Goal: Task Accomplishment & Management: Complete application form

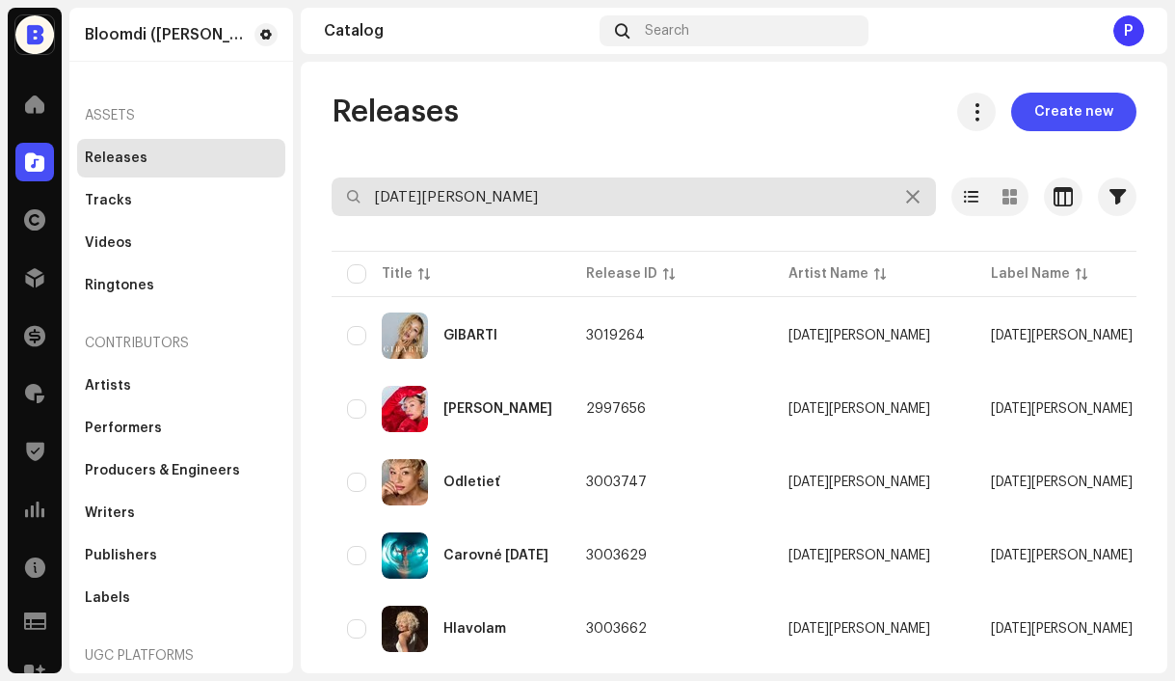
click at [481, 202] on input "[DATE][PERSON_NAME]" at bounding box center [634, 196] width 605 height 39
click at [481, 202] on input "lucia gibarti" at bounding box center [634, 196] width 605 height 39
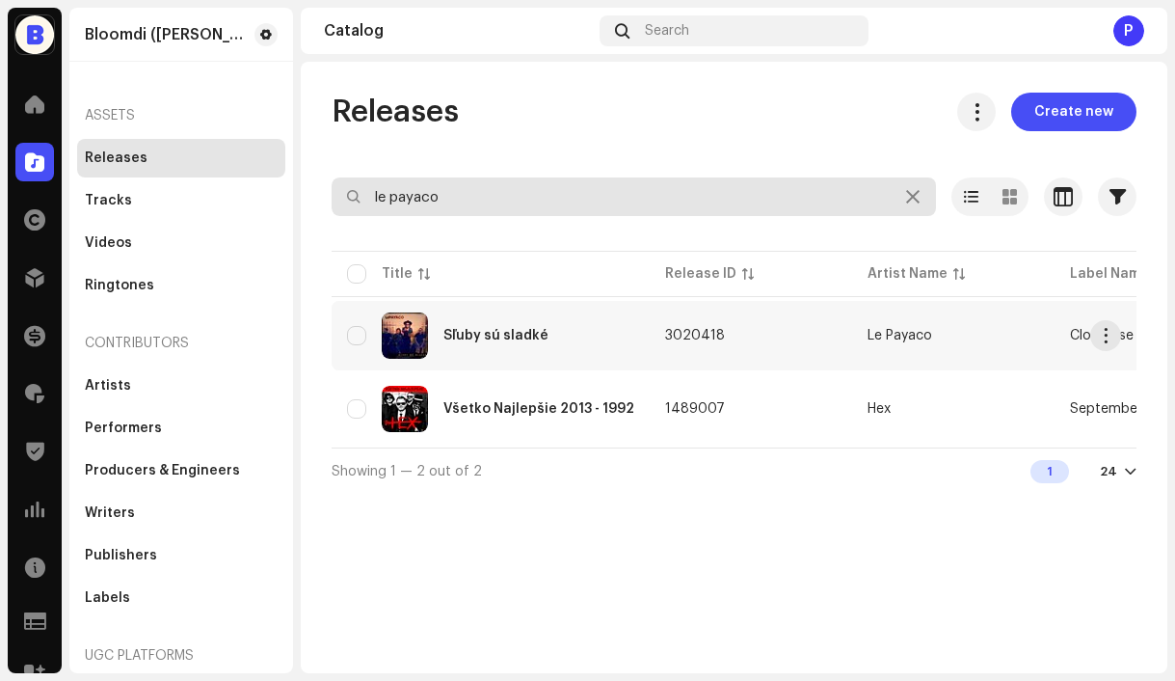
type input "le payaco"
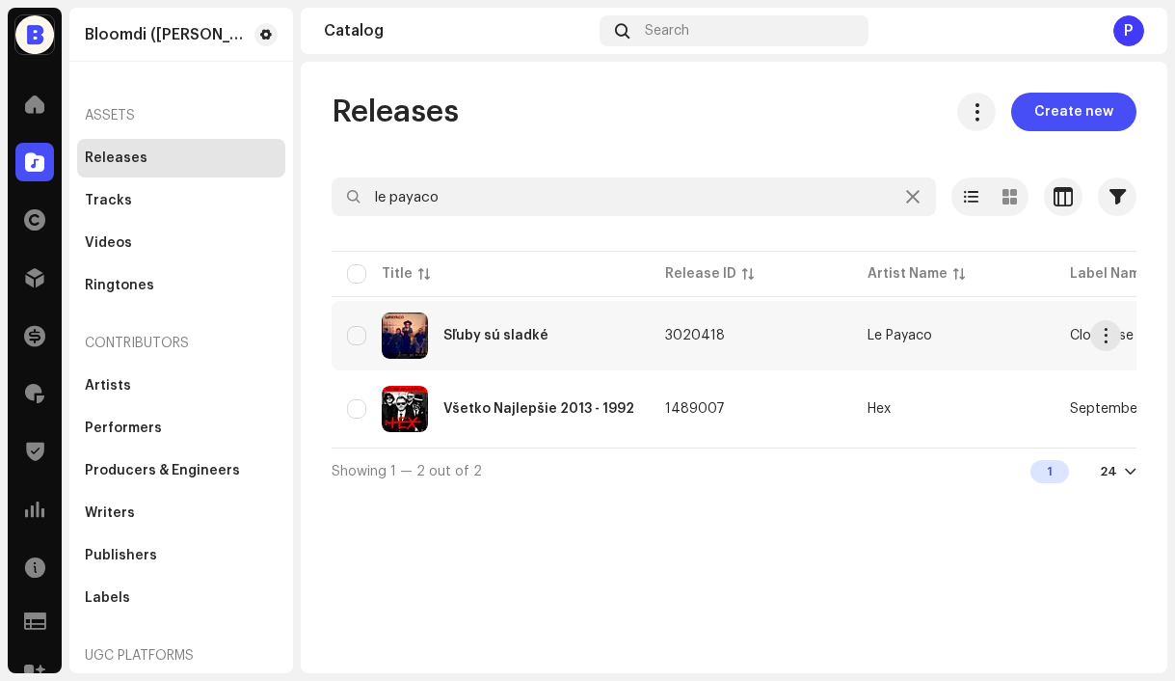
click at [583, 348] on div "Sľuby sú sladké" at bounding box center [490, 335] width 287 height 46
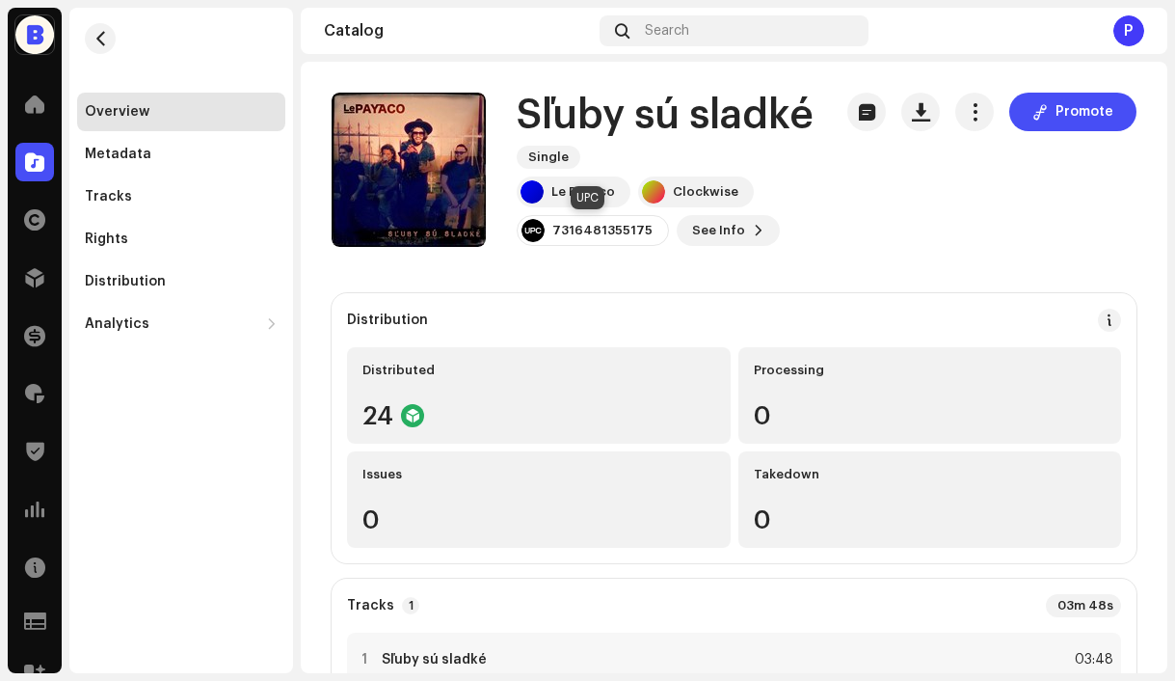
click at [587, 237] on div "7316481355175" at bounding box center [602, 230] width 100 height 15
copy div "7316481355175"
click at [915, 113] on span "button" at bounding box center [921, 111] width 18 height 15
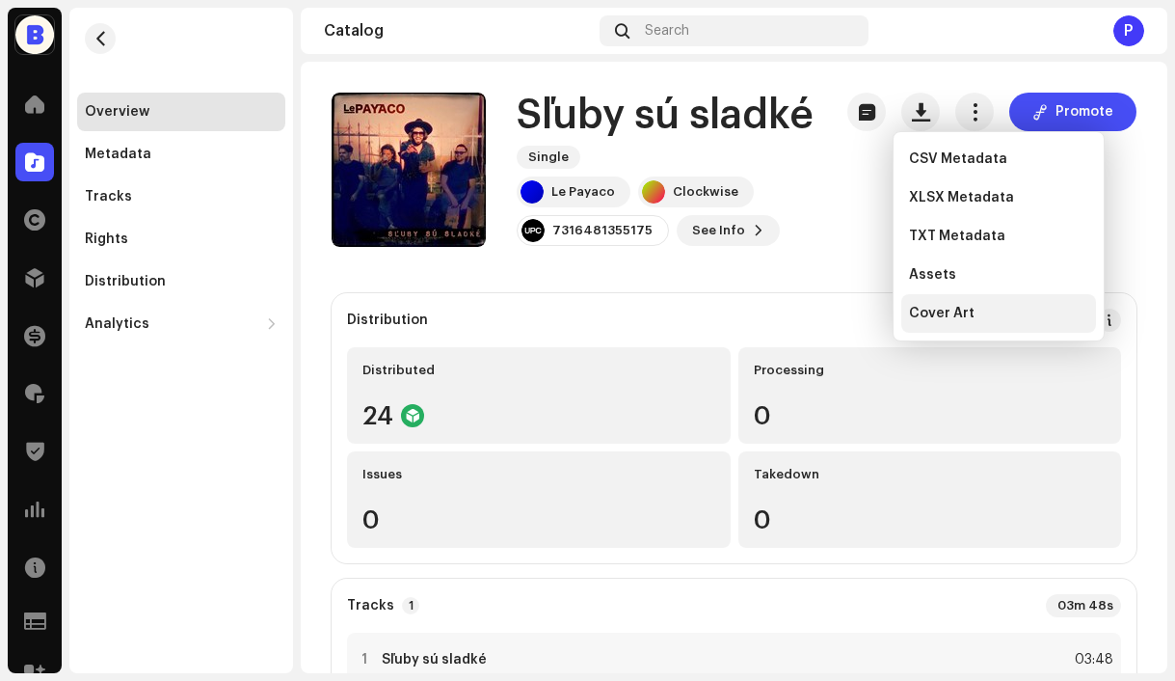
click at [939, 309] on span "Cover Art" at bounding box center [942, 313] width 66 height 15
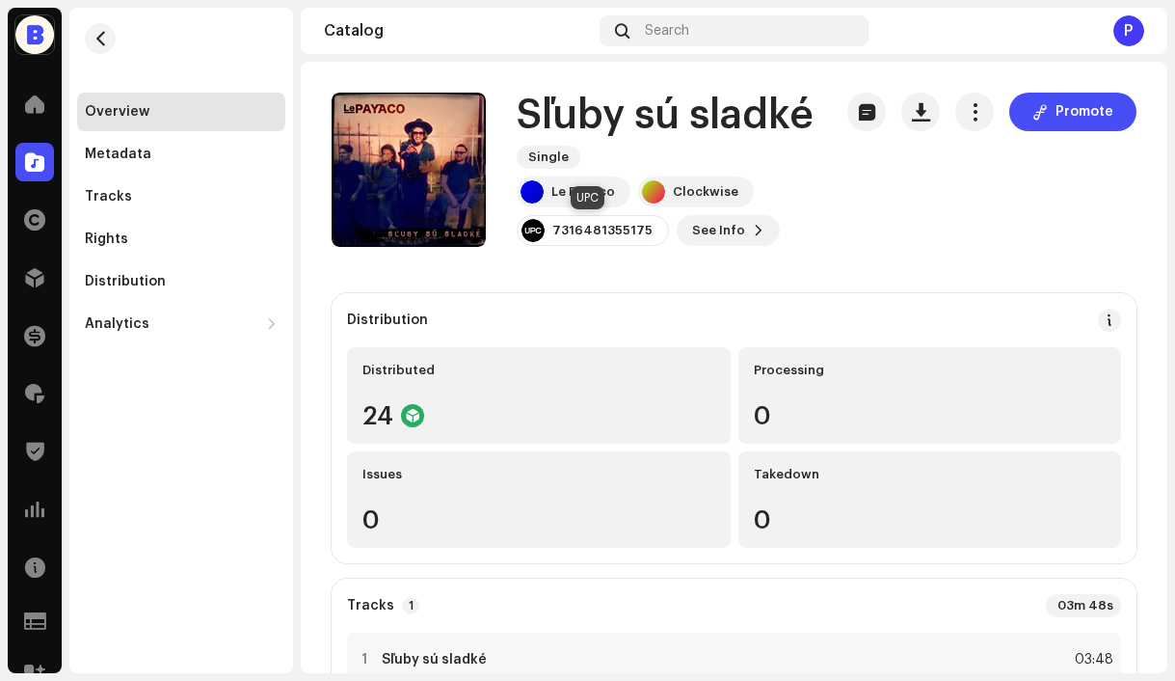
click at [595, 232] on div "7316481355175" at bounding box center [602, 230] width 100 height 15
copy div "7316481355175"
click at [105, 43] on span "button" at bounding box center [101, 38] width 14 height 15
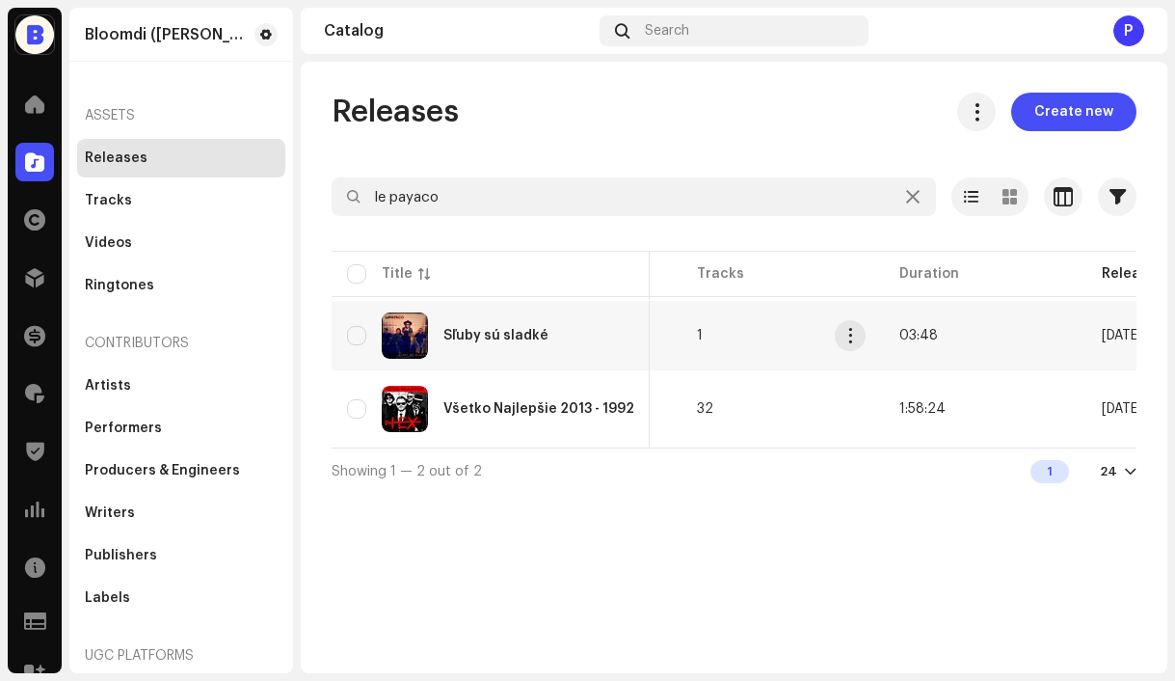
scroll to position [0, 1124]
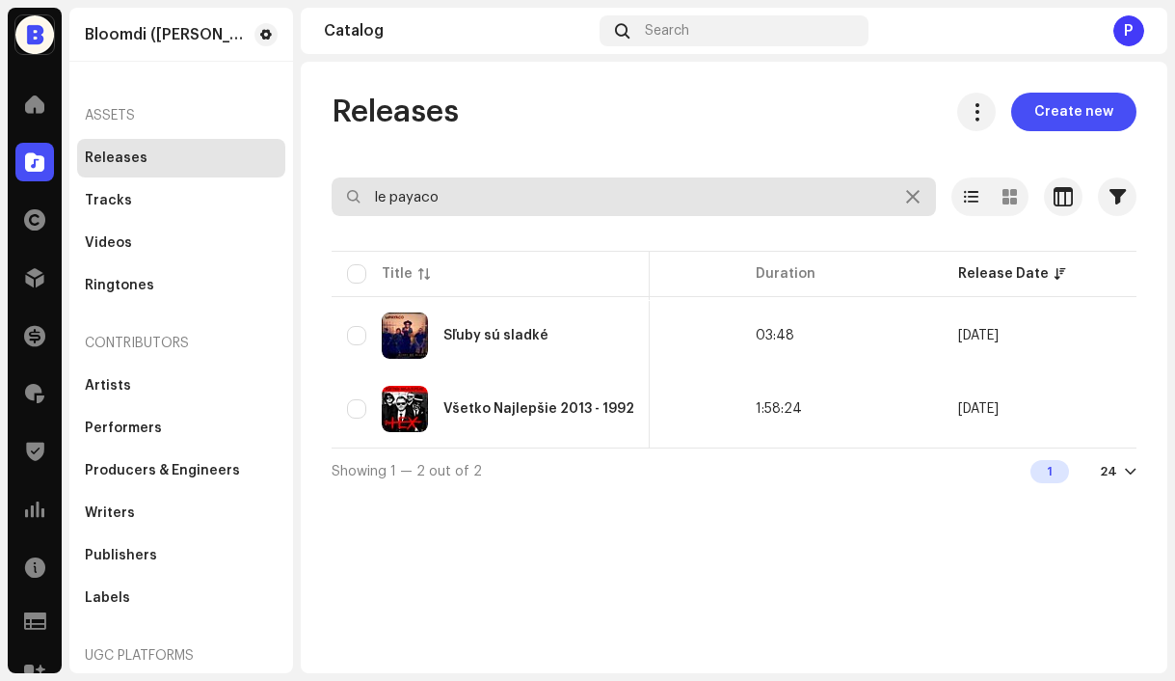
click at [513, 204] on input "le payaco" at bounding box center [634, 196] width 605 height 39
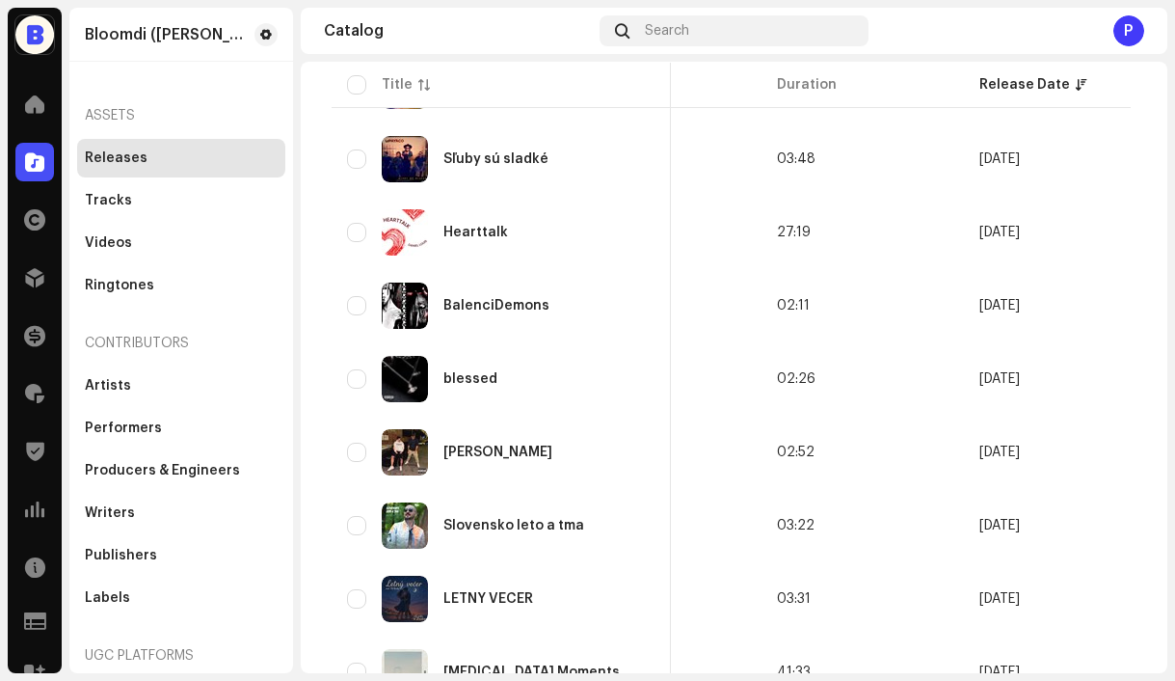
scroll to position [1445, 0]
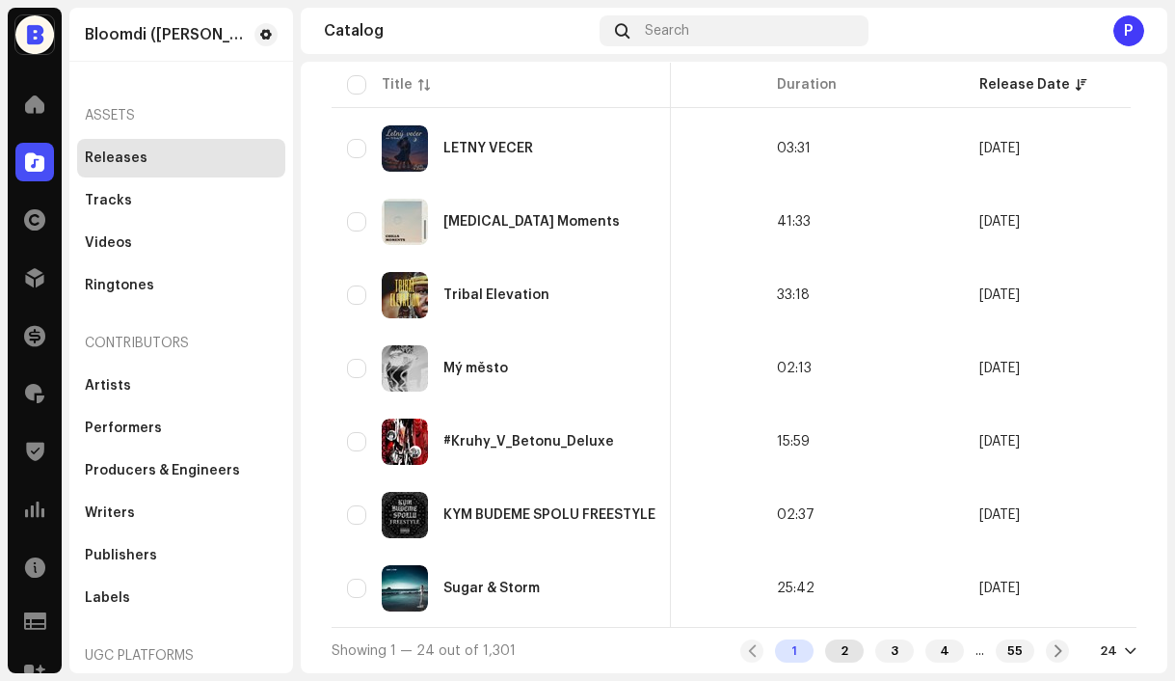
type input "le"
click at [826, 654] on div "2" at bounding box center [844, 650] width 39 height 23
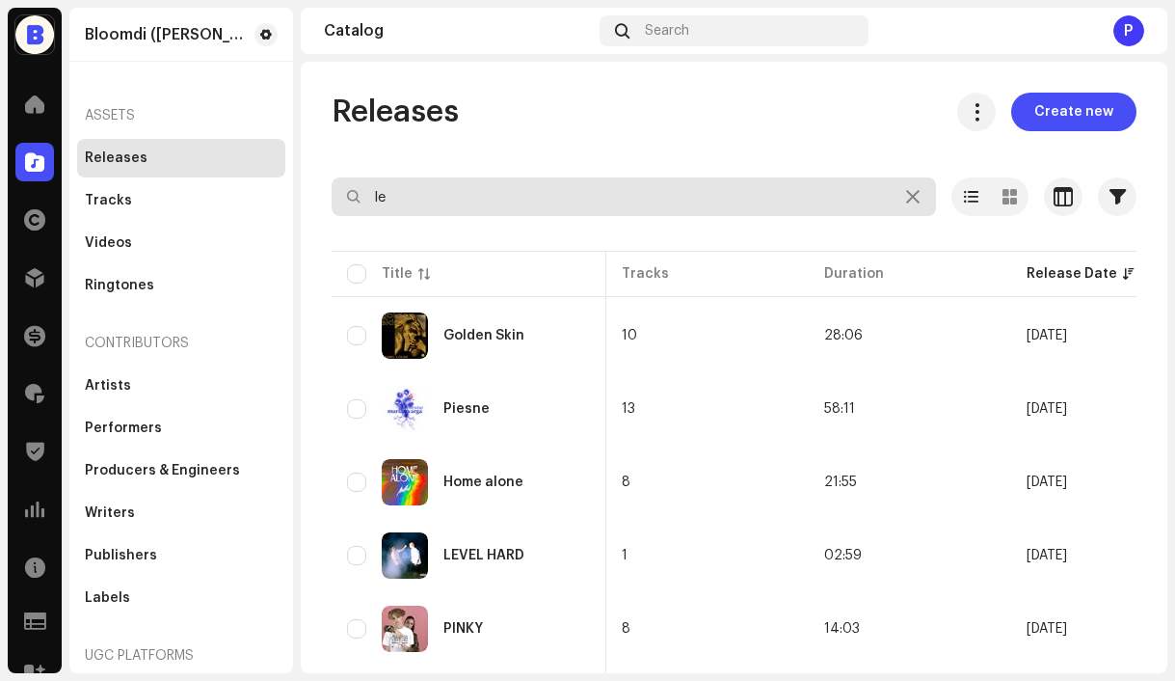
click at [455, 187] on input "le" at bounding box center [634, 196] width 605 height 39
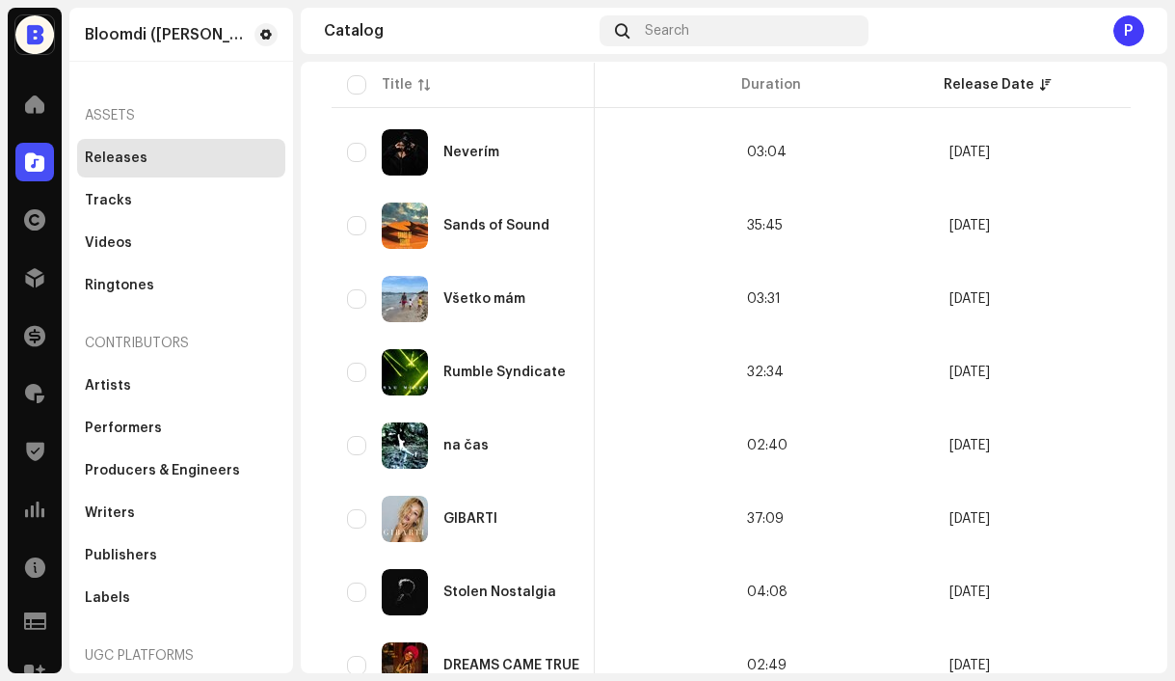
scroll to position [1445, 0]
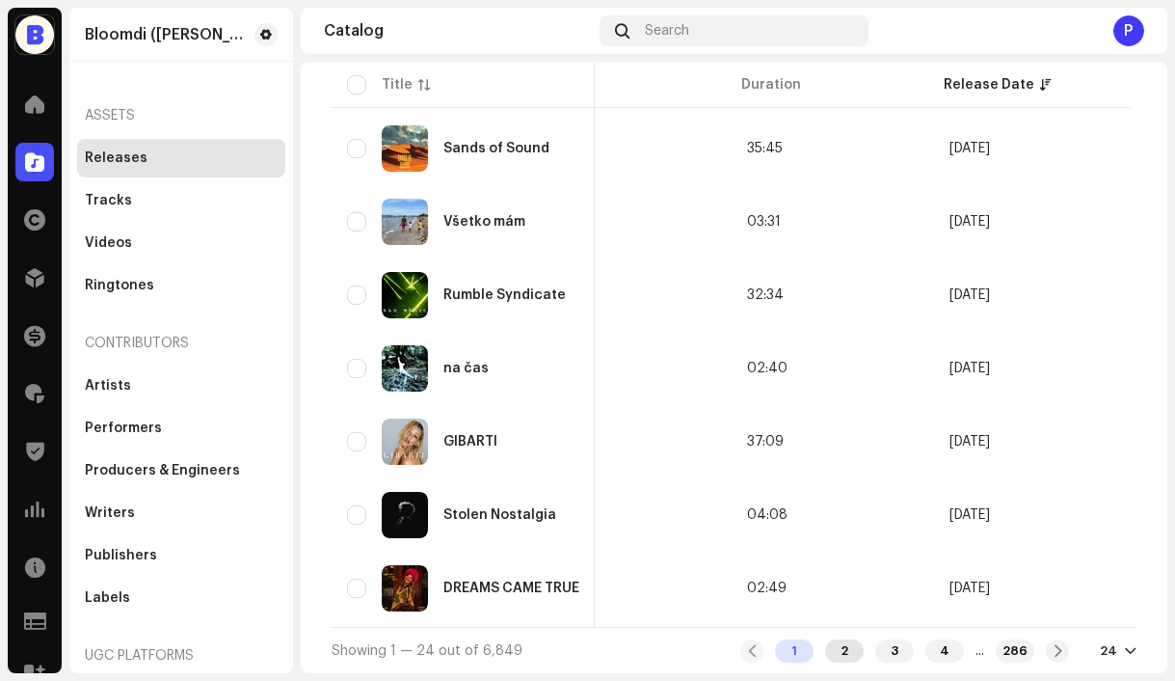
click at [829, 650] on div "2" at bounding box center [844, 650] width 39 height 23
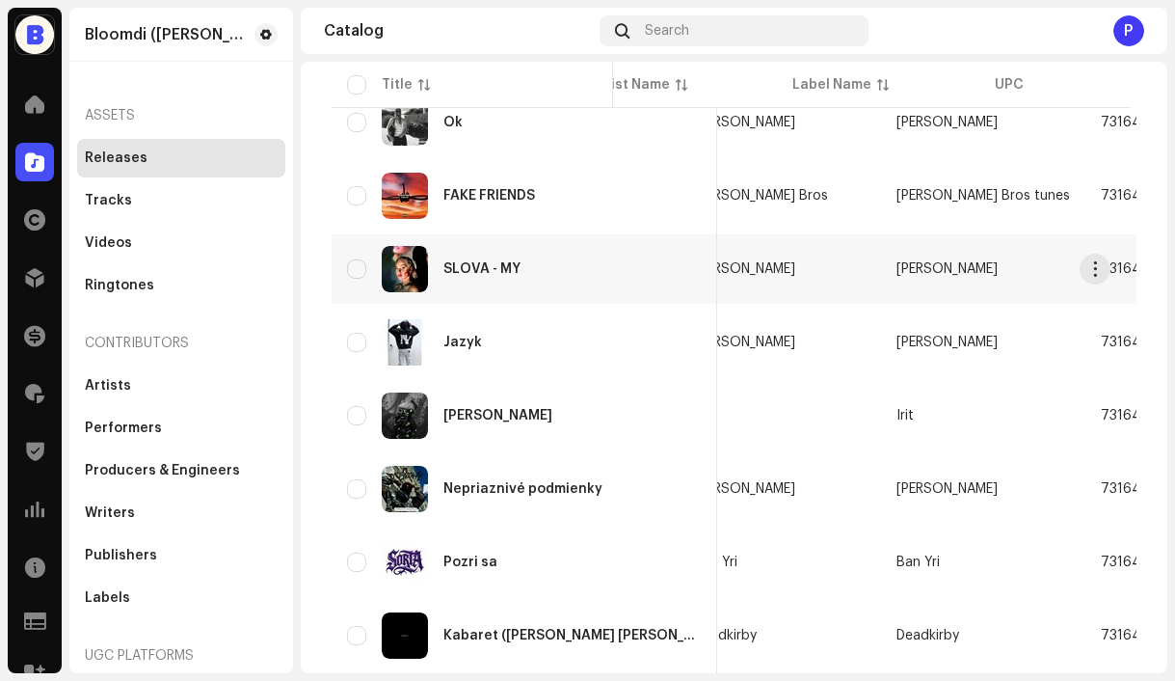
click at [714, 265] on re-a-table-link "La Bors" at bounding box center [780, 268] width 172 height 13
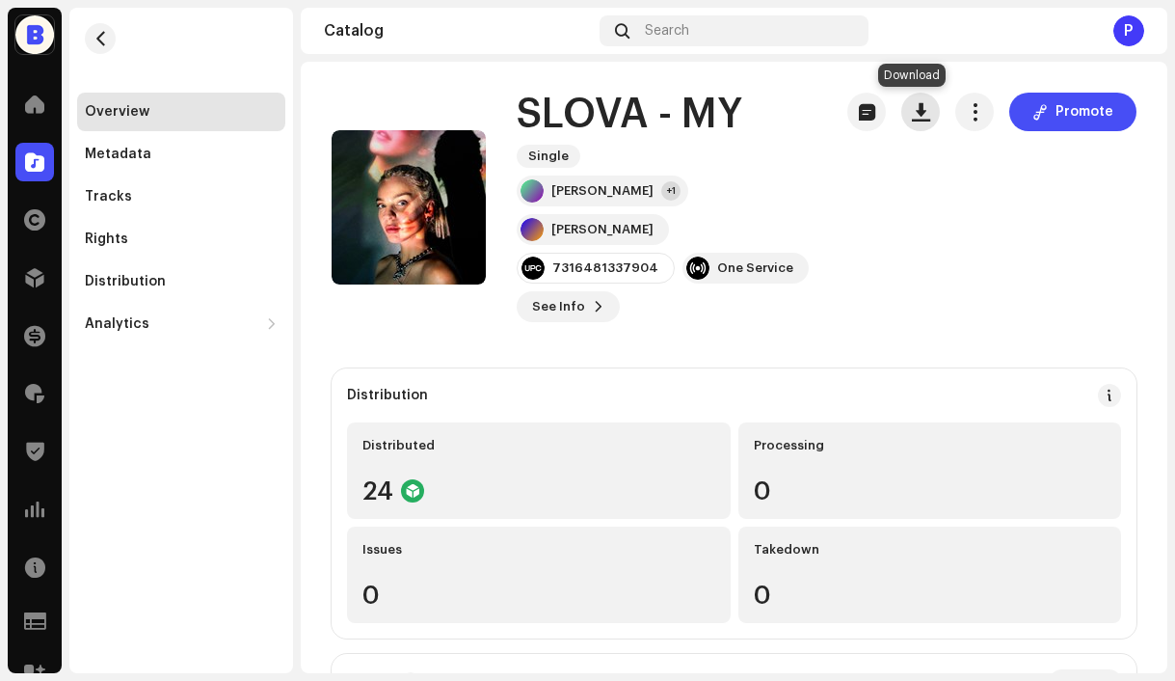
click at [912, 113] on span "button" at bounding box center [921, 111] width 18 height 15
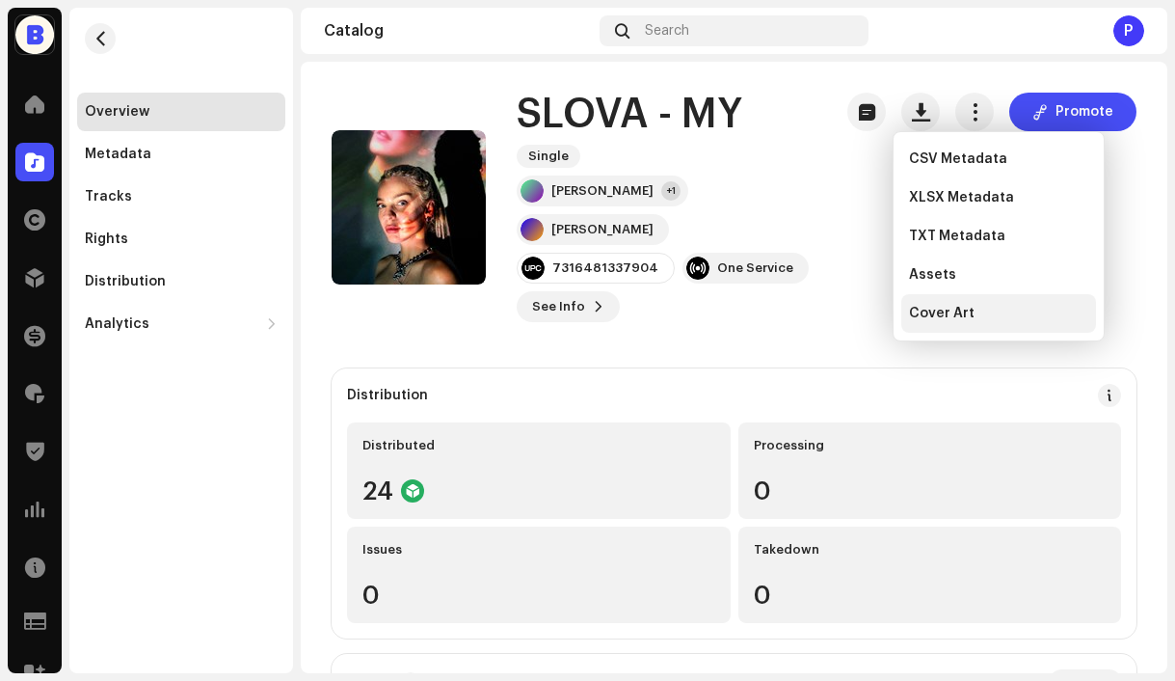
click at [981, 319] on div "Cover Art" at bounding box center [998, 313] width 179 height 15
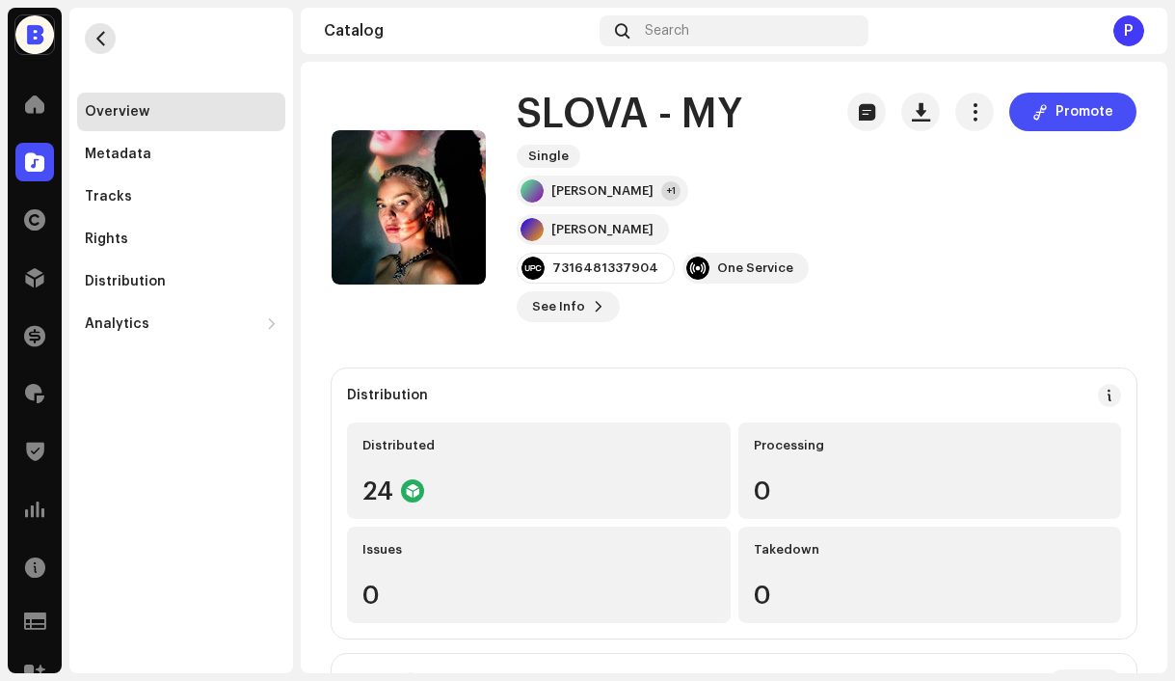
click at [97, 42] on span "button" at bounding box center [101, 38] width 14 height 15
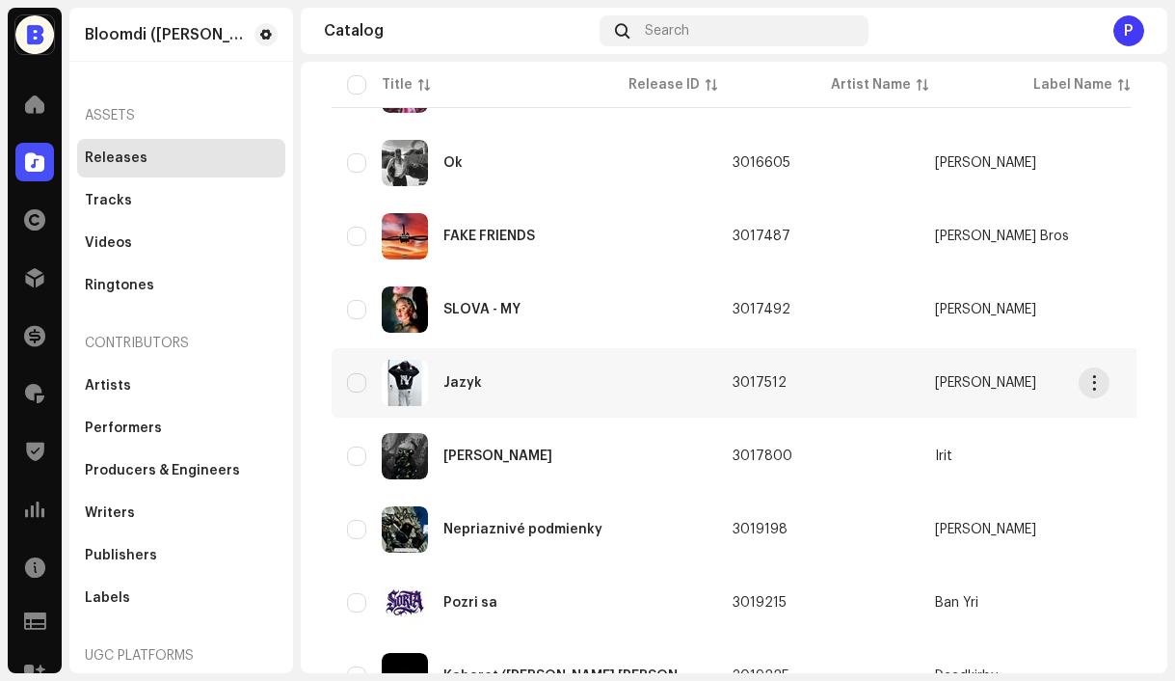
click at [760, 396] on td "3017512" at bounding box center [818, 382] width 202 height 69
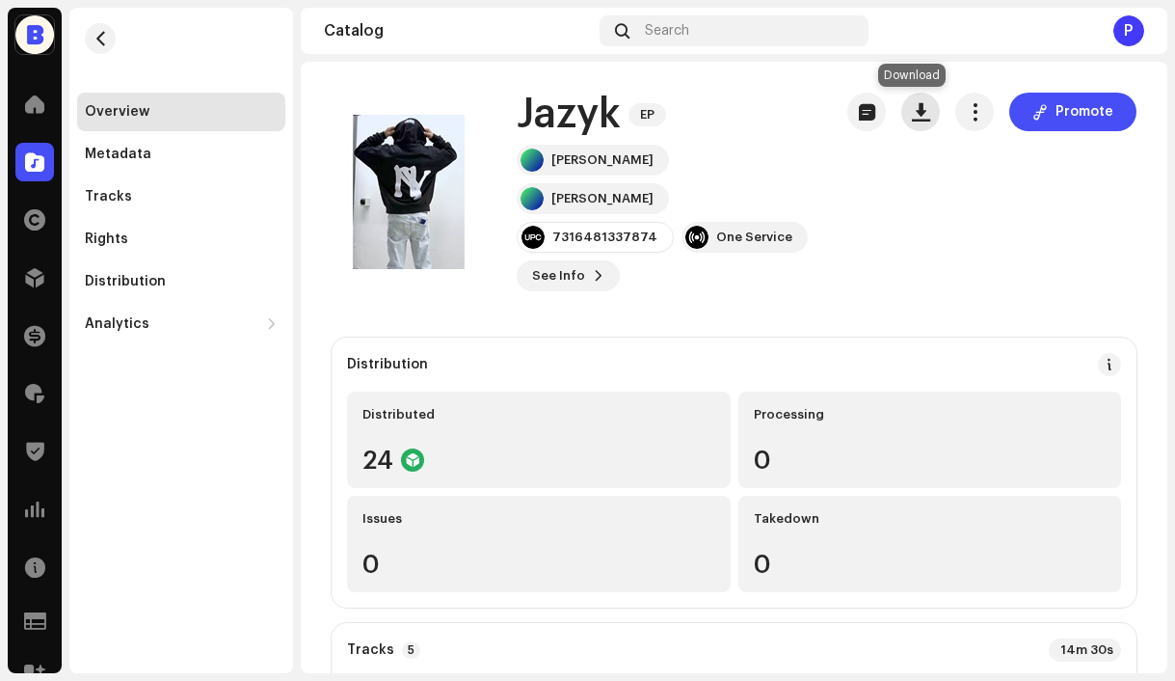
click at [915, 113] on span "button" at bounding box center [921, 111] width 18 height 15
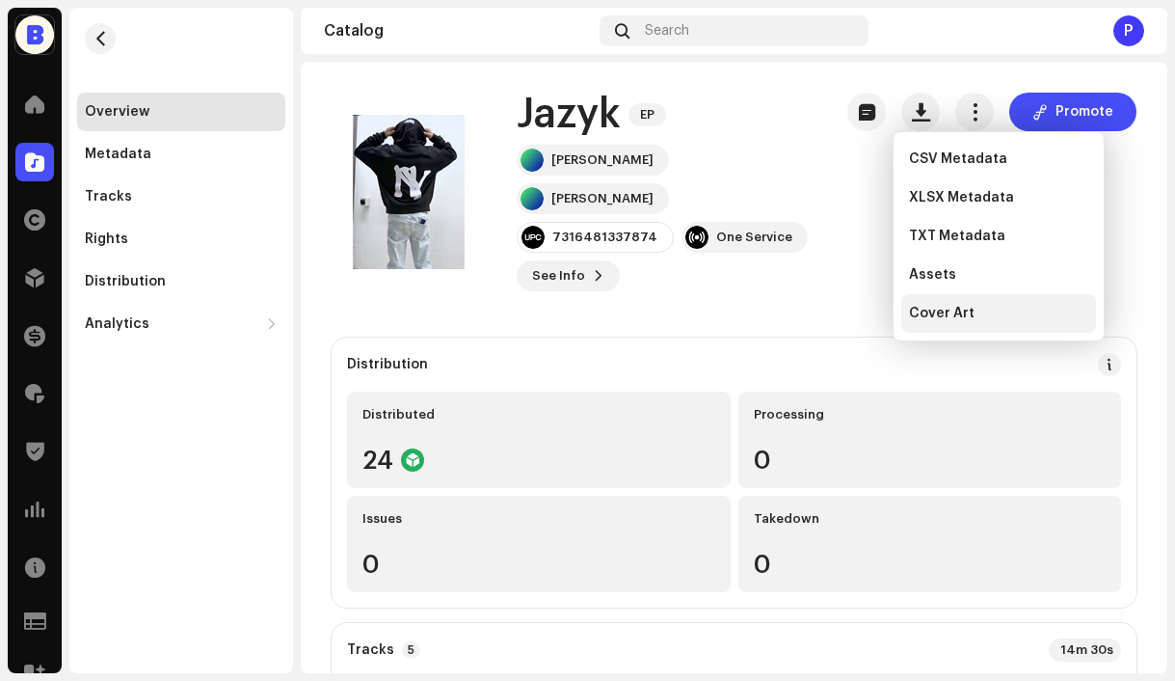
click at [949, 320] on span "Cover Art" at bounding box center [942, 313] width 66 height 15
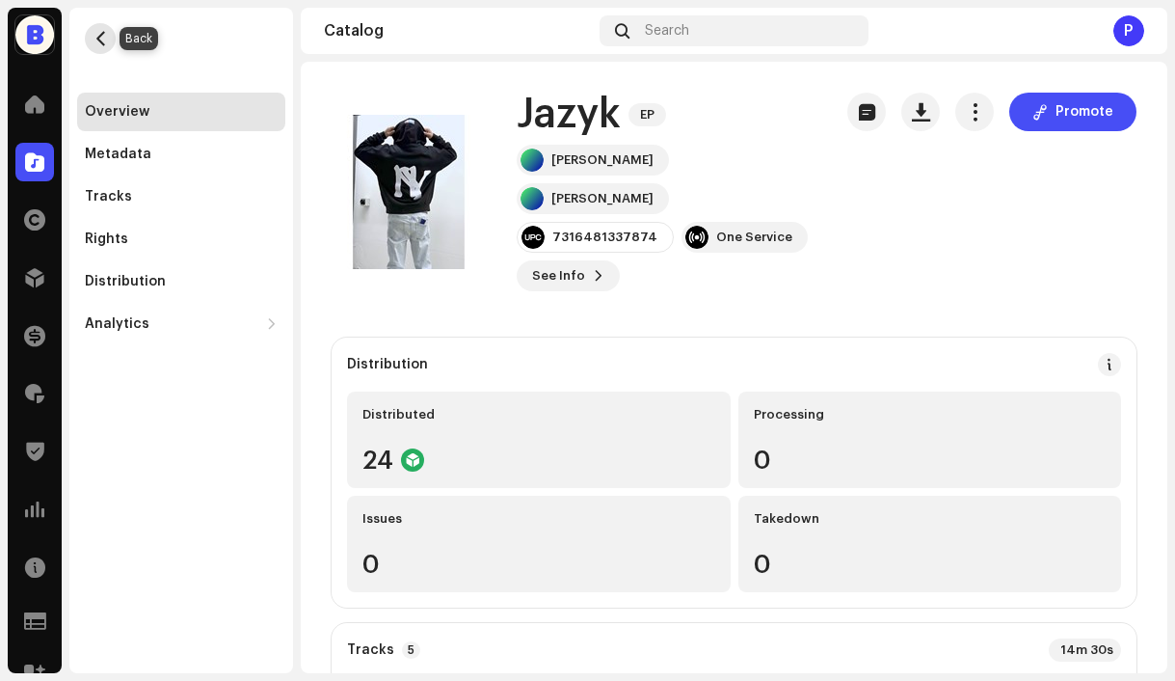
click at [92, 46] on button "button" at bounding box center [100, 38] width 31 height 31
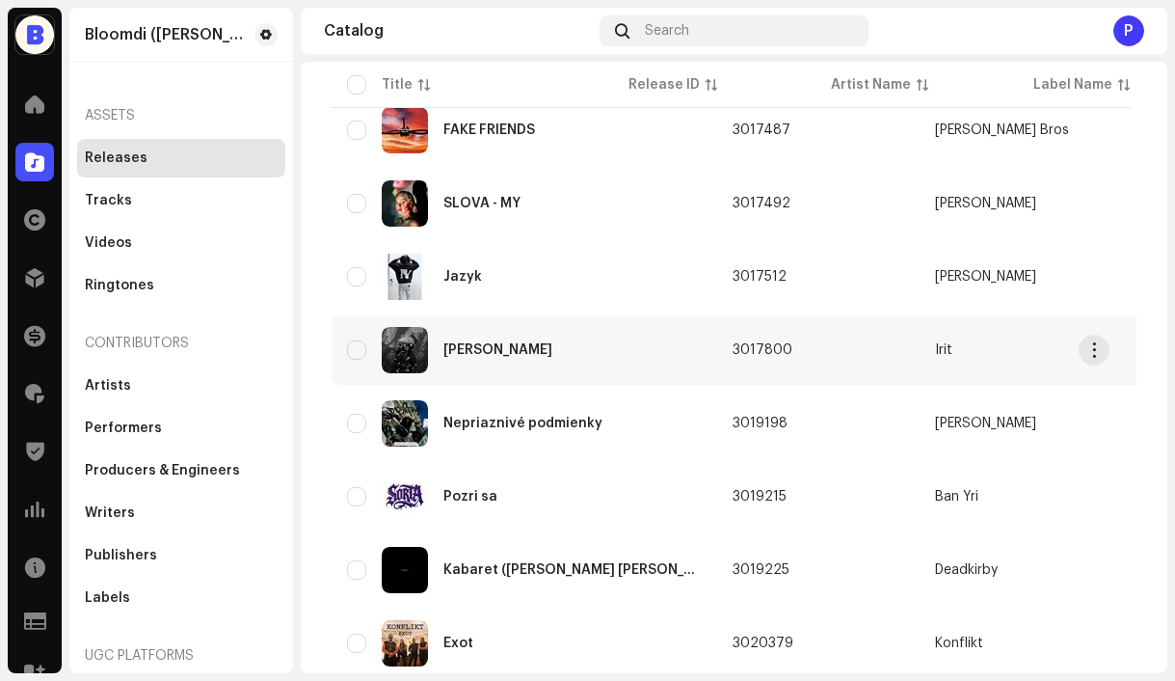
click at [730, 368] on td "3017800" at bounding box center [818, 349] width 202 height 69
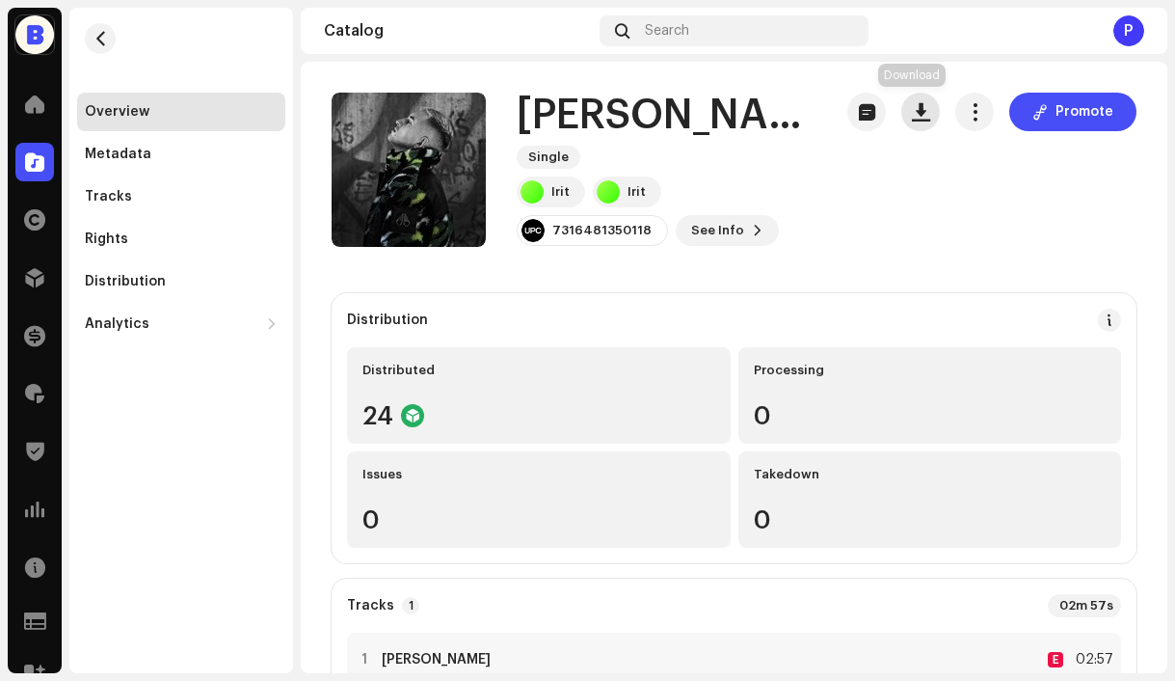
click at [914, 113] on span "button" at bounding box center [921, 111] width 18 height 15
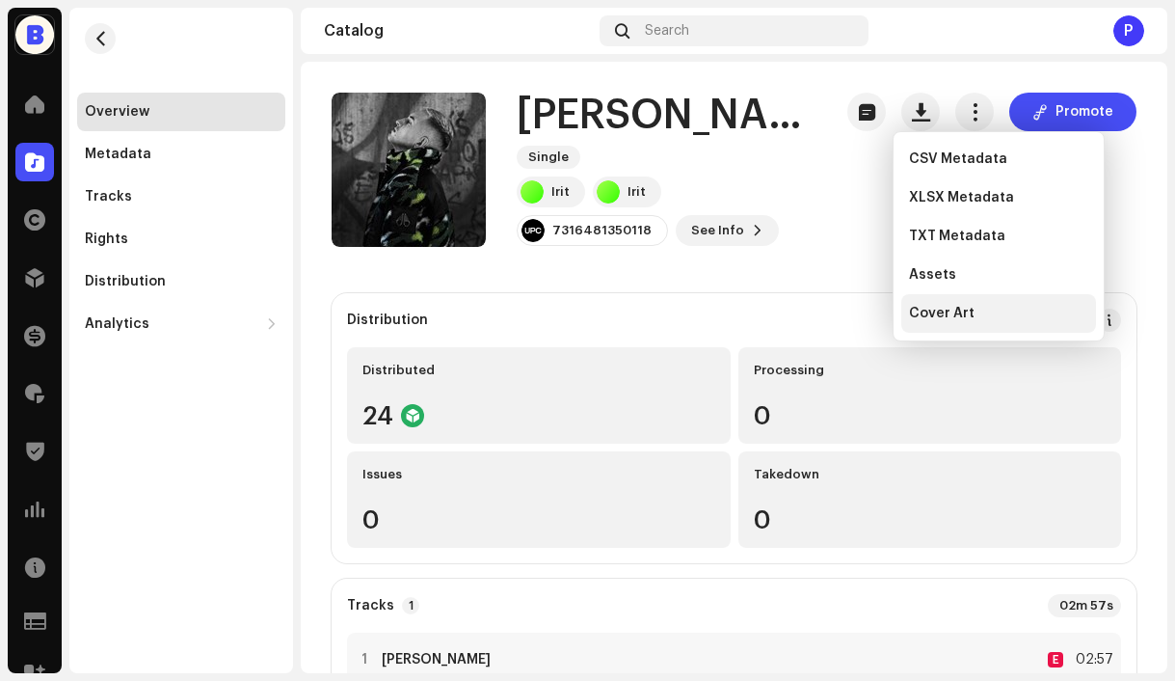
click at [940, 321] on div "Cover Art" at bounding box center [999, 313] width 195 height 39
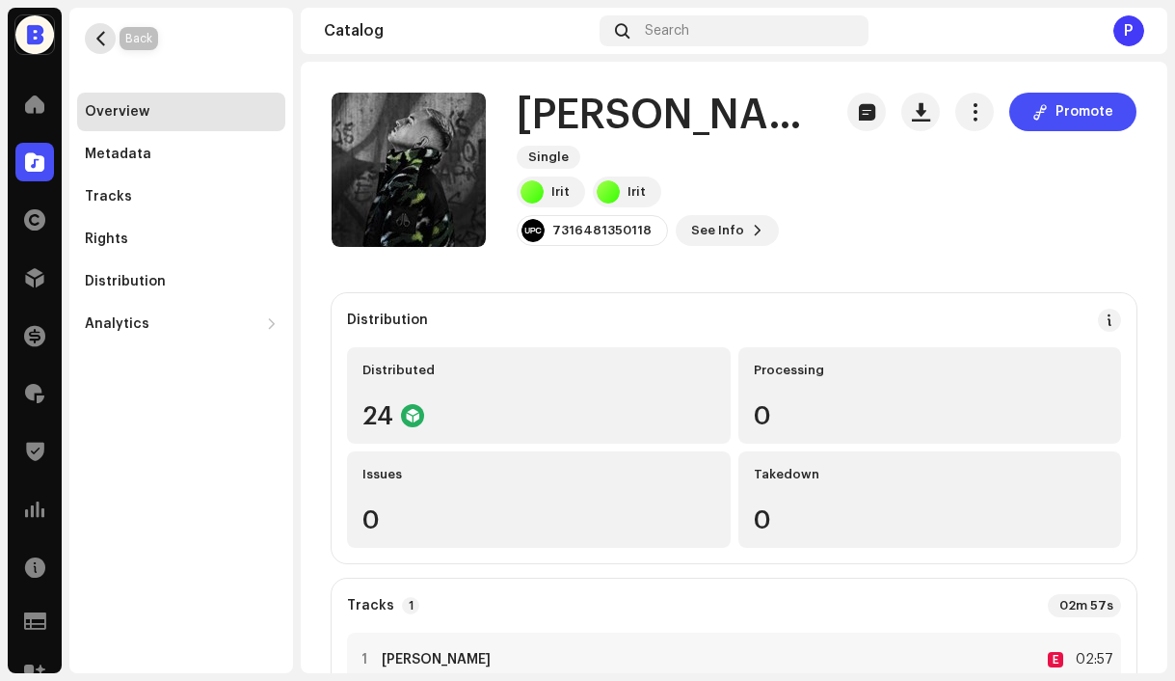
click at [104, 37] on span "button" at bounding box center [101, 38] width 14 height 15
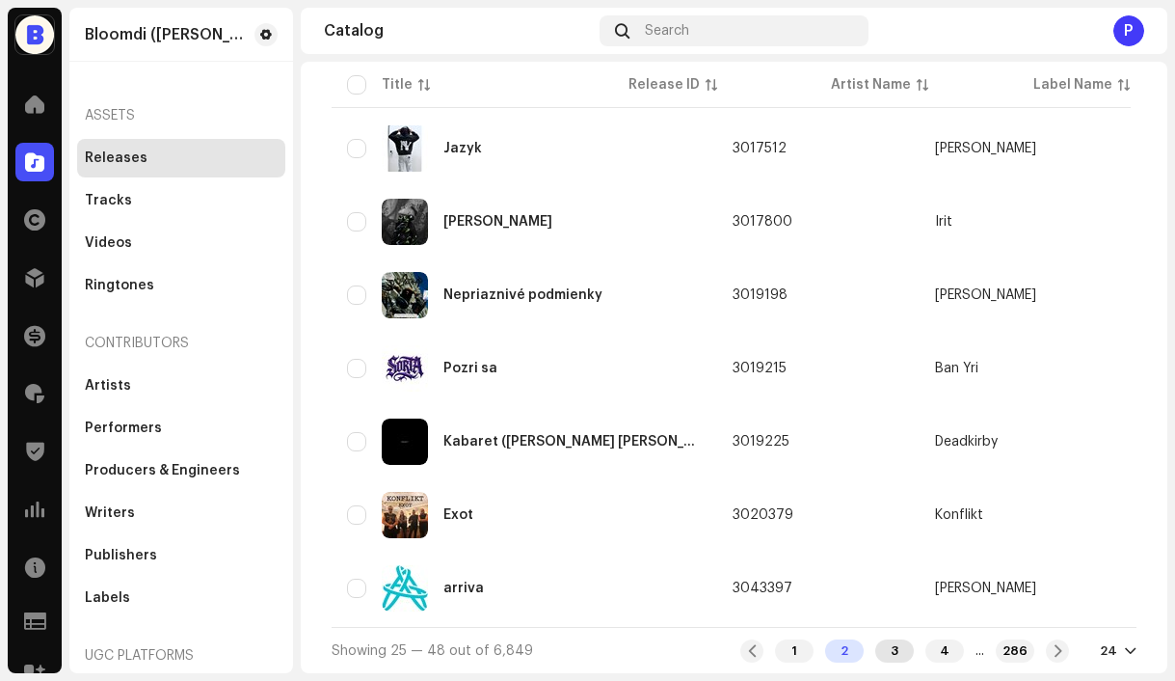
click at [875, 654] on div "3" at bounding box center [894, 650] width 39 height 23
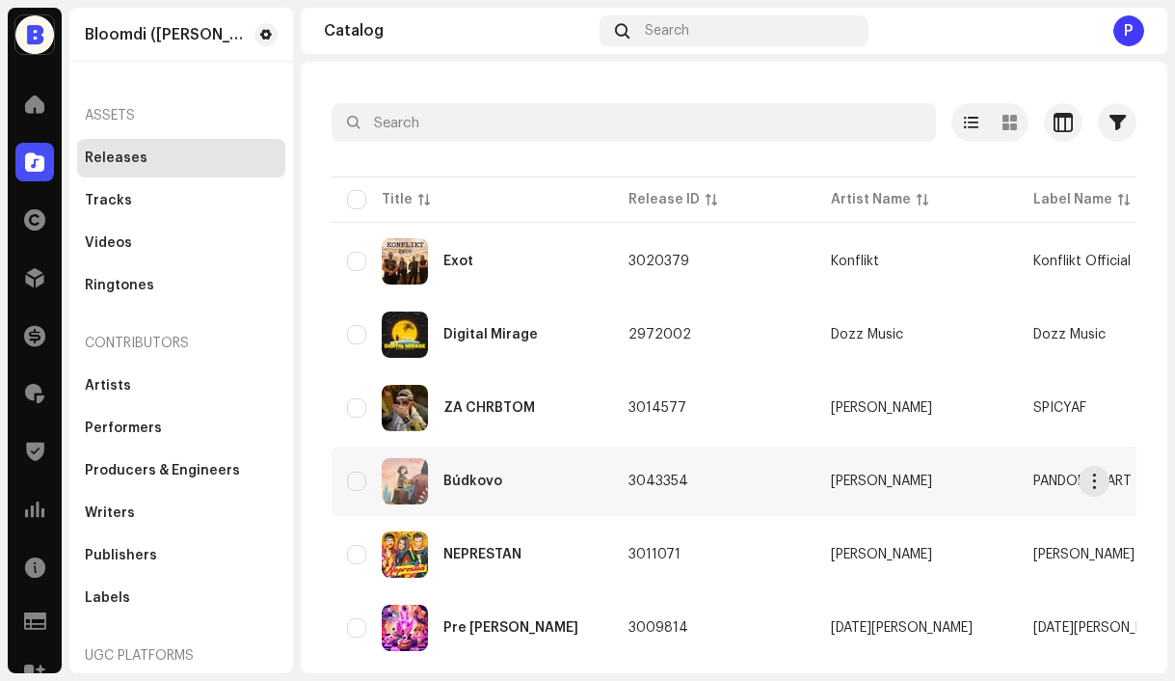
click at [737, 483] on td "3043354" at bounding box center [714, 480] width 202 height 69
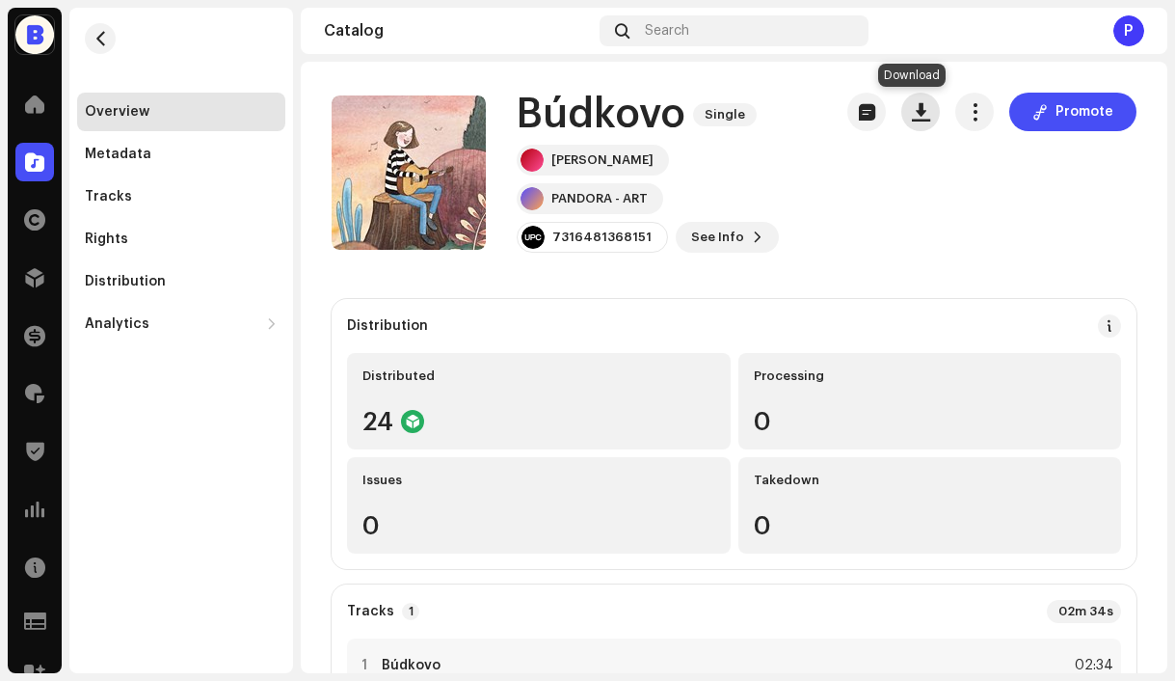
click at [912, 112] on span "button" at bounding box center [921, 111] width 18 height 15
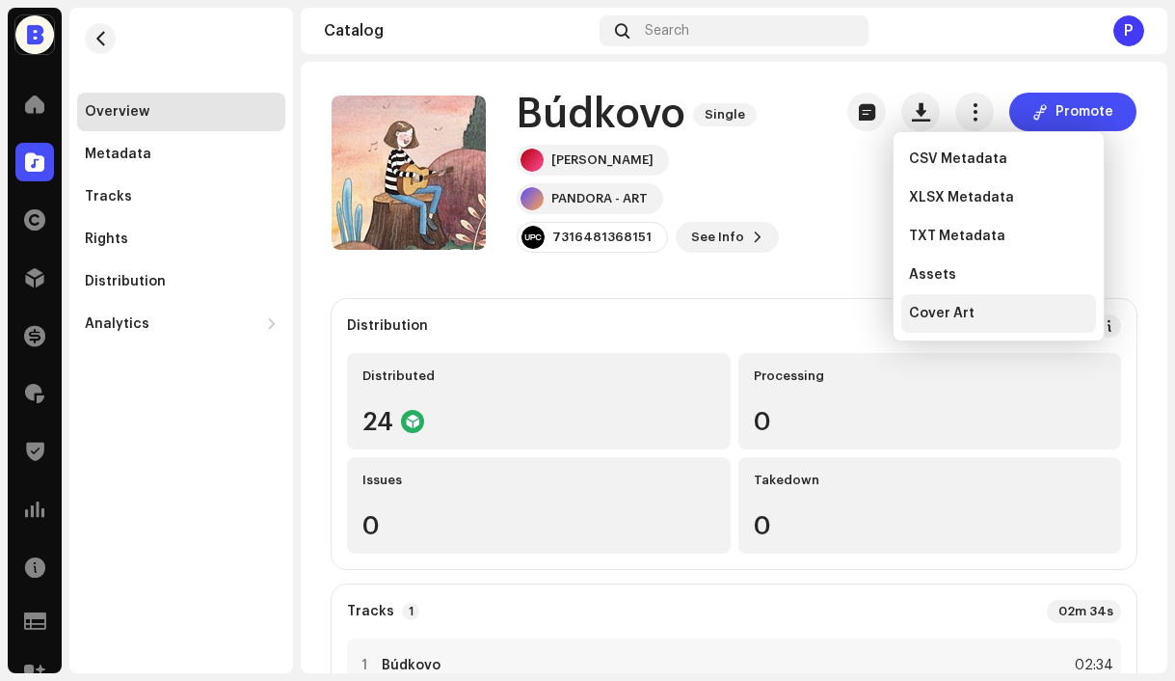
click at [937, 307] on span "Cover Art" at bounding box center [942, 313] width 66 height 15
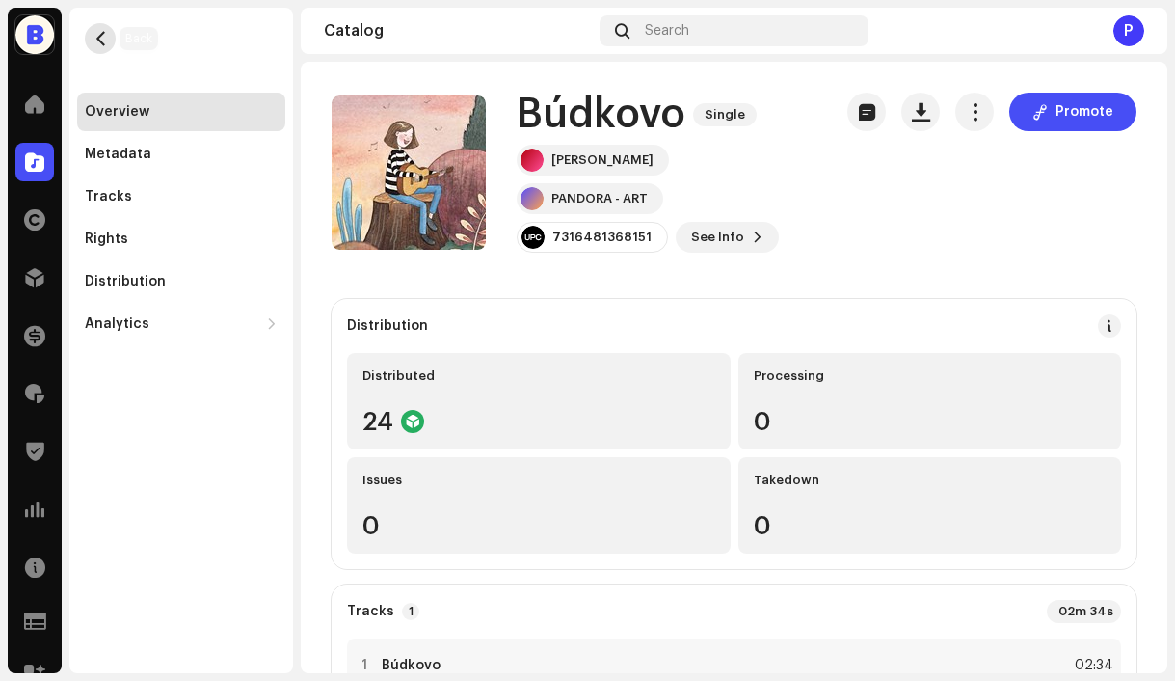
click at [104, 37] on span "button" at bounding box center [101, 38] width 14 height 15
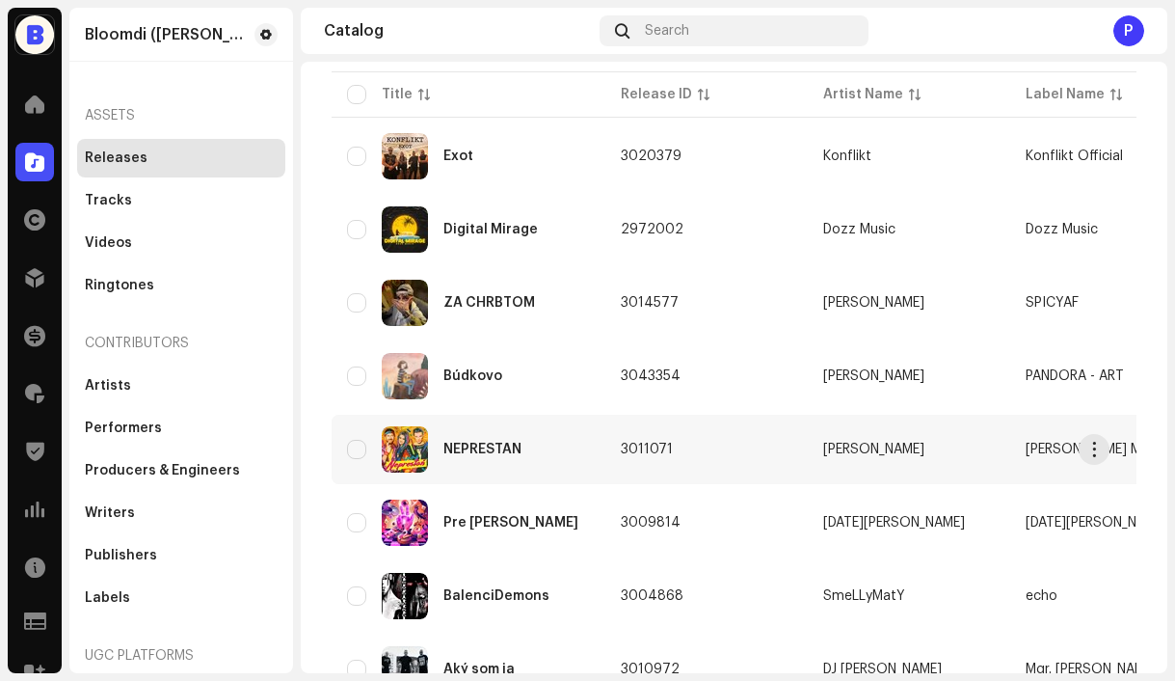
click at [728, 443] on td "3011071" at bounding box center [707, 449] width 202 height 69
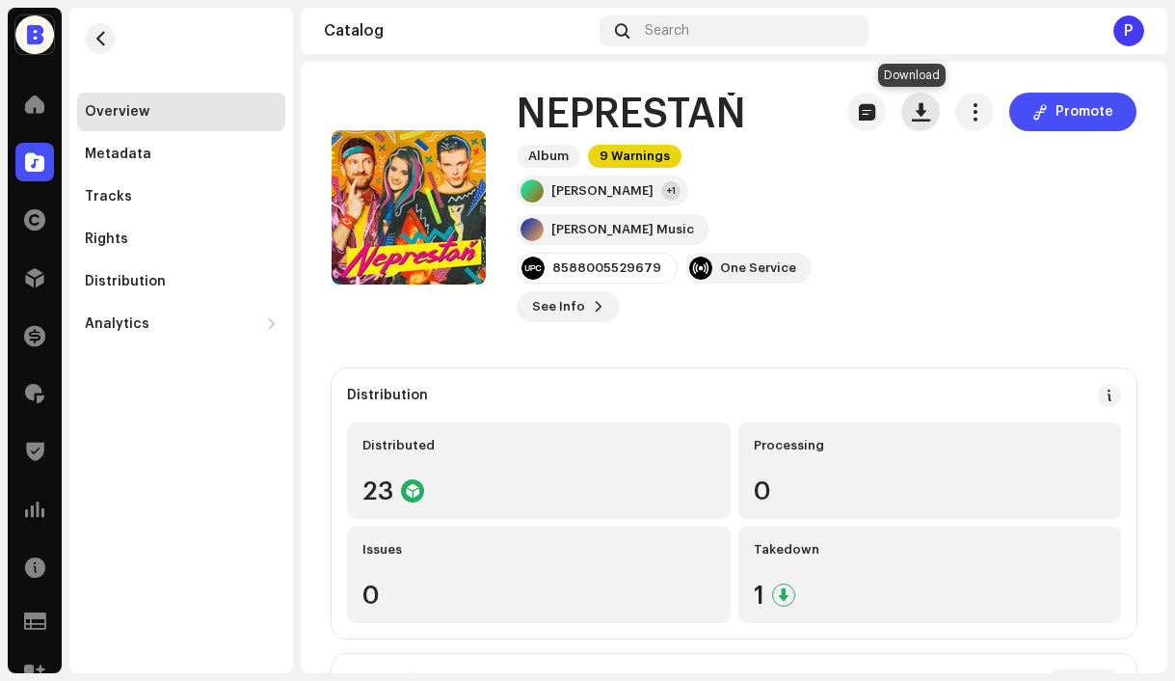
click at [912, 111] on span "button" at bounding box center [921, 111] width 18 height 15
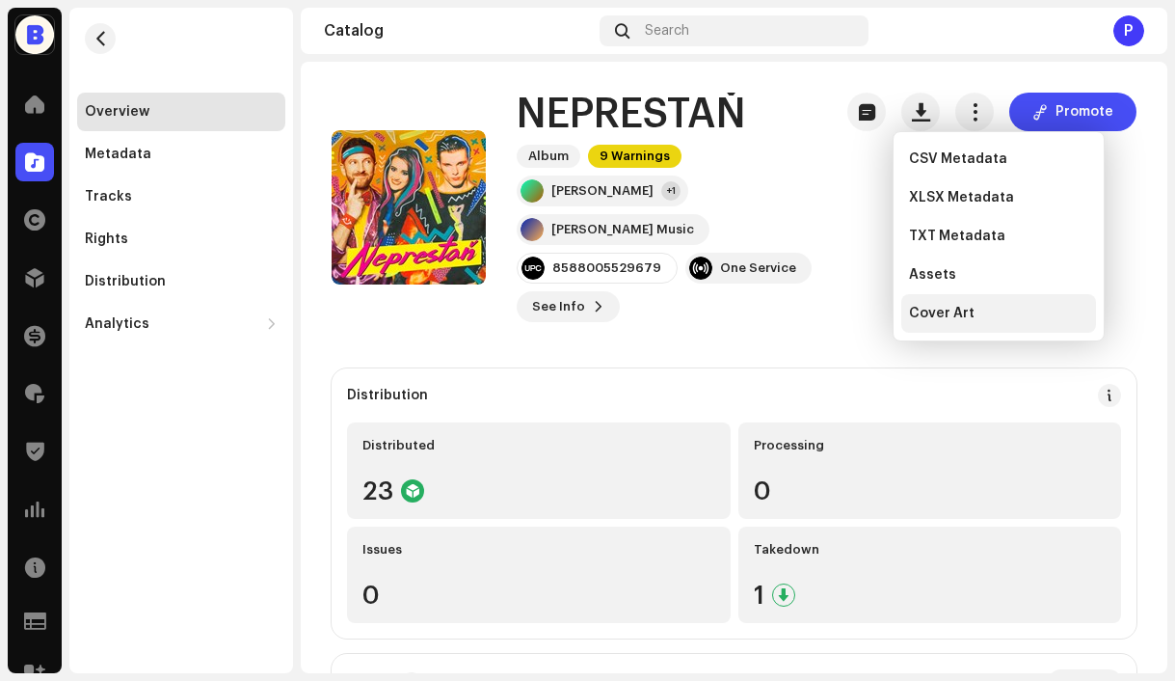
click at [908, 326] on div "Cover Art" at bounding box center [999, 313] width 195 height 39
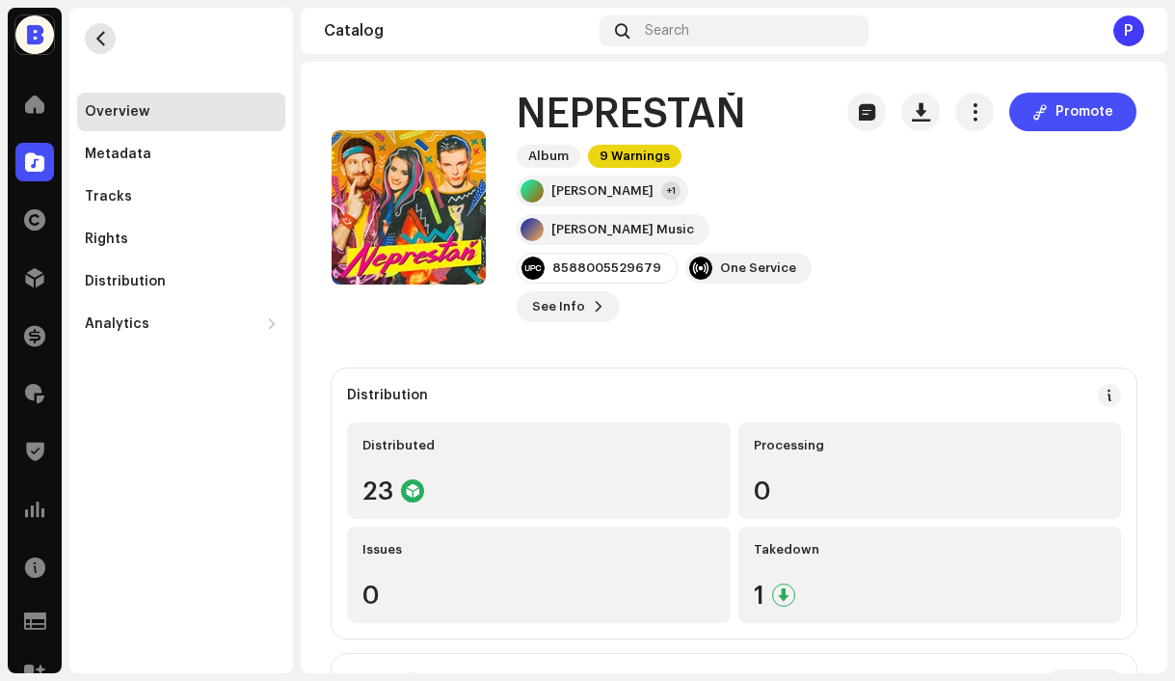
click at [104, 37] on span "button" at bounding box center [101, 38] width 14 height 15
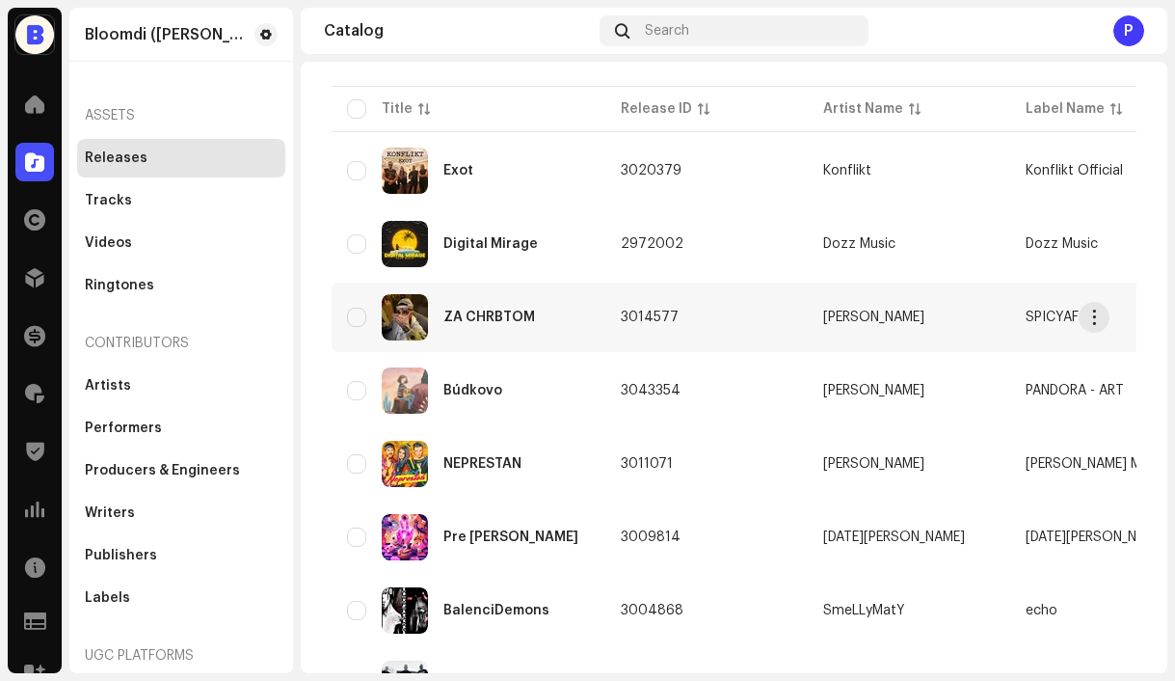
scroll to position [167, 0]
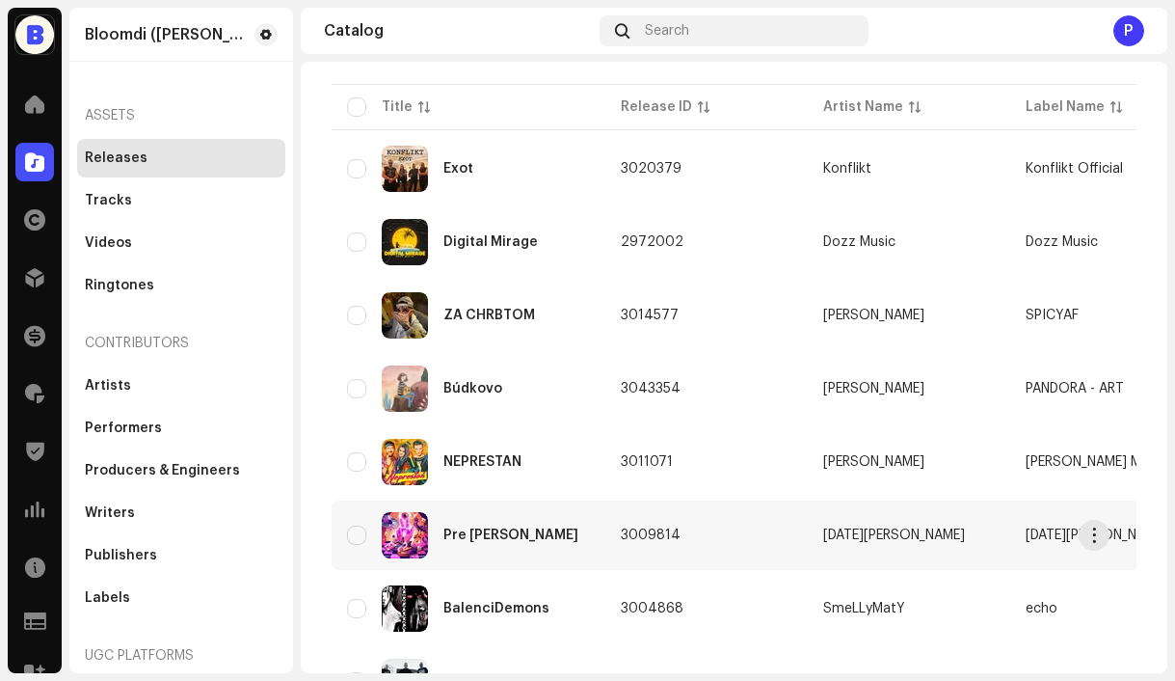
click at [768, 527] on td "3009814" at bounding box center [707, 534] width 202 height 69
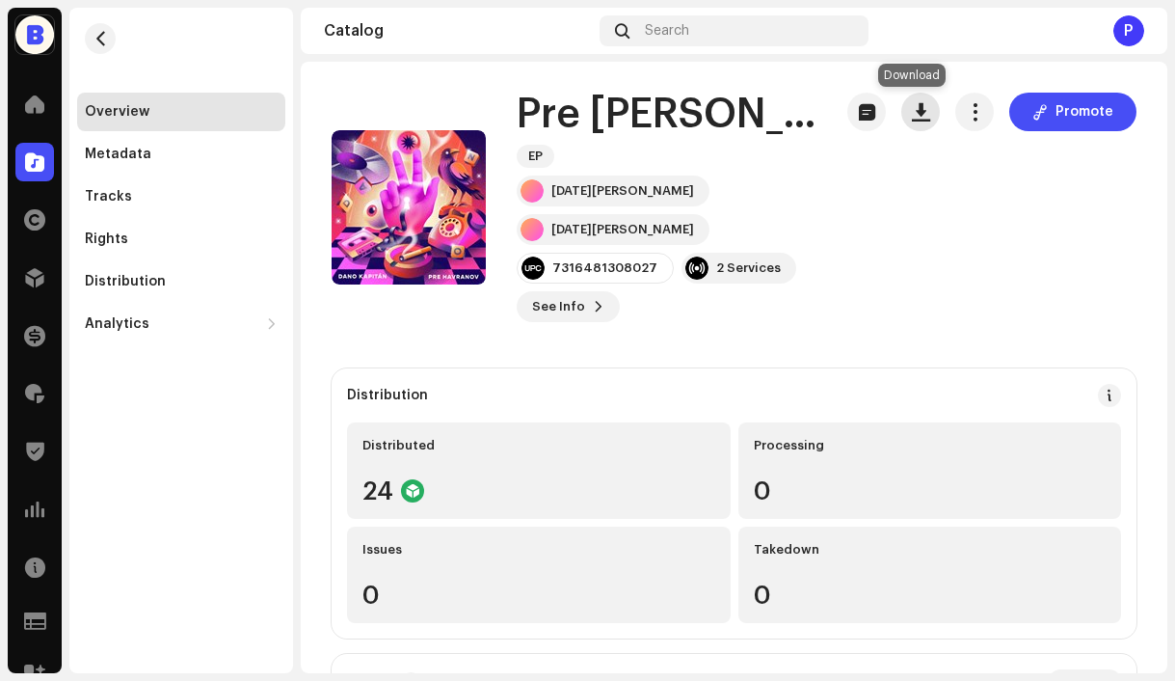
click at [918, 114] on span "button" at bounding box center [921, 111] width 18 height 15
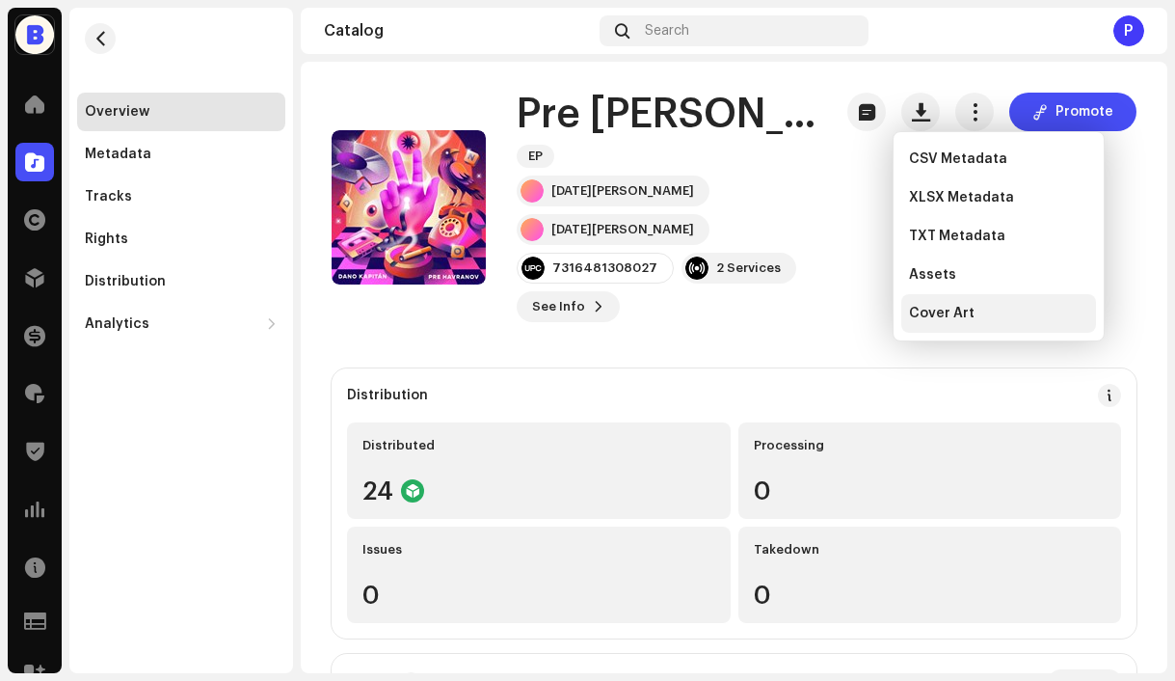
click at [923, 312] on span "Cover Art" at bounding box center [942, 313] width 66 height 15
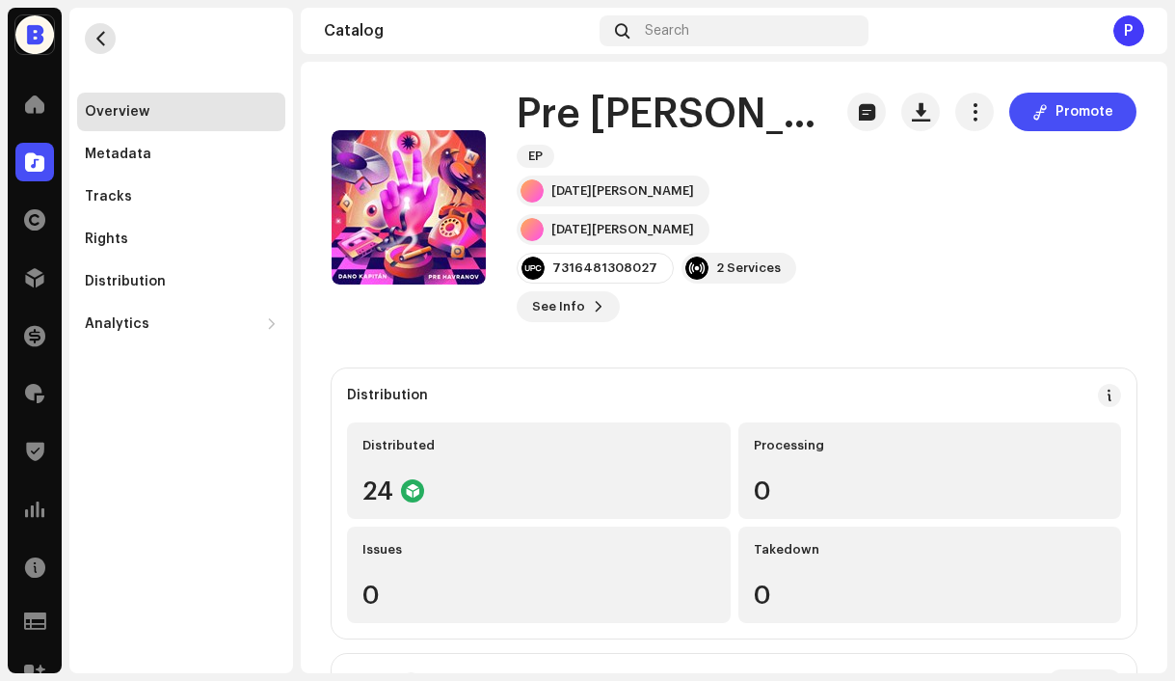
click at [97, 43] on span "button" at bounding box center [101, 38] width 14 height 15
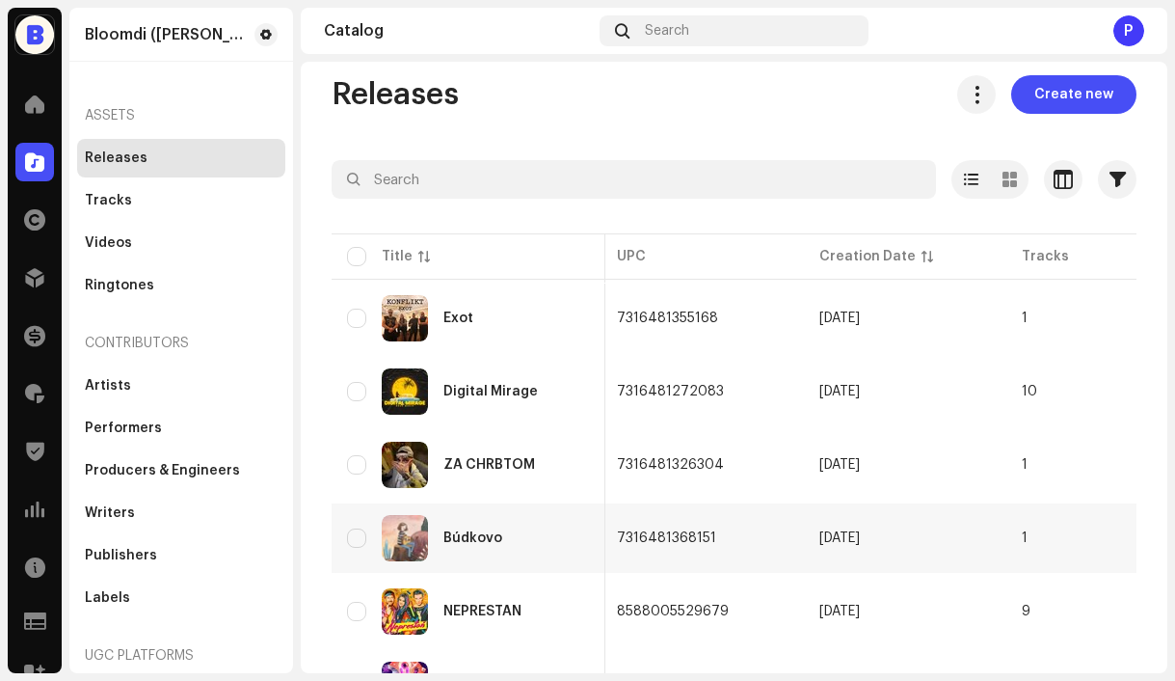
scroll to position [0, 1090]
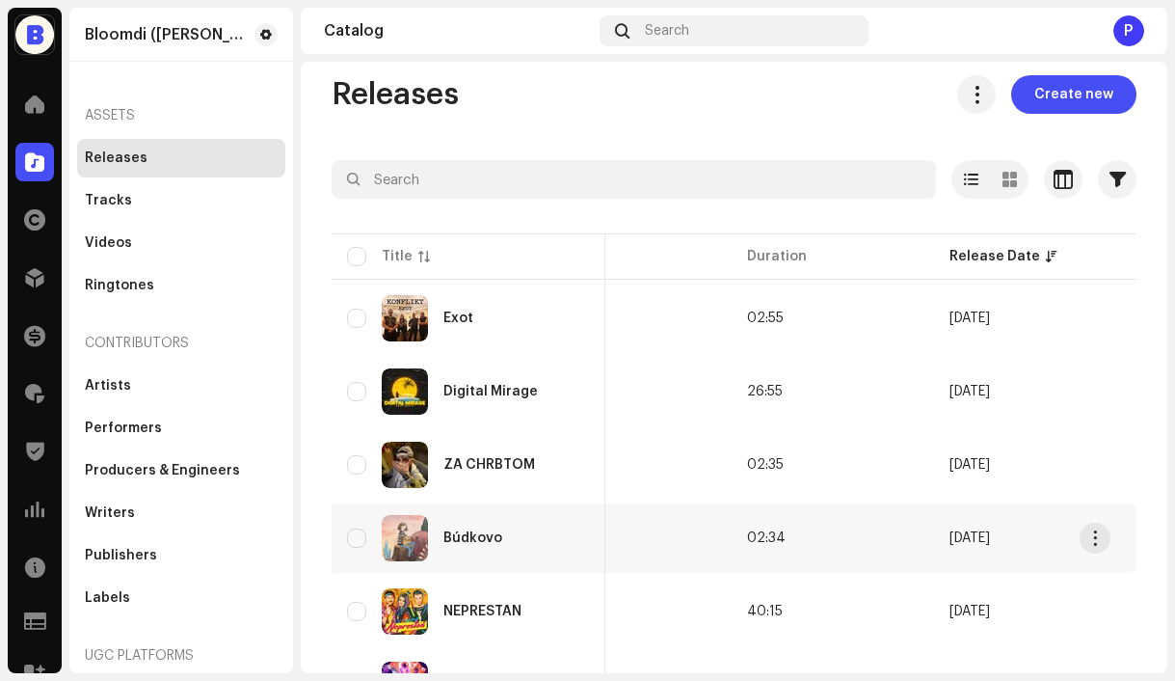
click at [811, 532] on td "02:34" at bounding box center [833, 537] width 202 height 69
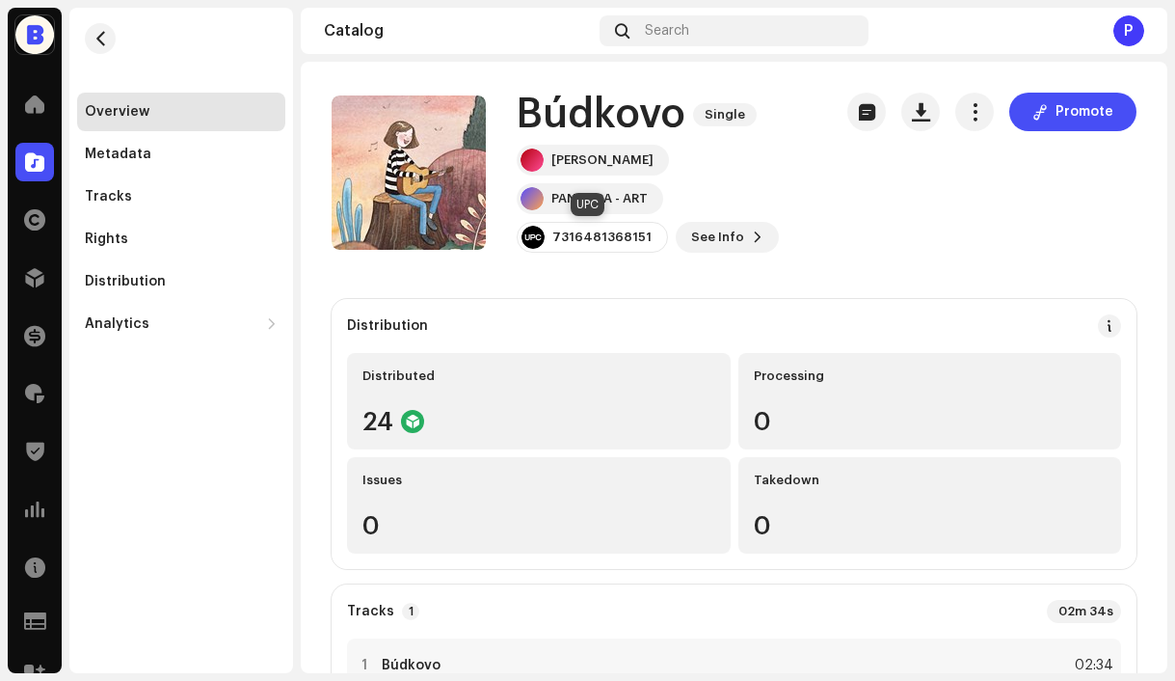
click at [597, 240] on div "7316481368151" at bounding box center [601, 236] width 99 height 15
copy div "7316481368151"
click at [103, 43] on span "button" at bounding box center [101, 38] width 14 height 15
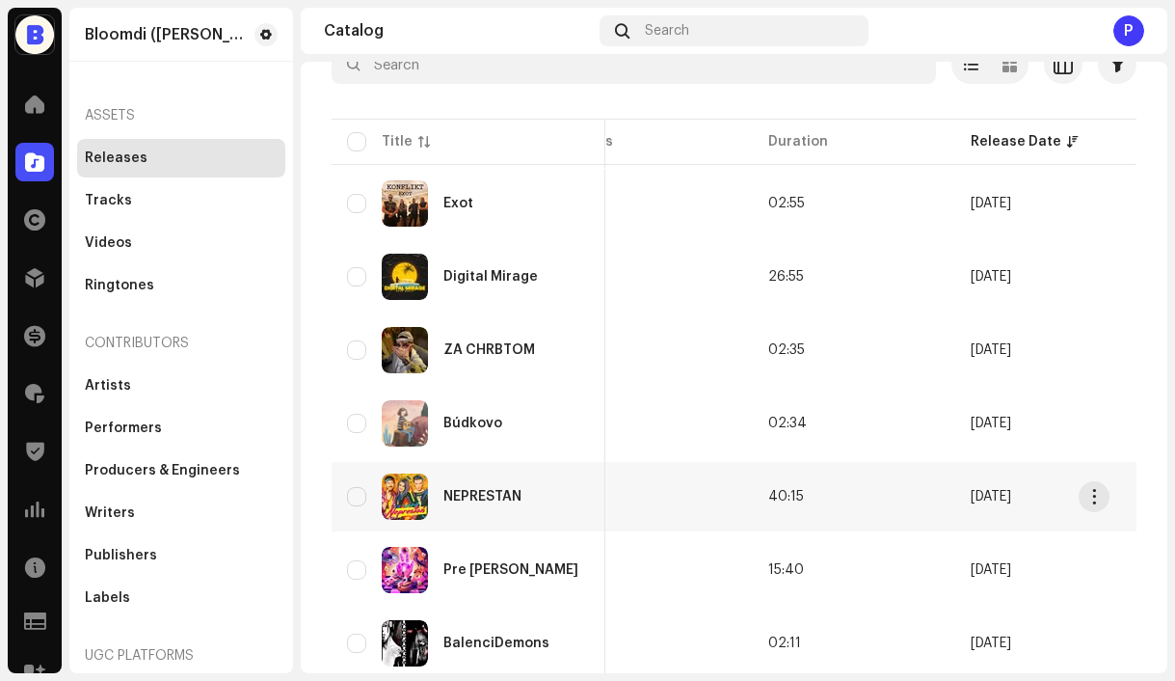
scroll to position [0, 1090]
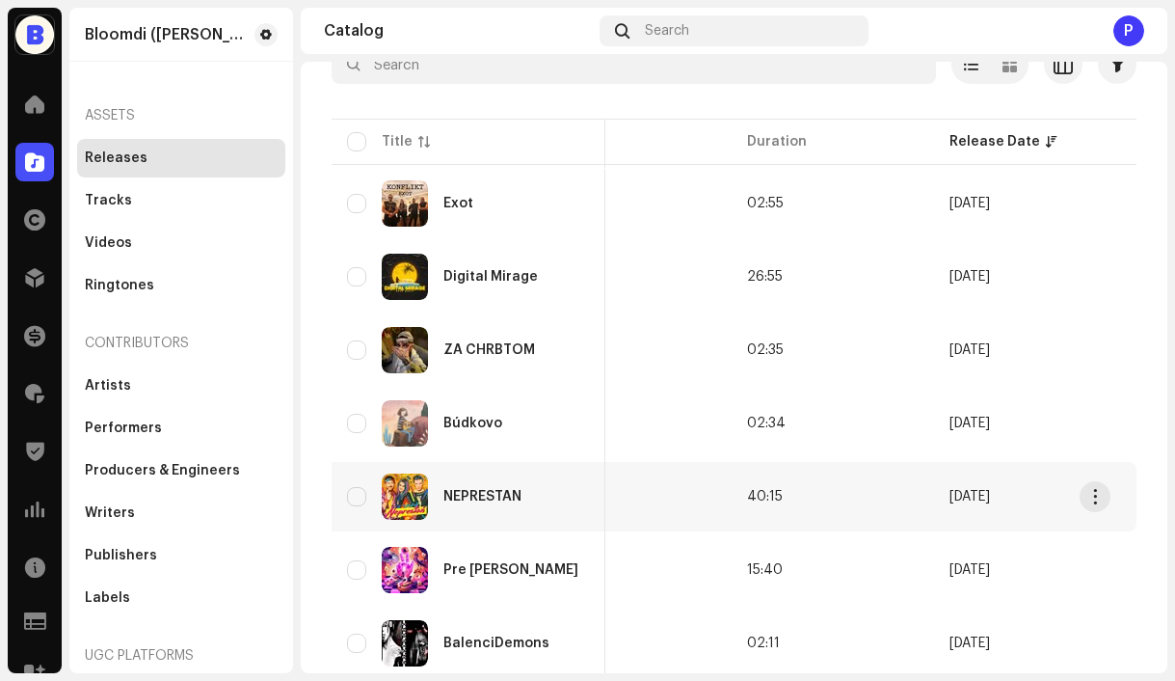
click at [824, 503] on td "40:15" at bounding box center [833, 496] width 202 height 69
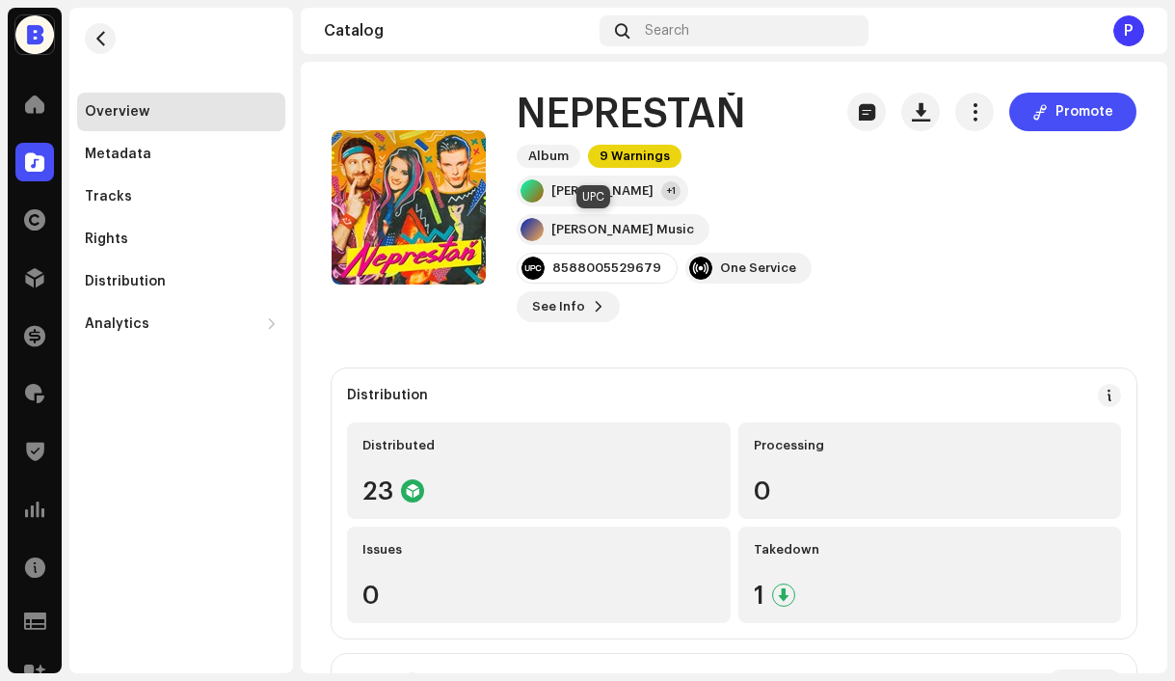
click at [602, 260] on div "8588005529679" at bounding box center [606, 267] width 109 height 15
copy div "8588005529679"
click at [98, 32] on span "button" at bounding box center [101, 38] width 14 height 15
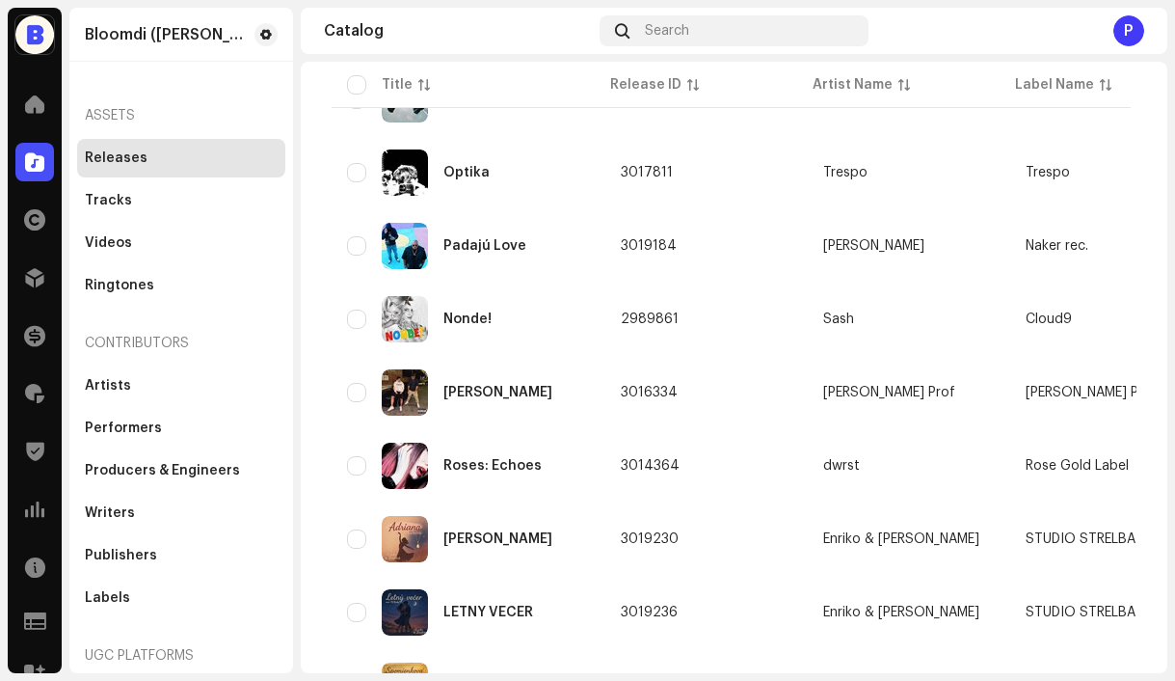
scroll to position [1445, 0]
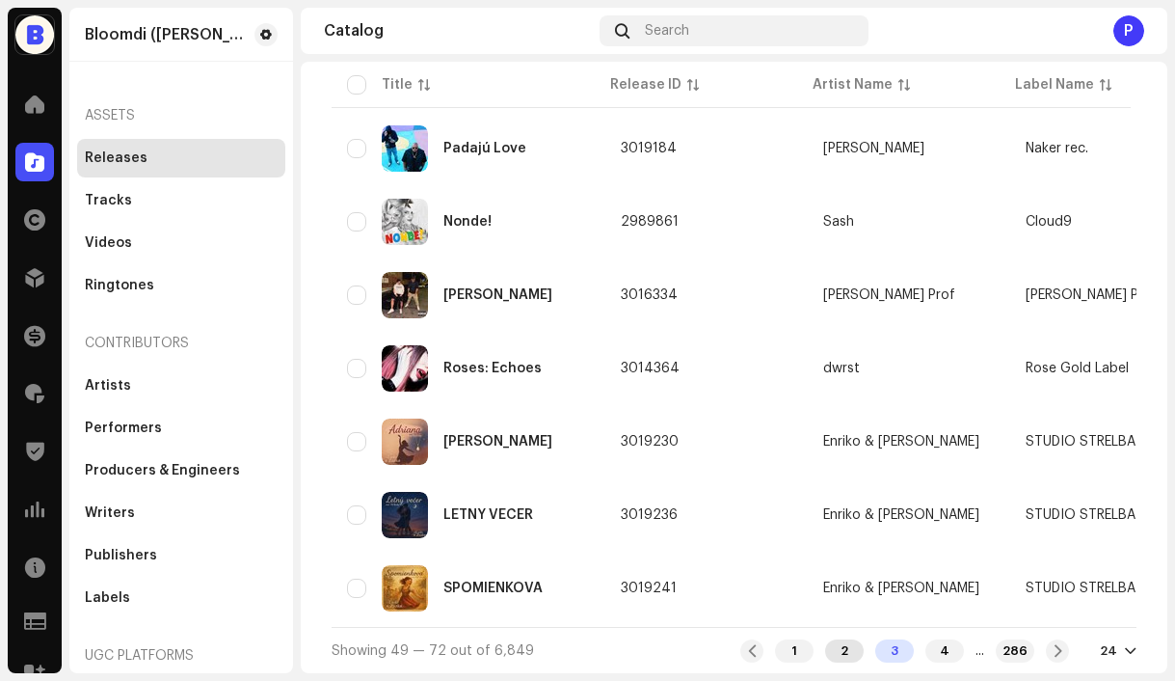
click at [826, 650] on div "2" at bounding box center [844, 650] width 39 height 23
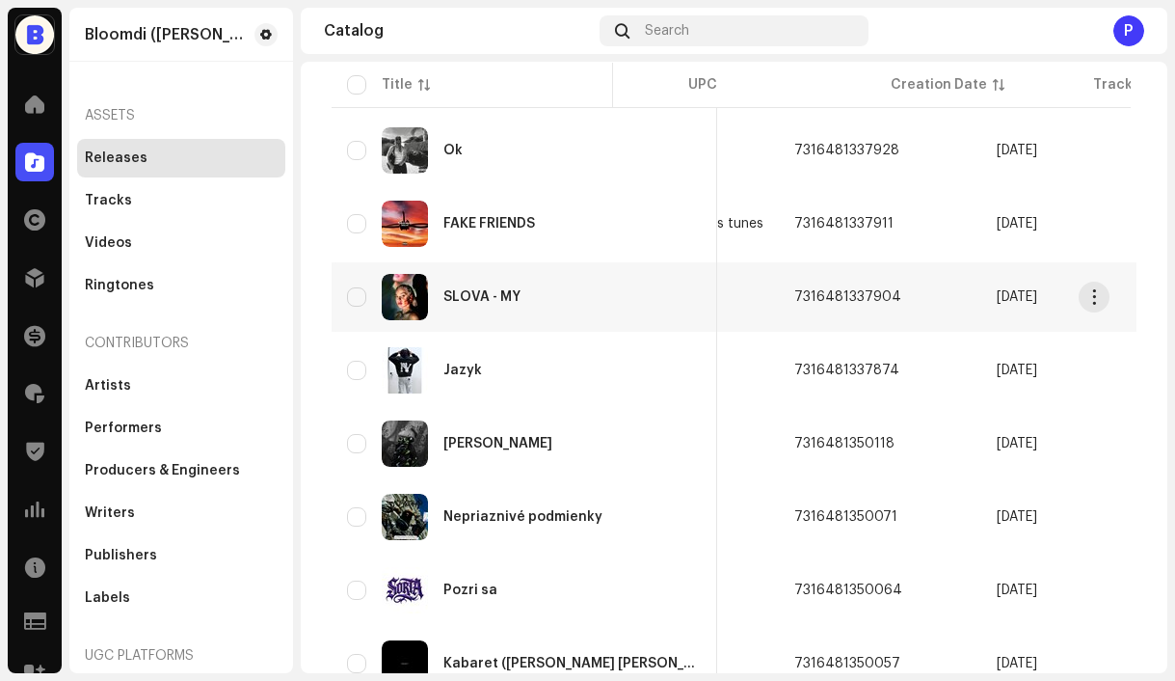
scroll to position [0, 1102]
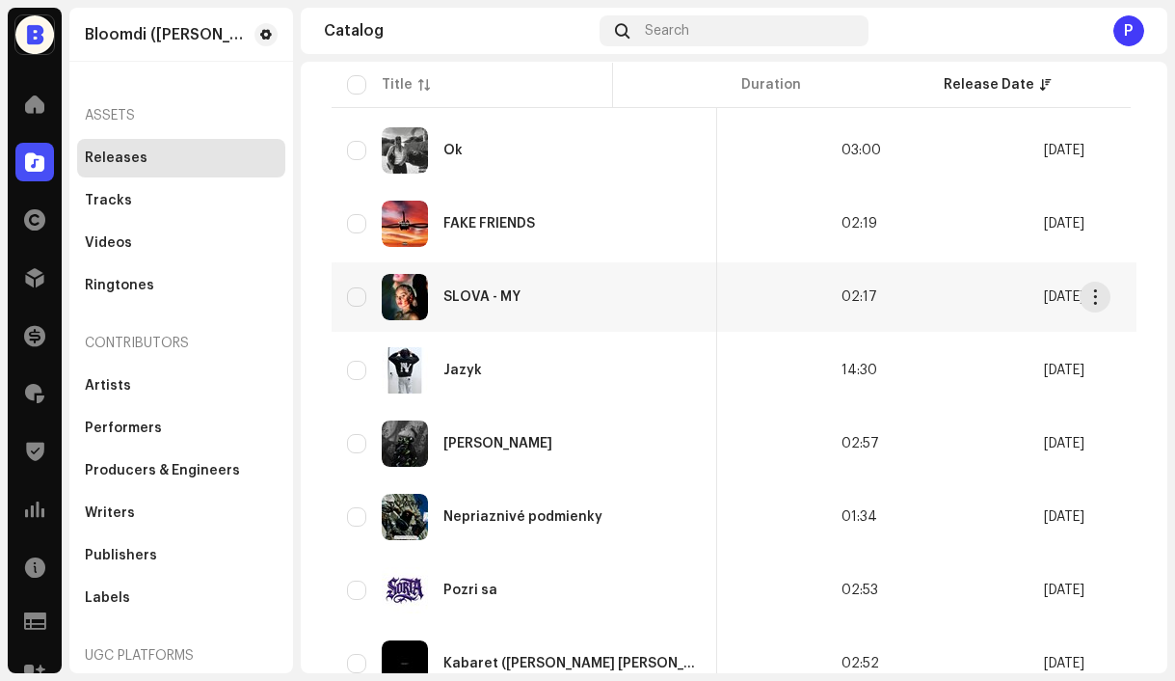
click at [703, 307] on td "1" at bounding box center [725, 296] width 202 height 69
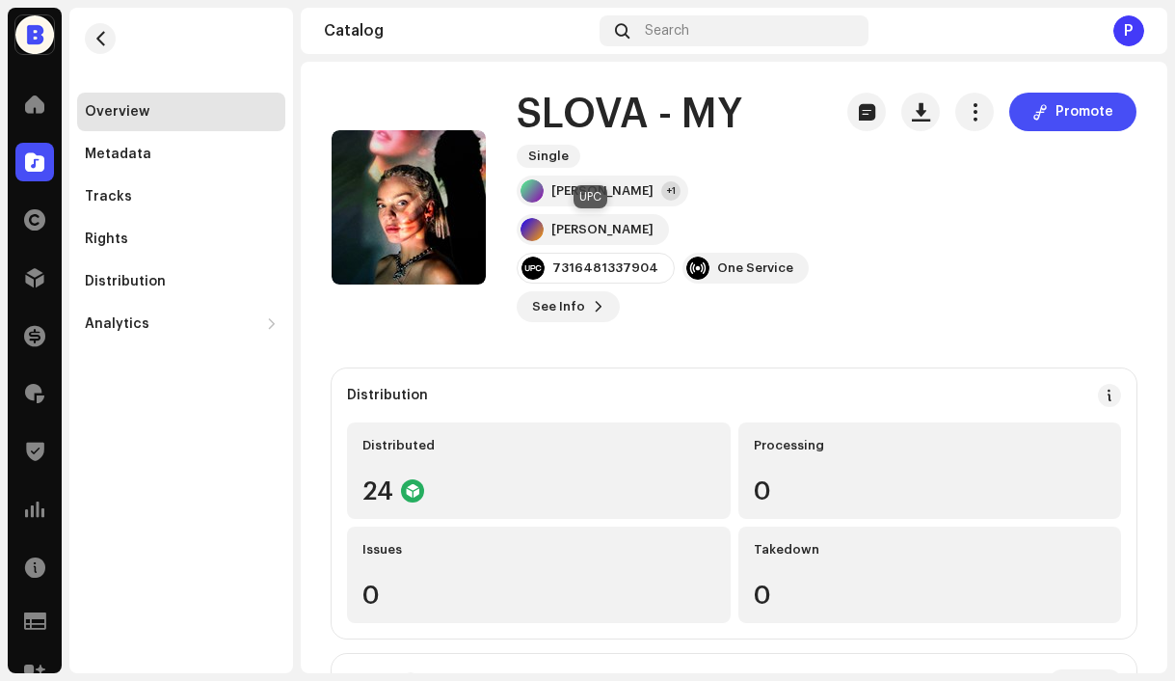
click at [588, 260] on div "7316481337904" at bounding box center [605, 267] width 106 height 15
copy div "7316481337904"
click at [585, 291] on button "See Info" at bounding box center [568, 306] width 103 height 31
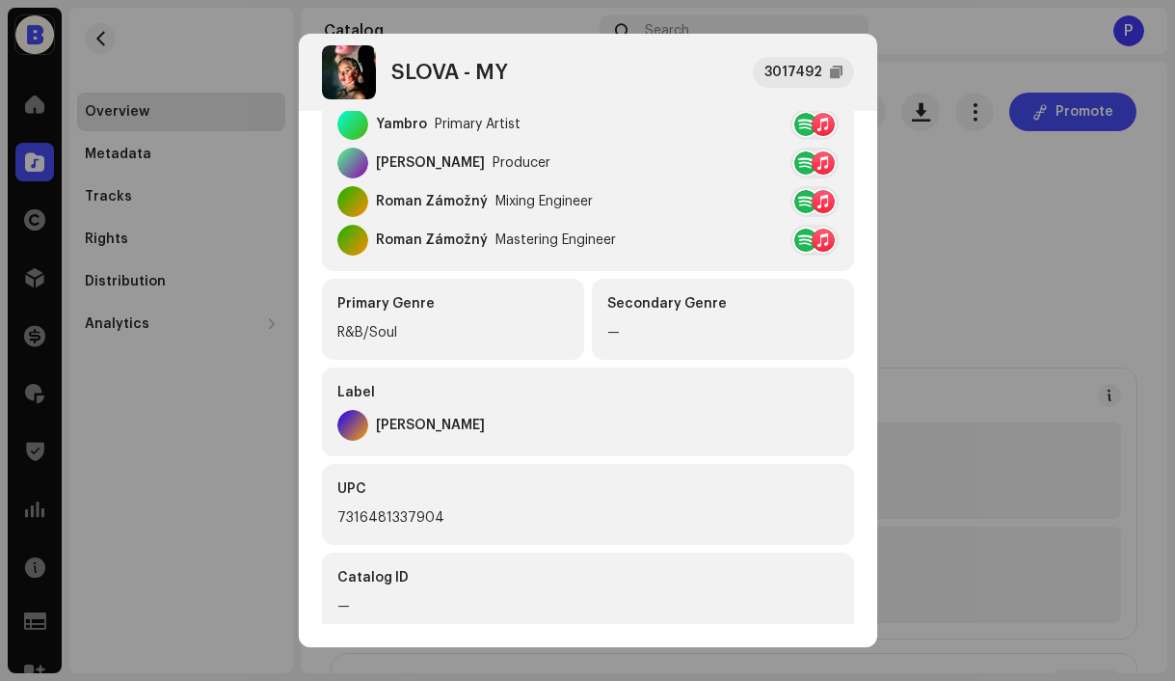
scroll to position [419, 0]
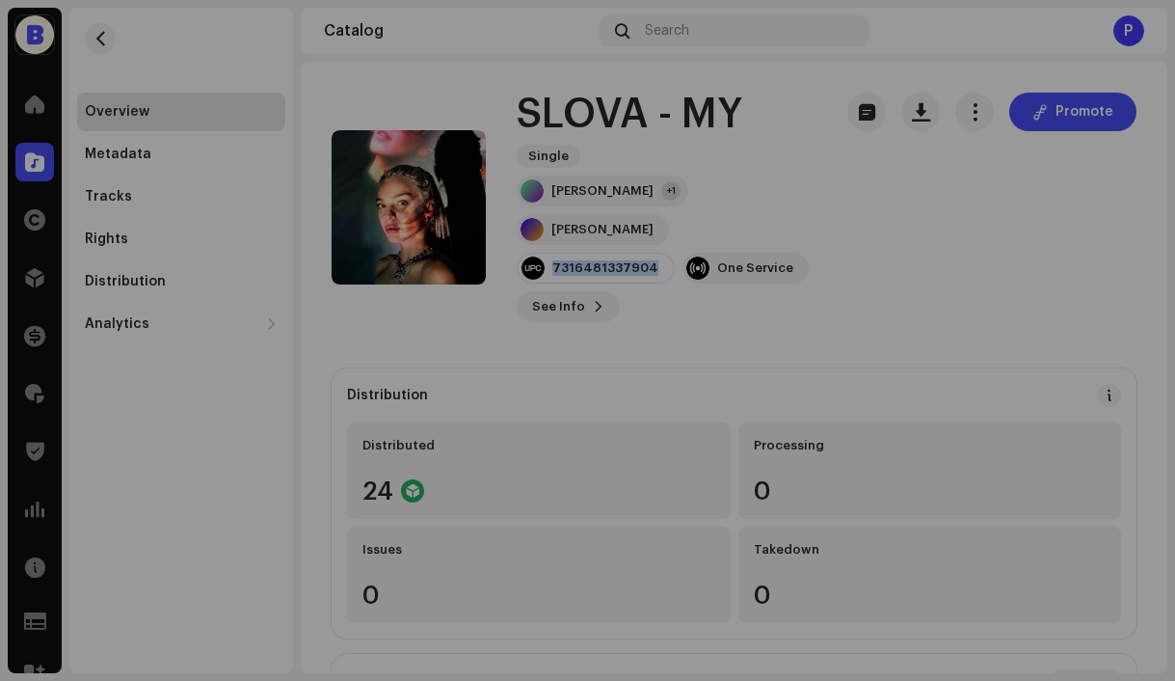
click at [239, 19] on div "SLOVA - MY 3017492 Metadata Distribution Metadata Language Slovak Release Title…" at bounding box center [587, 340] width 1175 height 681
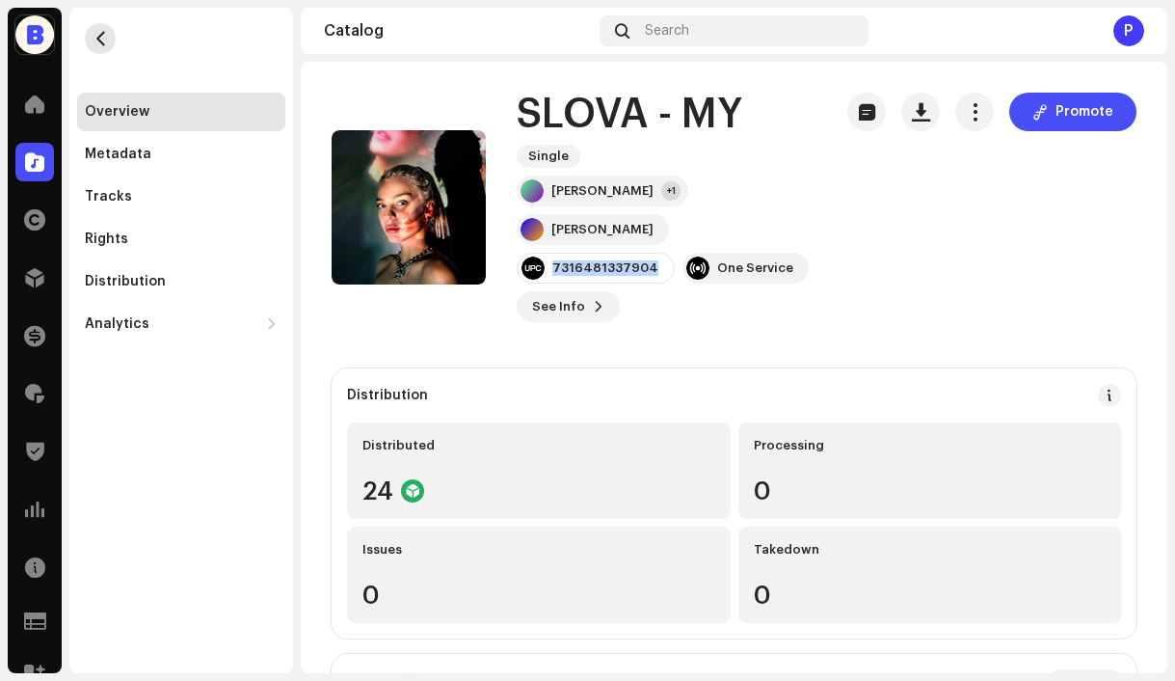
click at [111, 30] on button "button" at bounding box center [100, 38] width 31 height 31
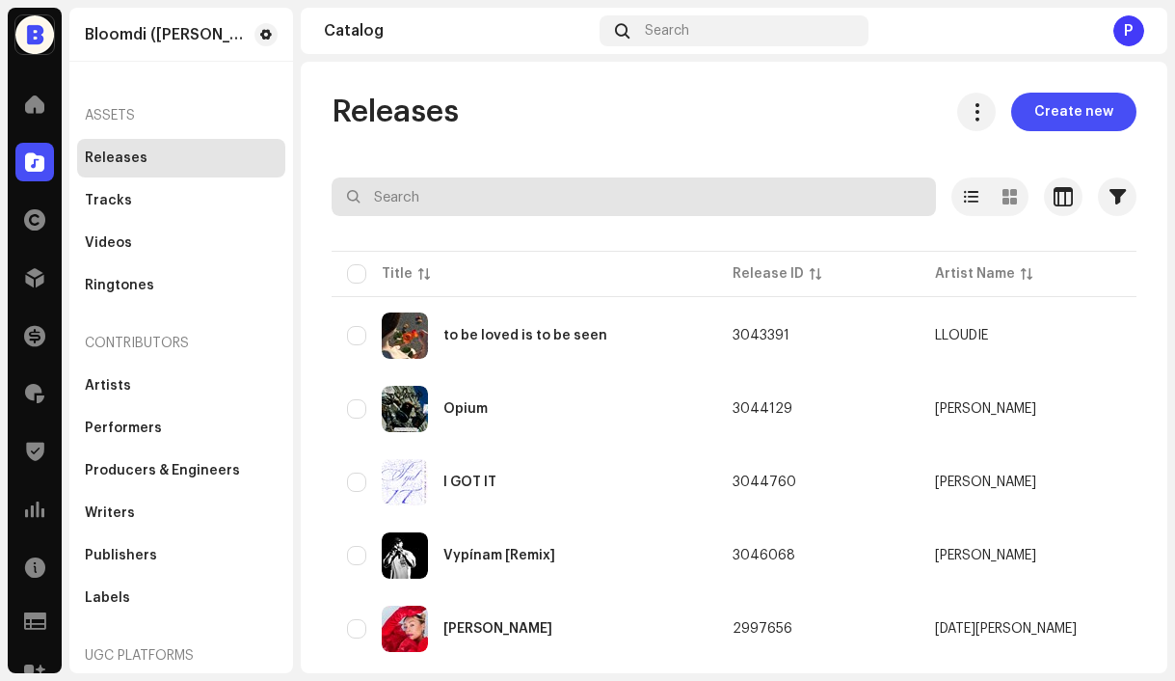
click at [525, 197] on input "text" at bounding box center [634, 196] width 605 height 39
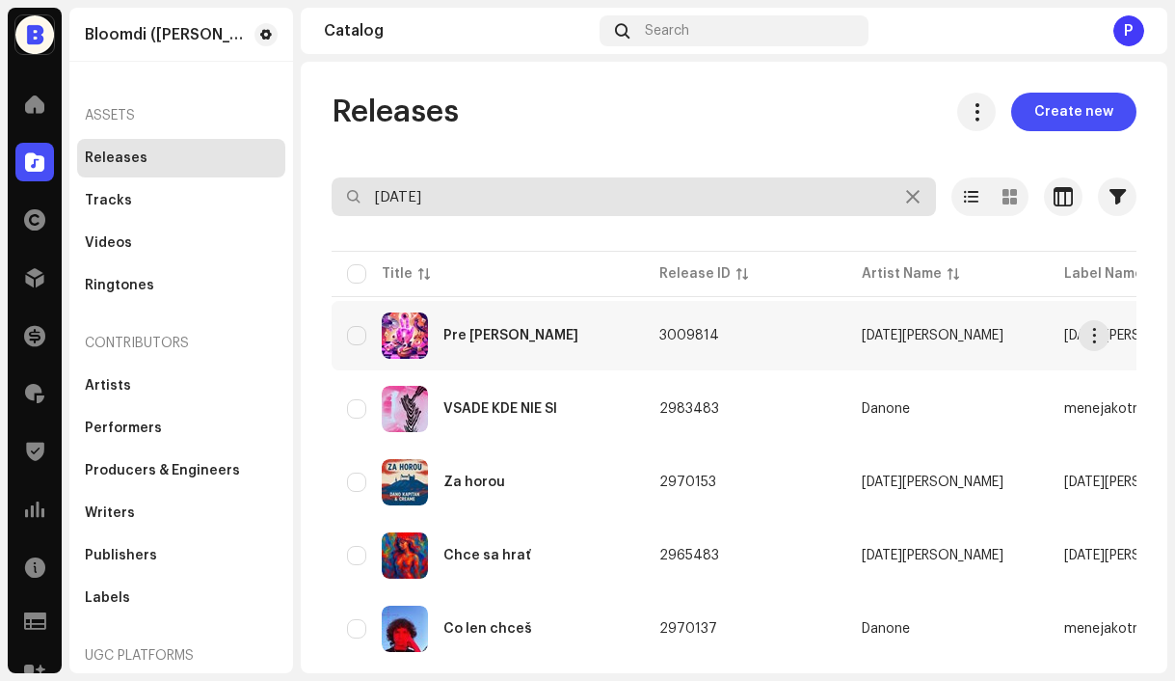
type input "[DATE]"
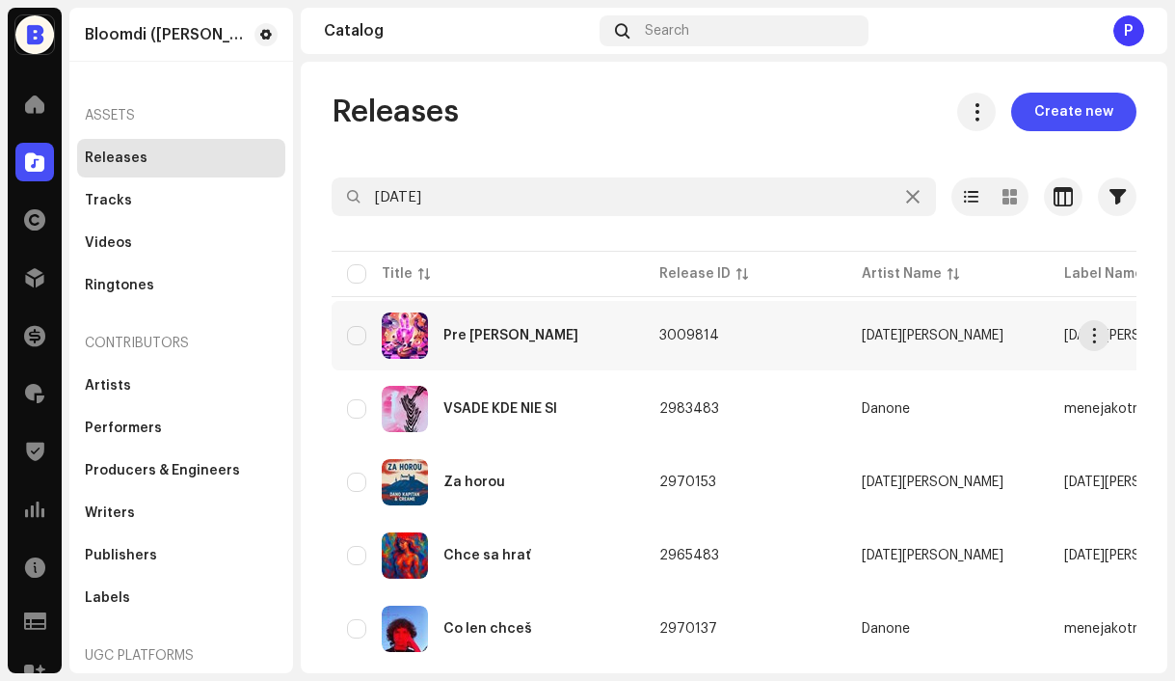
click at [704, 332] on td "3009814" at bounding box center [745, 335] width 202 height 69
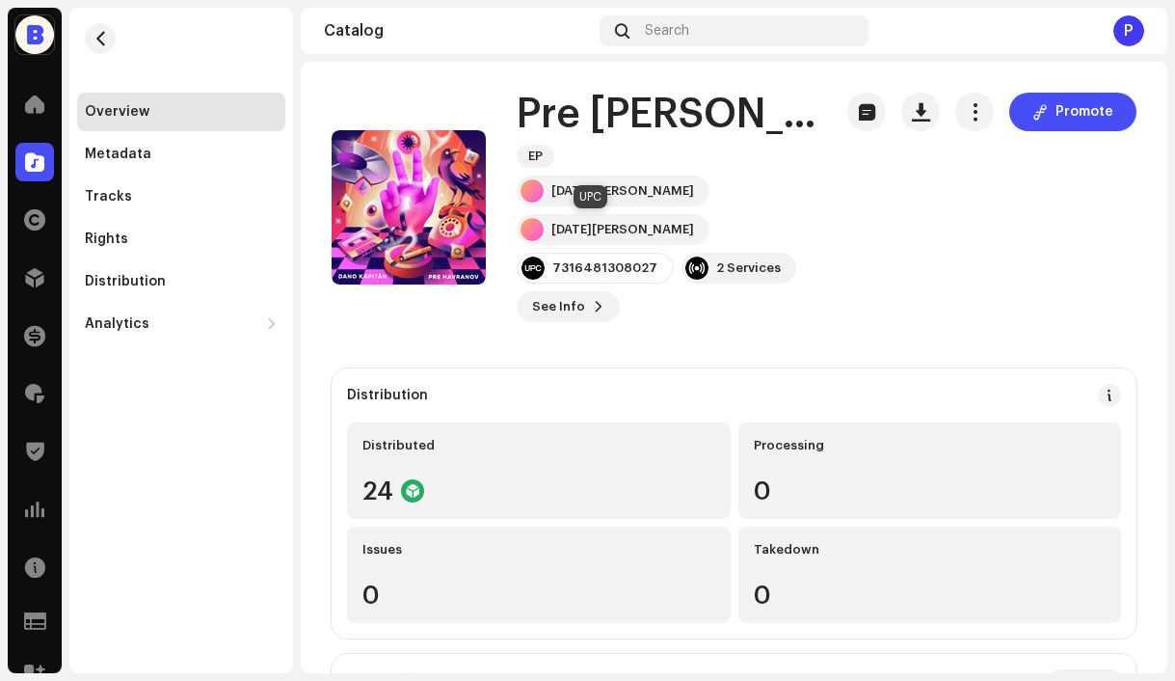
click at [596, 260] on div "7316481308027" at bounding box center [604, 267] width 105 height 15
copy div "7316481308027"
click at [103, 35] on span "button" at bounding box center [101, 38] width 14 height 15
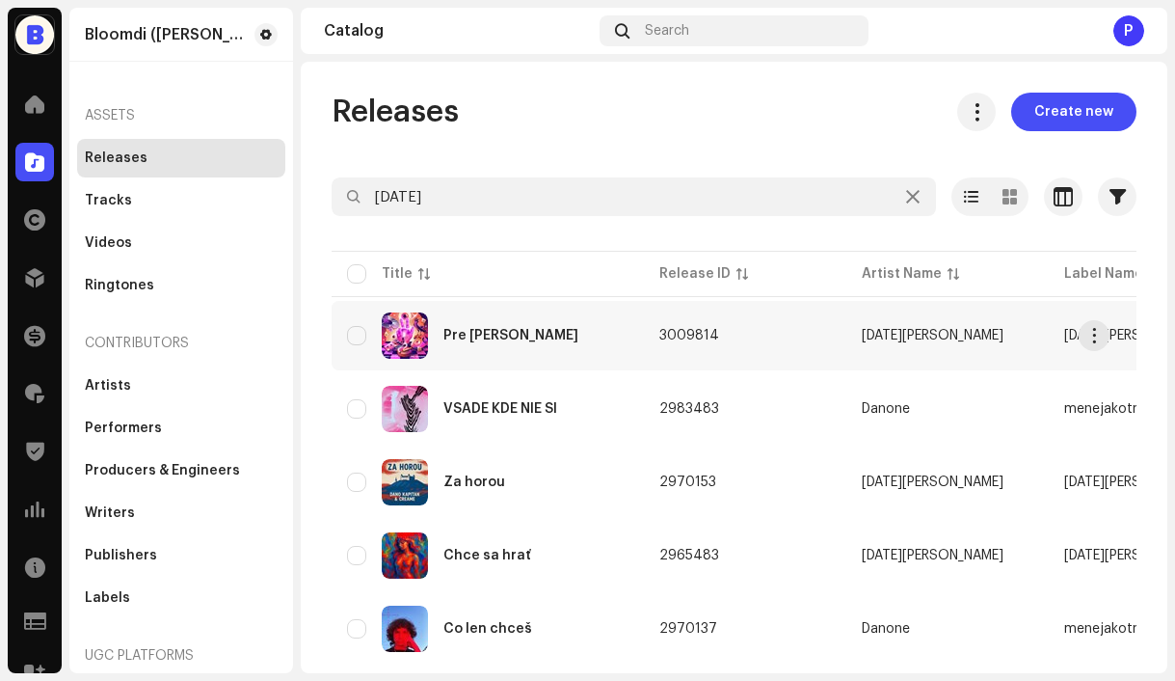
click at [518, 331] on div "Pre [PERSON_NAME]" at bounding box center [511, 335] width 135 height 13
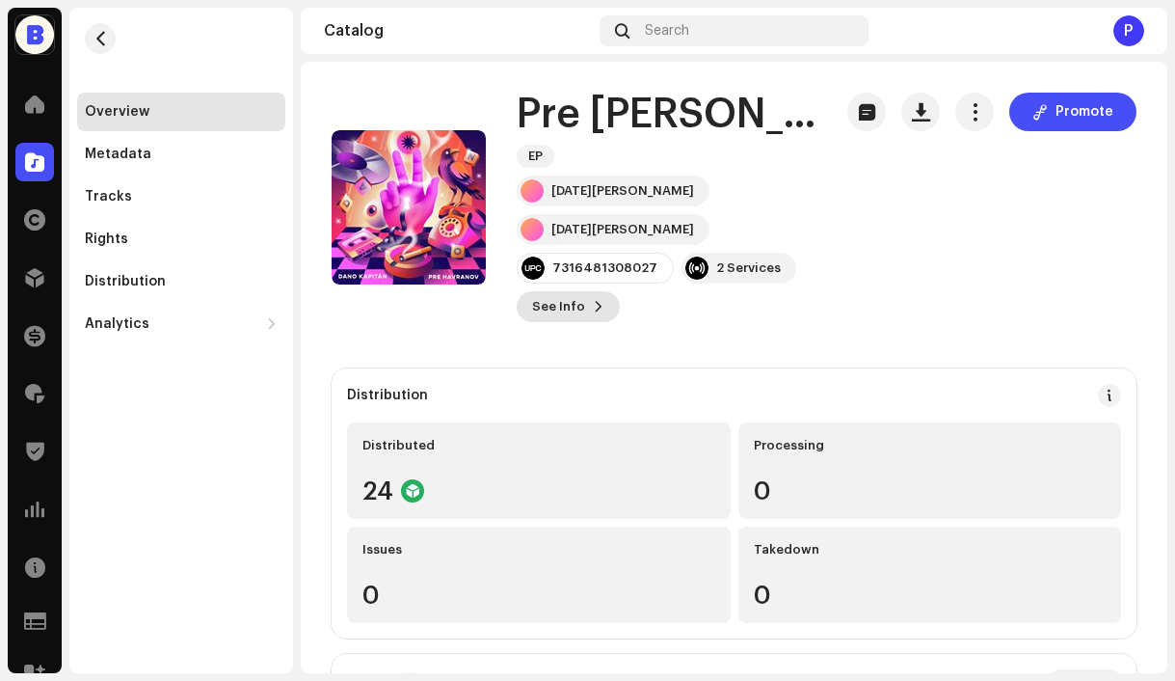
click at [546, 287] on span "See Info" at bounding box center [558, 306] width 53 height 39
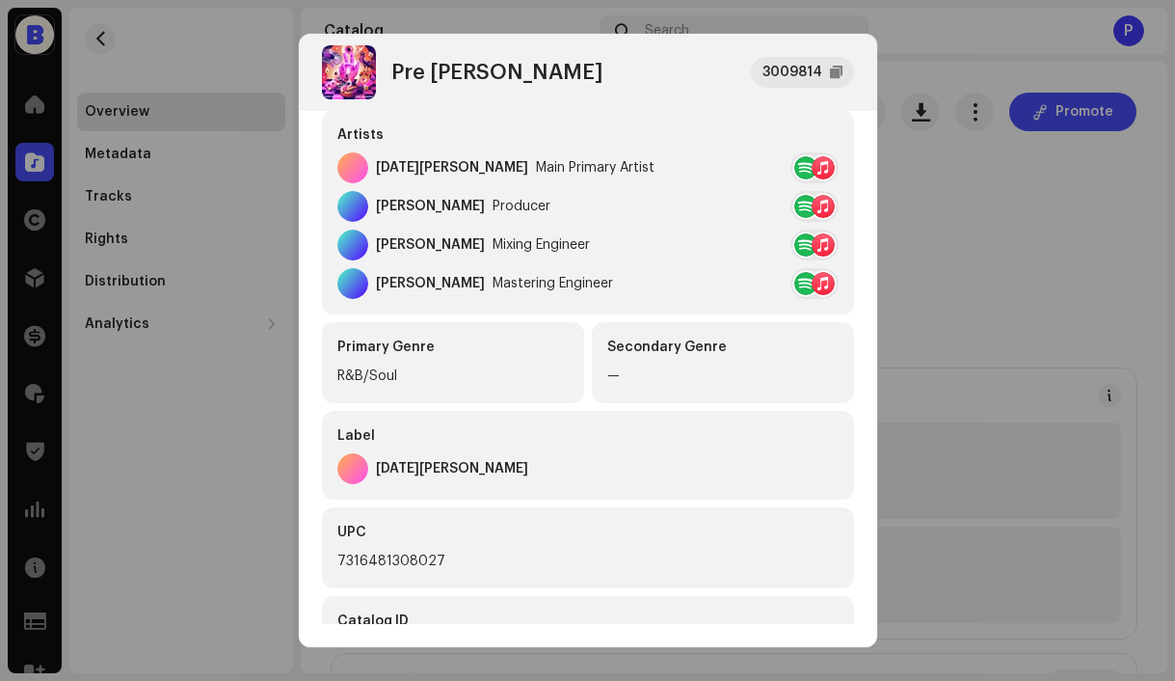
scroll to position [342, 0]
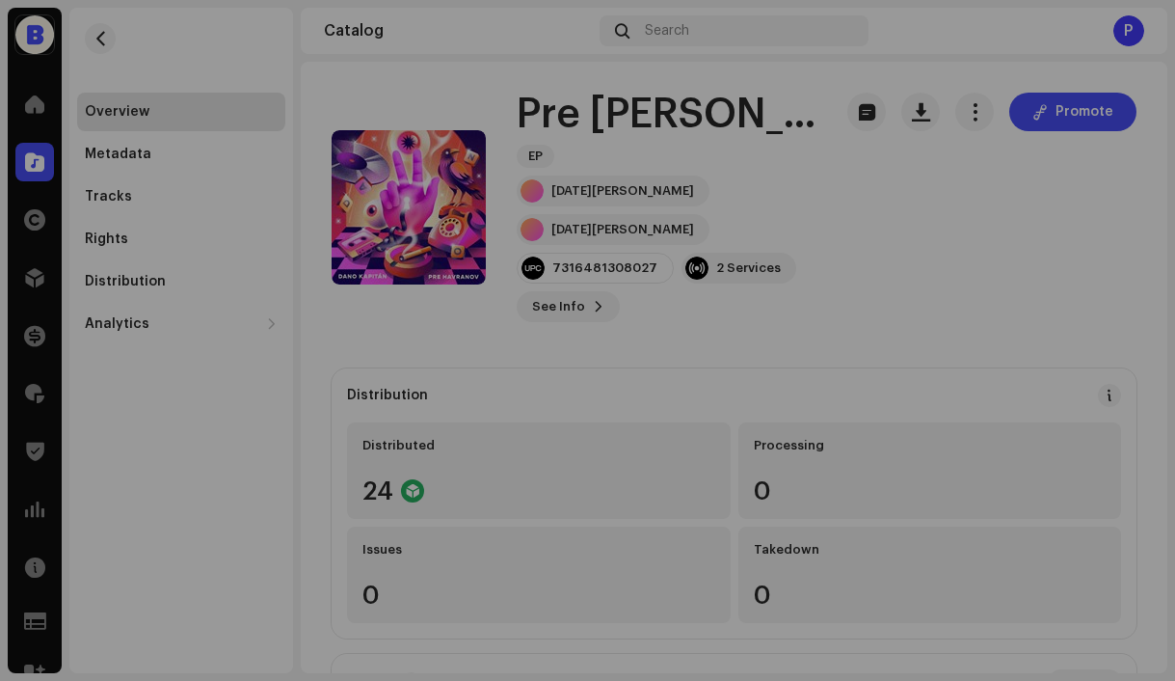
click at [913, 429] on div "Pre Havranov 3009814 Metadata Distribution Metadata Language Slovak Release Tit…" at bounding box center [587, 340] width 1175 height 681
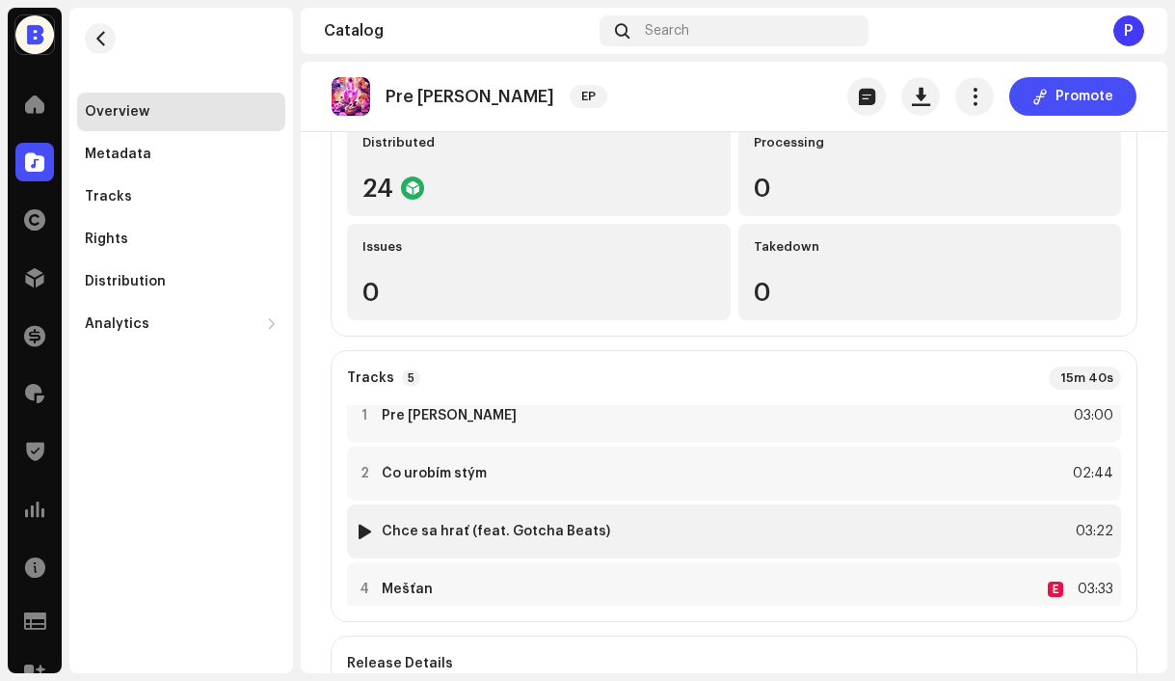
scroll to position [0, 0]
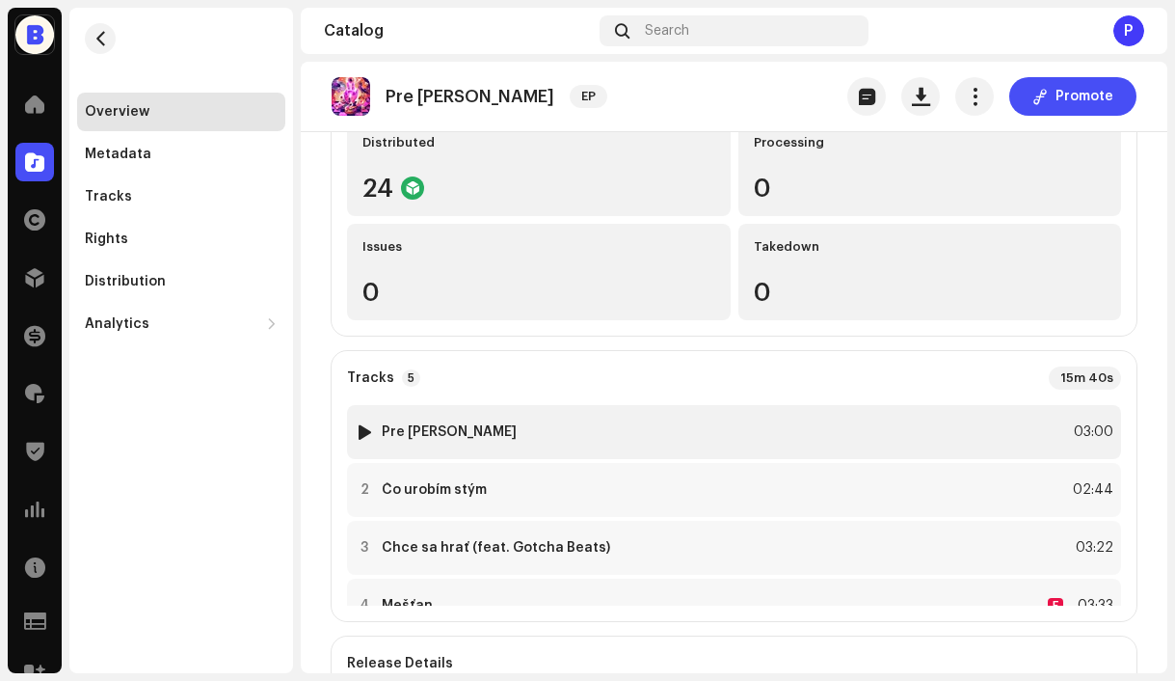
click at [572, 405] on div "1 Pre Havranov 03:00" at bounding box center [734, 432] width 774 height 54
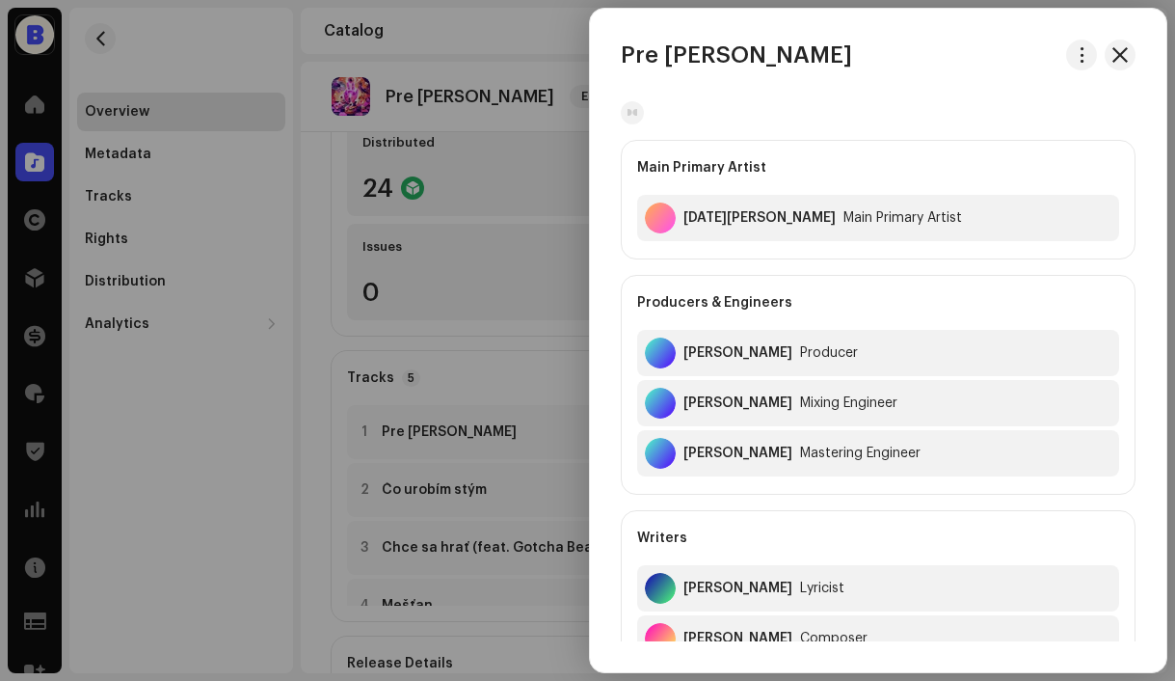
click at [560, 291] on div at bounding box center [587, 340] width 1175 height 681
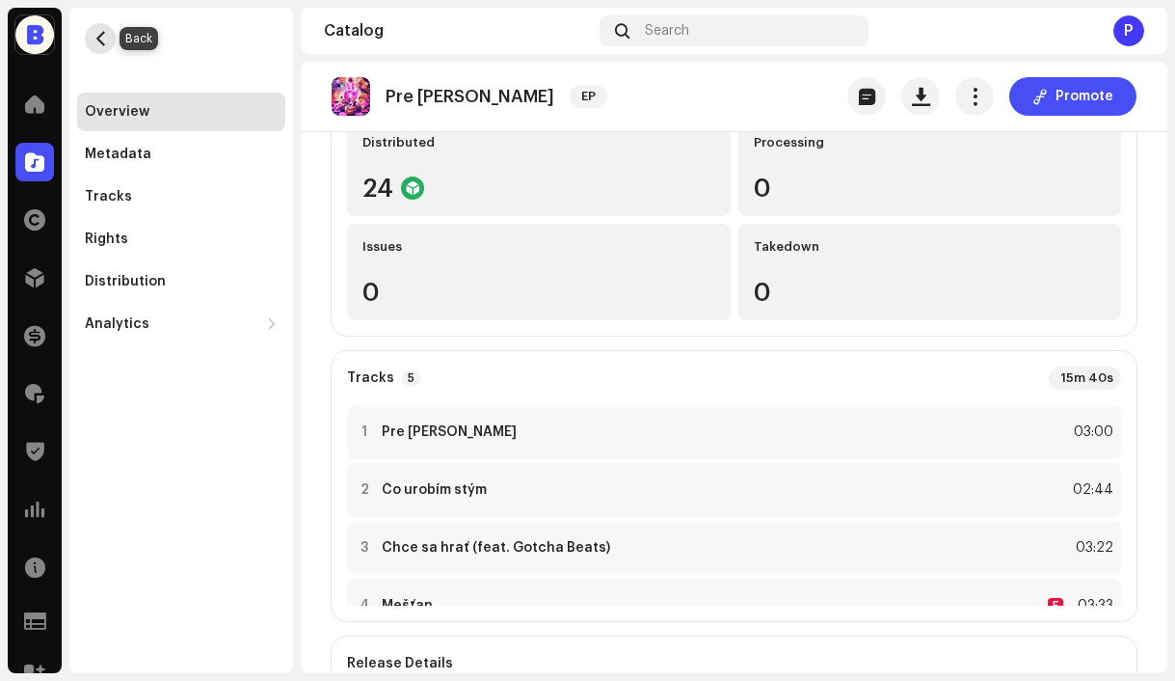
click at [110, 40] on button "button" at bounding box center [100, 38] width 31 height 31
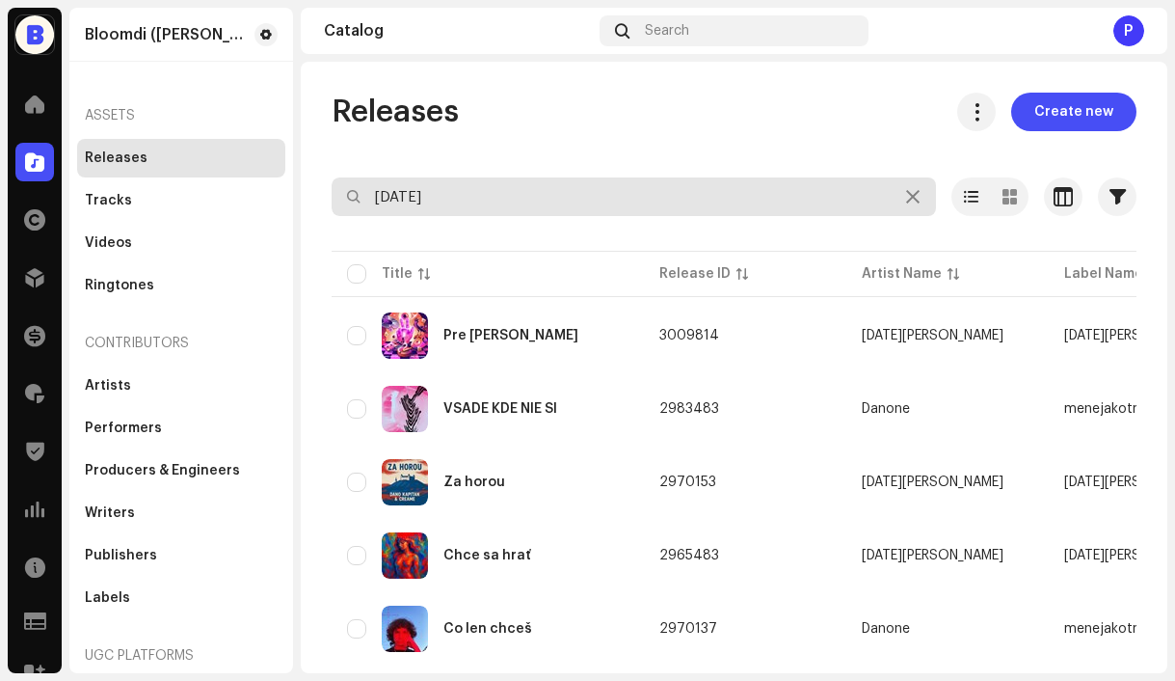
click at [516, 193] on input "[DATE]" at bounding box center [634, 196] width 605 height 39
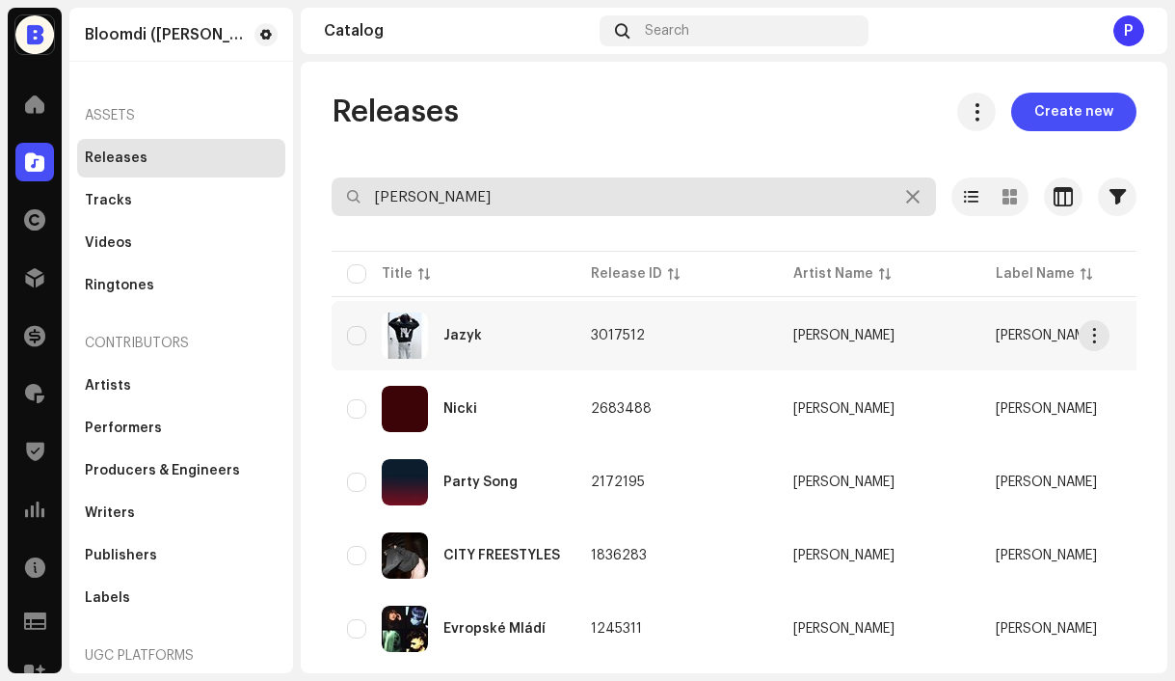
type input "čaba"
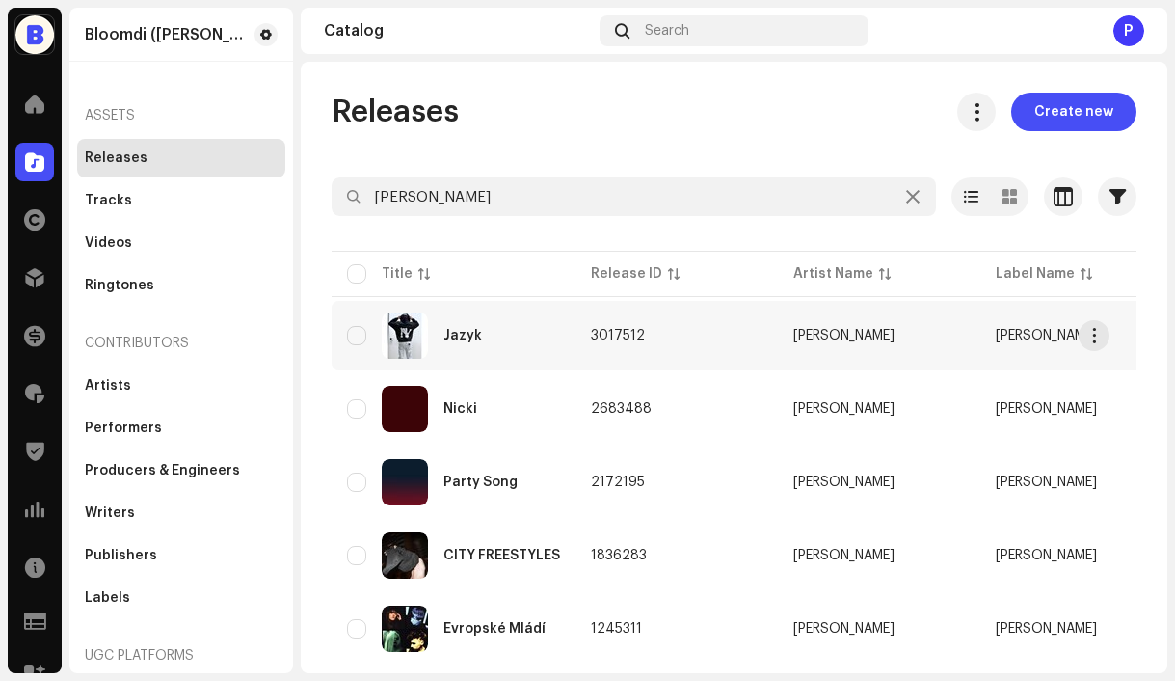
click at [763, 334] on td "3017512" at bounding box center [677, 335] width 202 height 69
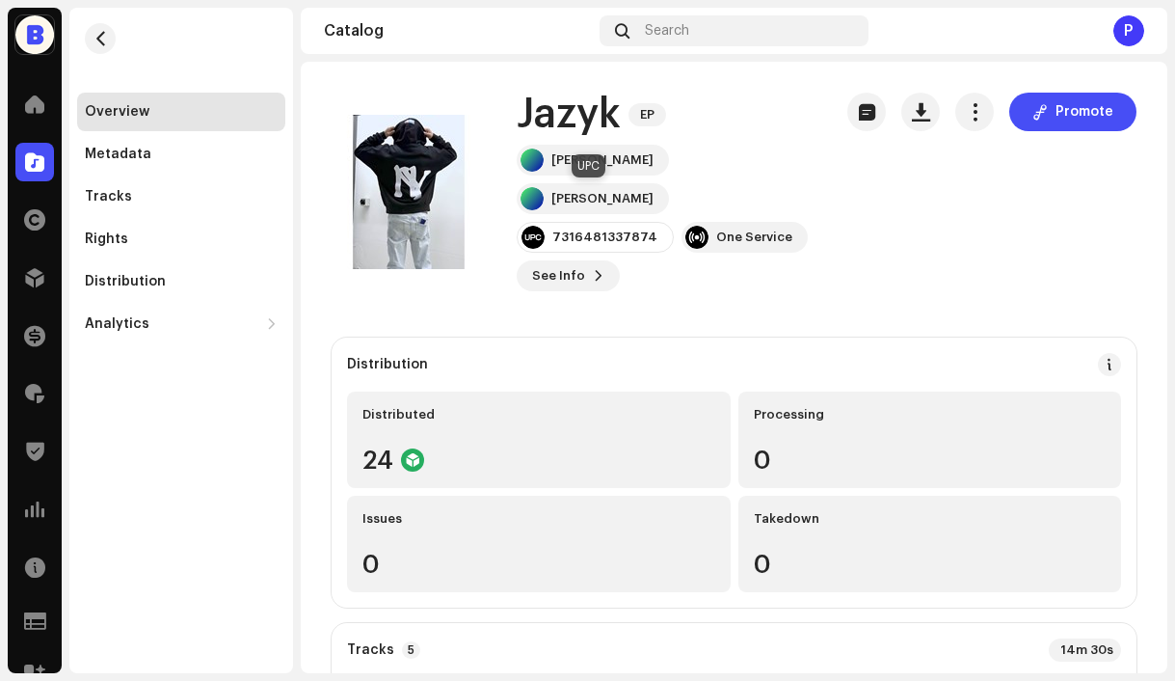
click at [606, 229] on div "7316481337874" at bounding box center [604, 236] width 105 height 15
click at [605, 229] on div "7316481337874" at bounding box center [604, 236] width 105 height 15
copy div "7316481337874"
click at [96, 40] on span "button" at bounding box center [101, 38] width 14 height 15
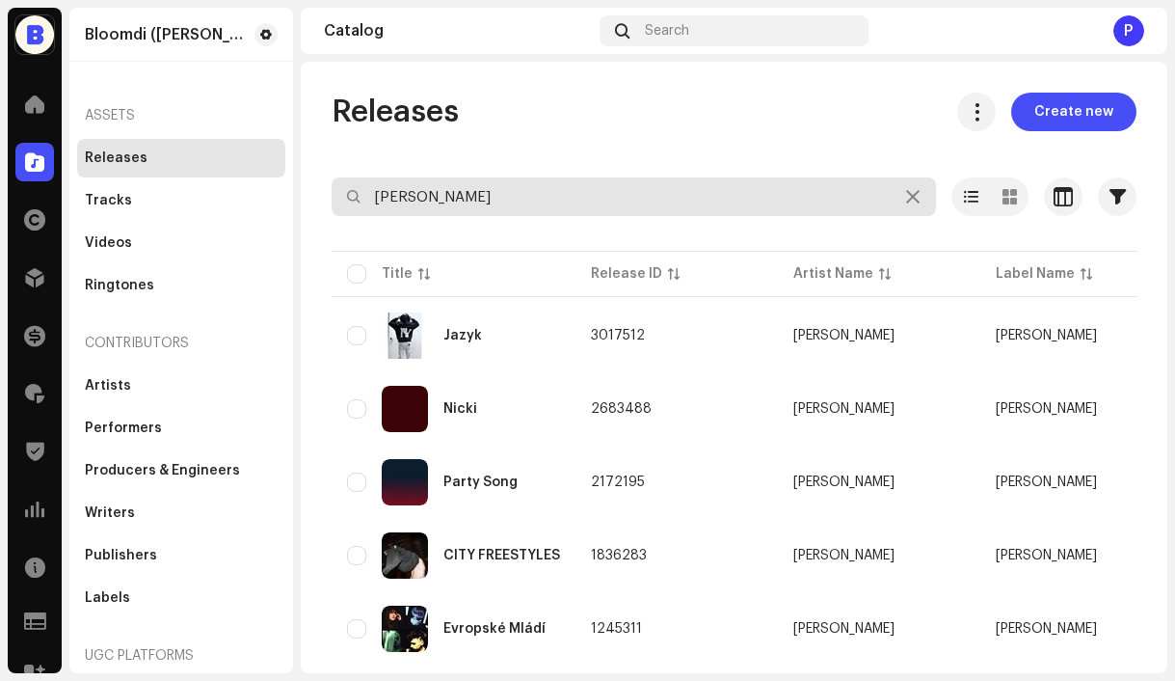
click at [454, 202] on input "čaba" at bounding box center [634, 196] width 605 height 39
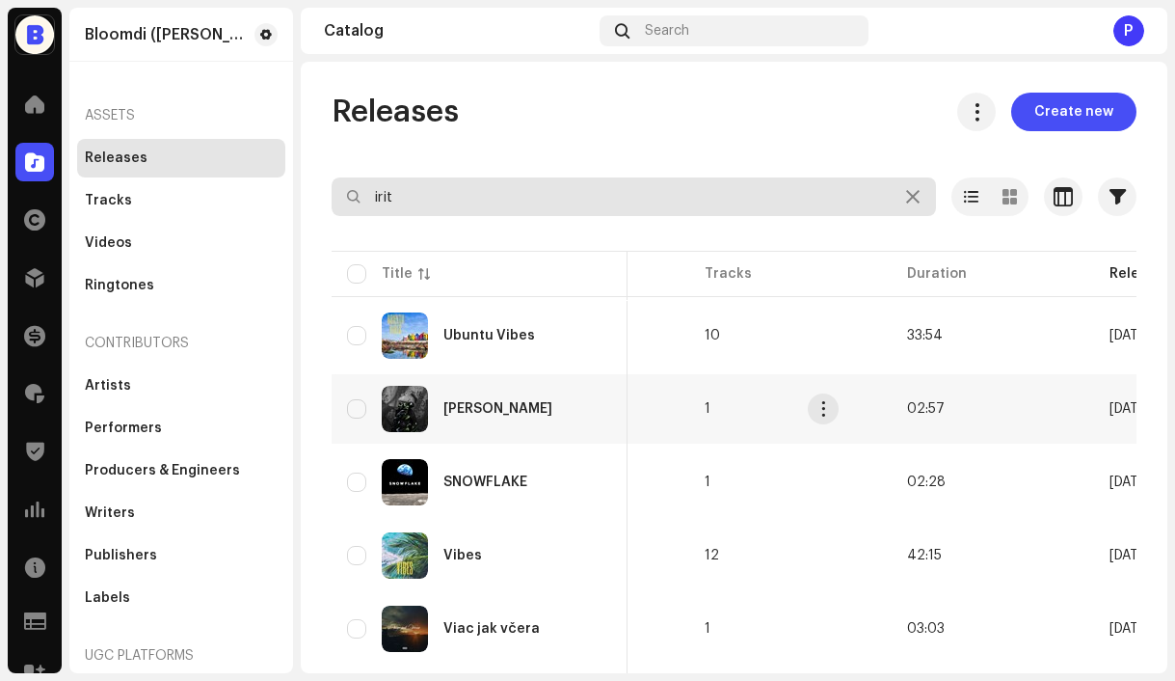
scroll to position [0, 1113]
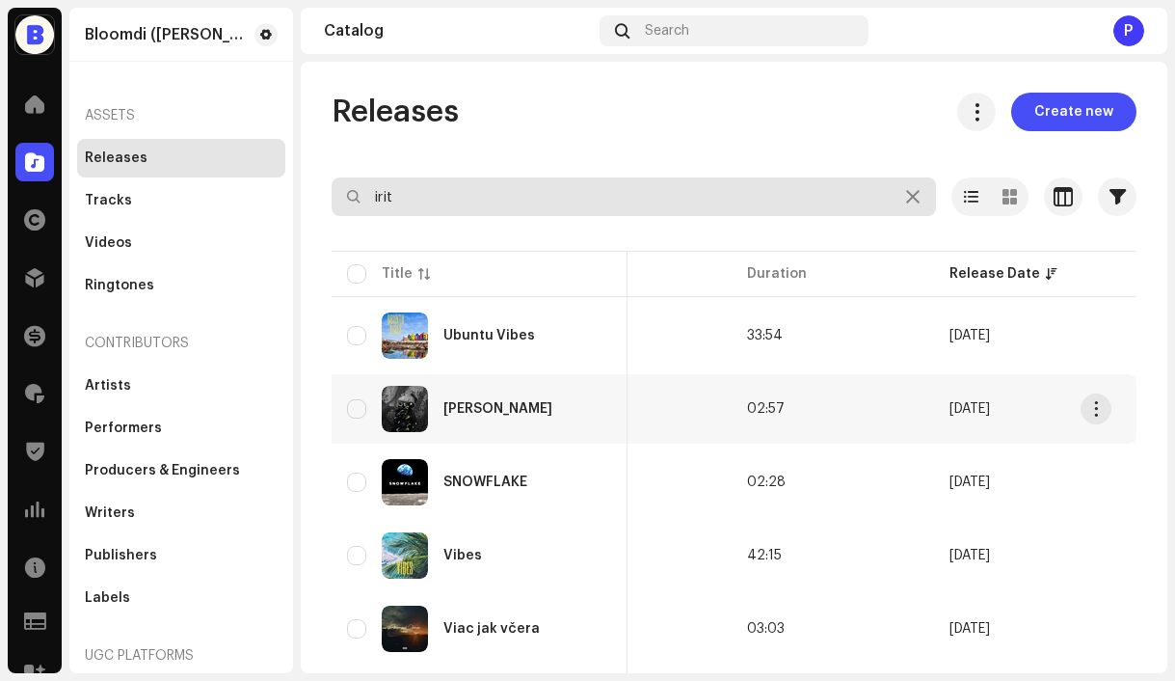
type input "irit"
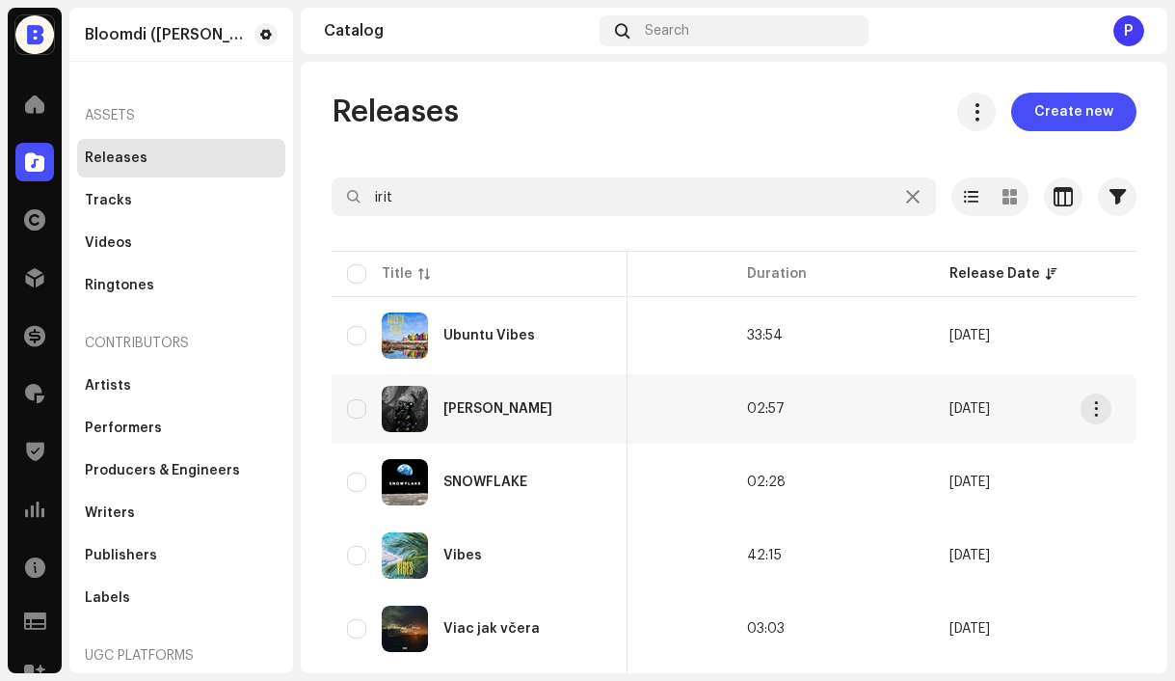
click at [666, 416] on td "1" at bounding box center [630, 408] width 202 height 69
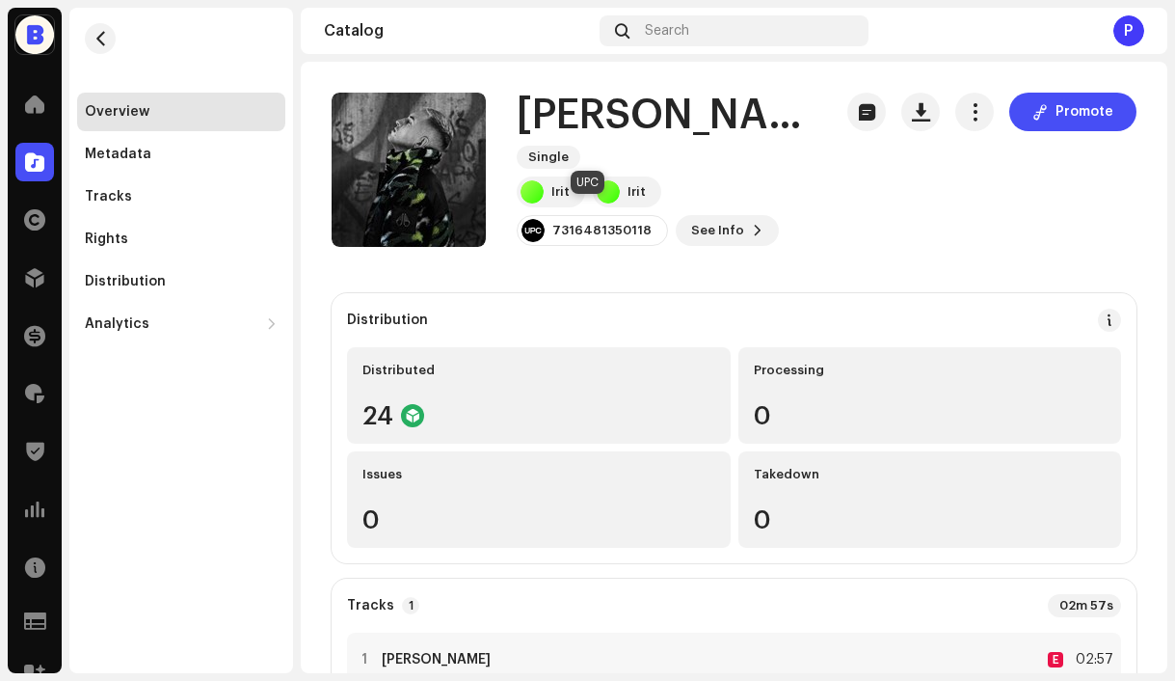
click at [624, 223] on div "7316481350118" at bounding box center [601, 230] width 99 height 15
copy div "7316481350118"
click at [709, 211] on span "See Info" at bounding box center [717, 230] width 53 height 39
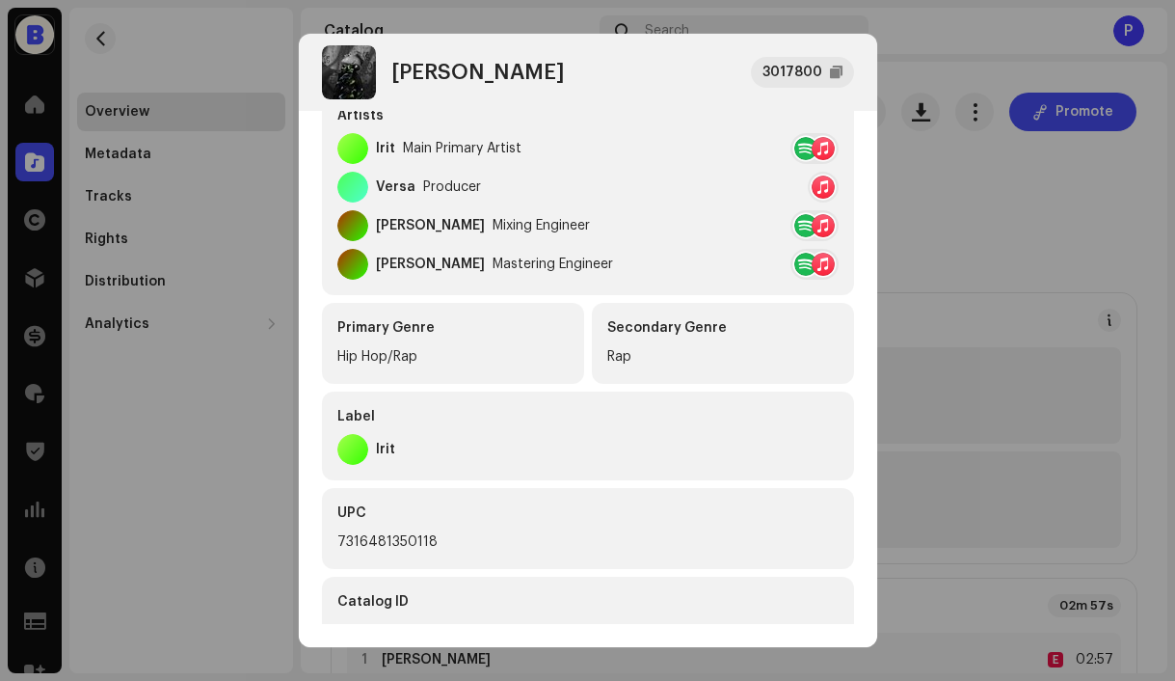
scroll to position [357, 0]
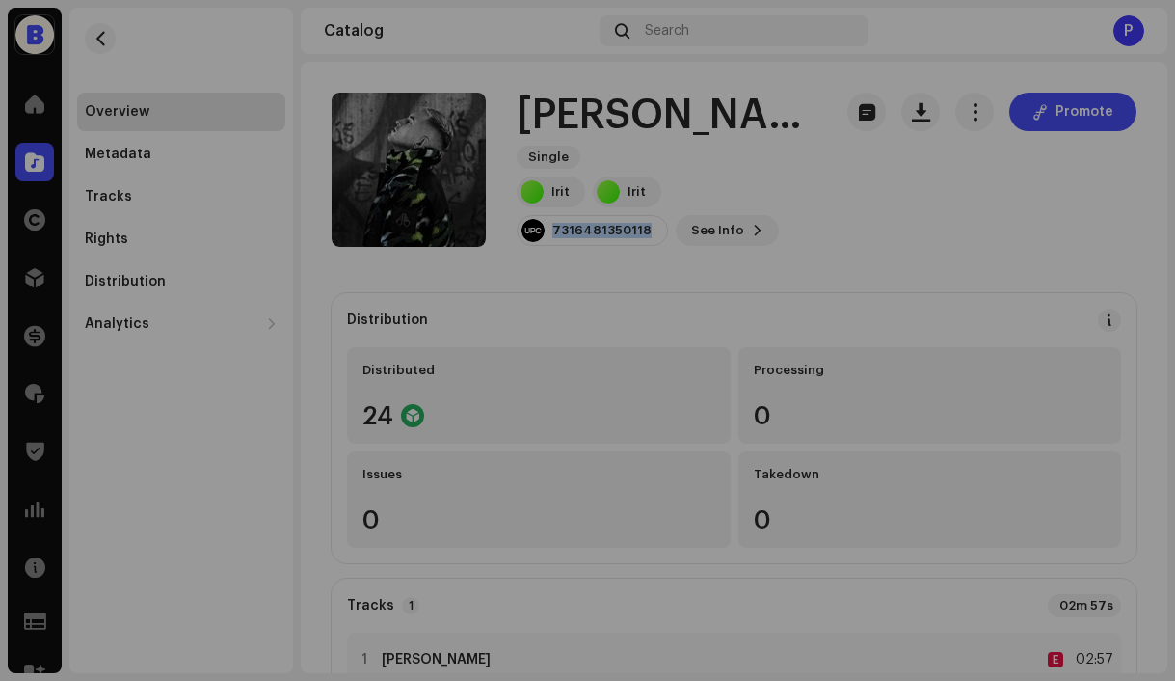
click at [226, 58] on div "Harshid 3017800 Metadata Distribution Metadata Language Slovak Release Title Ha…" at bounding box center [587, 340] width 1175 height 681
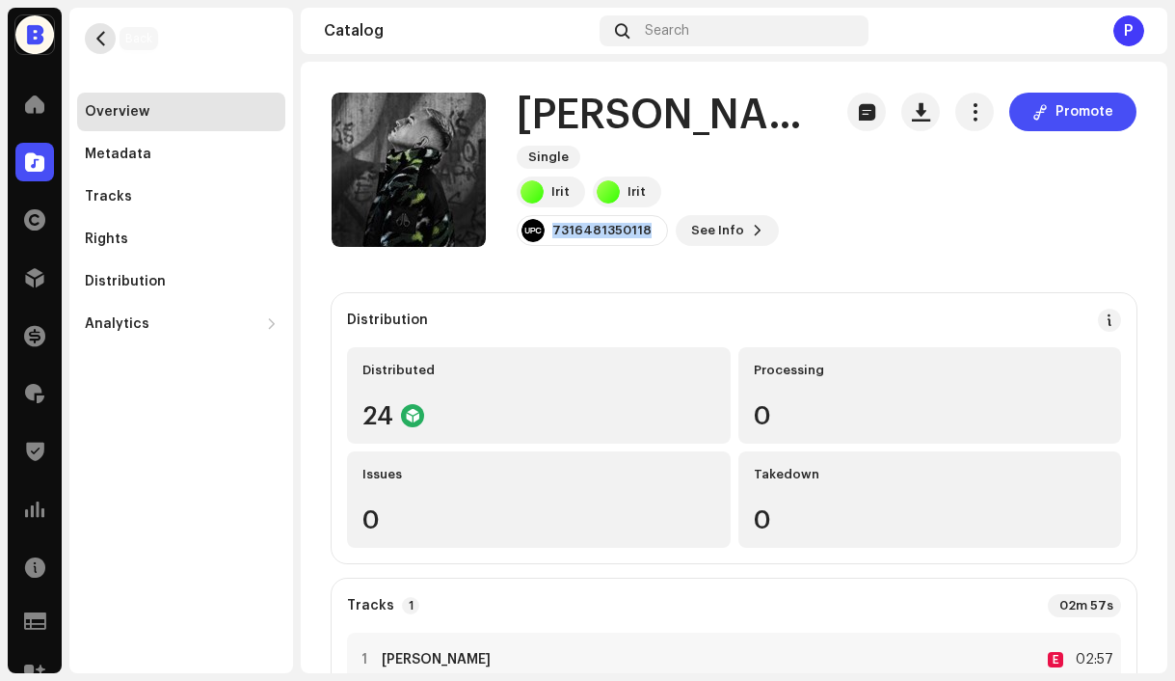
click at [114, 43] on button "button" at bounding box center [100, 38] width 31 height 31
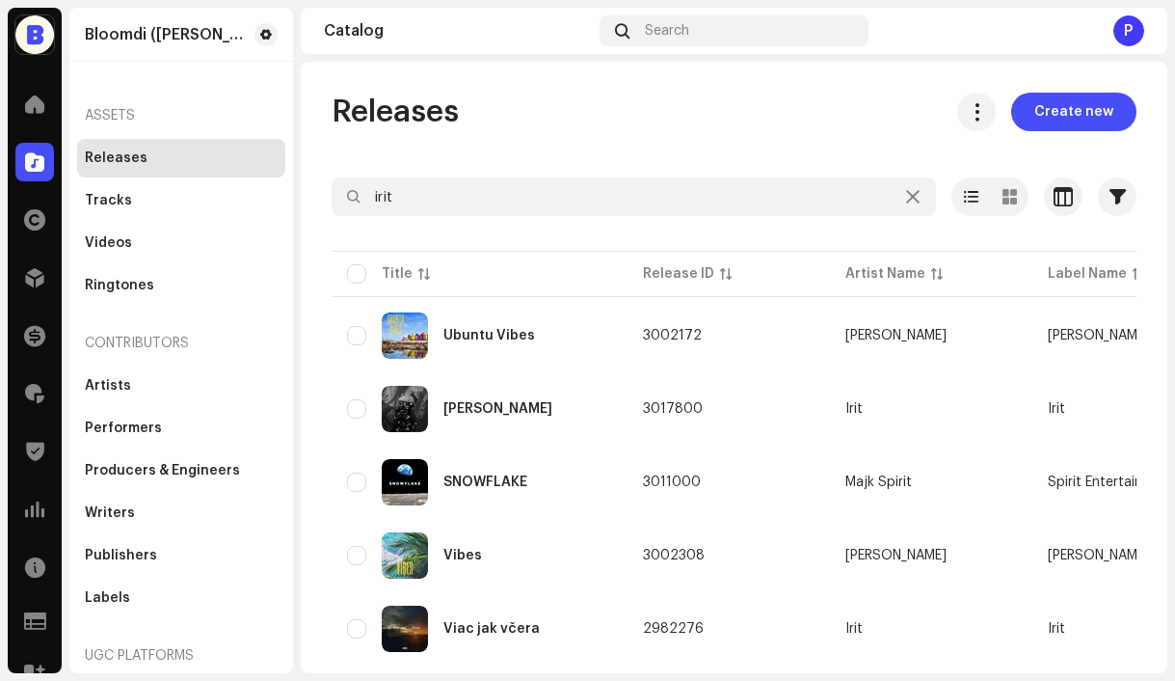
click at [515, 222] on div at bounding box center [734, 231] width 805 height 31
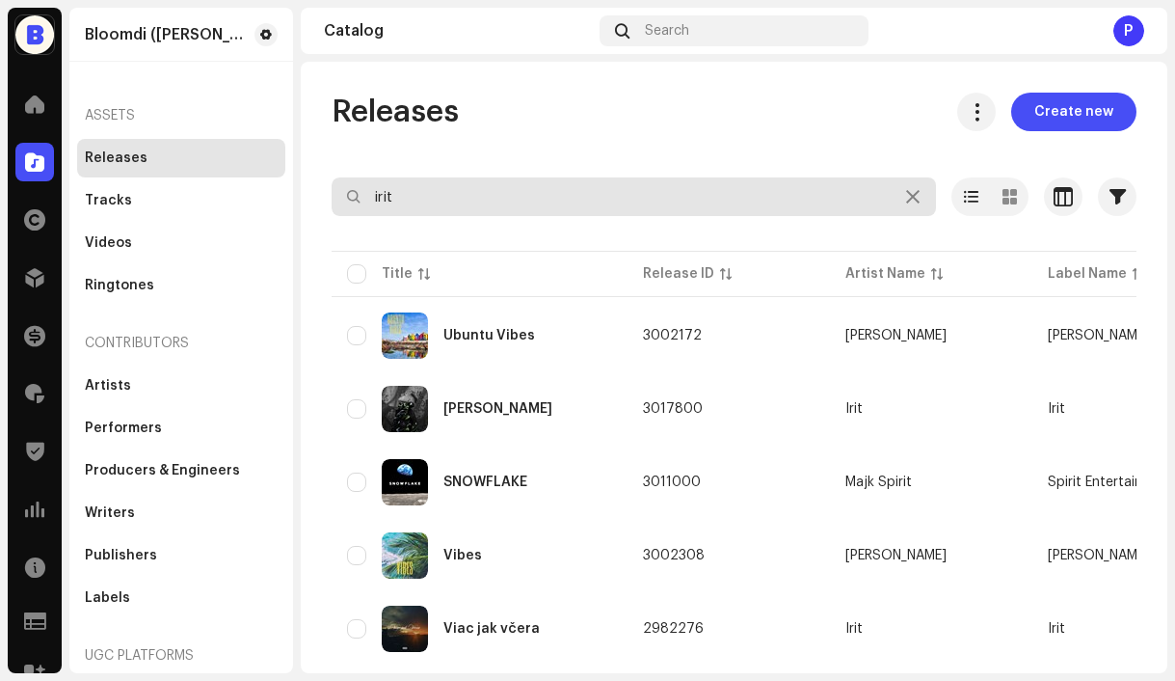
click at [487, 199] on input "irit" at bounding box center [634, 196] width 605 height 39
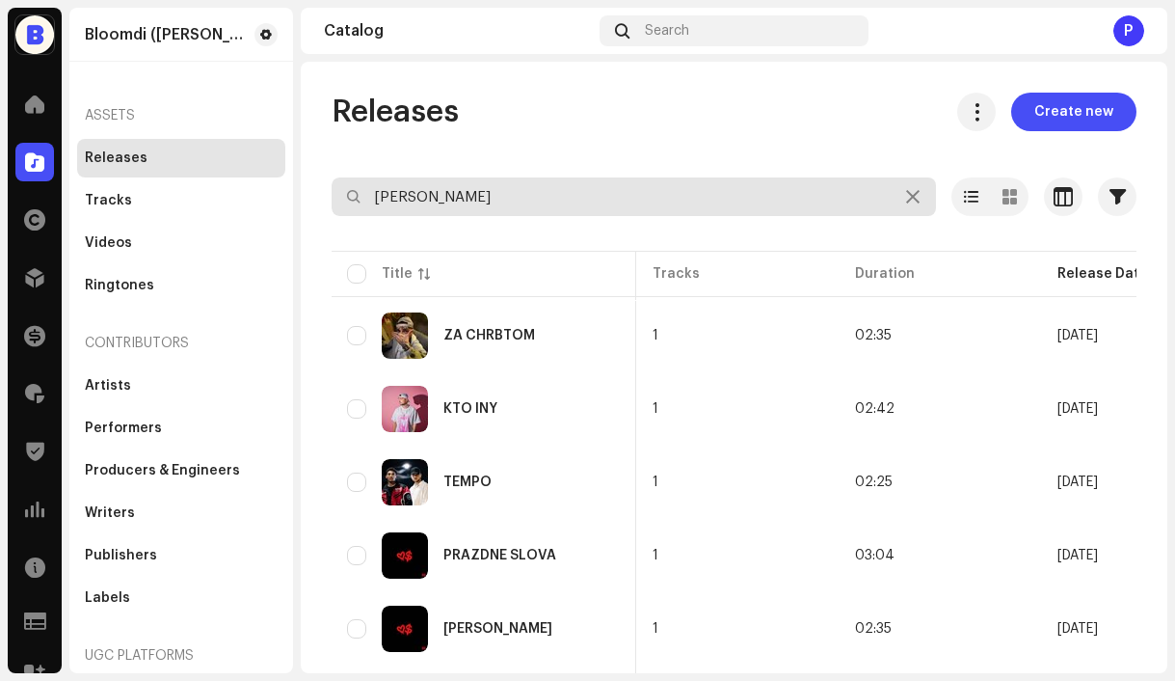
scroll to position [0, 1068]
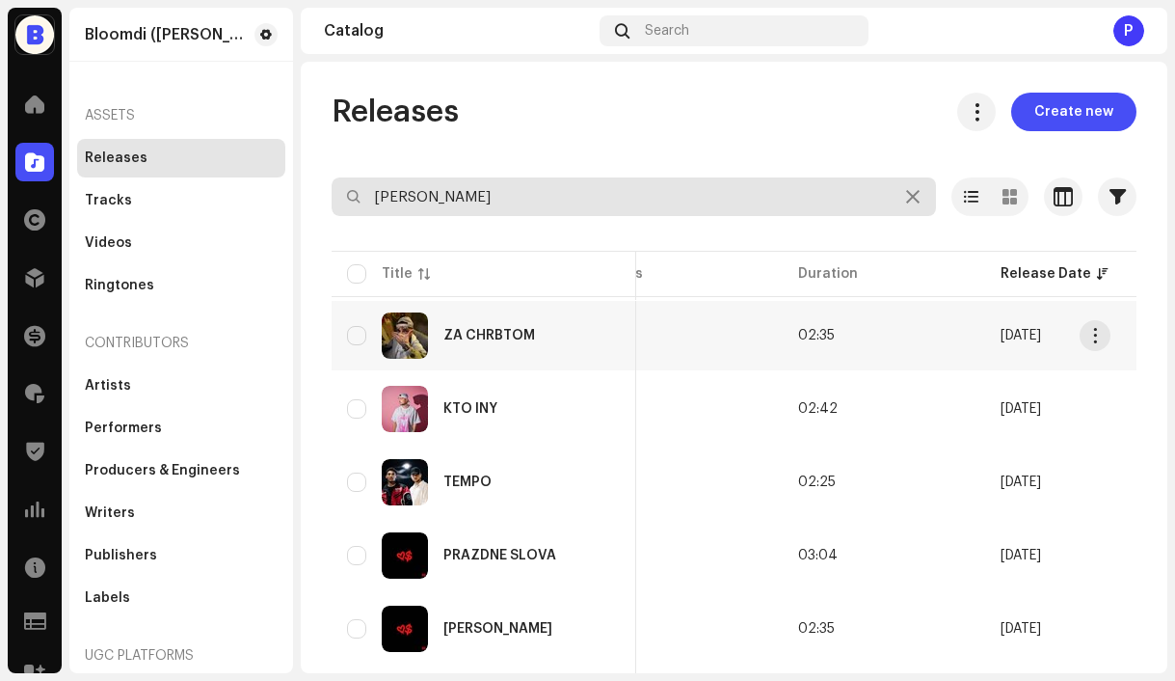
type input "[PERSON_NAME]"
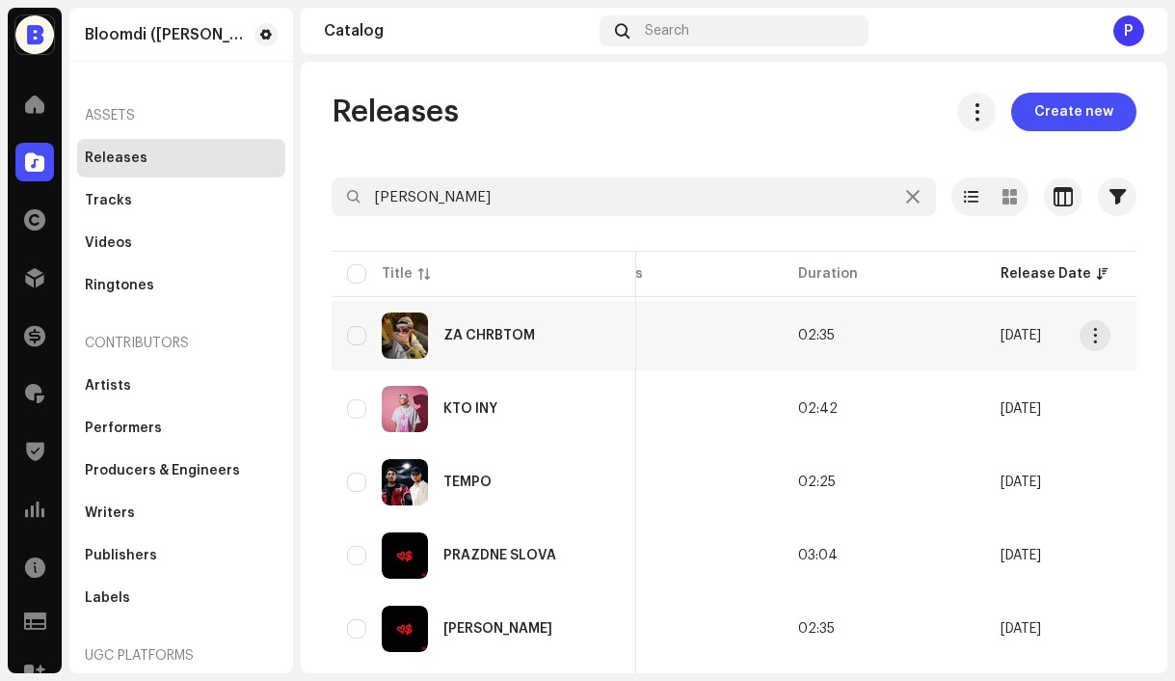
click at [678, 329] on td "1" at bounding box center [681, 335] width 202 height 69
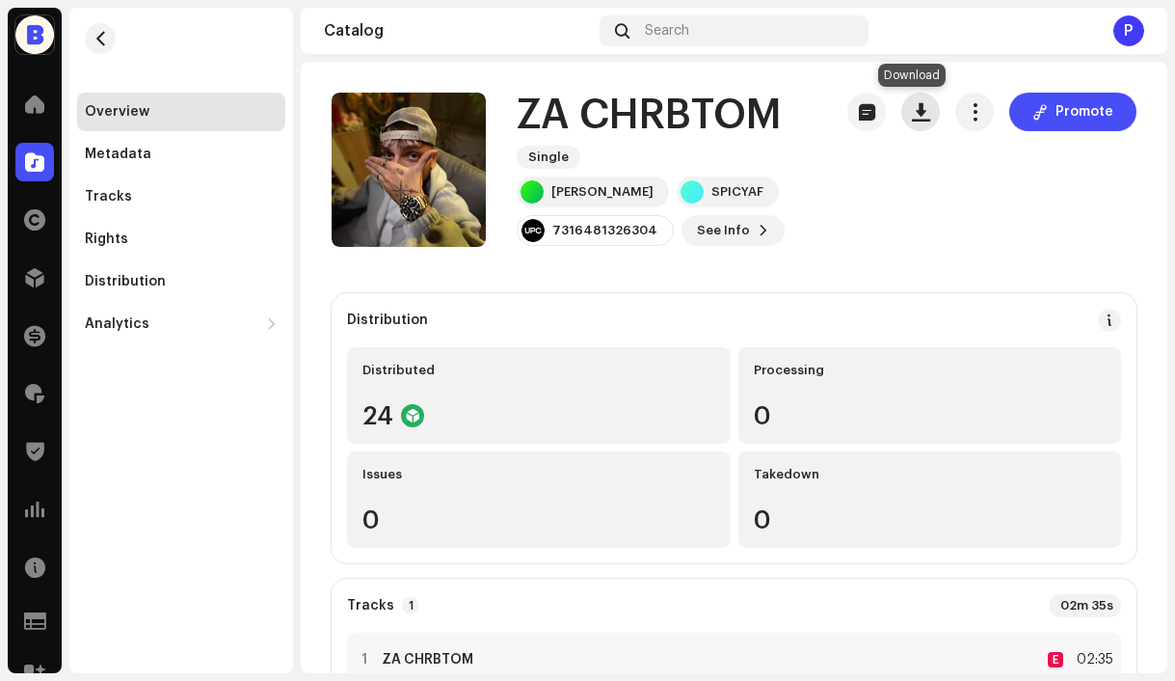
click at [915, 114] on span "button" at bounding box center [921, 111] width 18 height 15
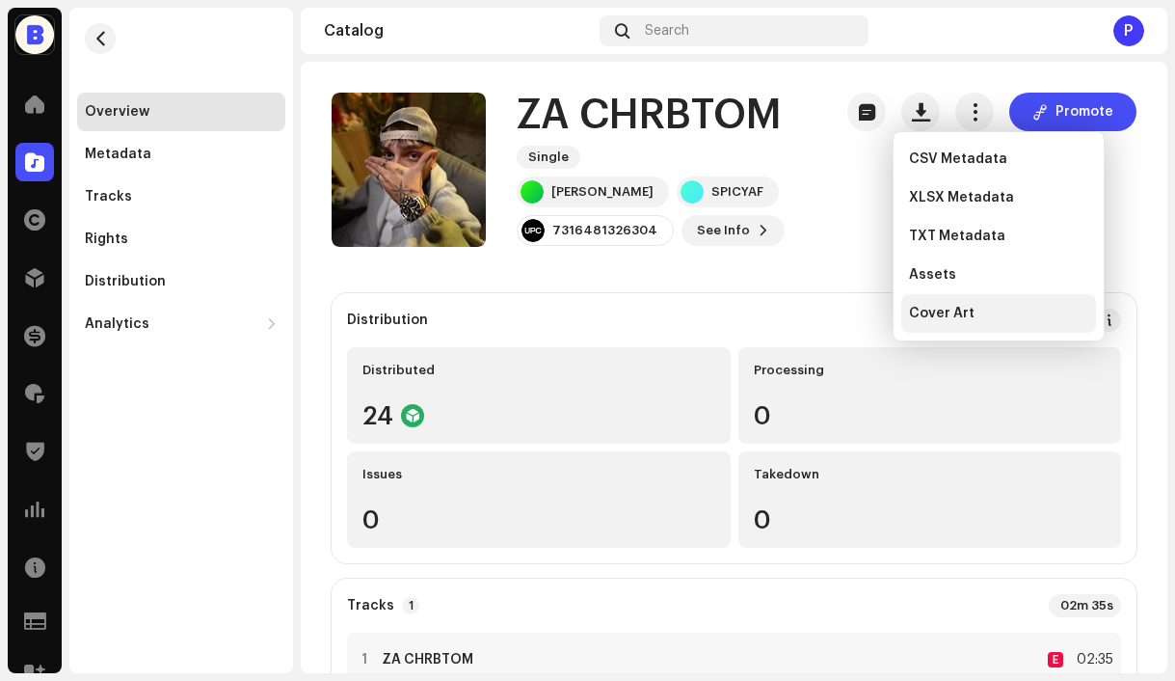
click at [938, 311] on span "Cover Art" at bounding box center [942, 313] width 66 height 15
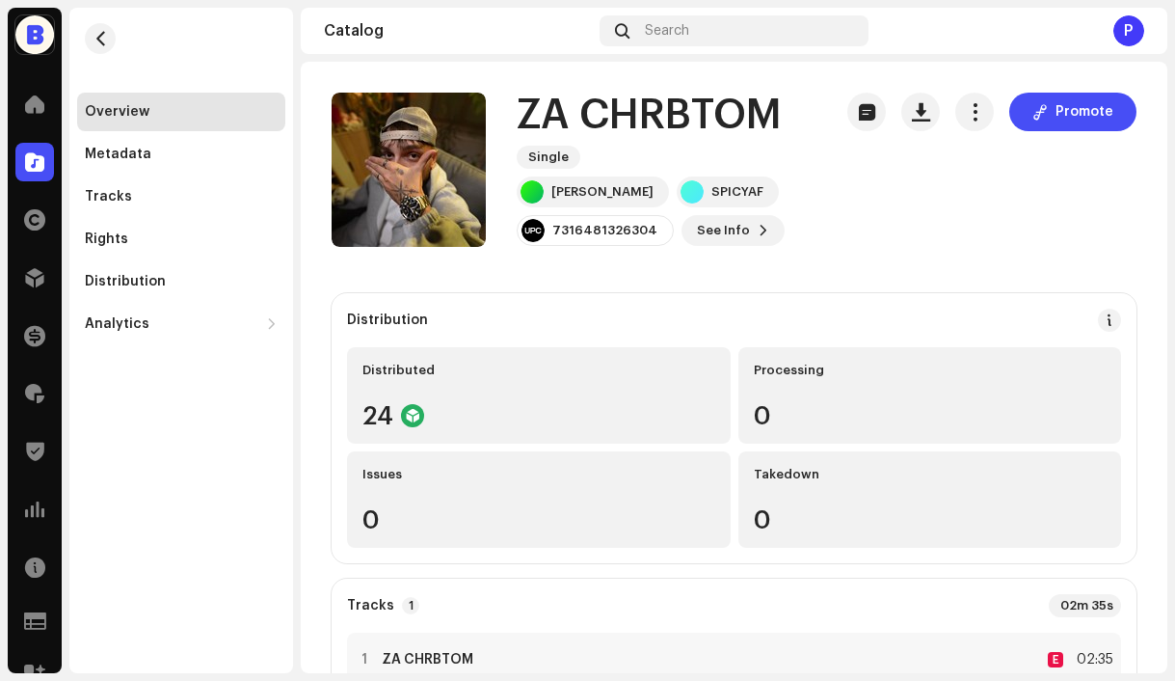
click at [570, 329] on div "Distribution" at bounding box center [734, 320] width 774 height 23
click at [611, 229] on div "7316481326304" at bounding box center [604, 230] width 105 height 15
copy div "7316481326304"
click at [714, 236] on span "See Info" at bounding box center [723, 230] width 53 height 39
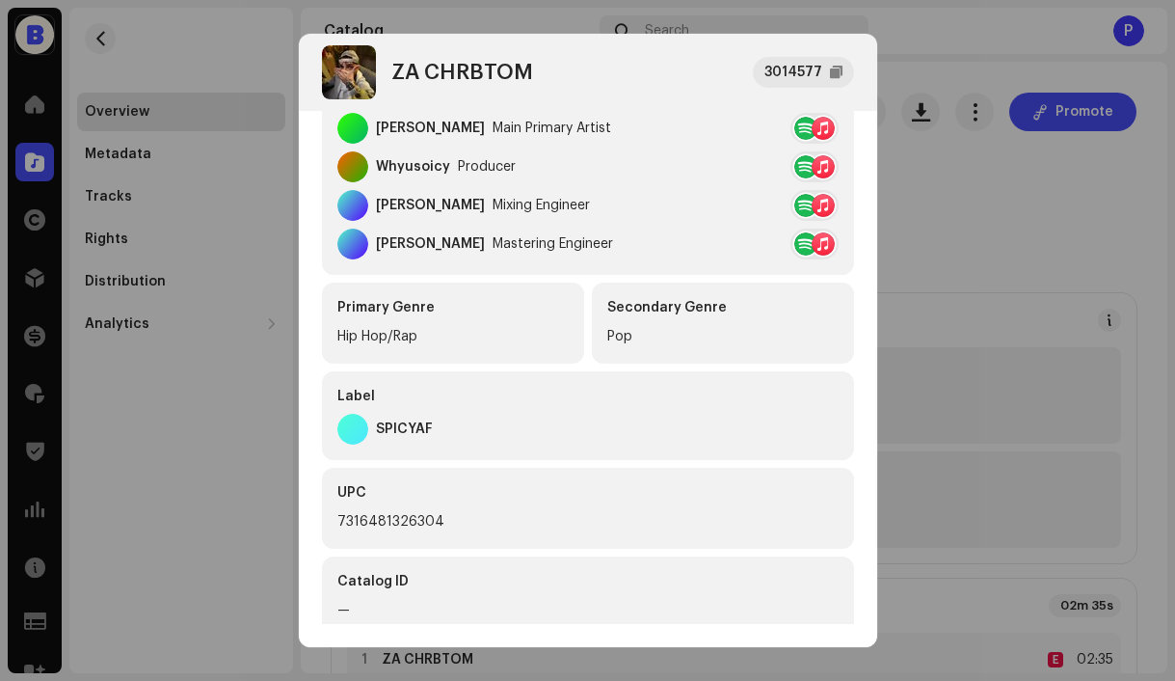
scroll to position [379, 0]
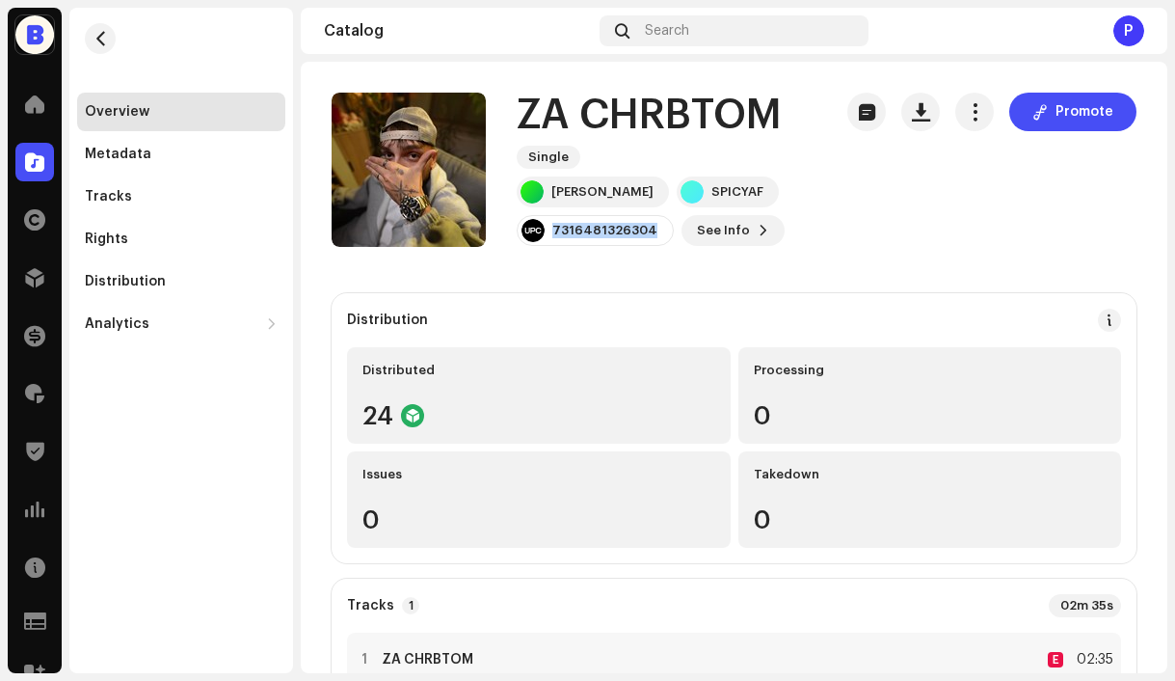
click at [1018, 381] on div "ZA CHRBTOM 3014577 Metadata Distribution Metadata Language Slovak Release Title…" at bounding box center [587, 340] width 1175 height 681
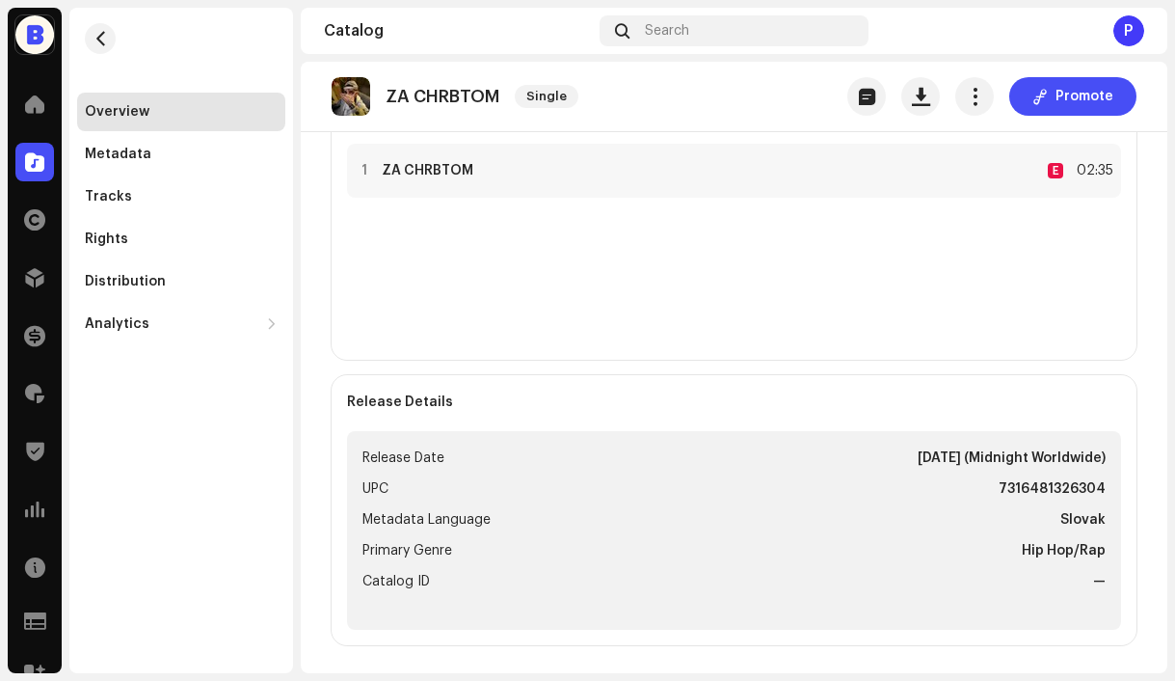
scroll to position [505, 0]
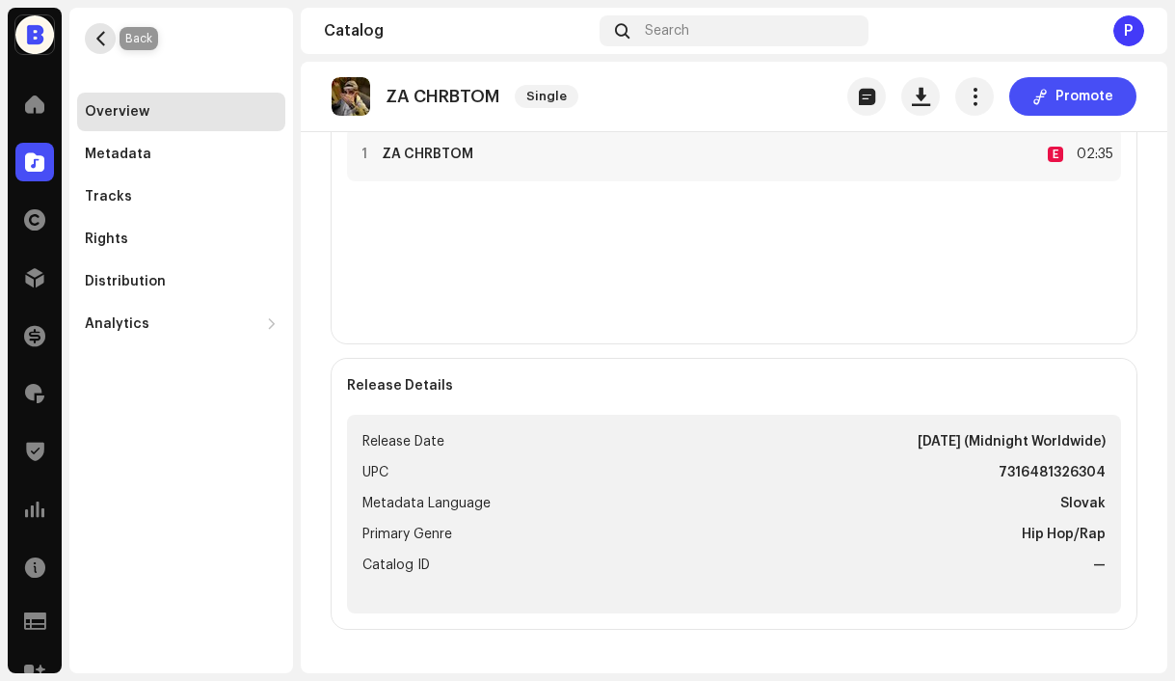
click at [96, 41] on span "button" at bounding box center [101, 38] width 14 height 15
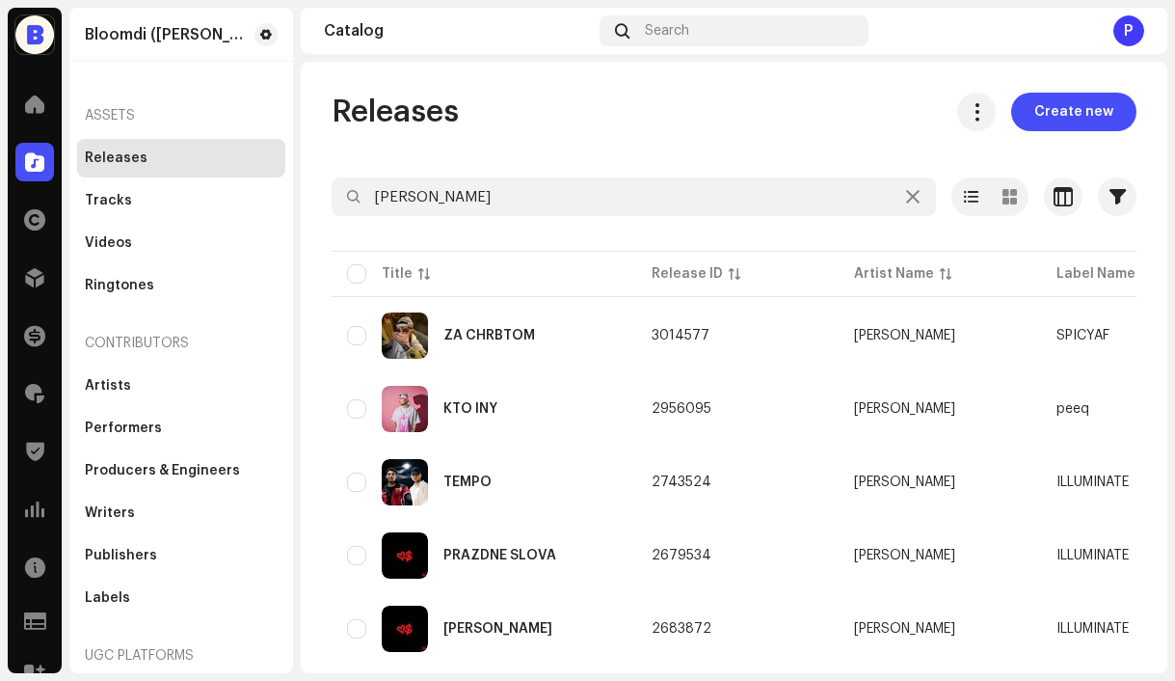
click at [467, 199] on input "[PERSON_NAME]" at bounding box center [634, 196] width 605 height 39
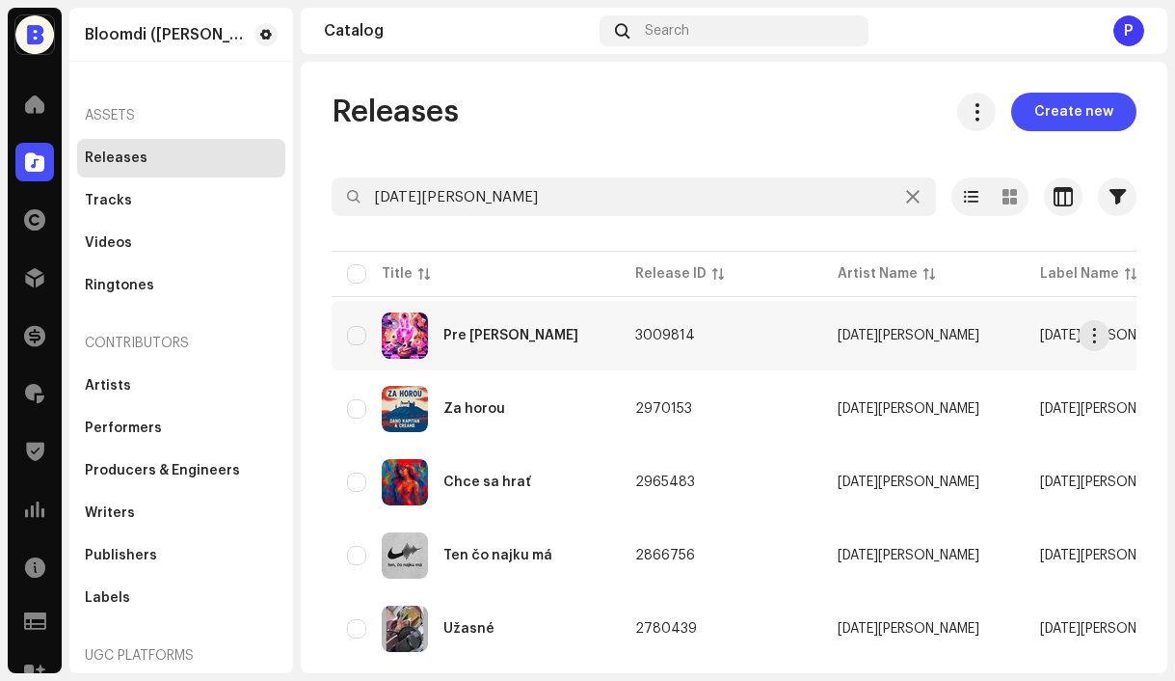
type input "[DATE][PERSON_NAME]"
click at [515, 329] on div "Pre [PERSON_NAME]" at bounding box center [511, 335] width 135 height 13
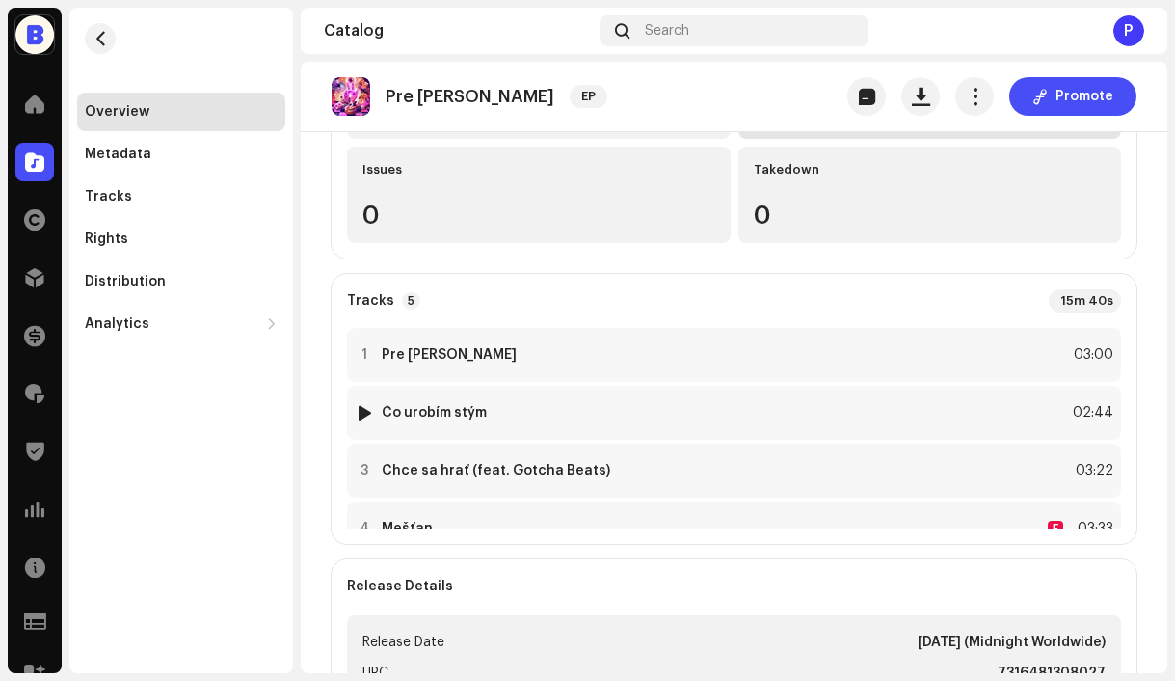
scroll to position [422, 0]
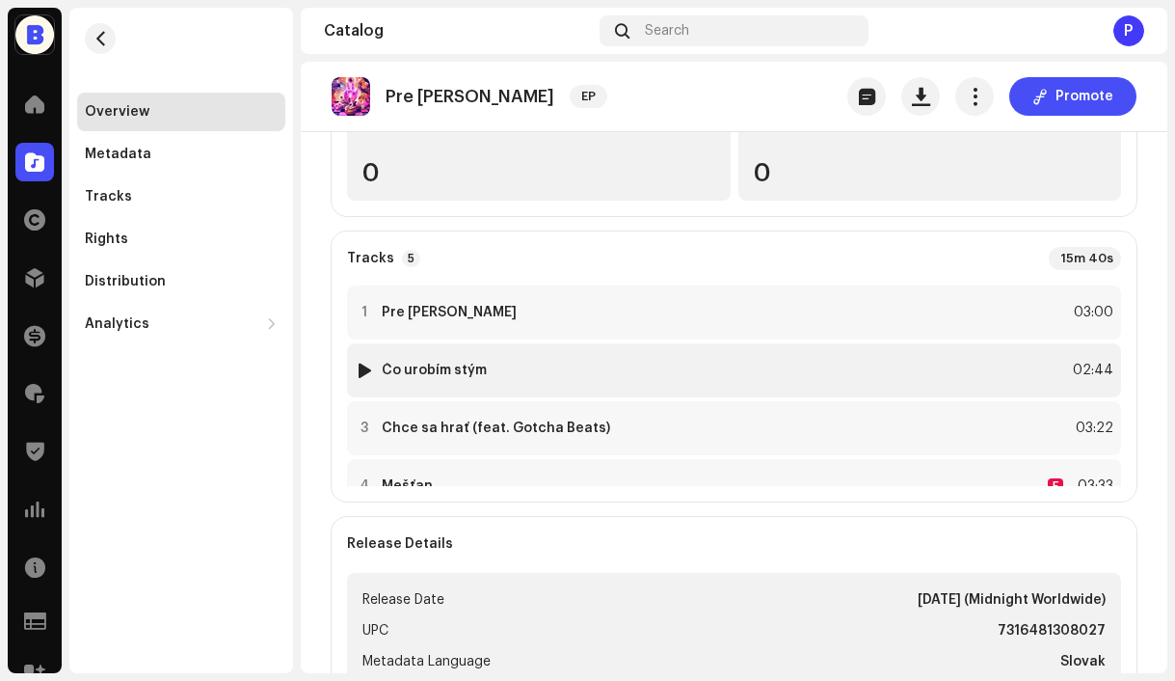
click at [564, 343] on div "2 Čo urobím stým 02:44" at bounding box center [734, 370] width 774 height 54
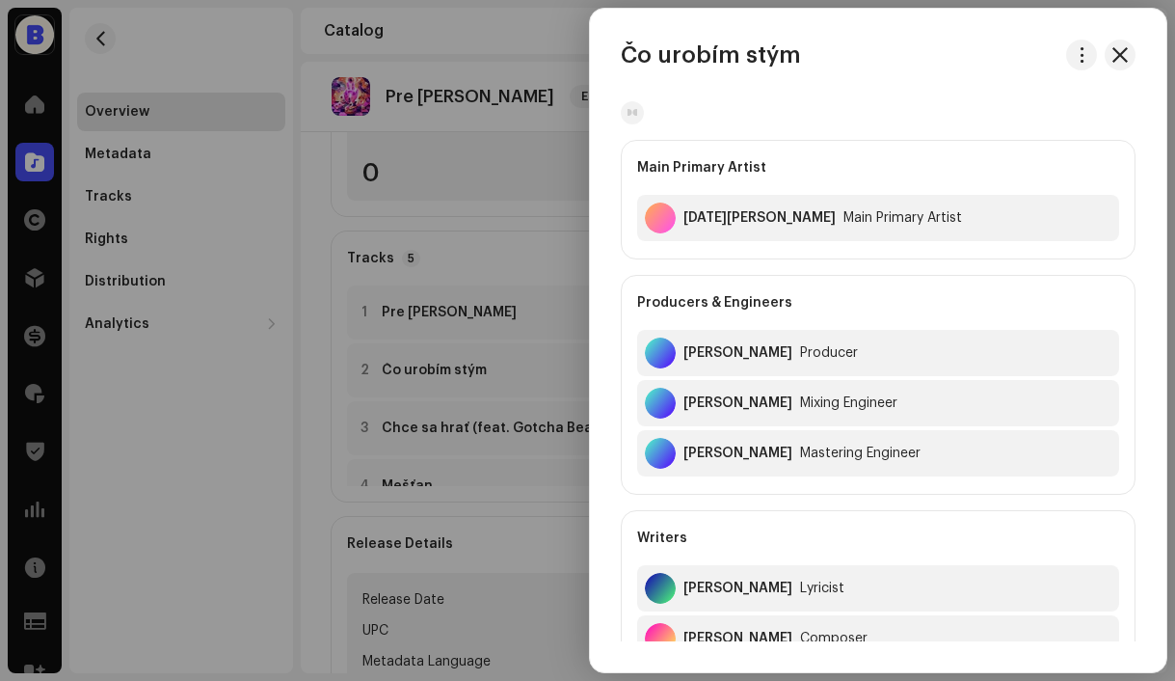
click at [528, 303] on div at bounding box center [587, 340] width 1175 height 681
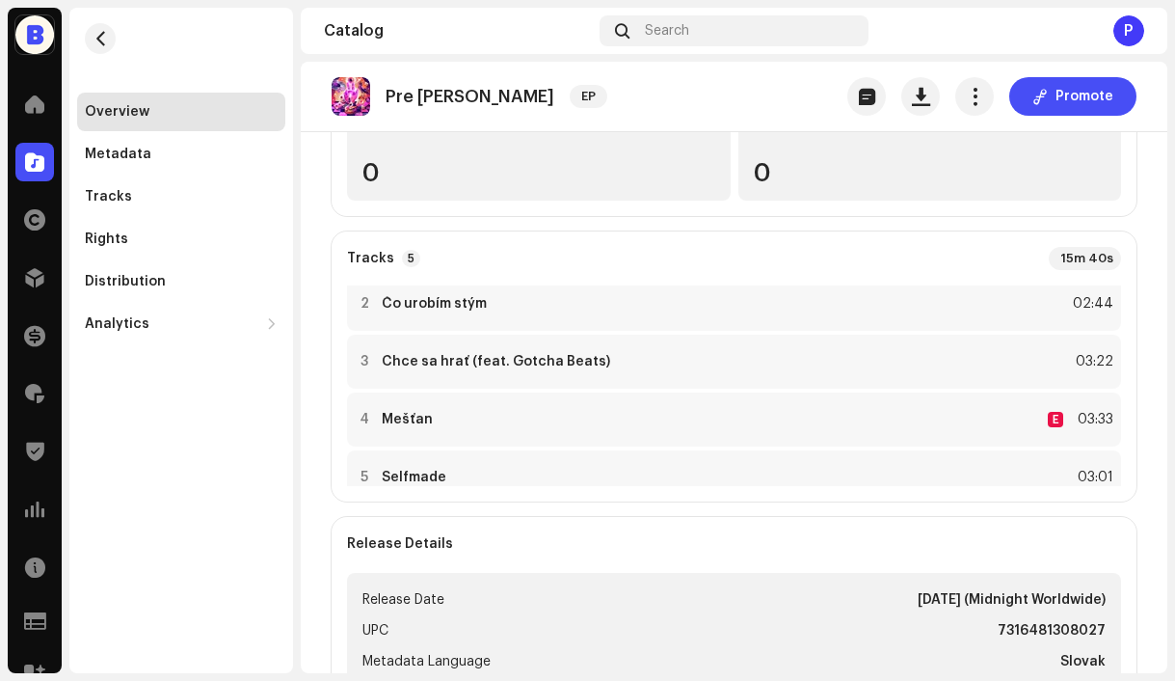
scroll to position [80, 0]
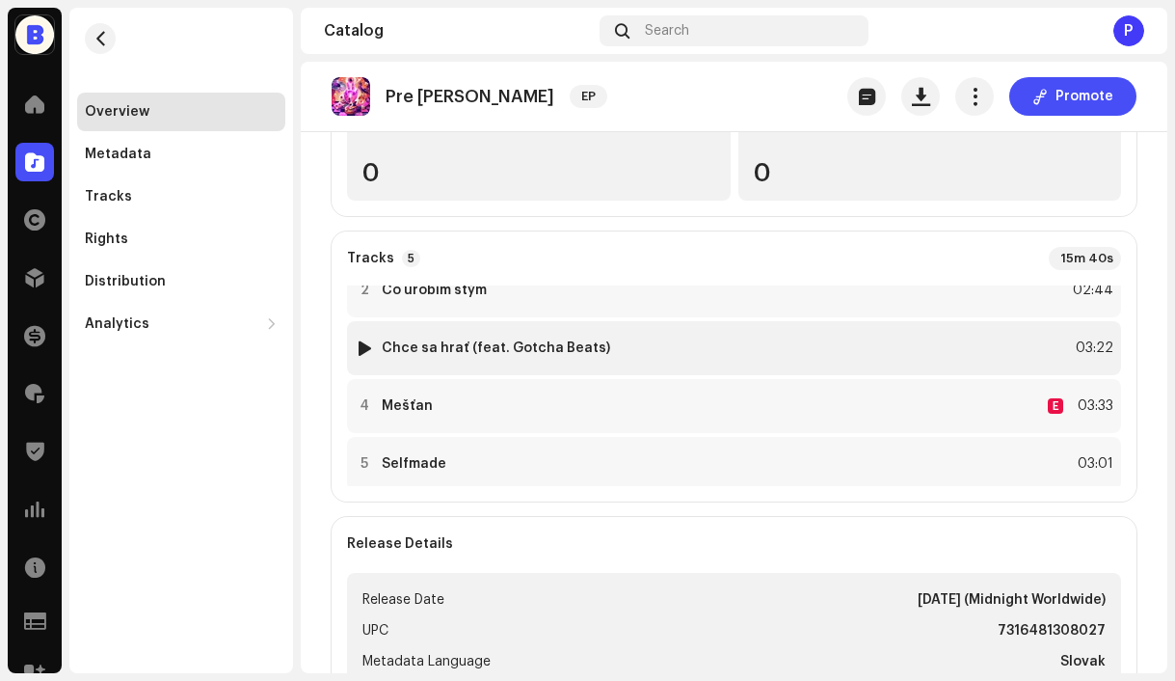
click at [670, 321] on div "3 Chce sa hrať (feat. Gotcha Beats) 03:22" at bounding box center [734, 348] width 774 height 54
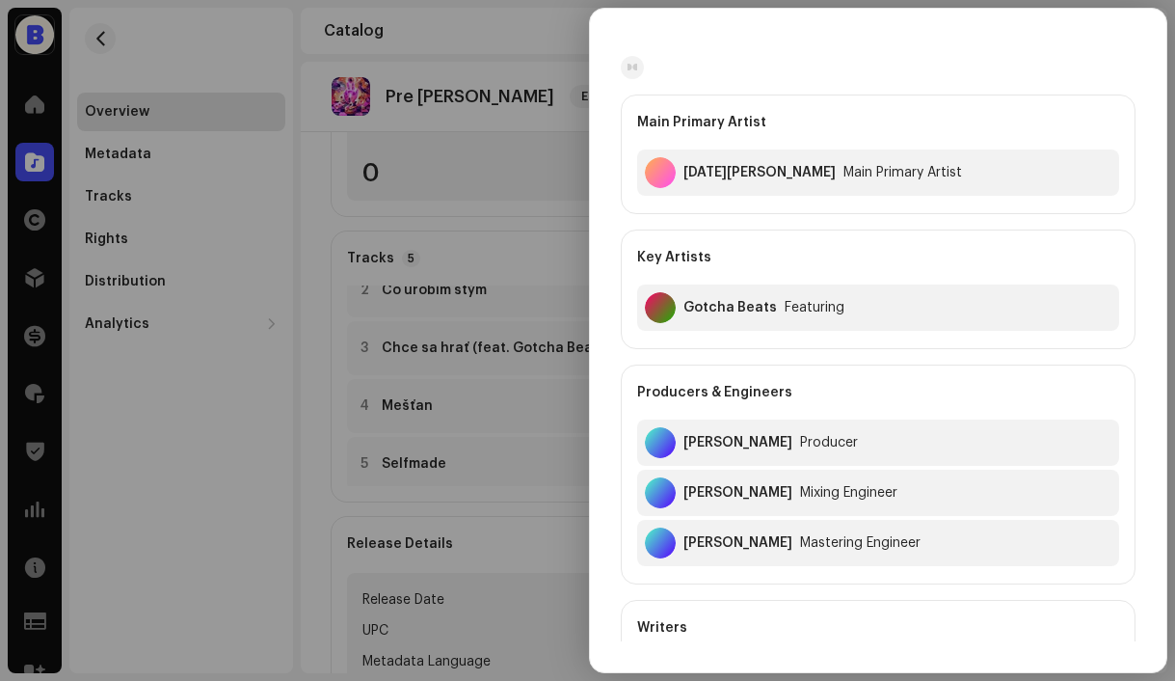
scroll to position [29, 0]
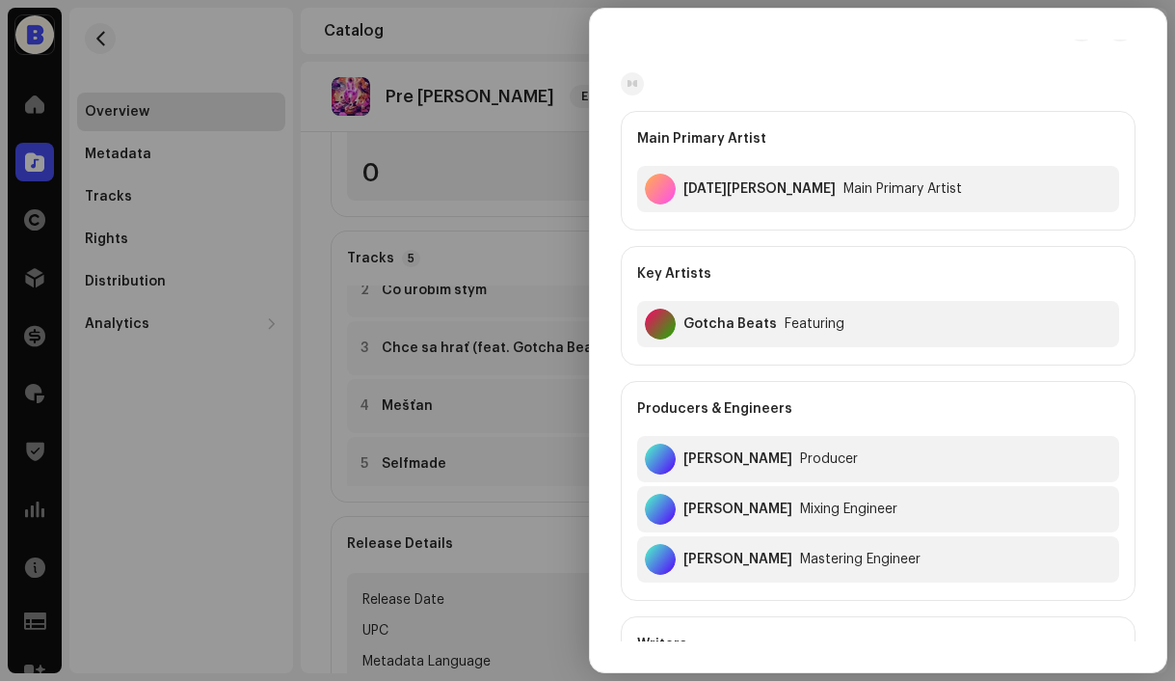
click at [509, 215] on div at bounding box center [587, 340] width 1175 height 681
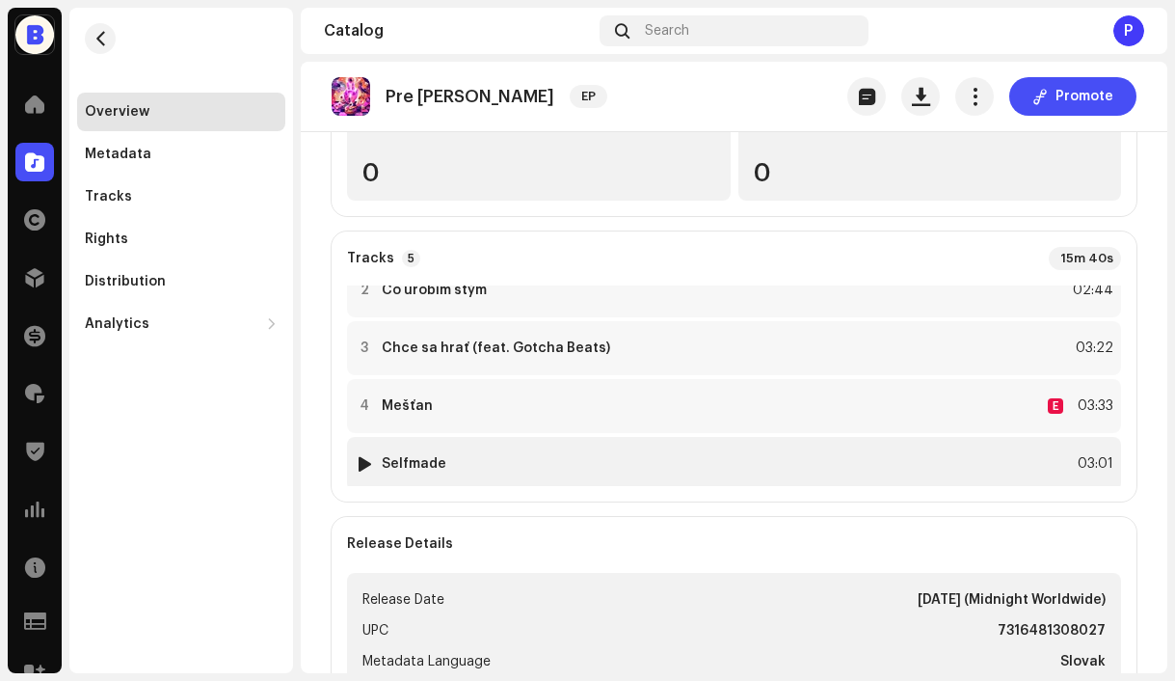
click at [558, 437] on div "5 Selfmade 03:01" at bounding box center [734, 464] width 774 height 54
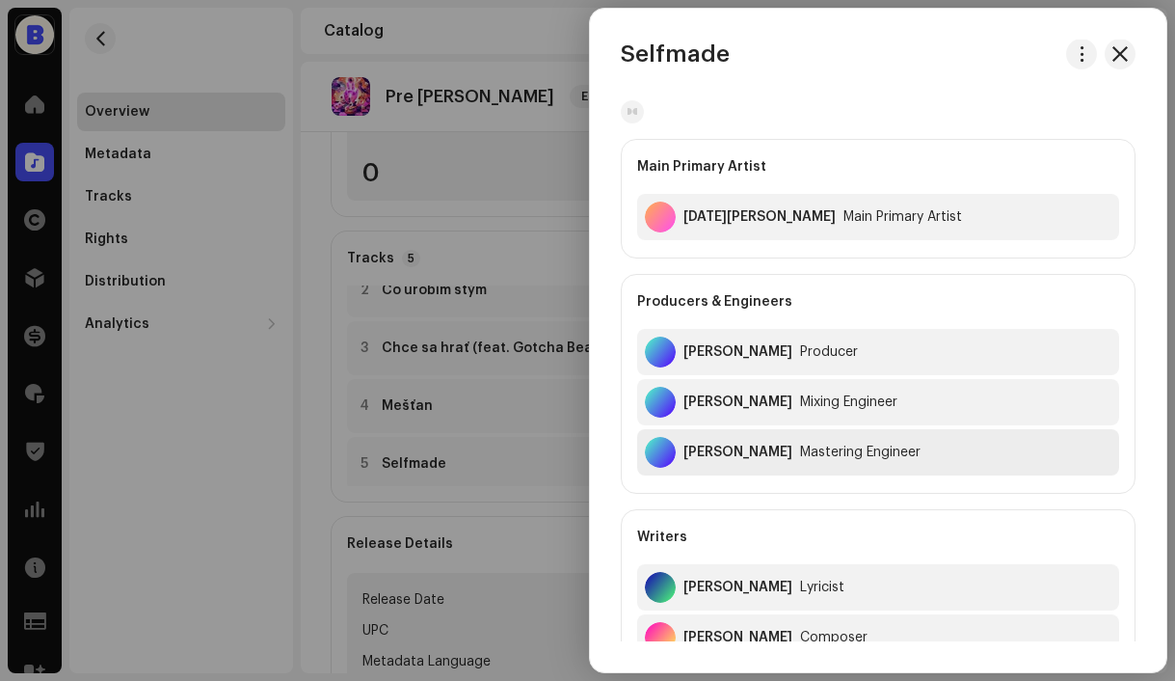
scroll to position [0, 0]
click at [542, 225] on div at bounding box center [587, 340] width 1175 height 681
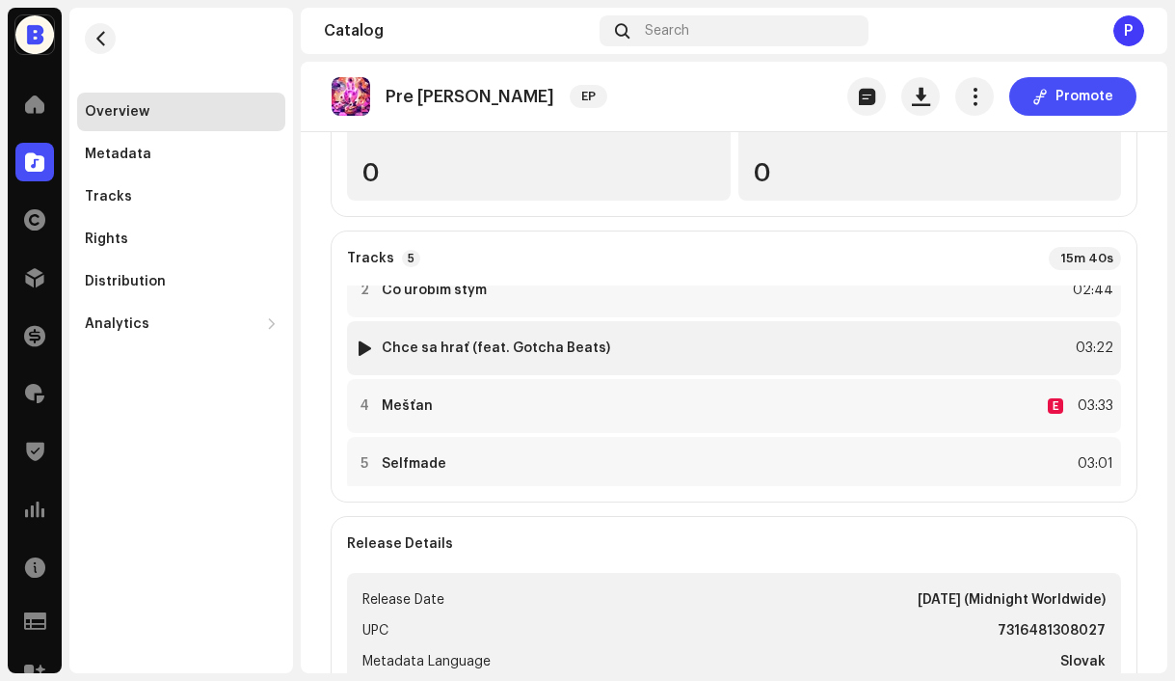
click at [560, 340] on strong "Chce sa hrať (feat. Gotcha Beats)" at bounding box center [496, 347] width 229 height 15
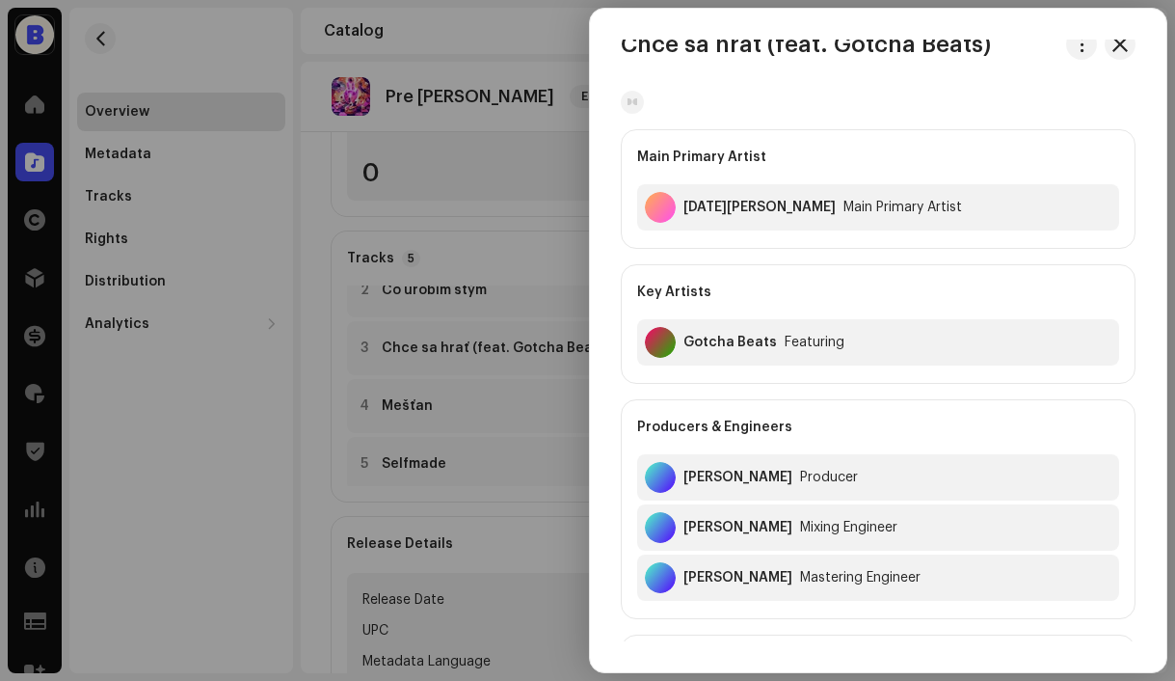
scroll to position [8, 0]
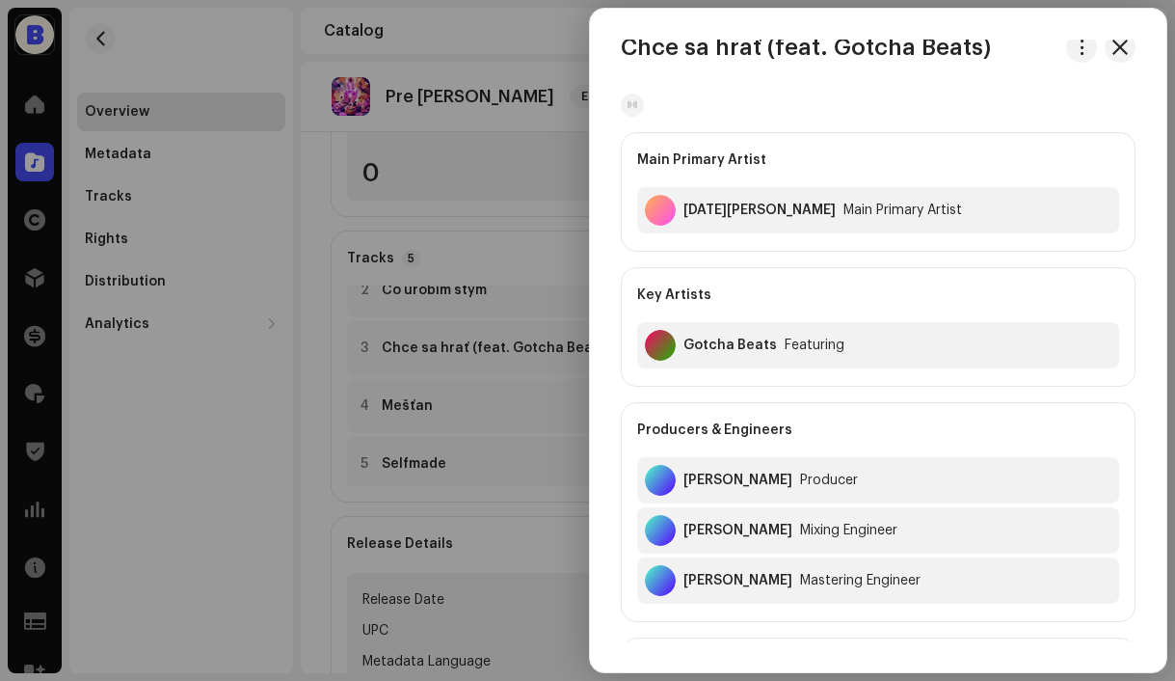
click at [536, 287] on div at bounding box center [587, 340] width 1175 height 681
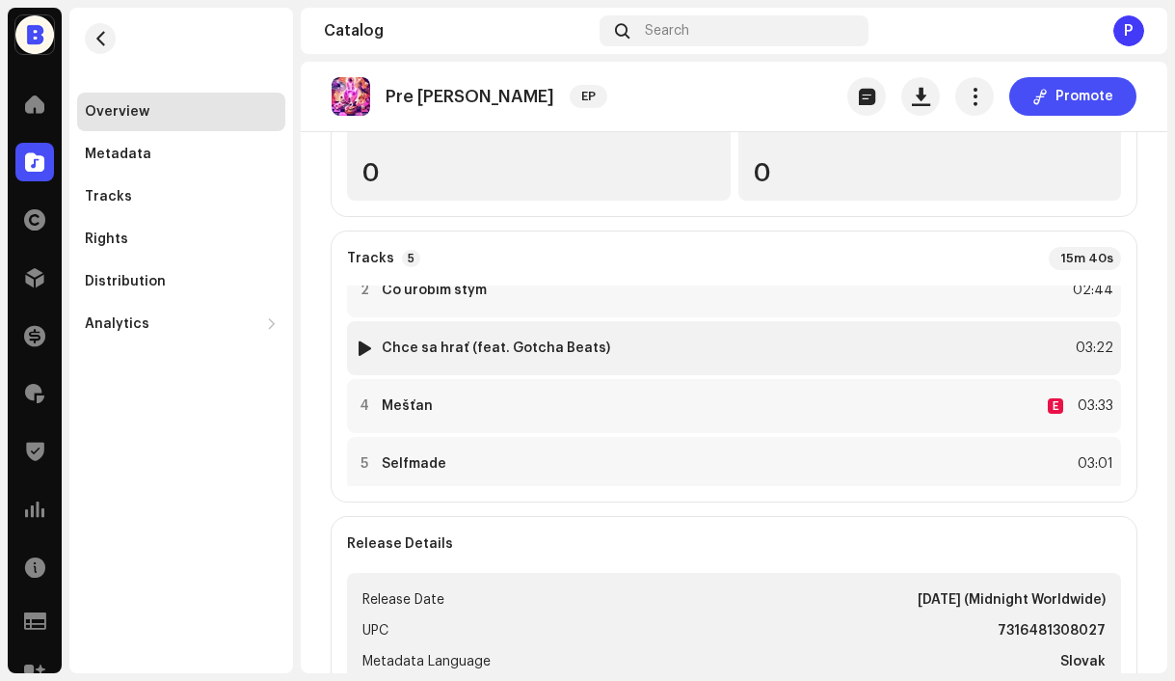
click at [712, 321] on div "3 Chce sa hrať (feat. Gotcha Beats) 03:22" at bounding box center [734, 348] width 774 height 54
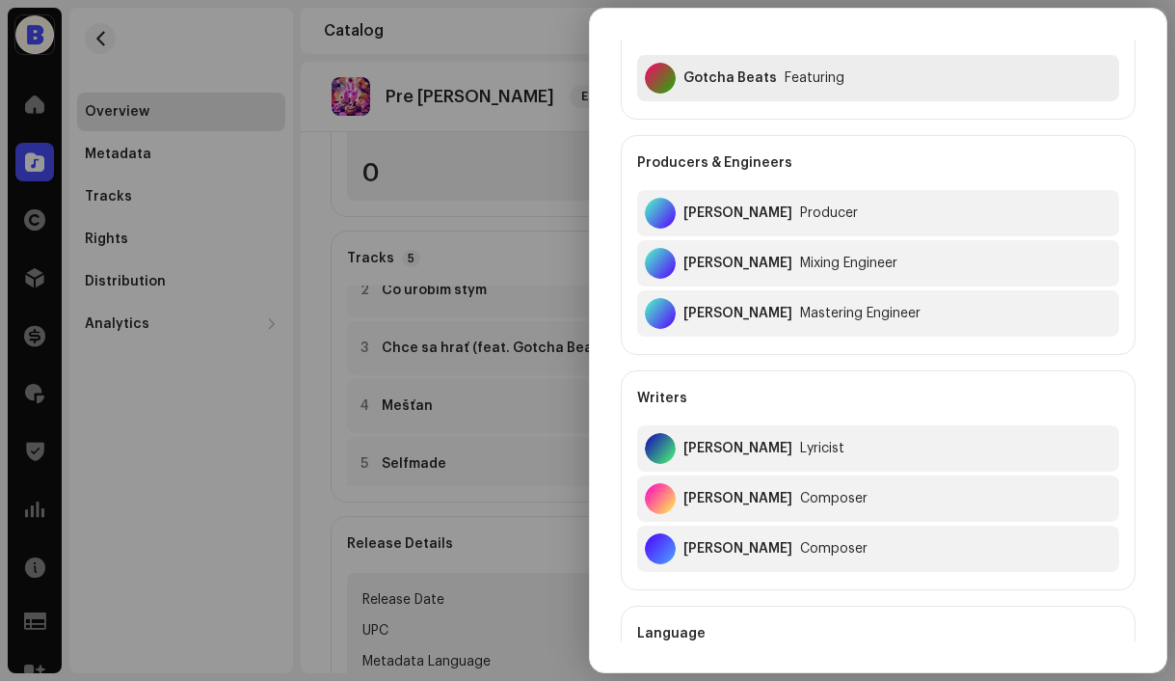
scroll to position [276, 0]
click at [550, 38] on div at bounding box center [587, 340] width 1175 height 681
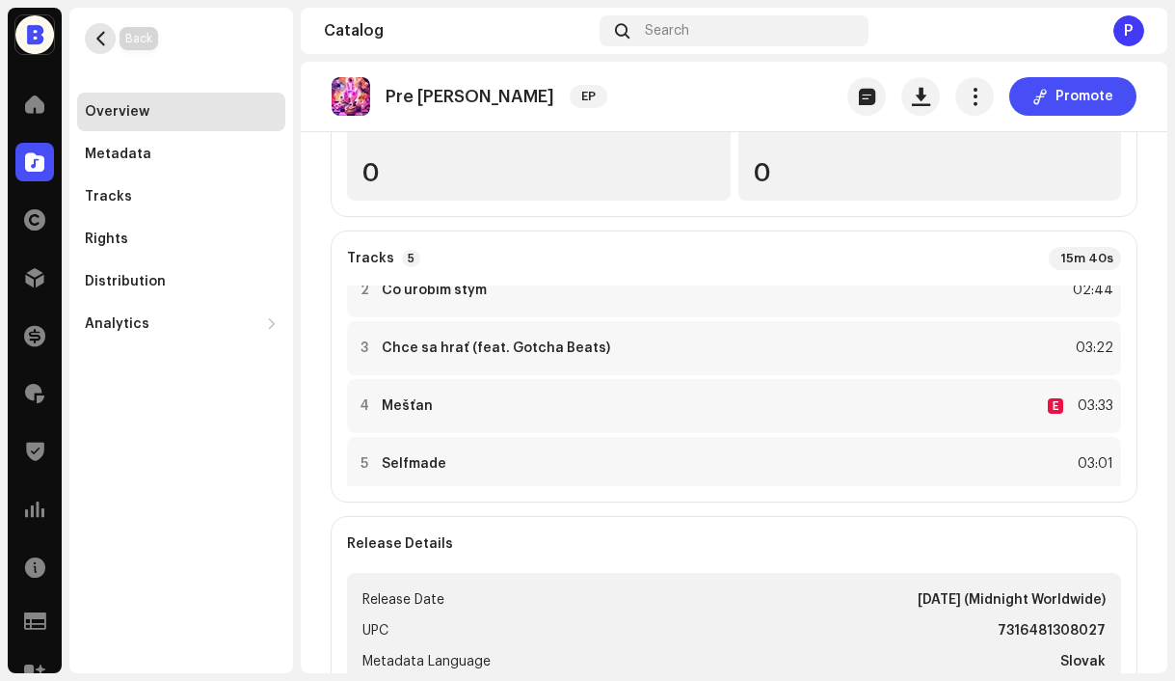
click at [95, 42] on span "button" at bounding box center [101, 38] width 14 height 15
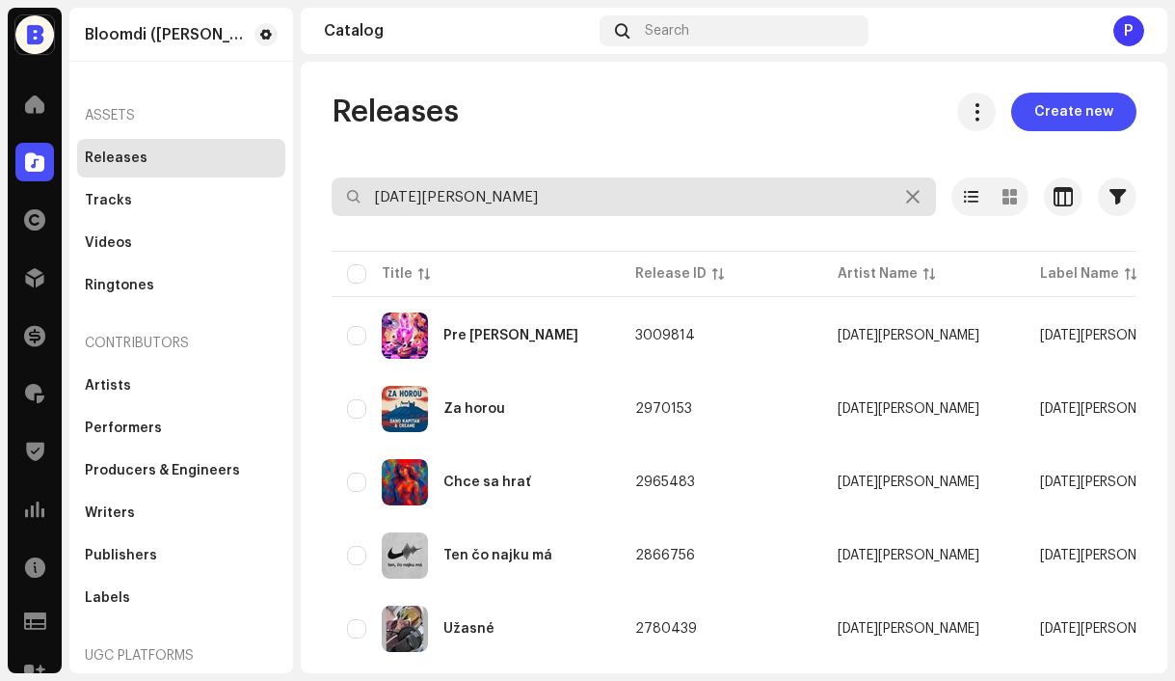
click at [518, 194] on input "[DATE][PERSON_NAME]" at bounding box center [634, 196] width 605 height 39
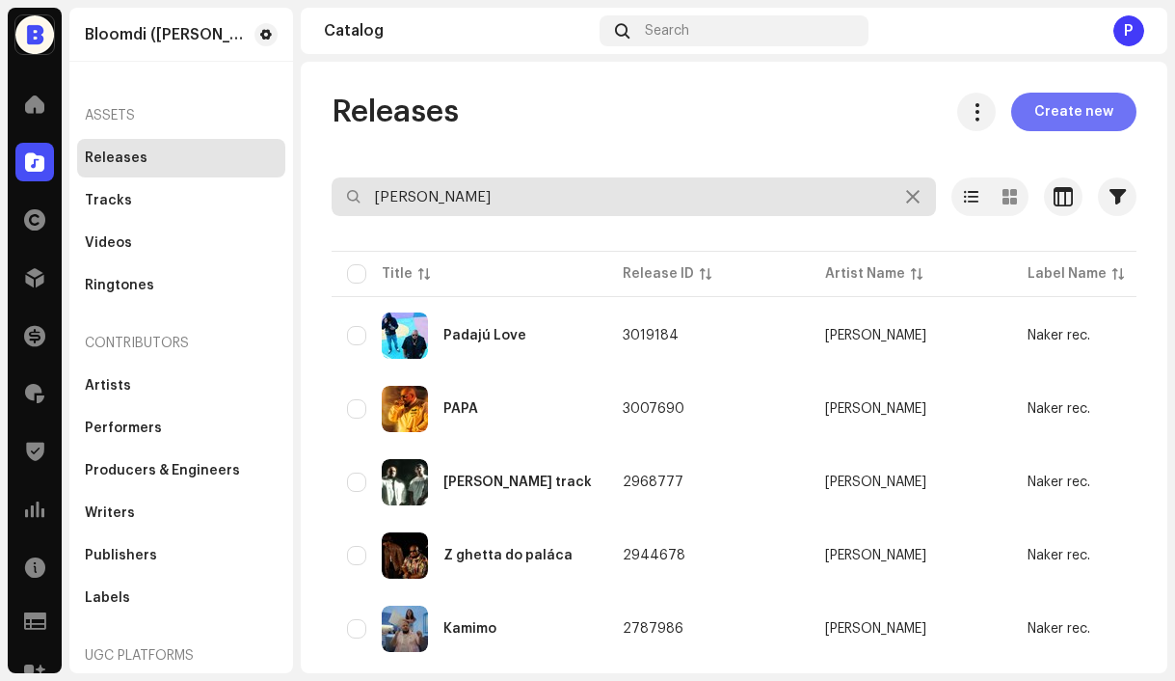
type input "[PERSON_NAME]"
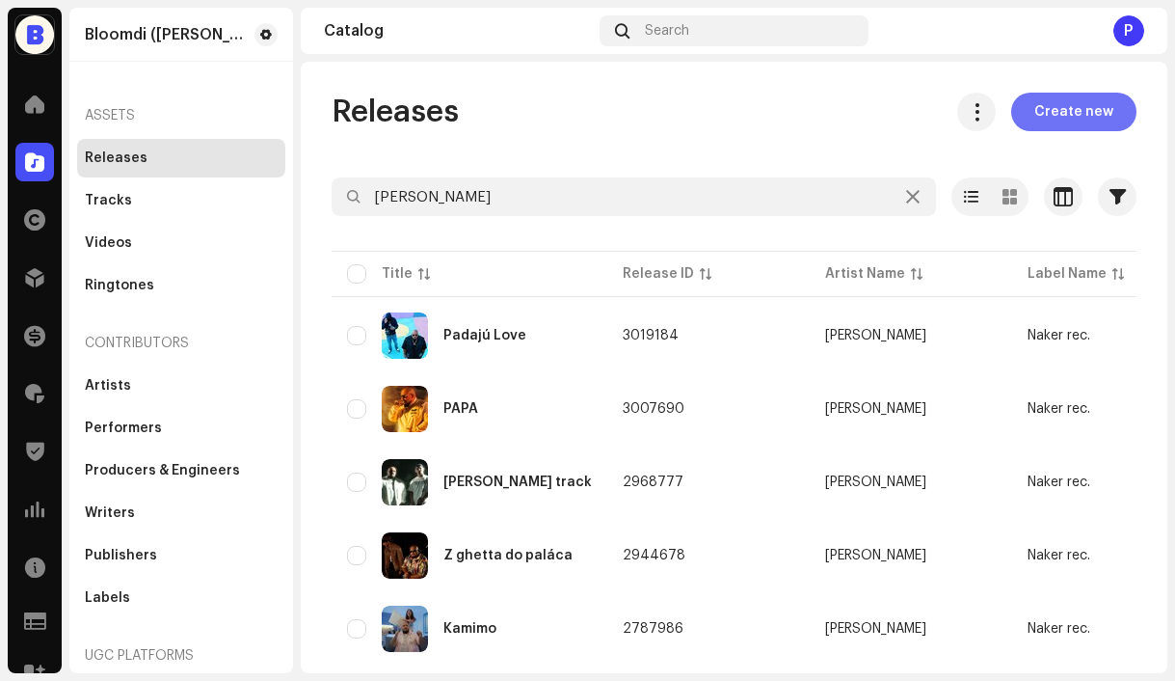
click at [1069, 126] on span "Create new" at bounding box center [1074, 112] width 79 height 39
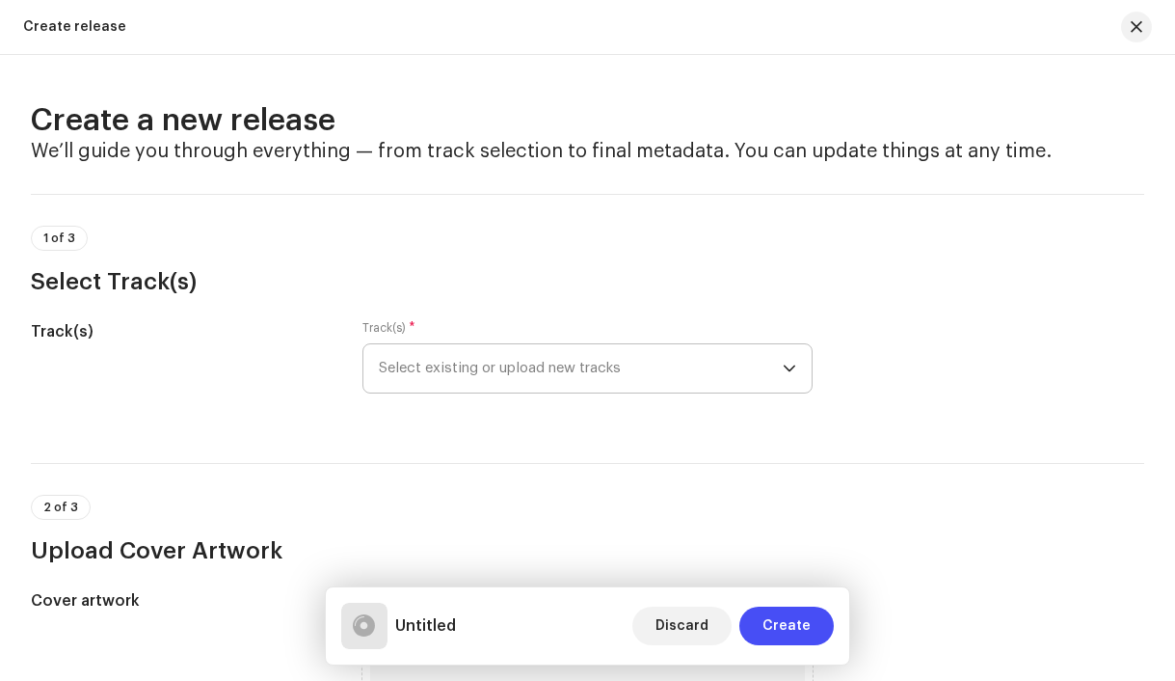
click at [518, 368] on span "Select existing or upload new tracks" at bounding box center [581, 368] width 405 height 48
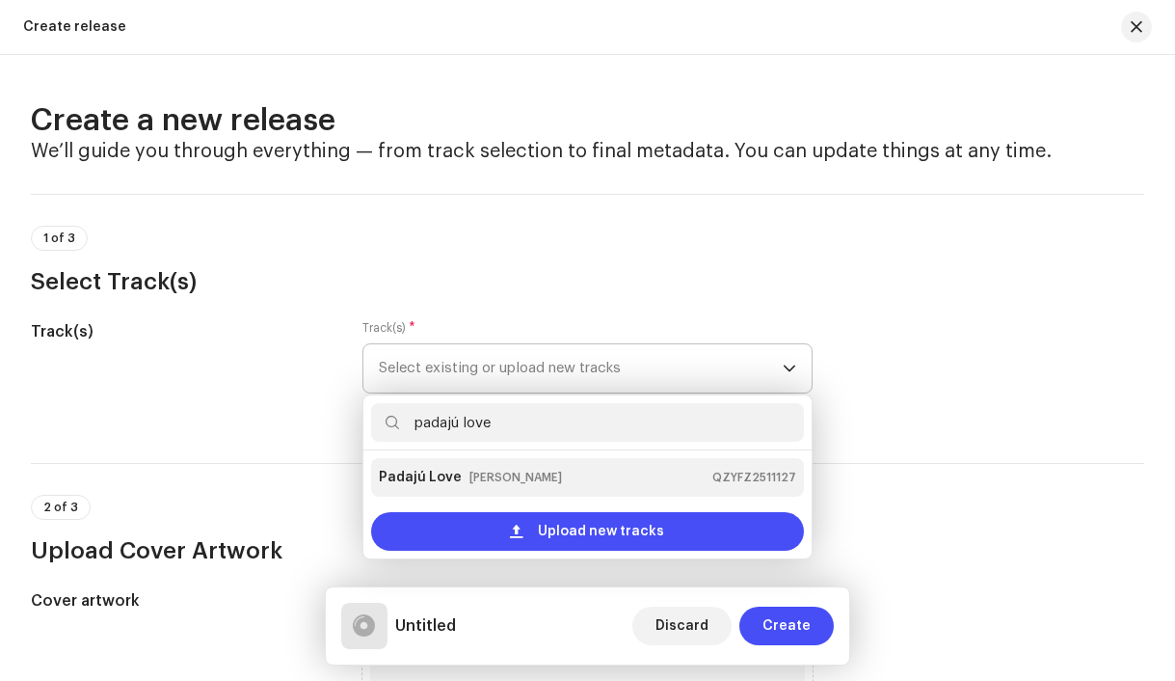
type input "padajú love"
click at [426, 471] on strong "Padajú Love" at bounding box center [420, 477] width 83 height 31
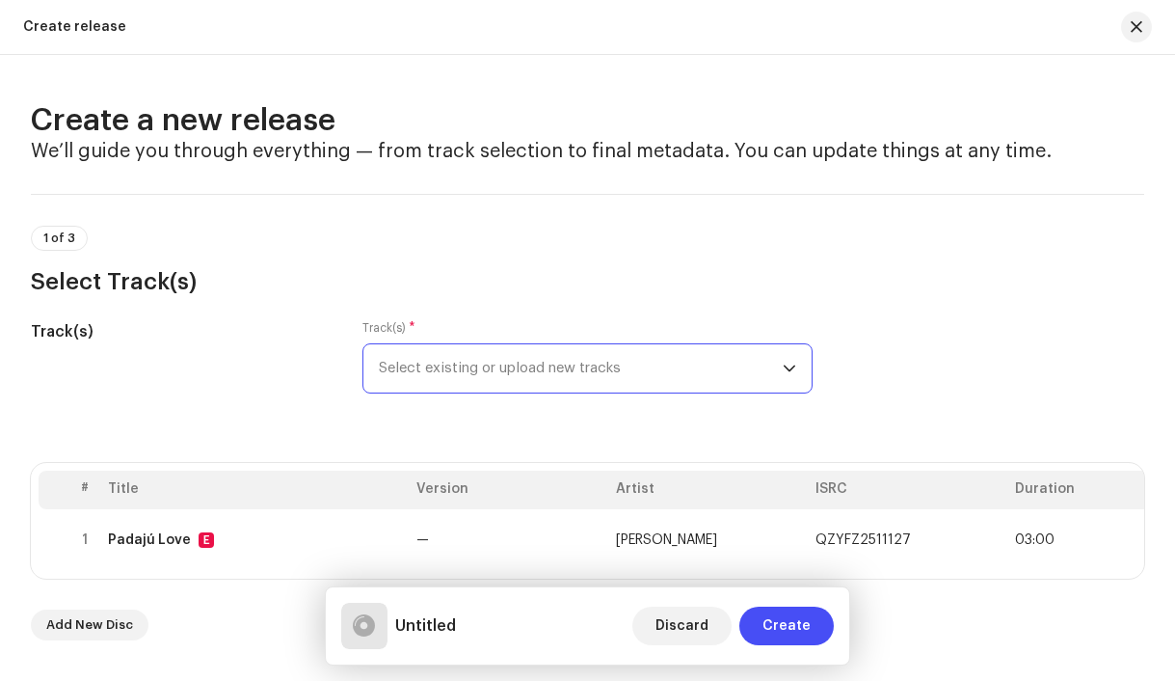
click at [420, 378] on span "Select existing or upload new tracks" at bounding box center [581, 368] width 405 height 48
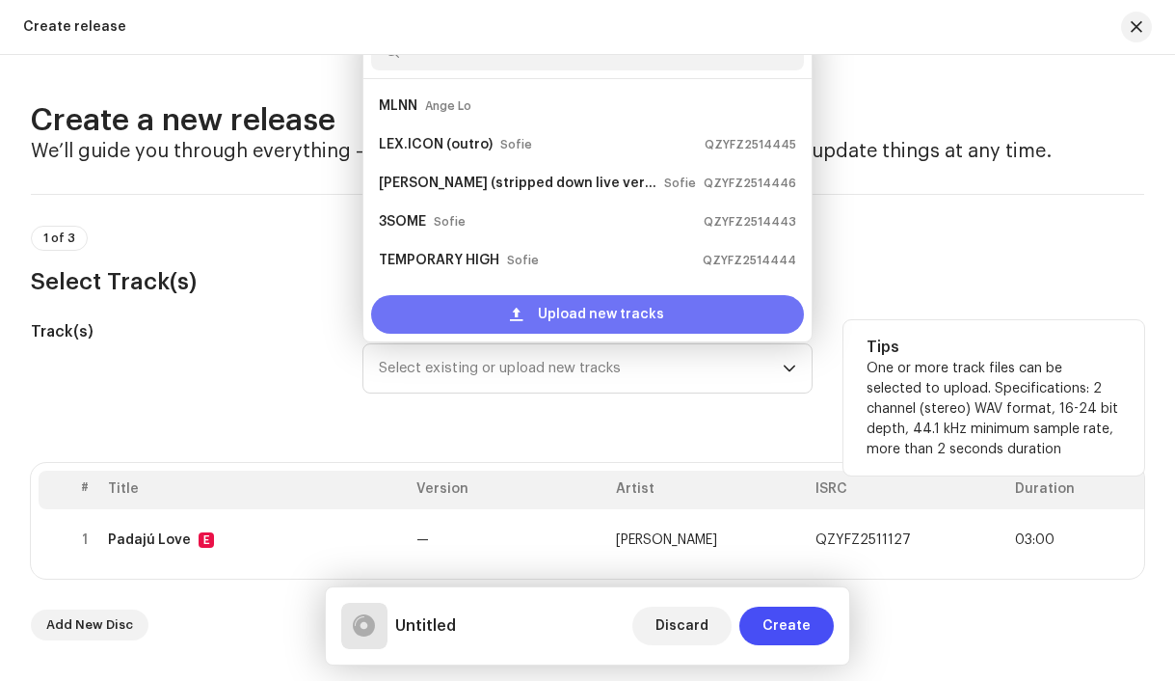
click at [489, 320] on div "Upload new tracks" at bounding box center [588, 314] width 434 height 39
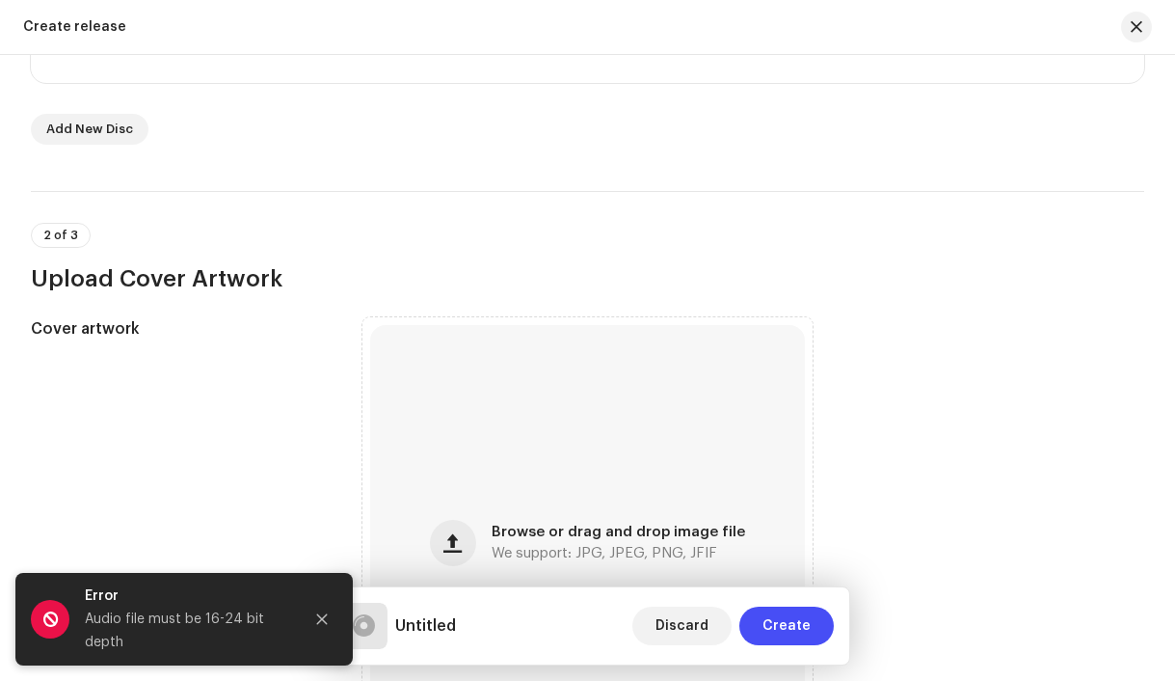
scroll to position [521, 0]
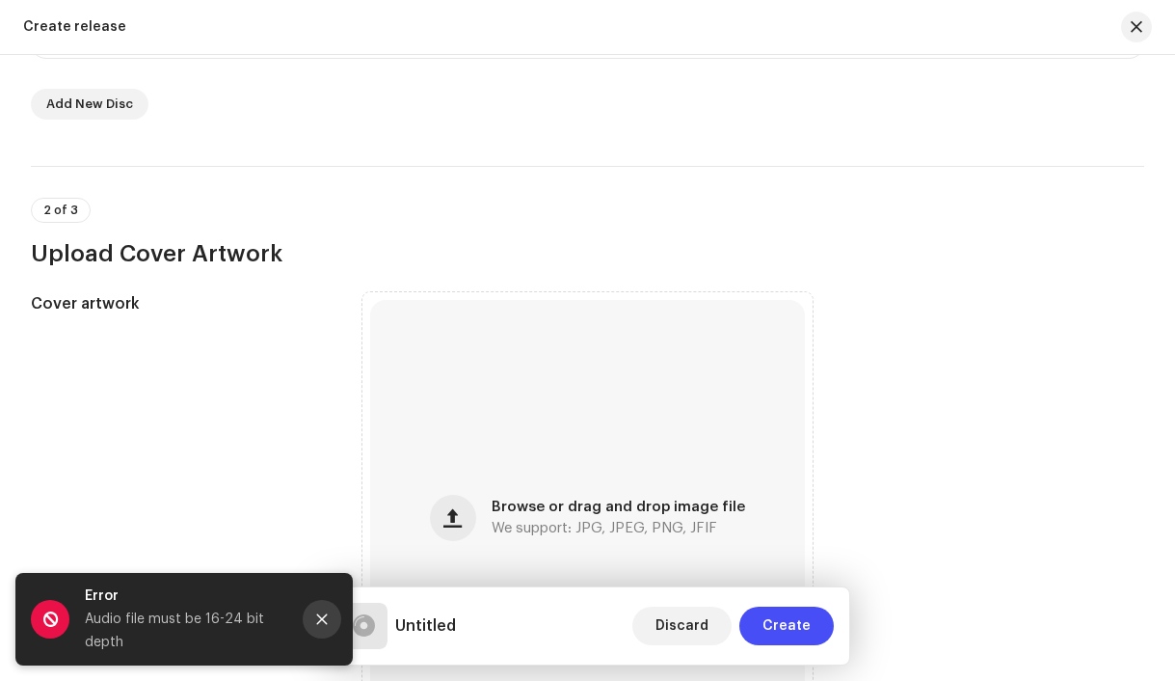
click at [319, 620] on icon "Close" at bounding box center [321, 618] width 13 height 13
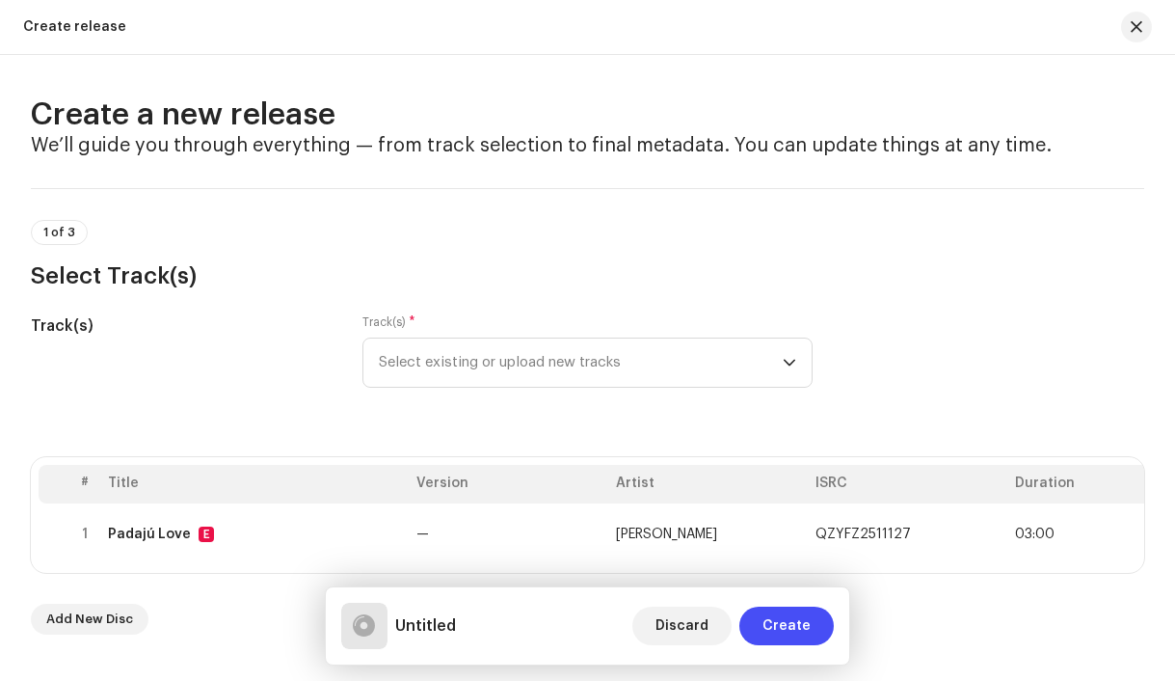
scroll to position [0, 0]
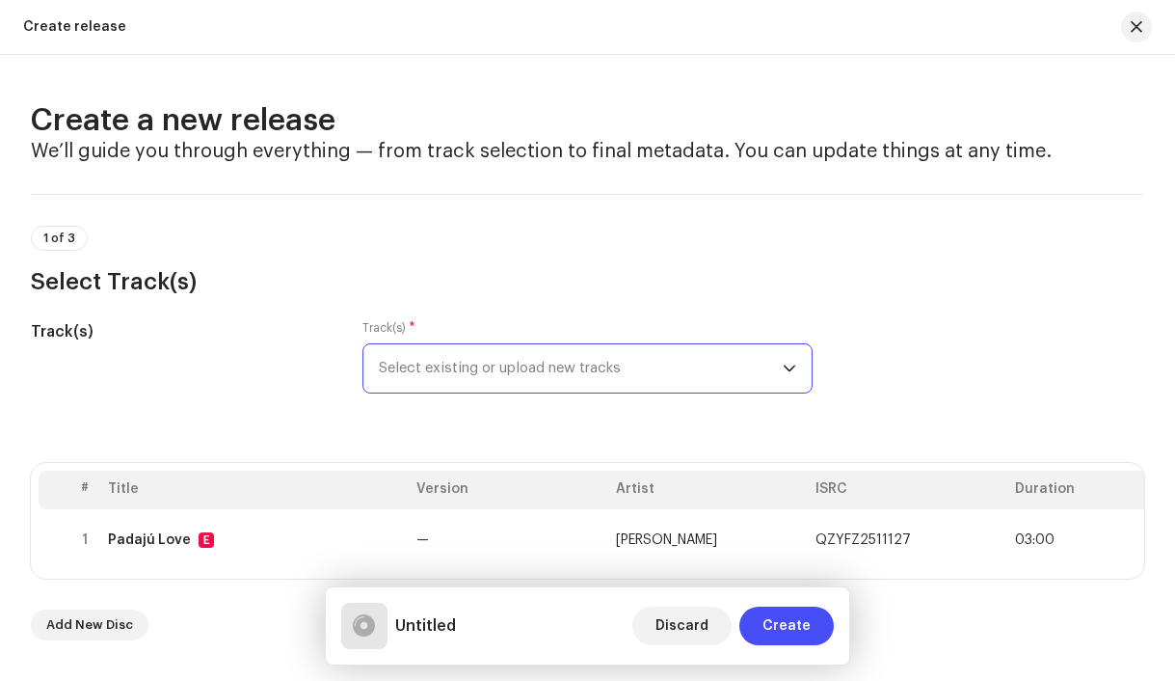
click at [463, 363] on span "Select existing or upload new tracks" at bounding box center [581, 368] width 405 height 48
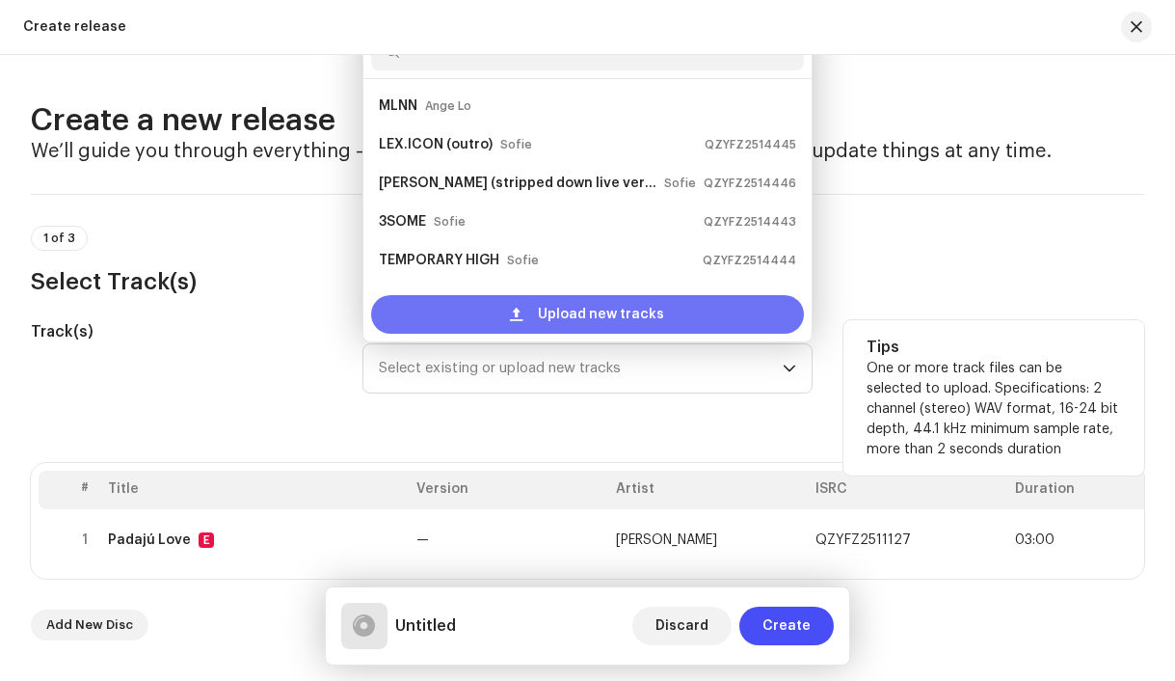
click at [452, 311] on div "Upload new tracks" at bounding box center [588, 314] width 434 height 39
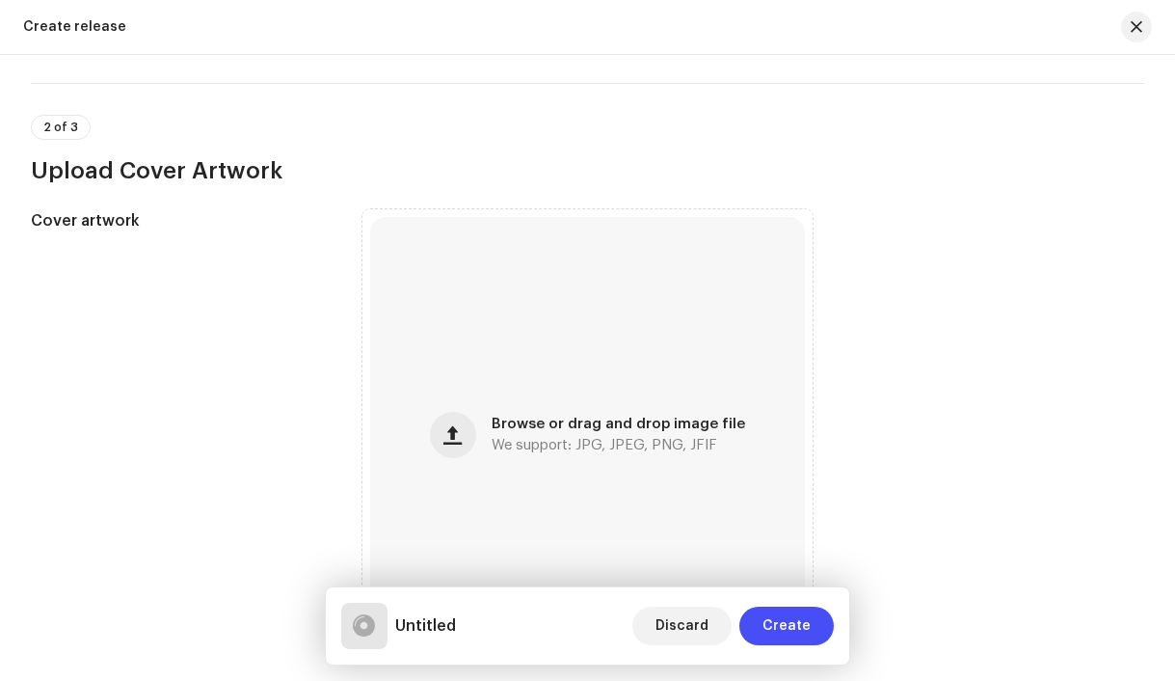
scroll to position [805, 0]
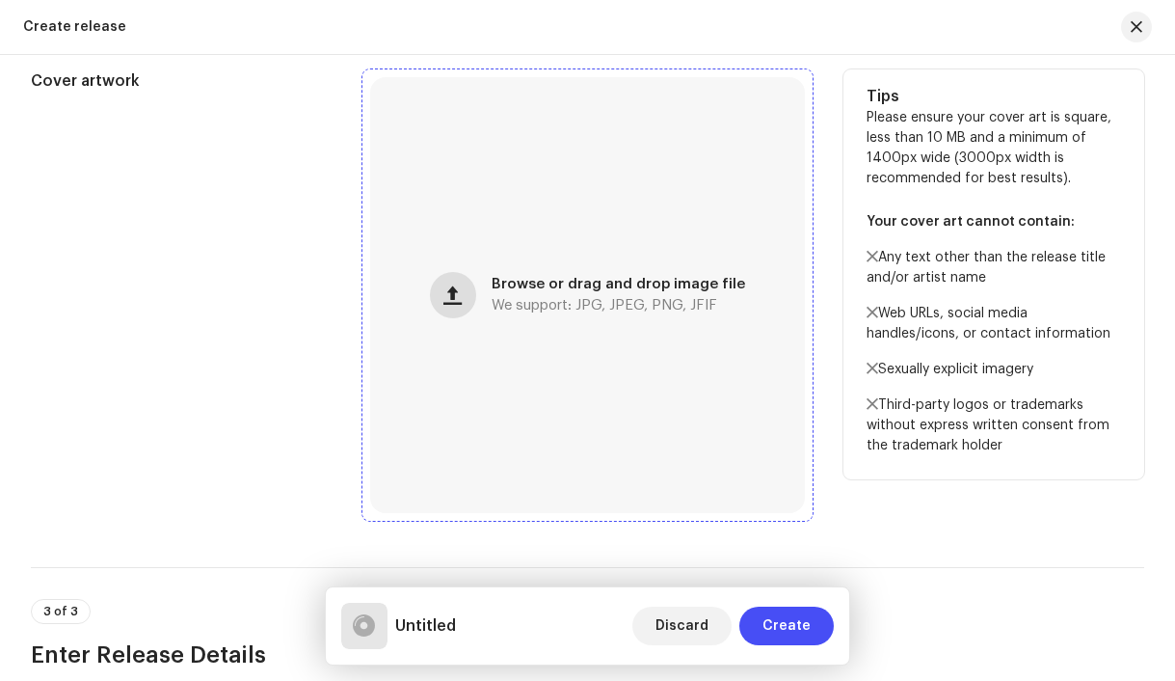
click at [460, 312] on button "button" at bounding box center [453, 295] width 46 height 46
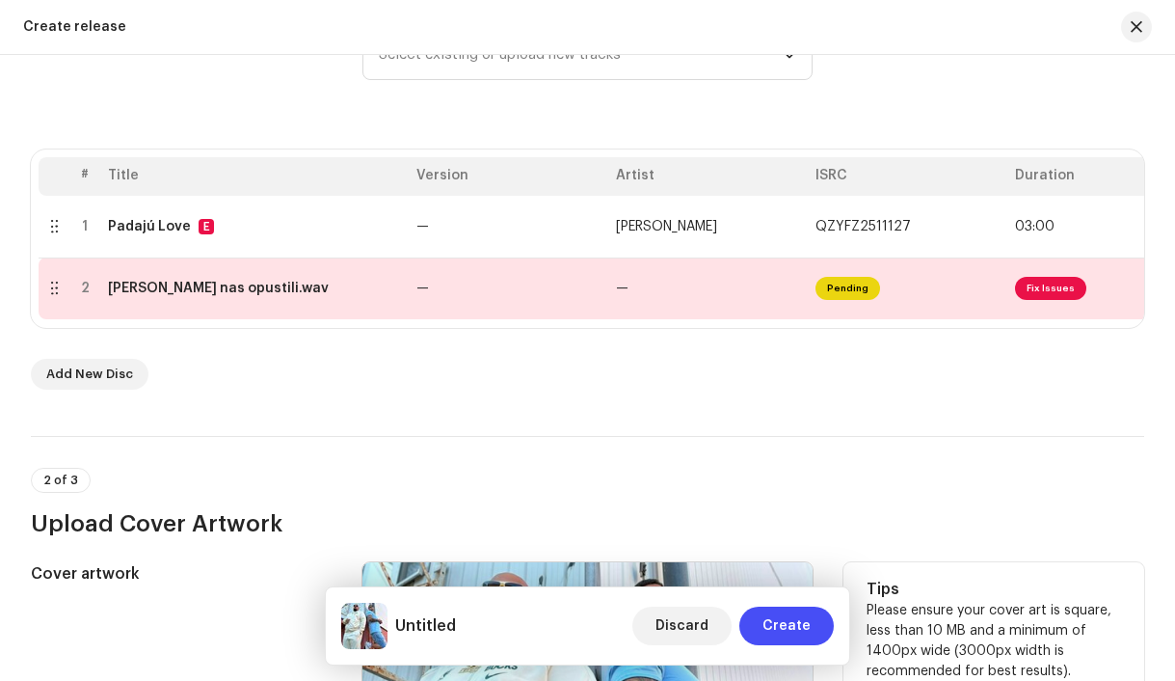
scroll to position [308, 0]
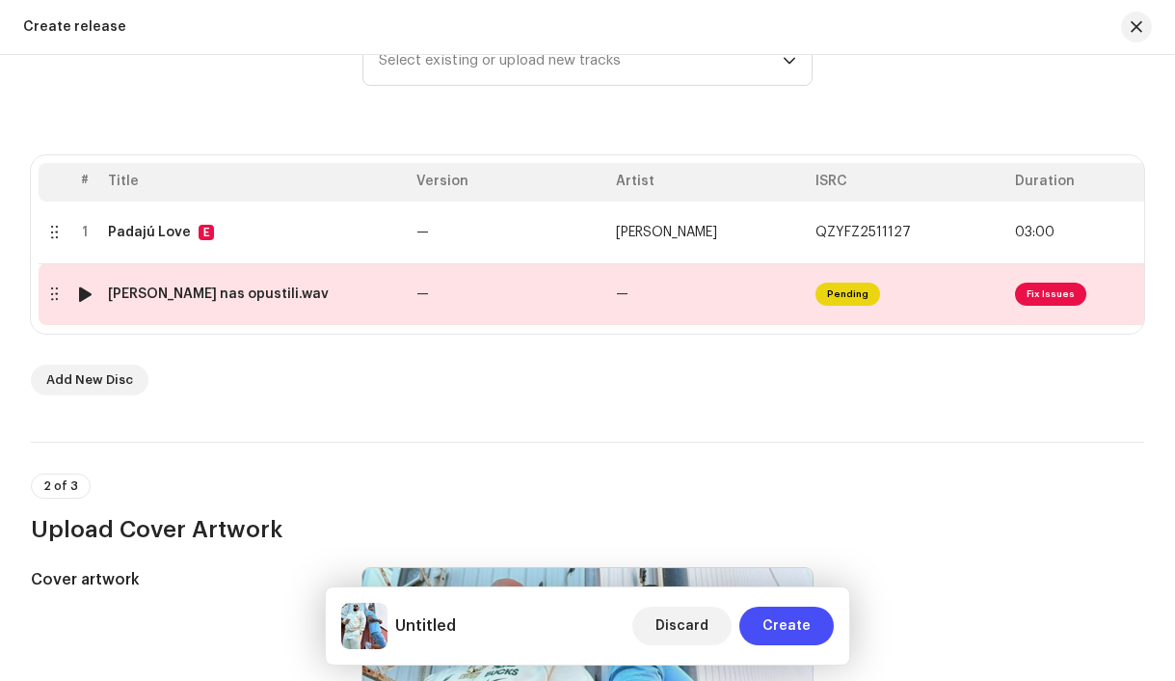
click at [259, 298] on div "[PERSON_NAME] nas opustili.wav" at bounding box center [218, 293] width 221 height 15
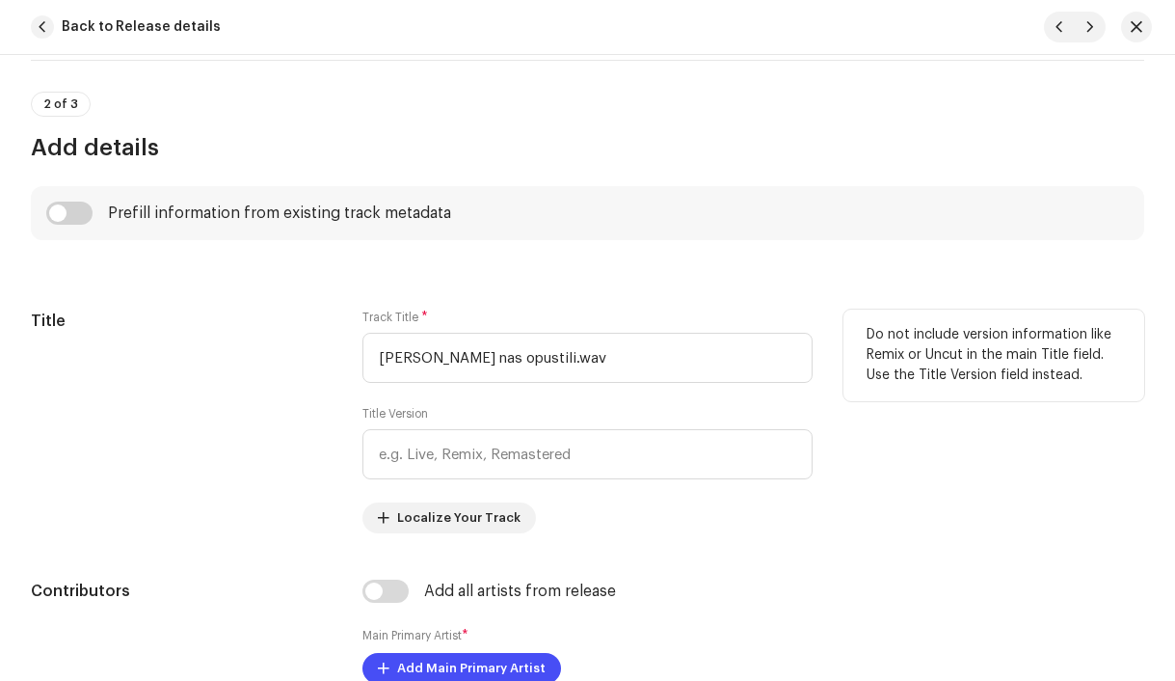
scroll to position [769, 0]
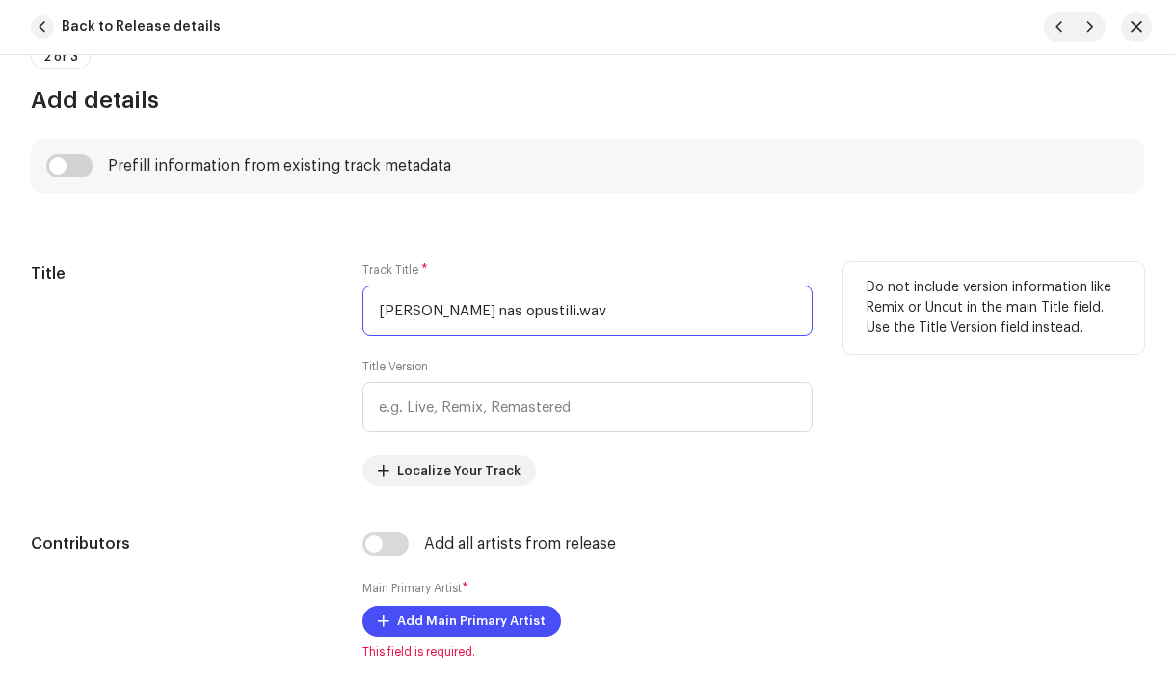
drag, startPoint x: 491, startPoint y: 312, endPoint x: 357, endPoint y: 313, distance: 134.0
click at [357, 313] on div "Title Track Title * [PERSON_NAME] nas opustili.wav Title Version Localize Your …" at bounding box center [588, 374] width 1114 height 224
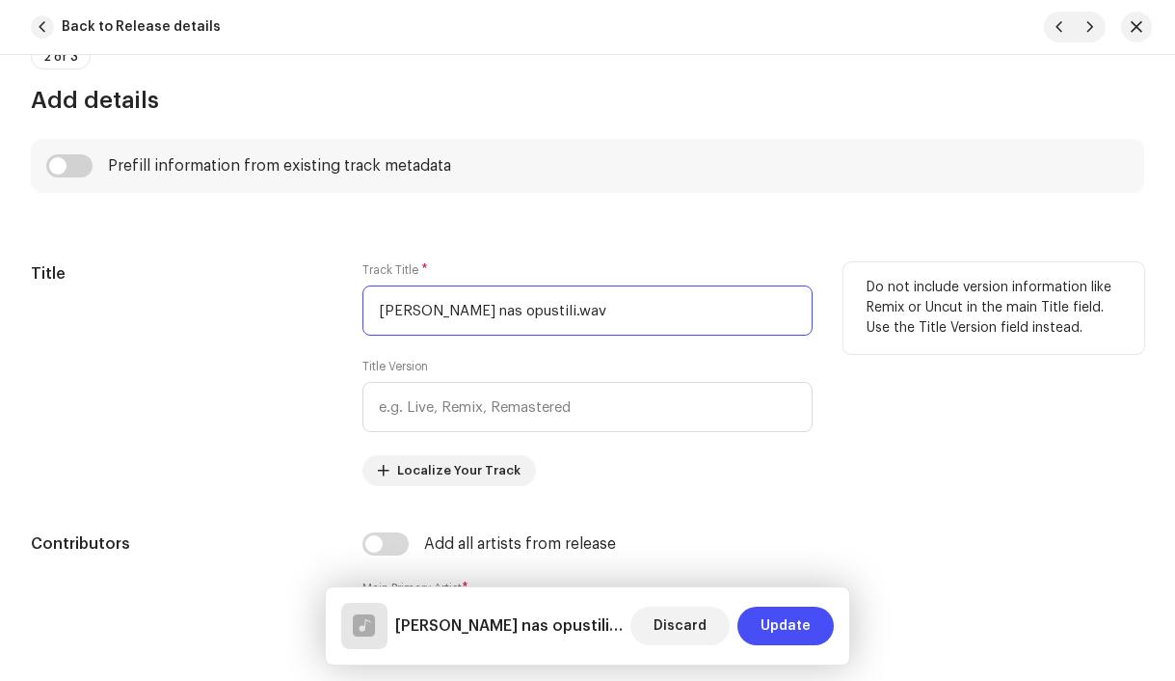
click at [607, 316] on input "[PERSON_NAME] nas opustili.wav" at bounding box center [588, 310] width 451 height 50
click at [433, 310] on input "[PERSON_NAME] nas opustili" at bounding box center [588, 310] width 451 height 50
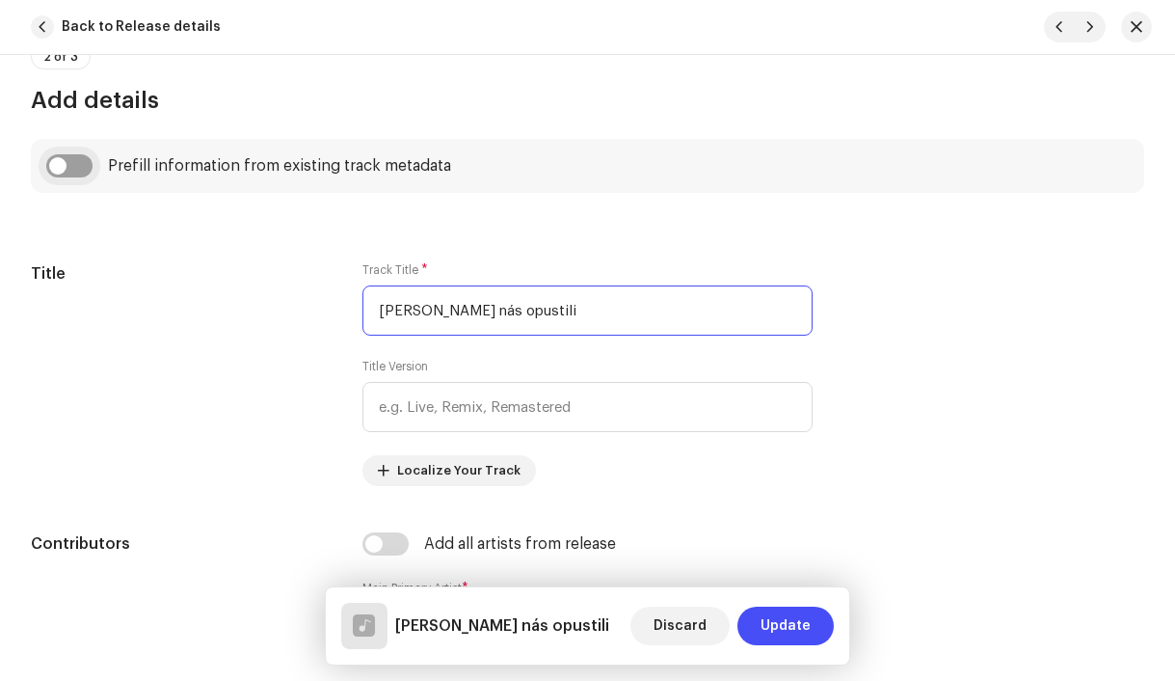
type input "[PERSON_NAME] nás opustili"
click at [62, 166] on input "checkbox" at bounding box center [69, 165] width 46 height 23
checkbox input "true"
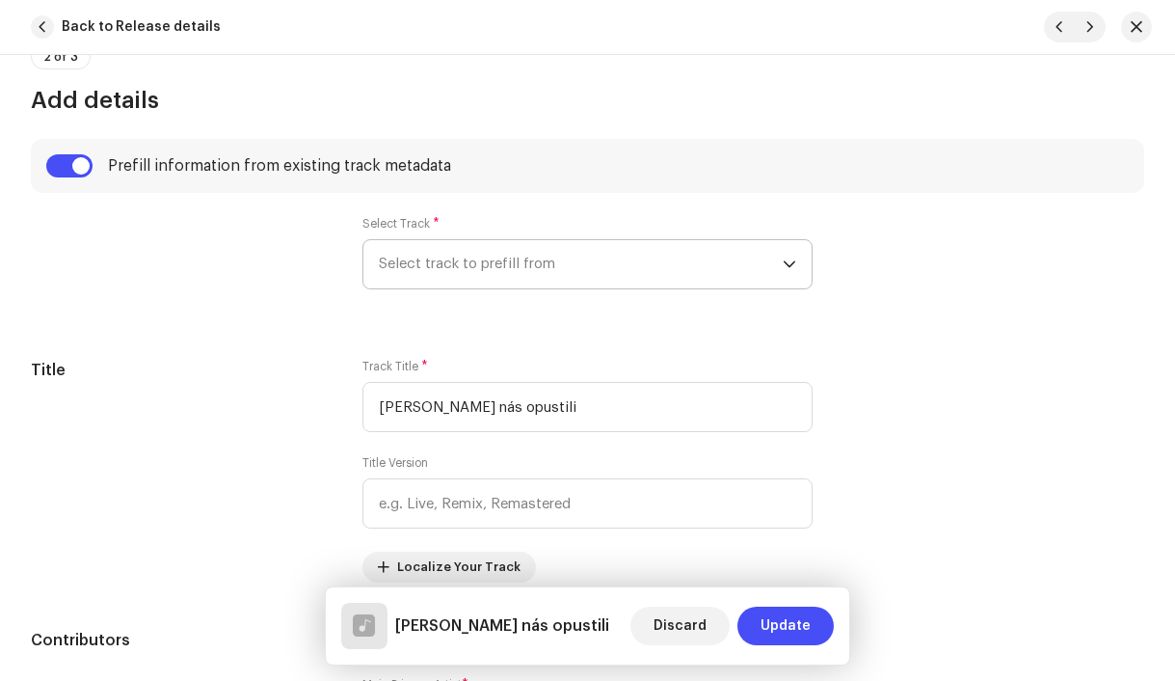
click at [394, 260] on span "Select track to prefill from" at bounding box center [581, 264] width 405 height 48
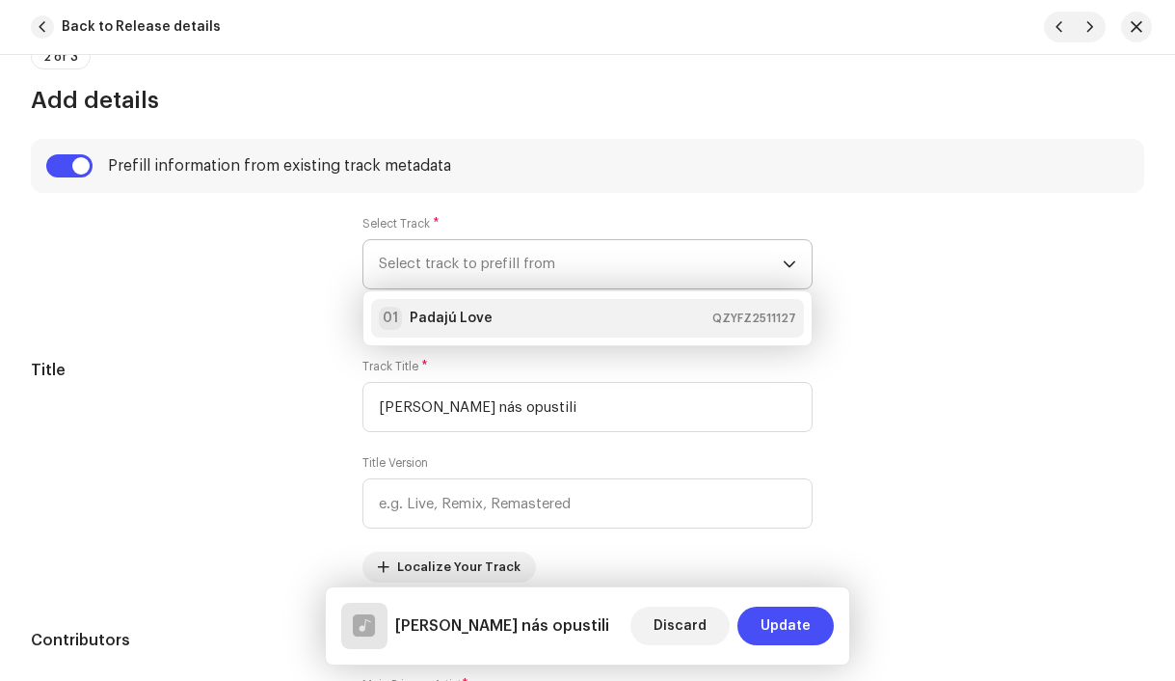
click at [425, 311] on strong "Padajú Love" at bounding box center [451, 318] width 83 height 19
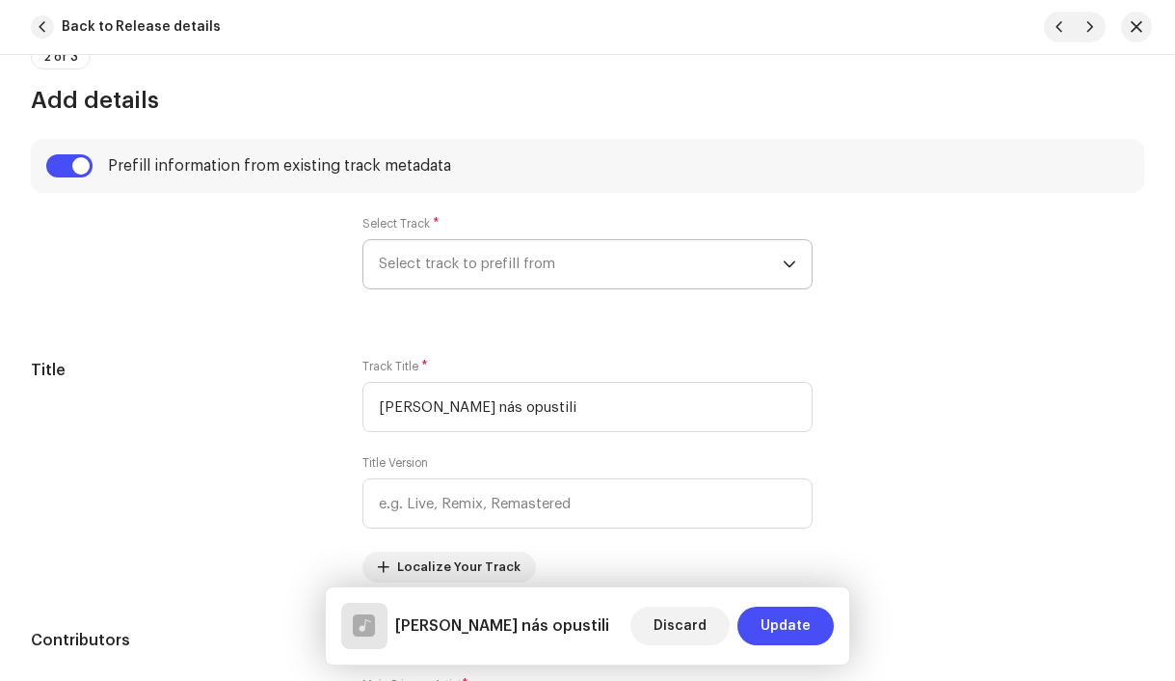
type input "00:15"
radio input "true"
type input "Naker rec., distributed by Bloomdi"
checkbox input "true"
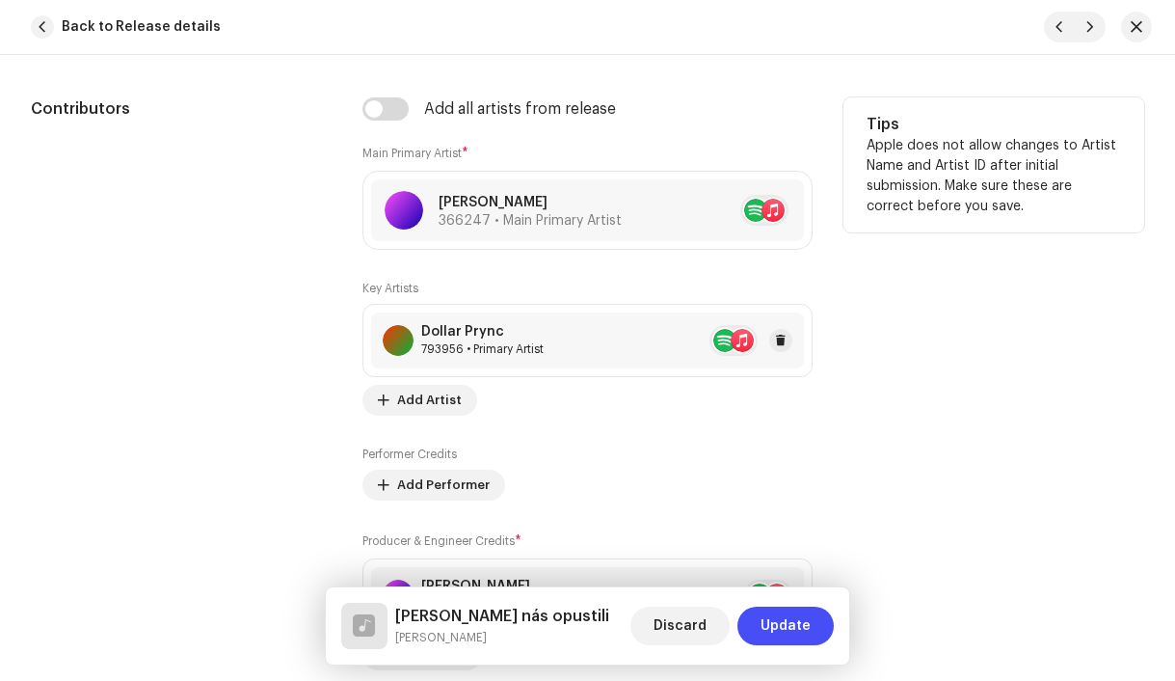
scroll to position [1322, 0]
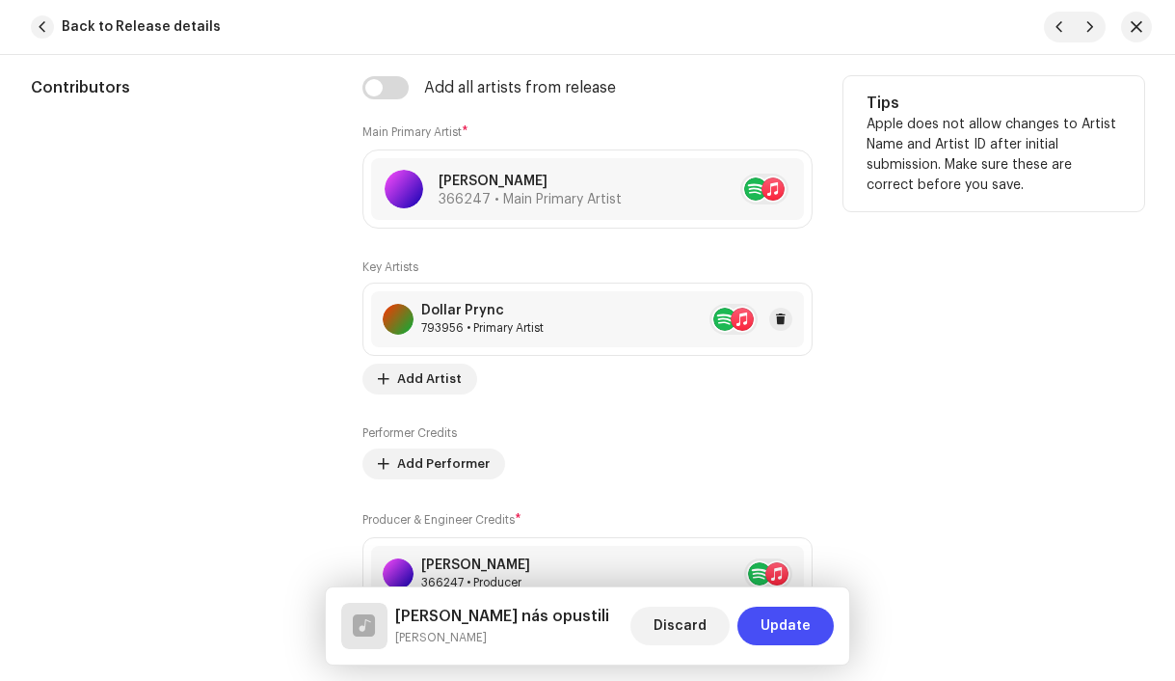
click at [452, 336] on div "793956 • Primary Artist" at bounding box center [482, 327] width 122 height 15
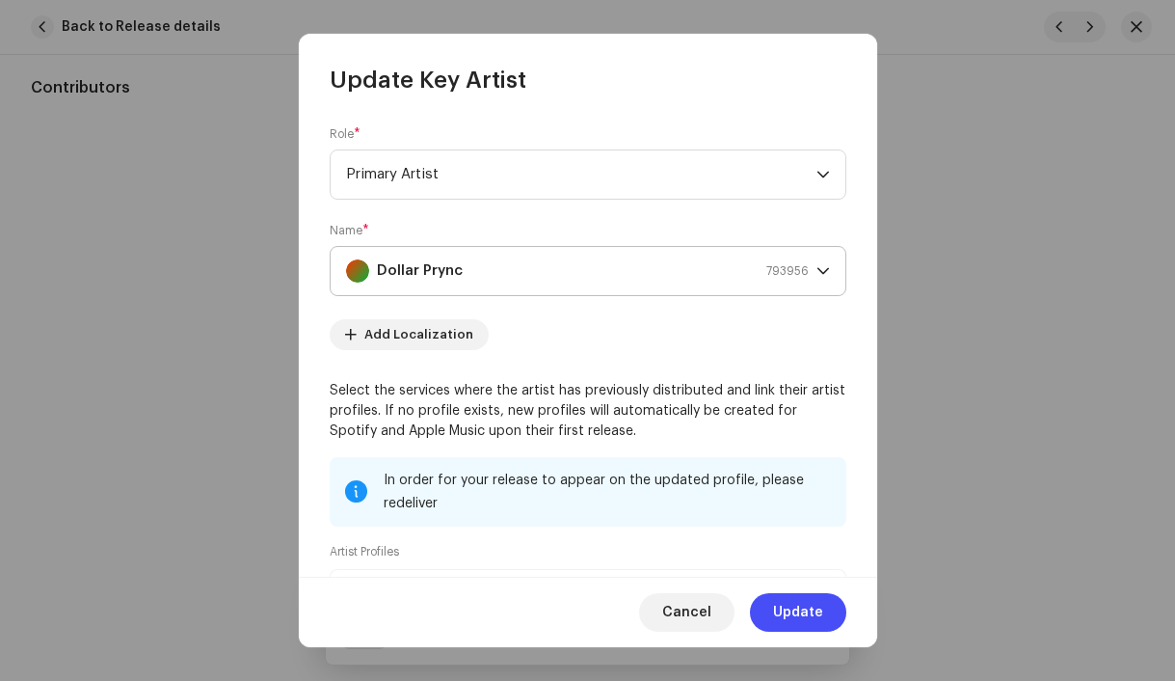
click at [421, 280] on strong "Dollar Prync" at bounding box center [420, 271] width 86 height 48
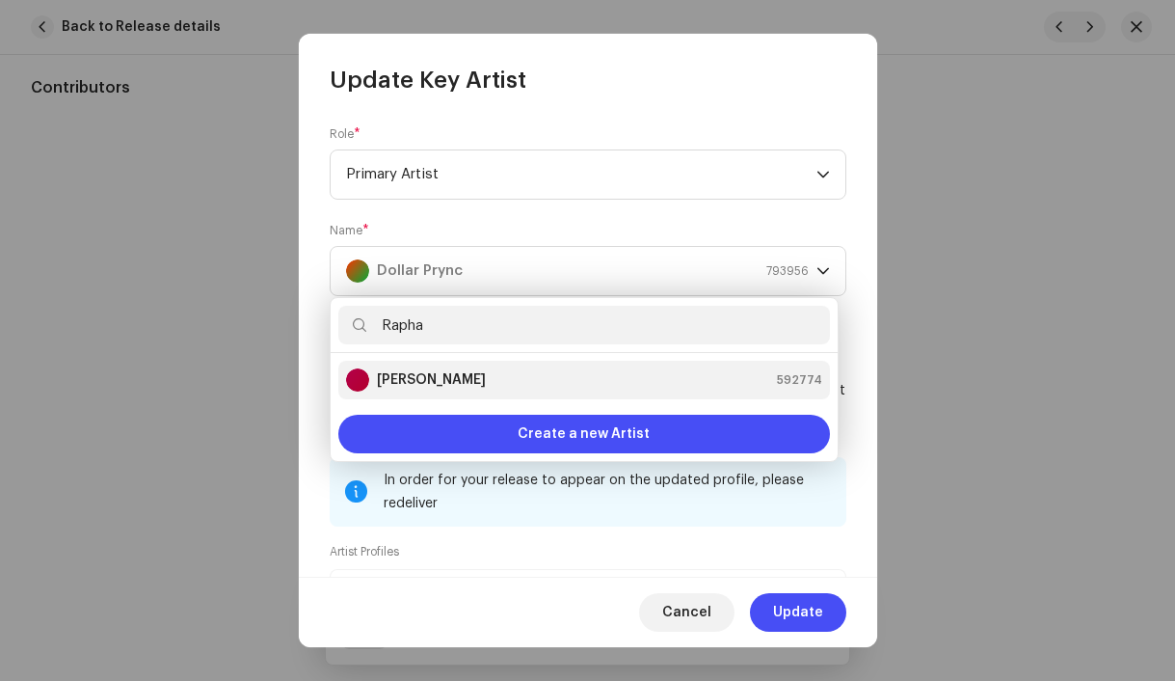
type input "Rapha"
click at [417, 375] on strong "[PERSON_NAME]" at bounding box center [431, 379] width 109 height 19
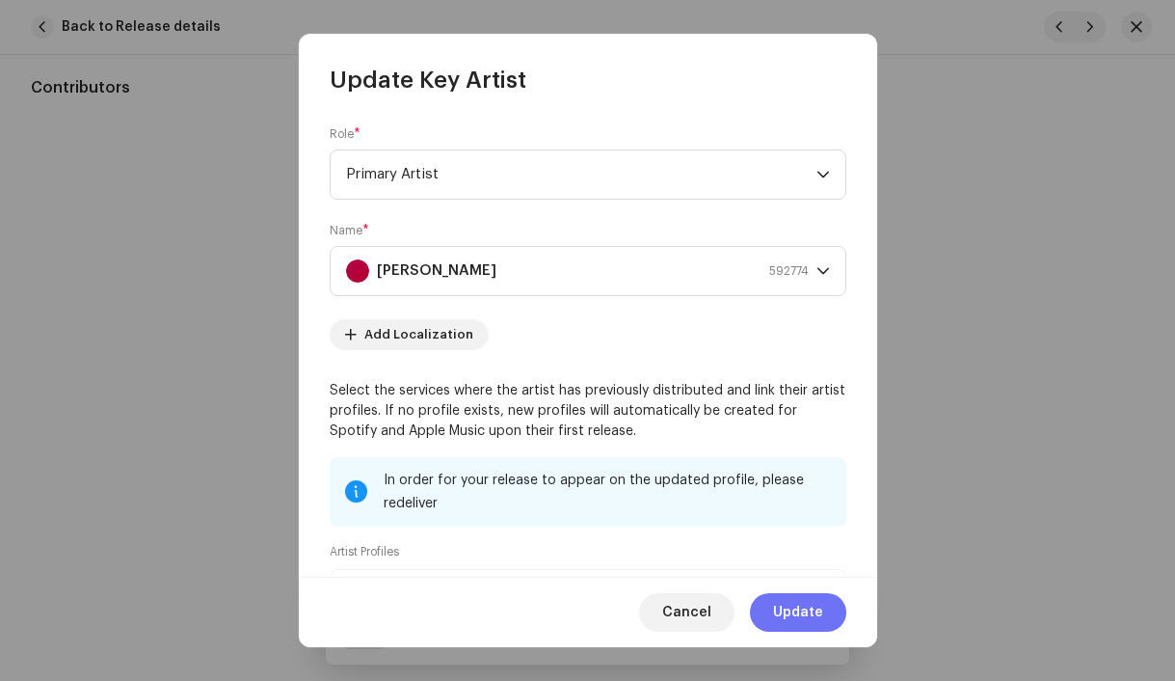
click at [776, 606] on span "Update" at bounding box center [798, 612] width 50 height 39
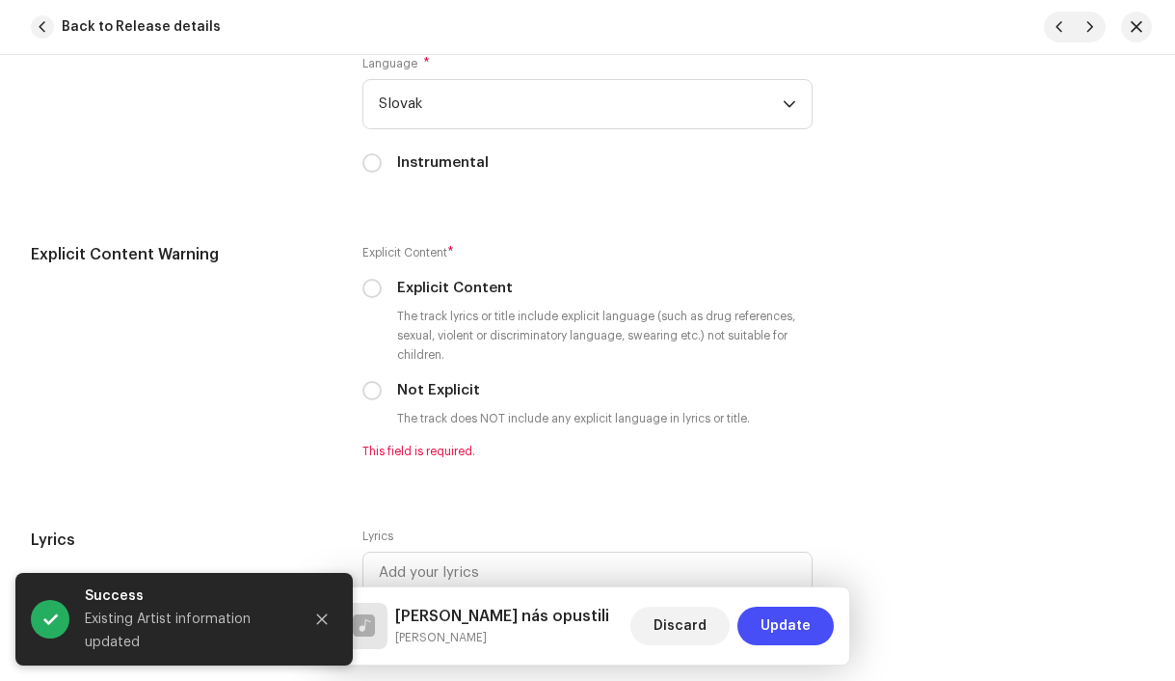
scroll to position [3337, 0]
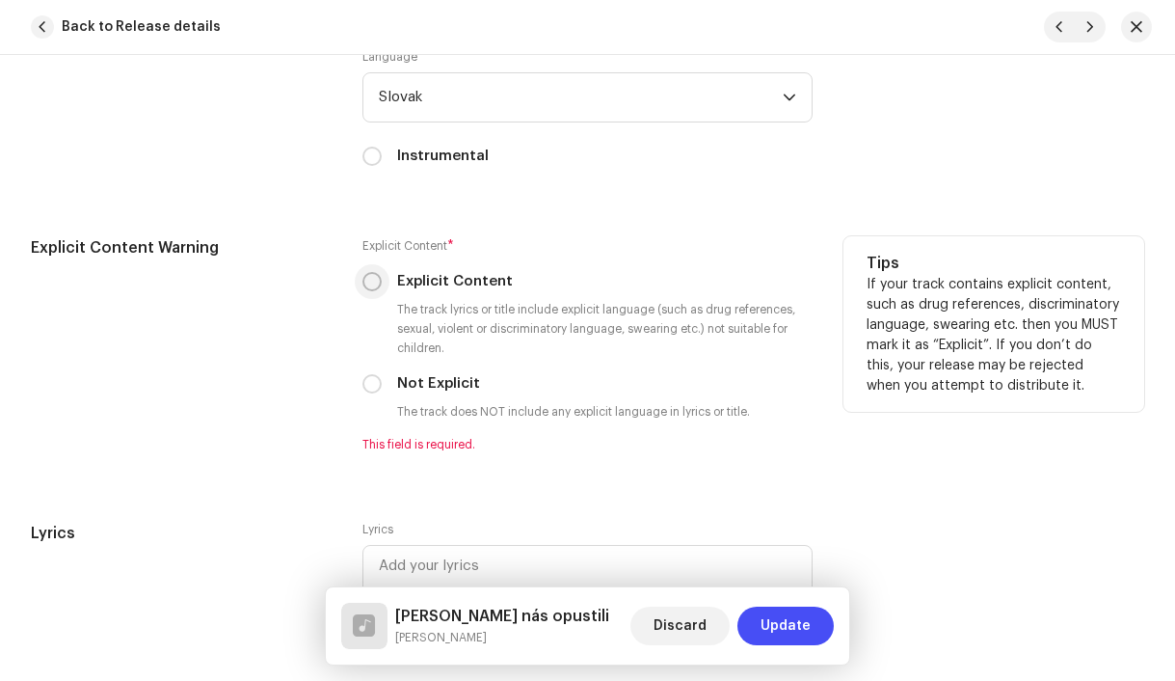
click at [373, 289] on input "Explicit Content" at bounding box center [372, 281] width 19 height 19
radio input "true"
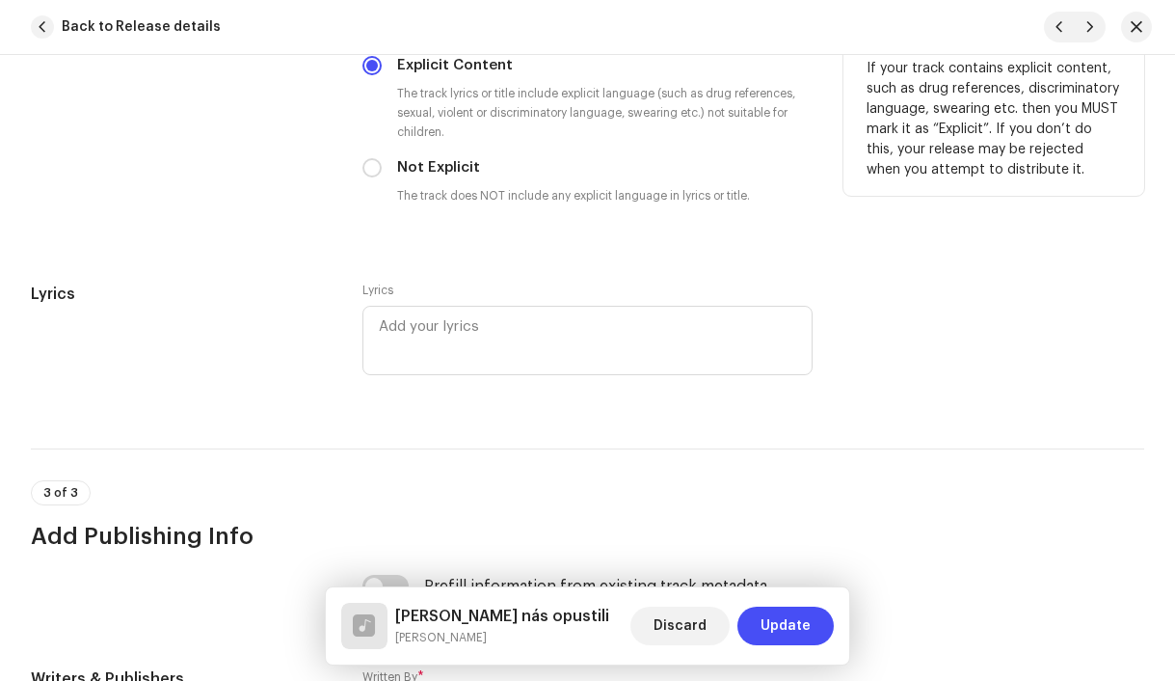
scroll to position [3942, 0]
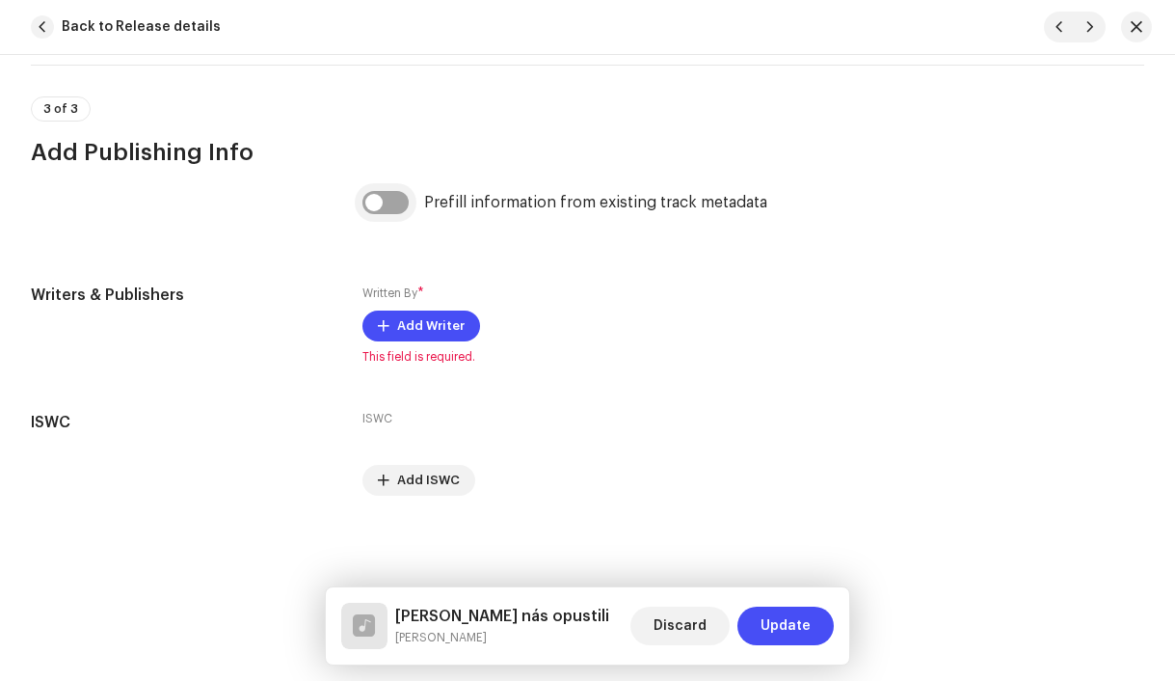
click at [382, 210] on input "checkbox" at bounding box center [386, 202] width 46 height 23
checkbox input "true"
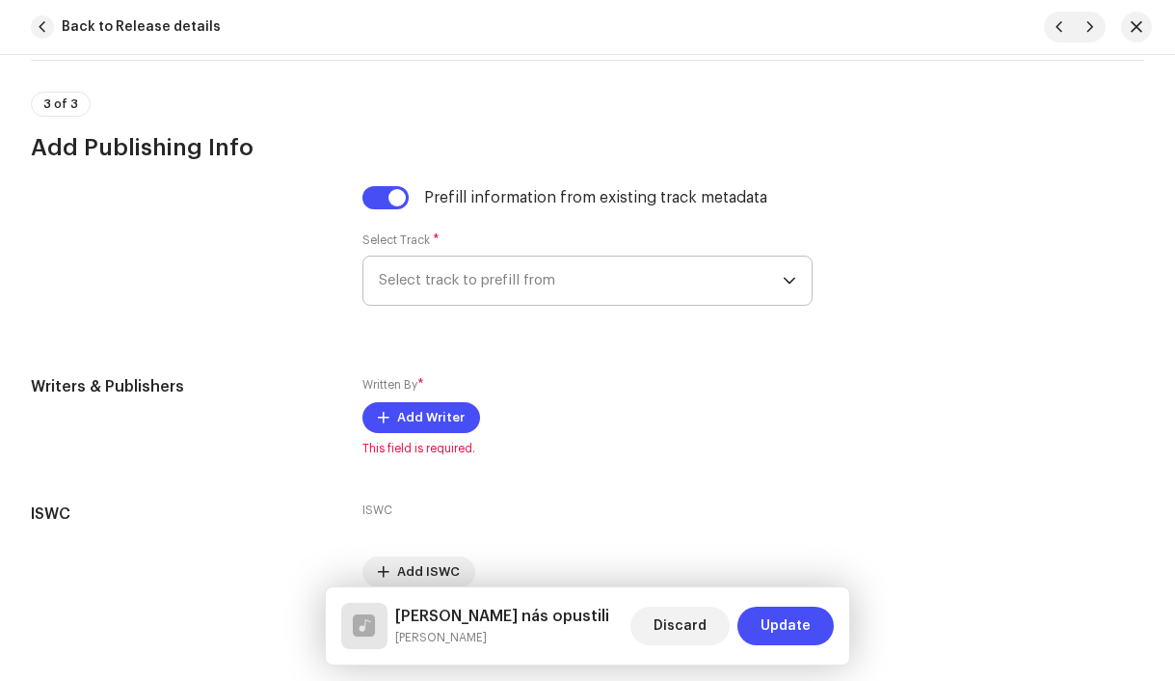
click at [456, 287] on span "Select track to prefill from" at bounding box center [581, 280] width 405 height 48
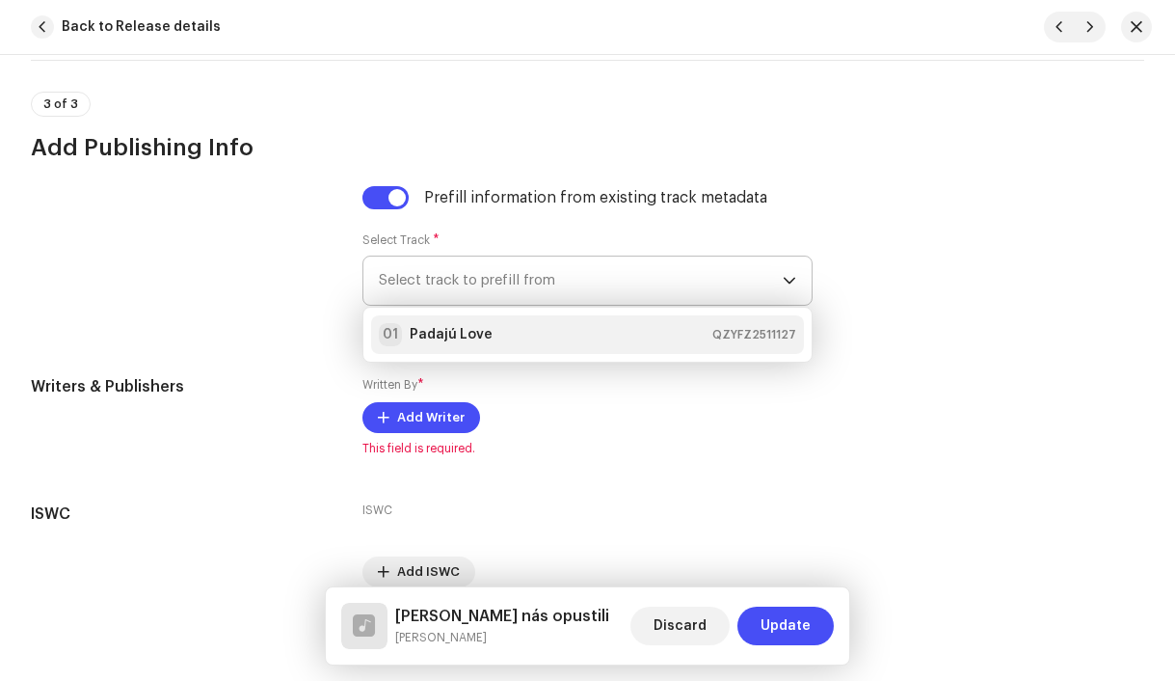
click at [474, 343] on strong "Padajú Love" at bounding box center [451, 334] width 83 height 19
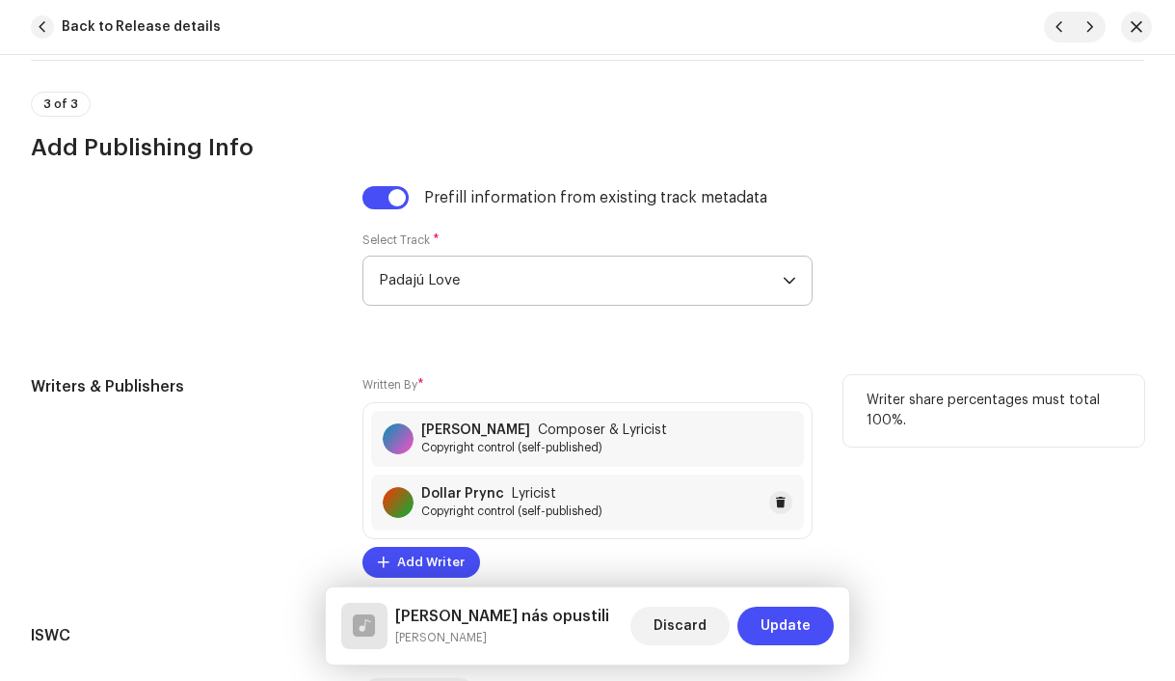
click at [529, 509] on span "Copyright control (self-published)" at bounding box center [511, 510] width 181 height 15
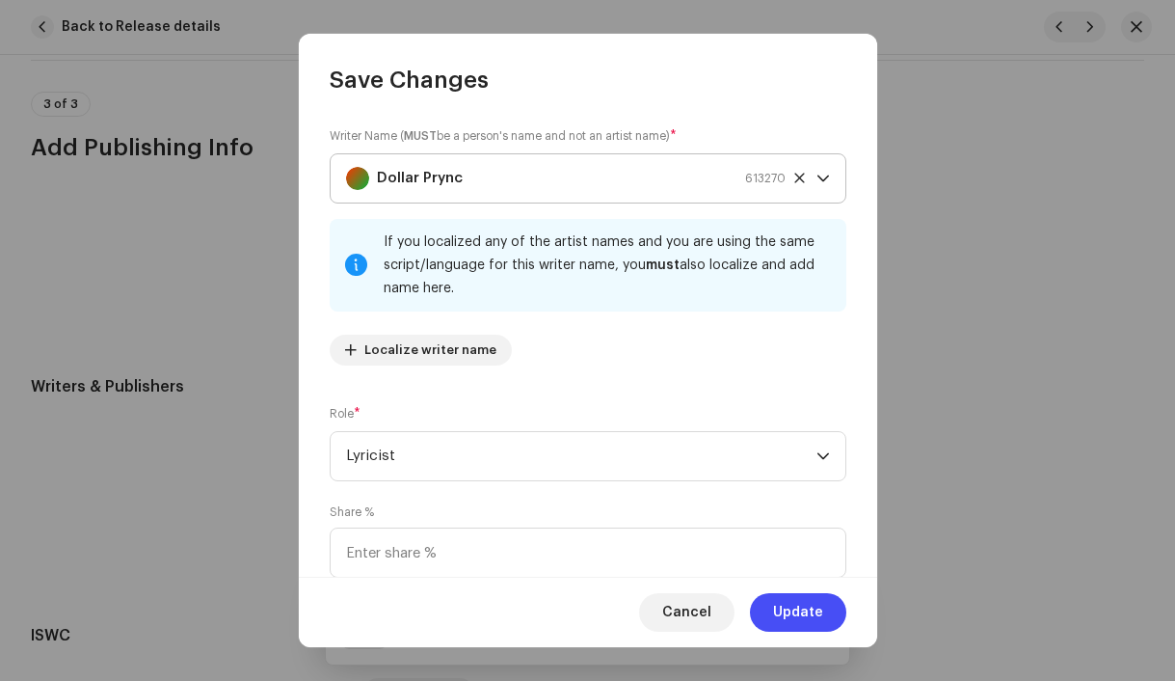
click at [421, 184] on strong "Dollar Prync" at bounding box center [420, 178] width 86 height 48
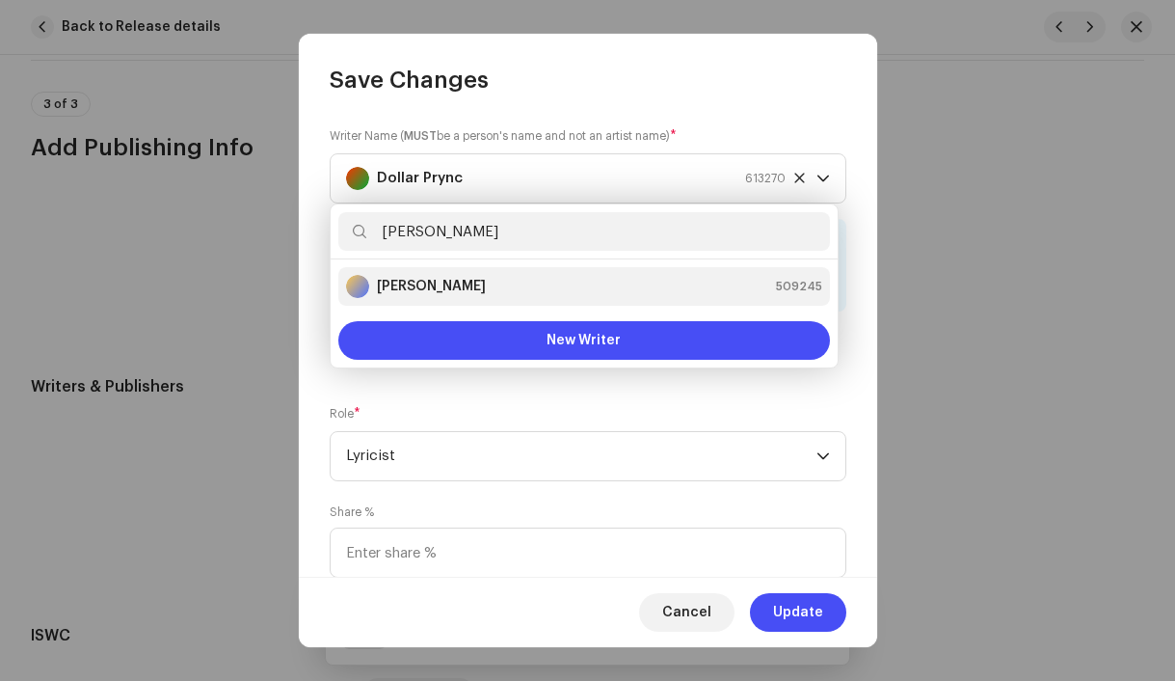
type input "[PERSON_NAME]"
click at [426, 283] on strong "[PERSON_NAME]" at bounding box center [431, 286] width 109 height 19
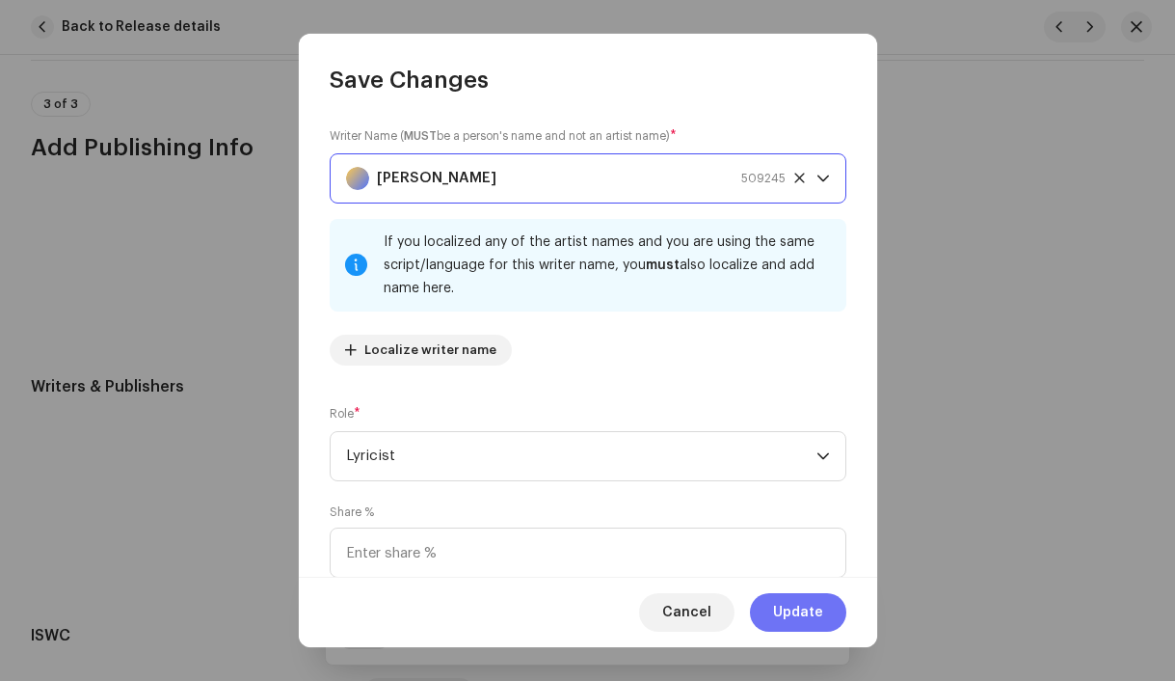
click at [789, 613] on span "Update" at bounding box center [798, 612] width 50 height 39
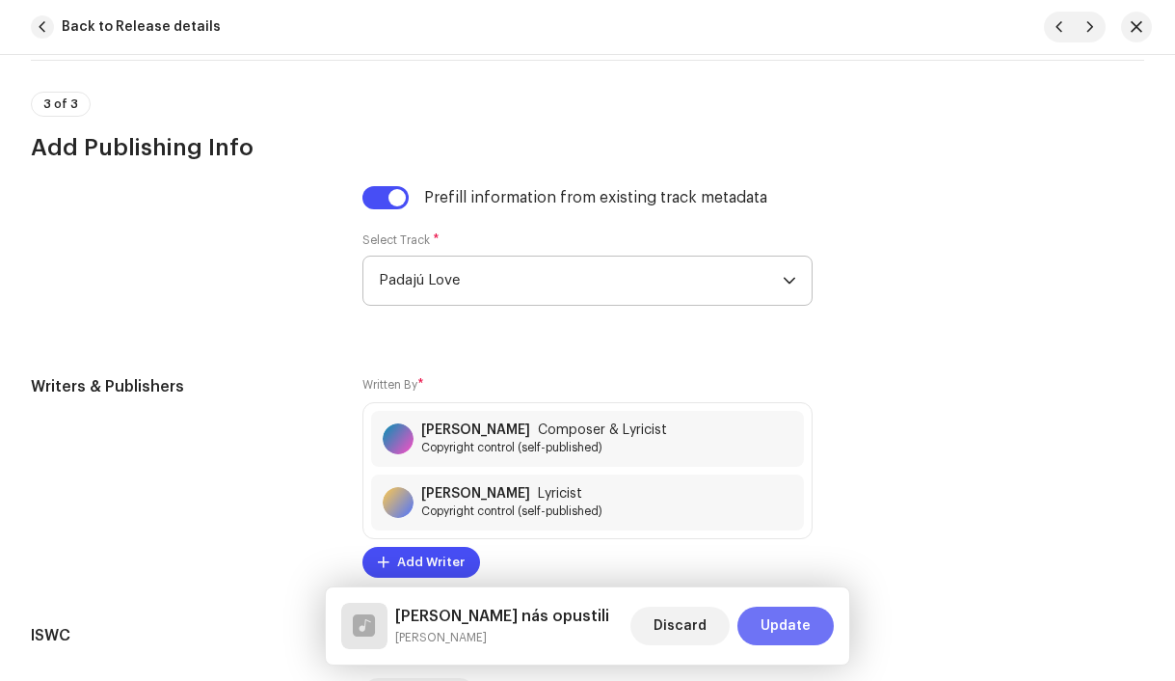
click at [789, 620] on span "Update" at bounding box center [786, 625] width 50 height 39
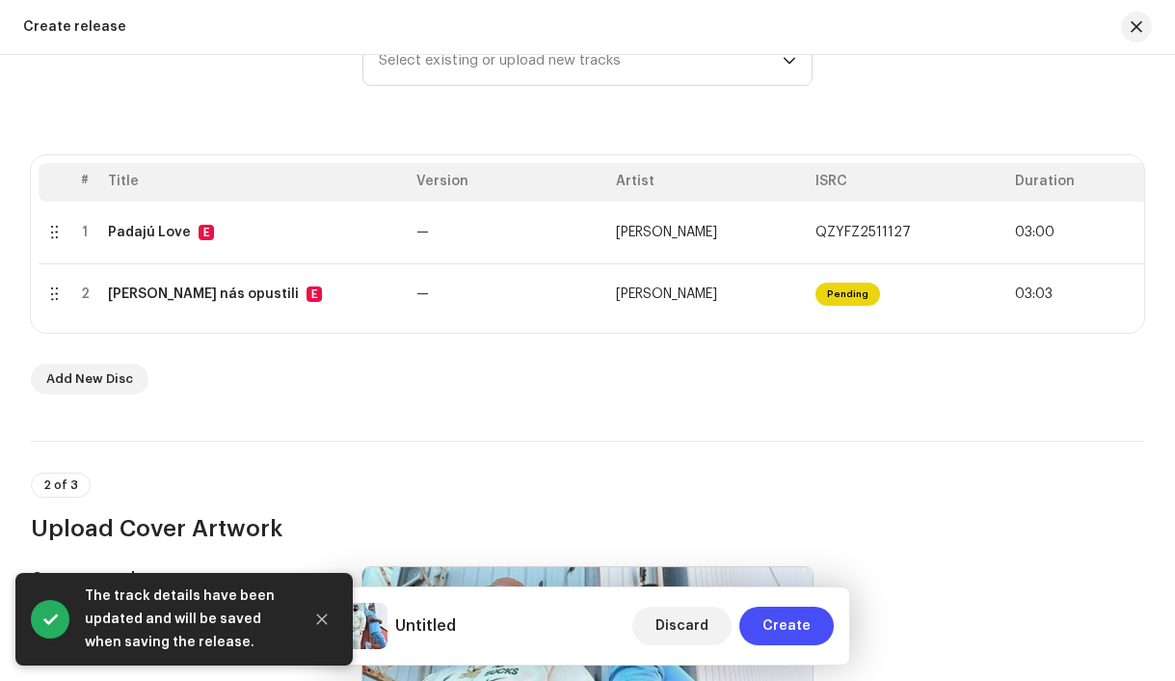
scroll to position [0, 78]
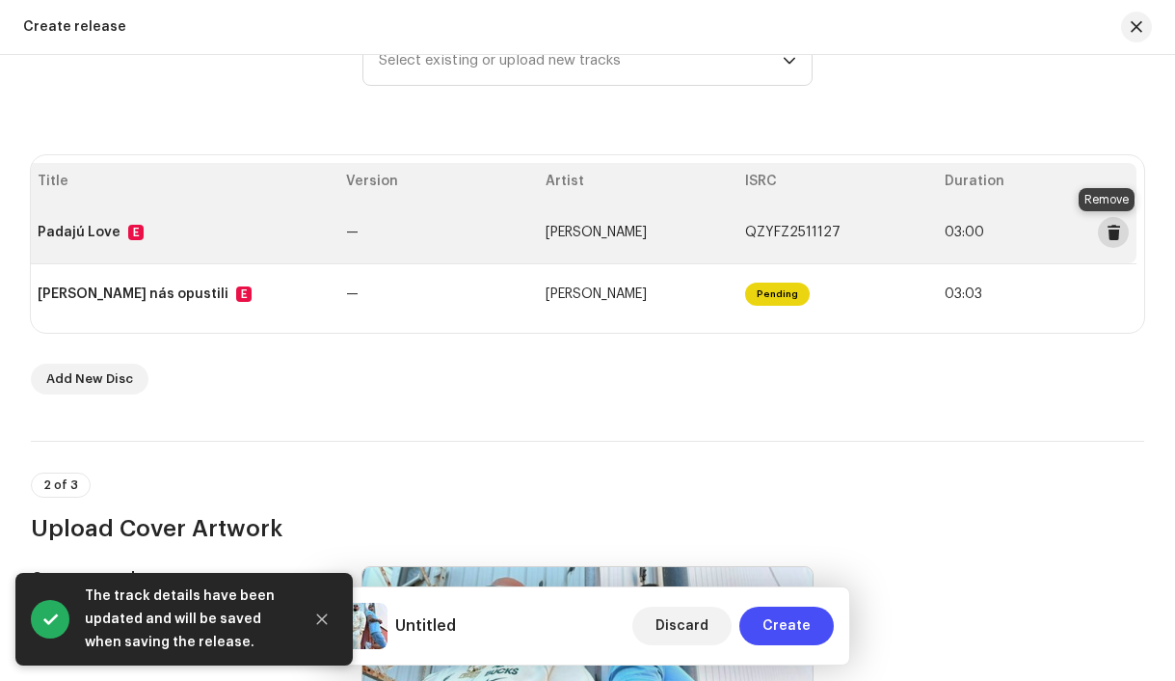
click at [1107, 232] on span at bounding box center [1114, 232] width 14 height 15
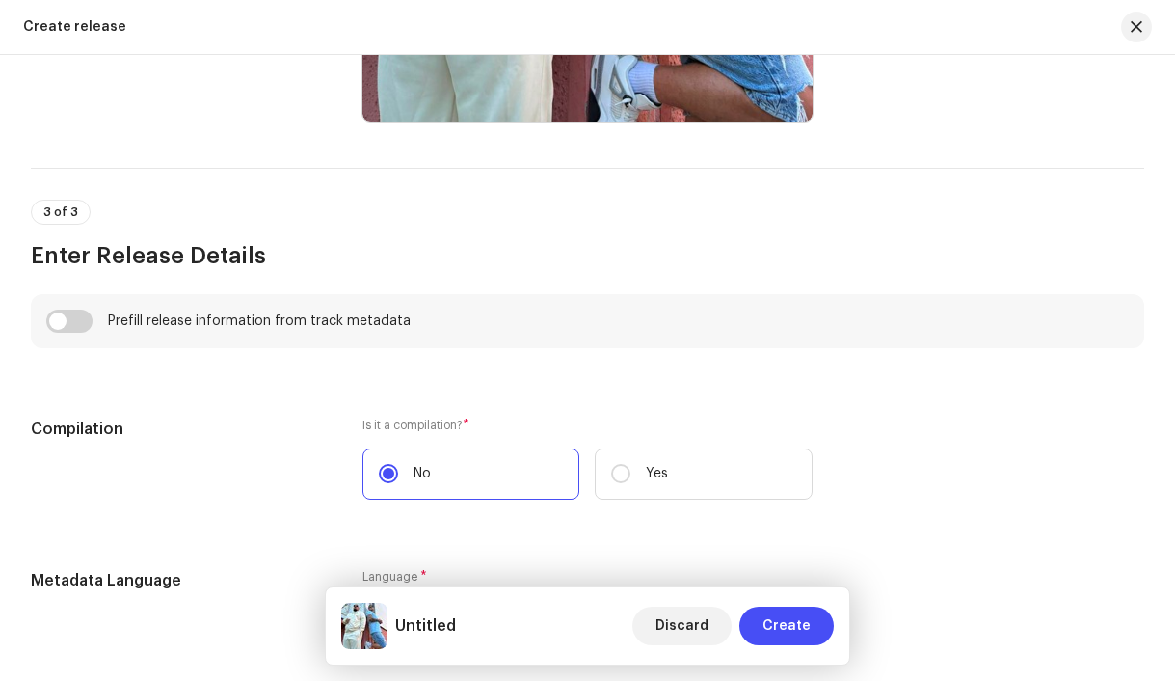
scroll to position [1177, 0]
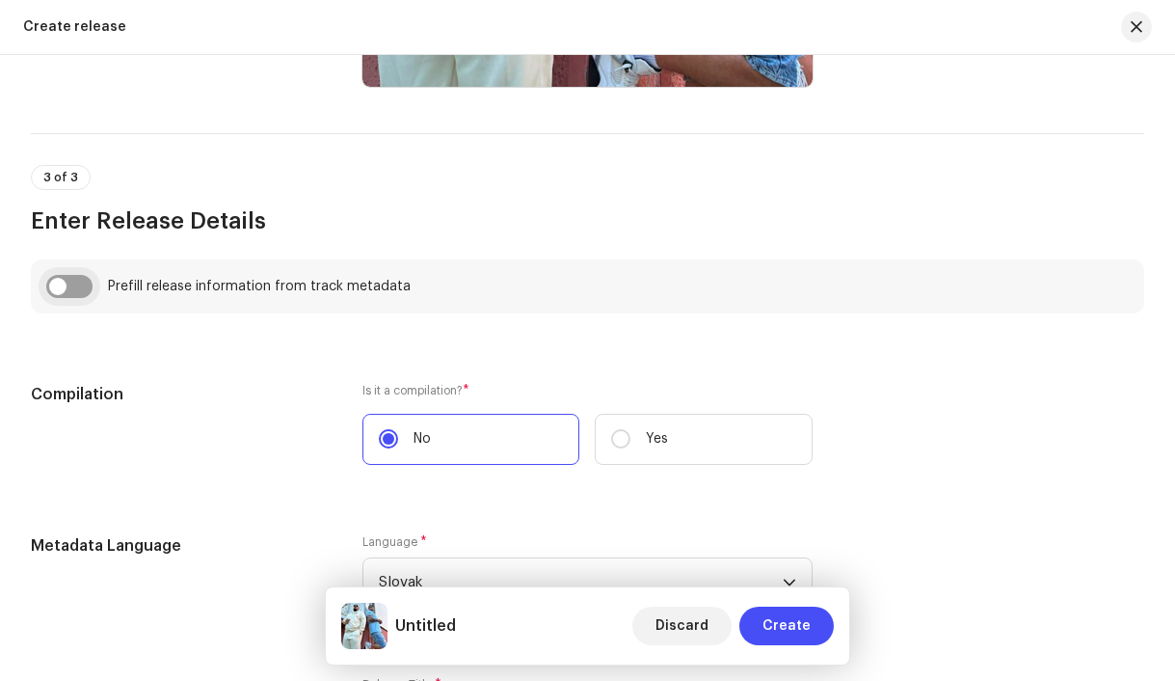
click at [57, 295] on input "checkbox" at bounding box center [69, 286] width 46 height 23
checkbox input "true"
type input "[PERSON_NAME] nás opustili"
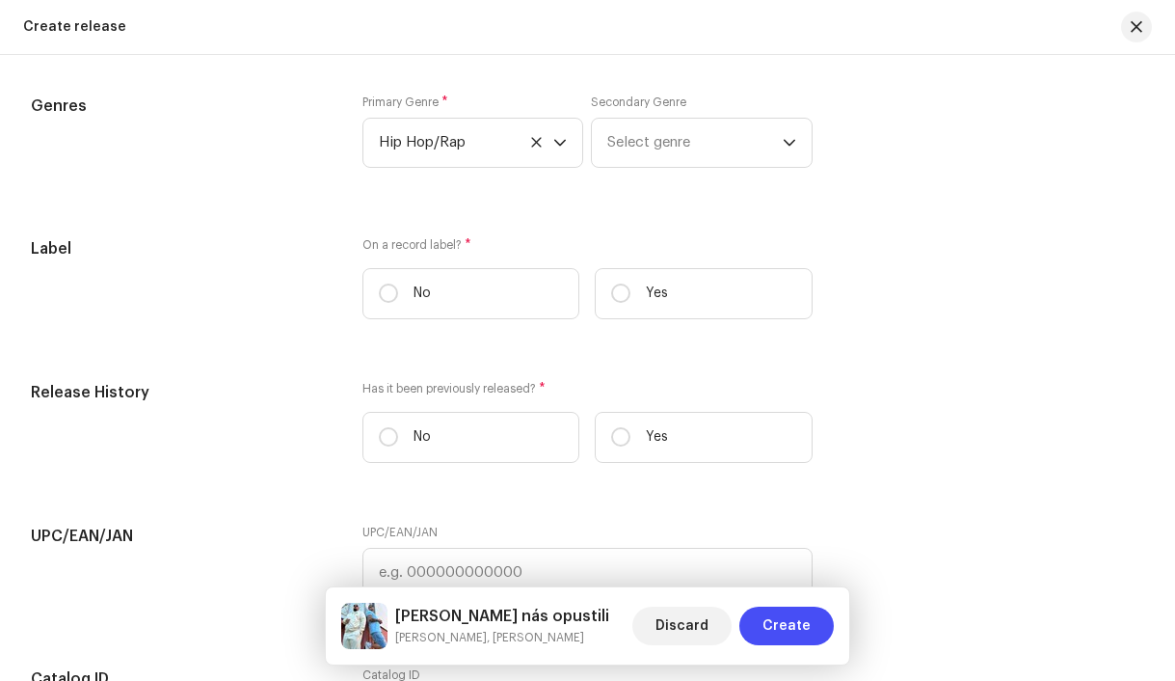
scroll to position [3011, 0]
click at [622, 300] on input "Yes" at bounding box center [620, 292] width 19 height 19
radio input "true"
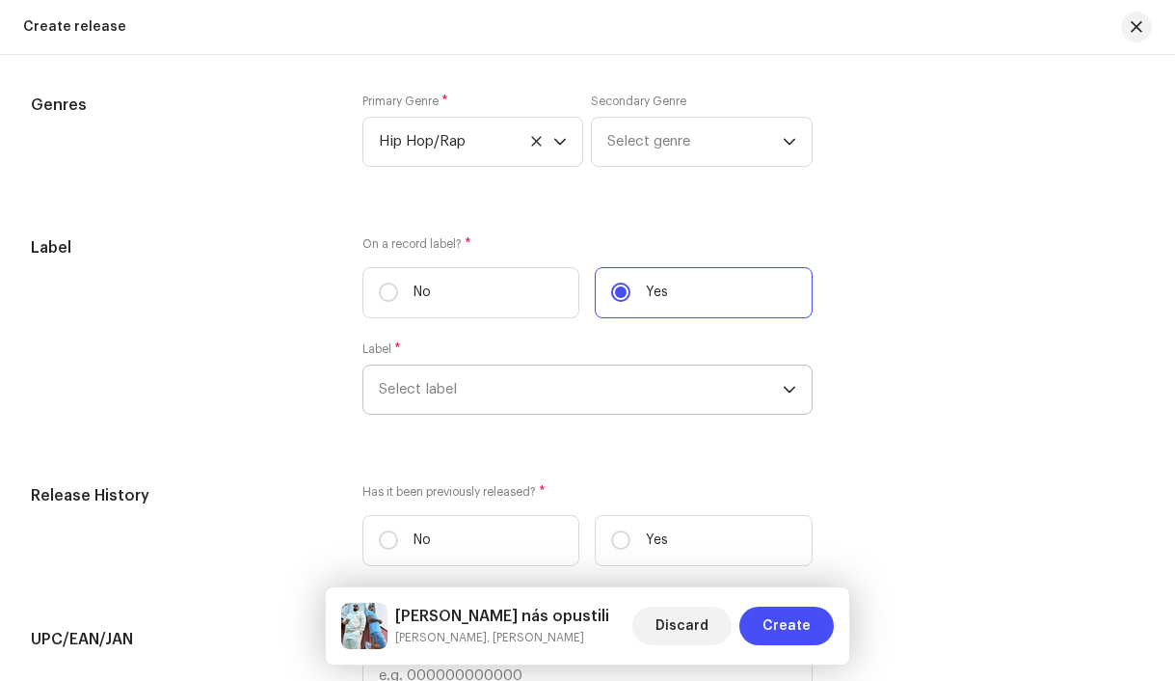
click at [519, 400] on span "Select label" at bounding box center [581, 389] width 405 height 48
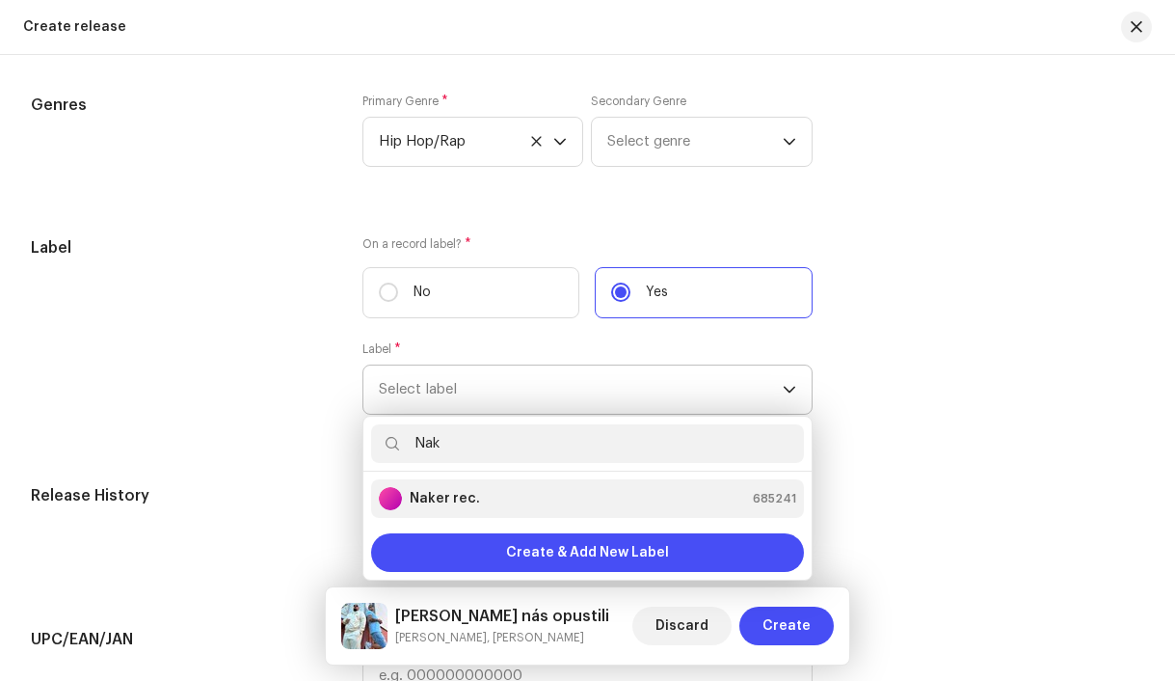
type input "Nak"
click at [502, 495] on div "Naker rec. 685241" at bounding box center [588, 498] width 418 height 23
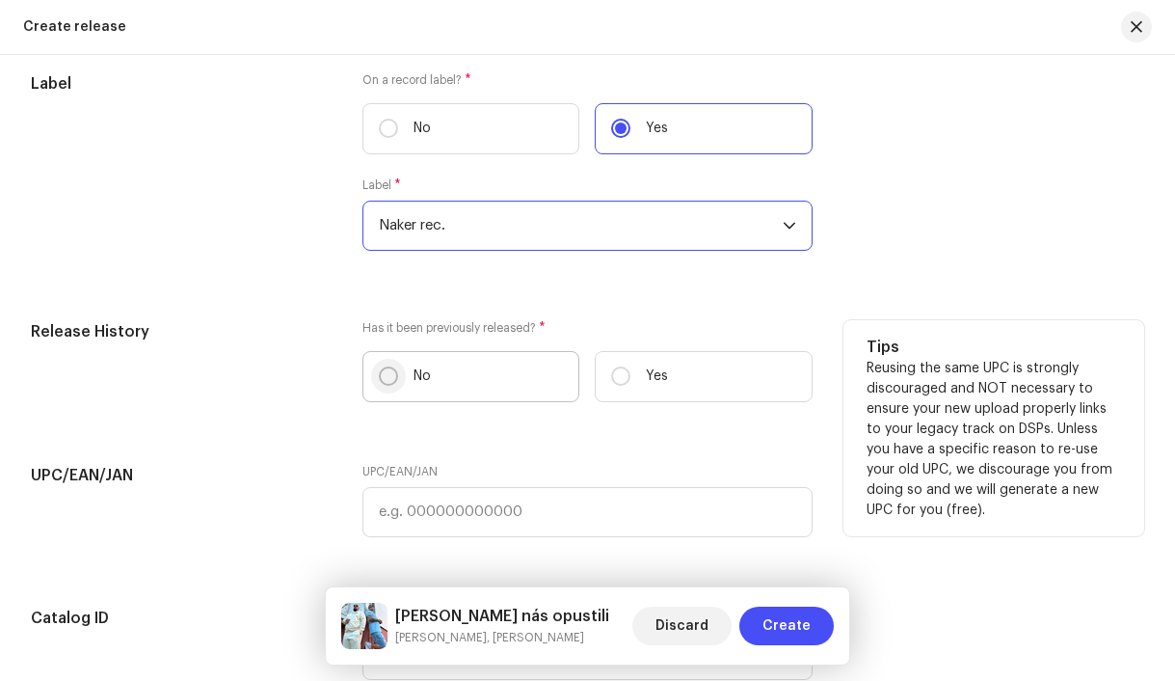
click at [389, 386] on input "No" at bounding box center [388, 375] width 19 height 19
radio input "true"
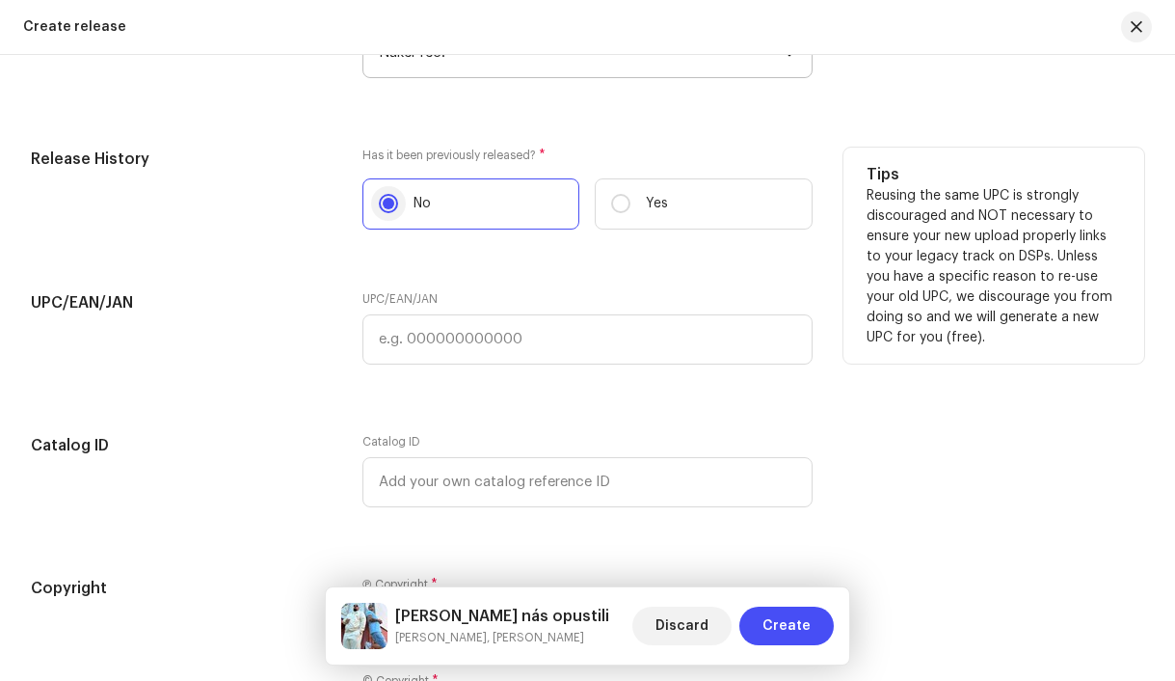
scroll to position [3632, 0]
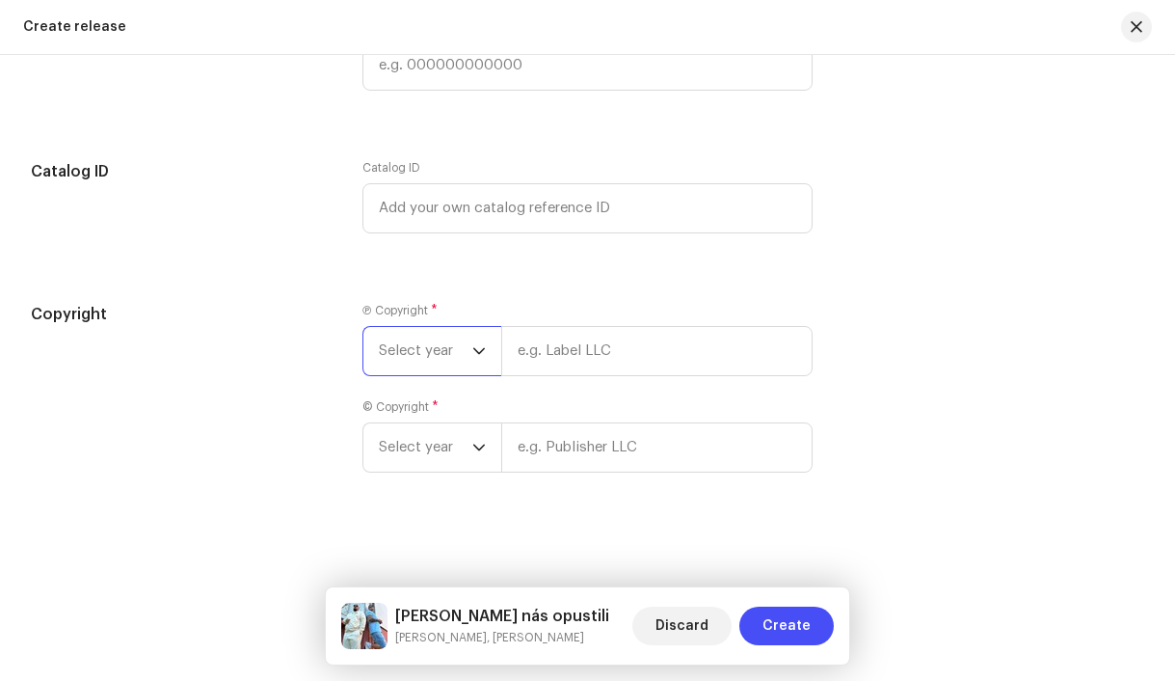
click at [404, 359] on span "Select year" at bounding box center [426, 351] width 94 height 48
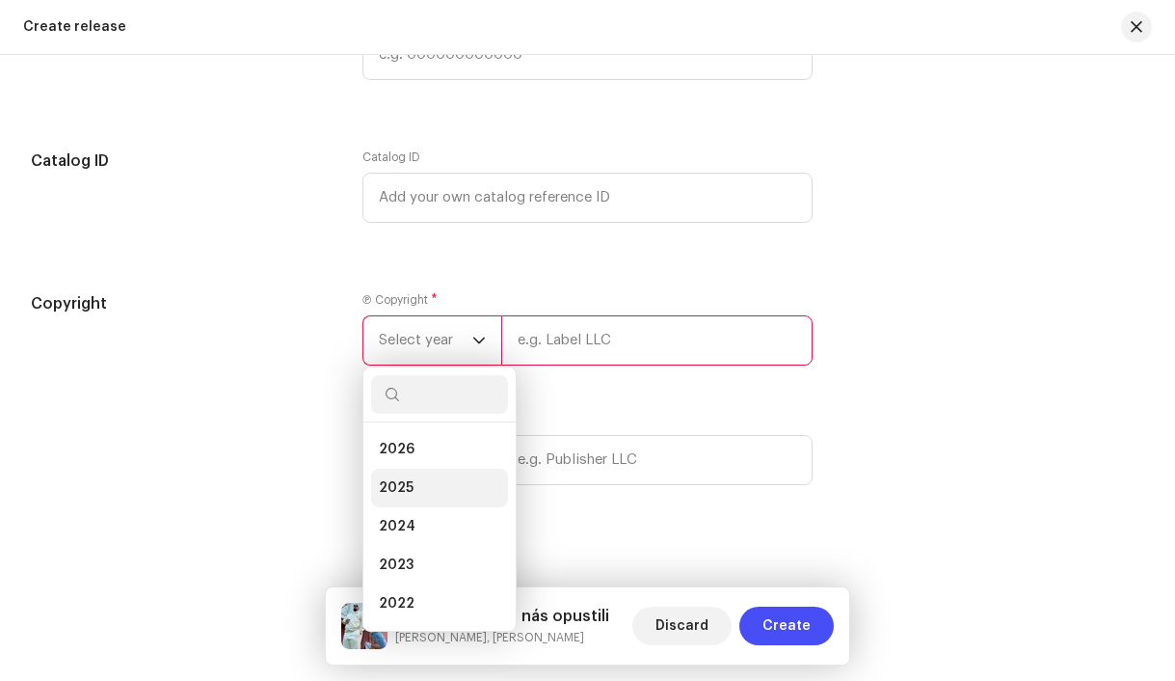
click at [412, 501] on li "2025" at bounding box center [439, 488] width 137 height 39
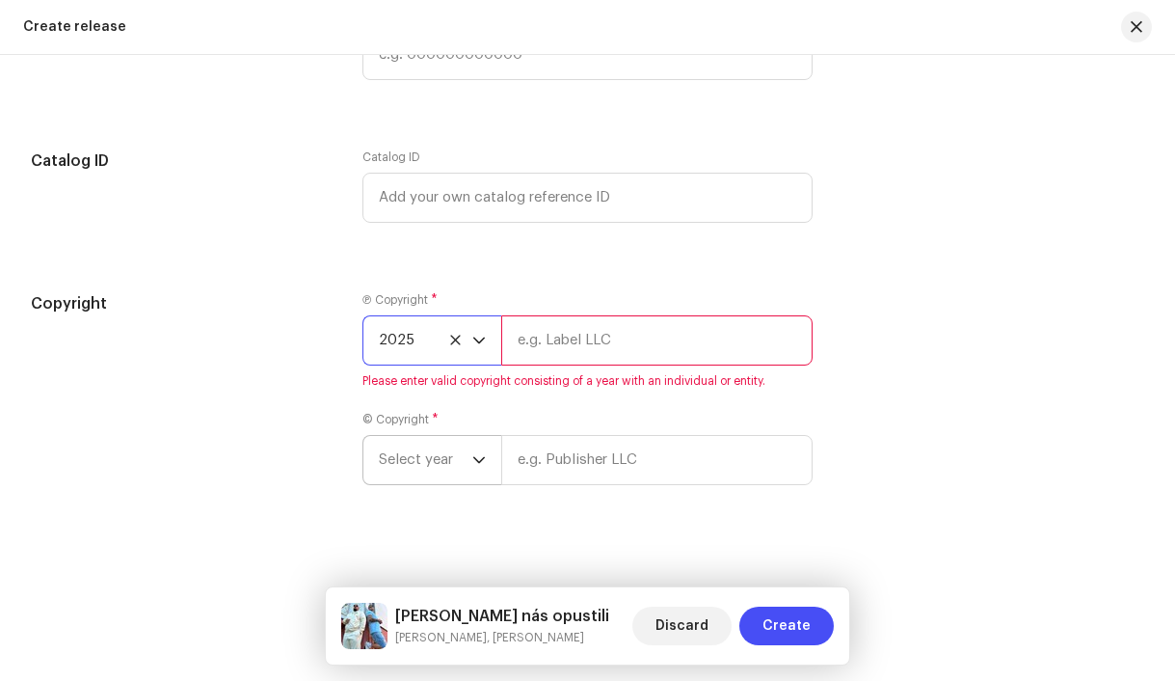
click at [412, 471] on span "Select year" at bounding box center [426, 460] width 94 height 48
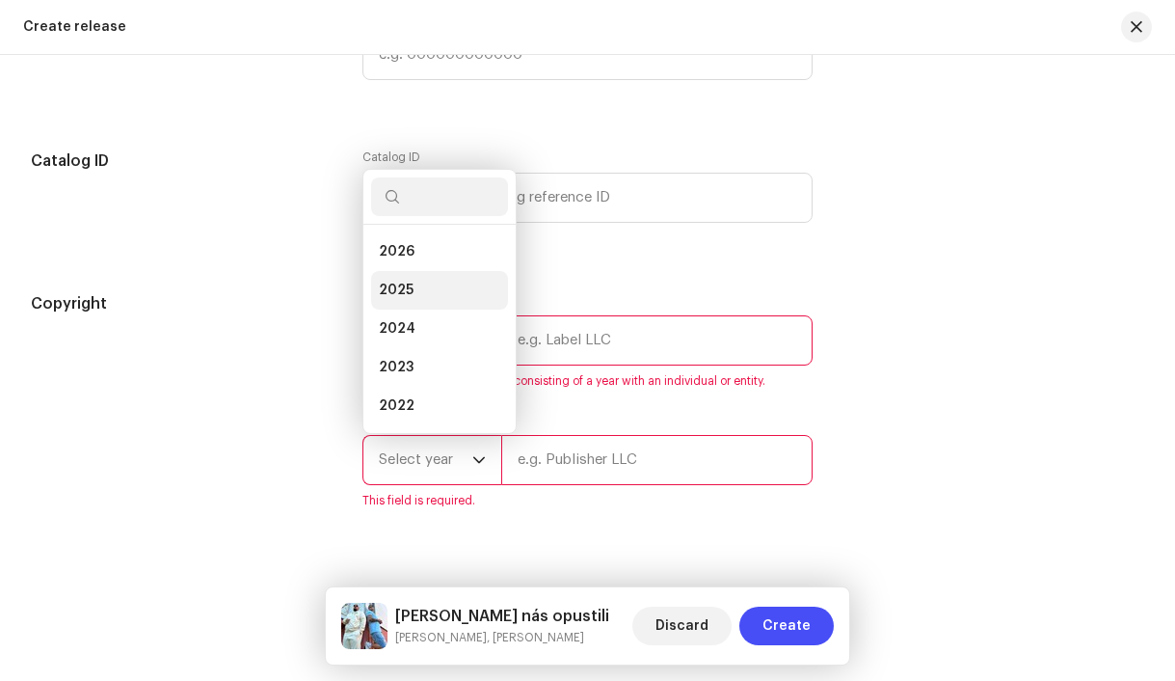
click at [415, 303] on li "2025" at bounding box center [439, 290] width 137 height 39
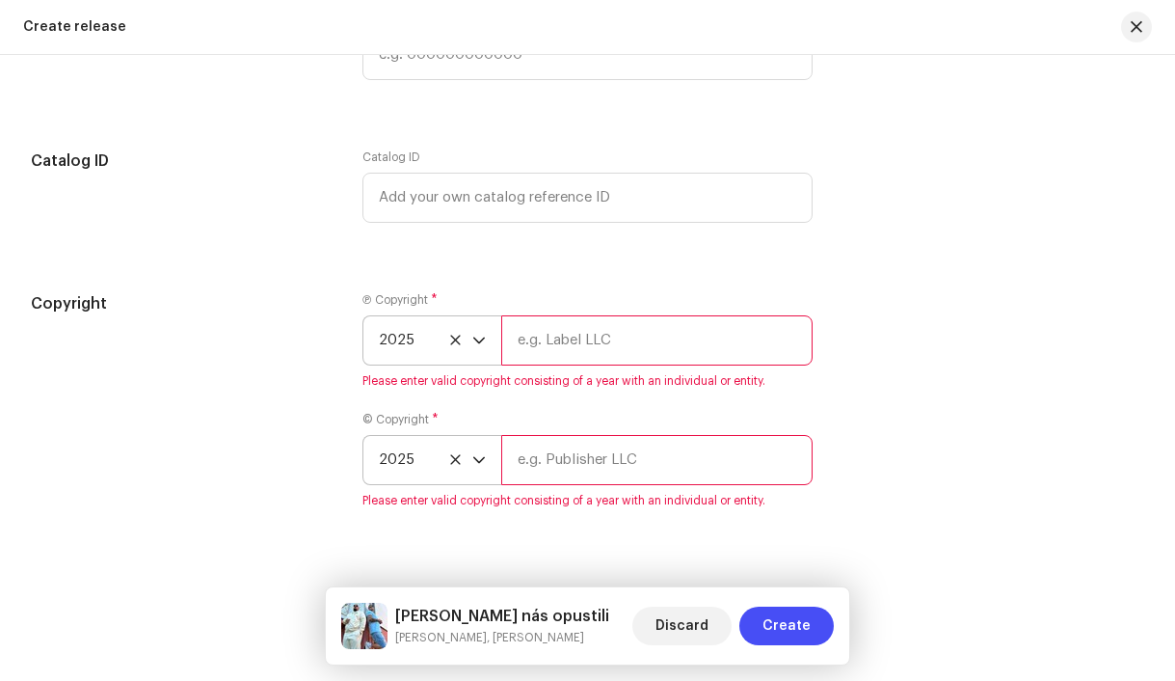
click at [570, 348] on input "text" at bounding box center [657, 340] width 312 height 50
type input "Naker rec., distributed by Bloomdi"
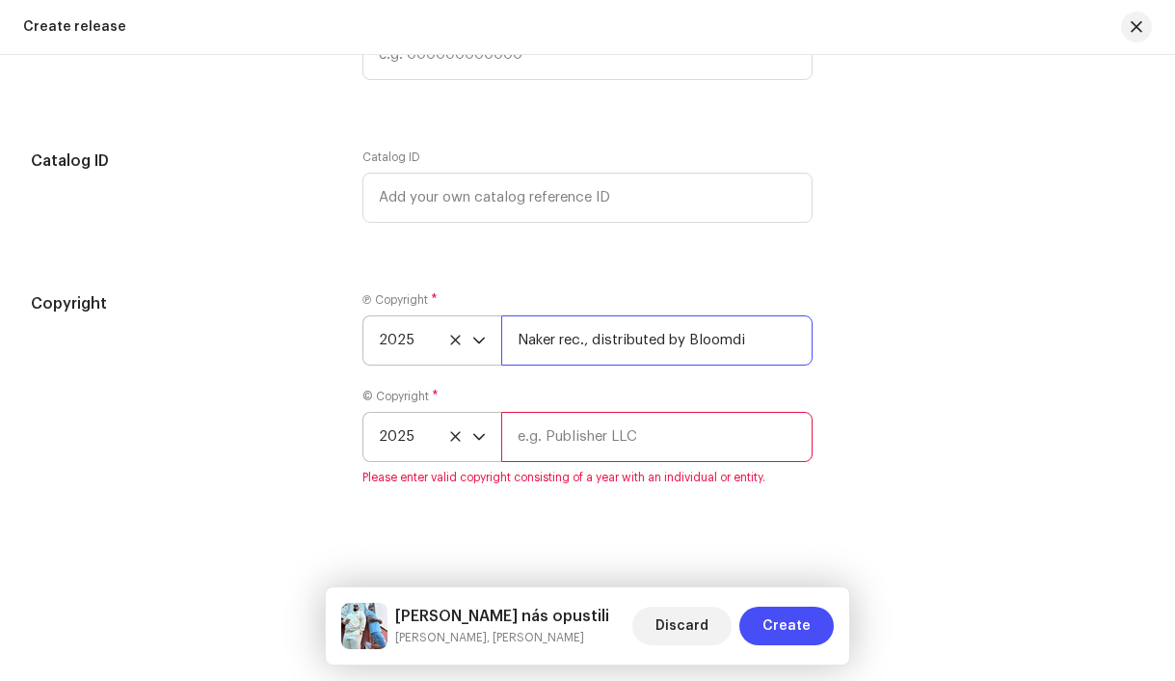
click at [574, 354] on input "Naker rec., distributed by Bloomdi" at bounding box center [657, 340] width 312 height 50
click at [584, 453] on input "text" at bounding box center [657, 437] width 312 height 50
paste input "Naker rec., distributed by Bloomdi"
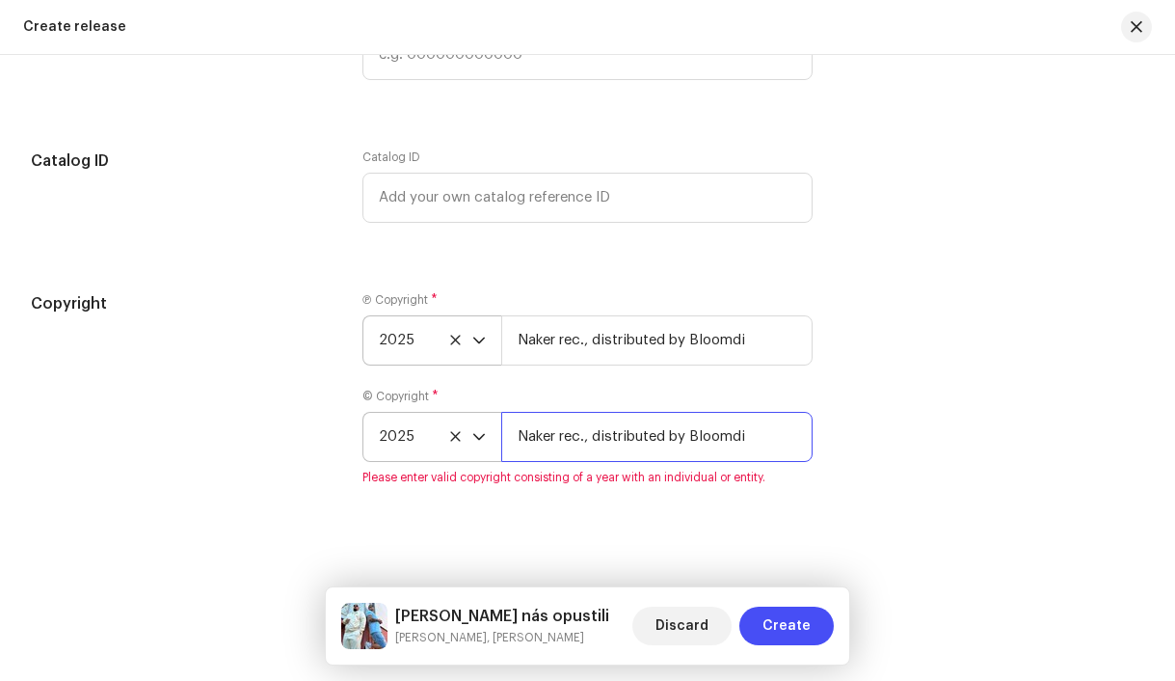
type input "Naker rec., distributed by Bloomdi"
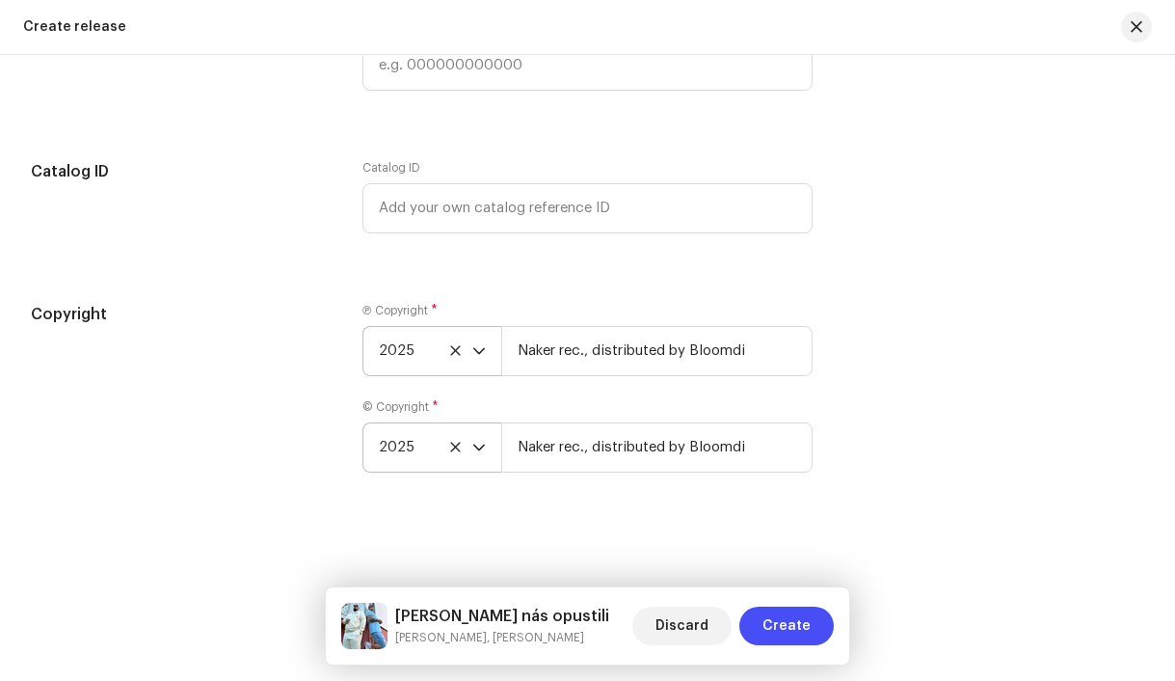
click at [600, 531] on div "Create a new release We’ll guide you through everything — from track selection …" at bounding box center [587, 368] width 1175 height 626
click at [769, 630] on span "Create" at bounding box center [787, 625] width 48 height 39
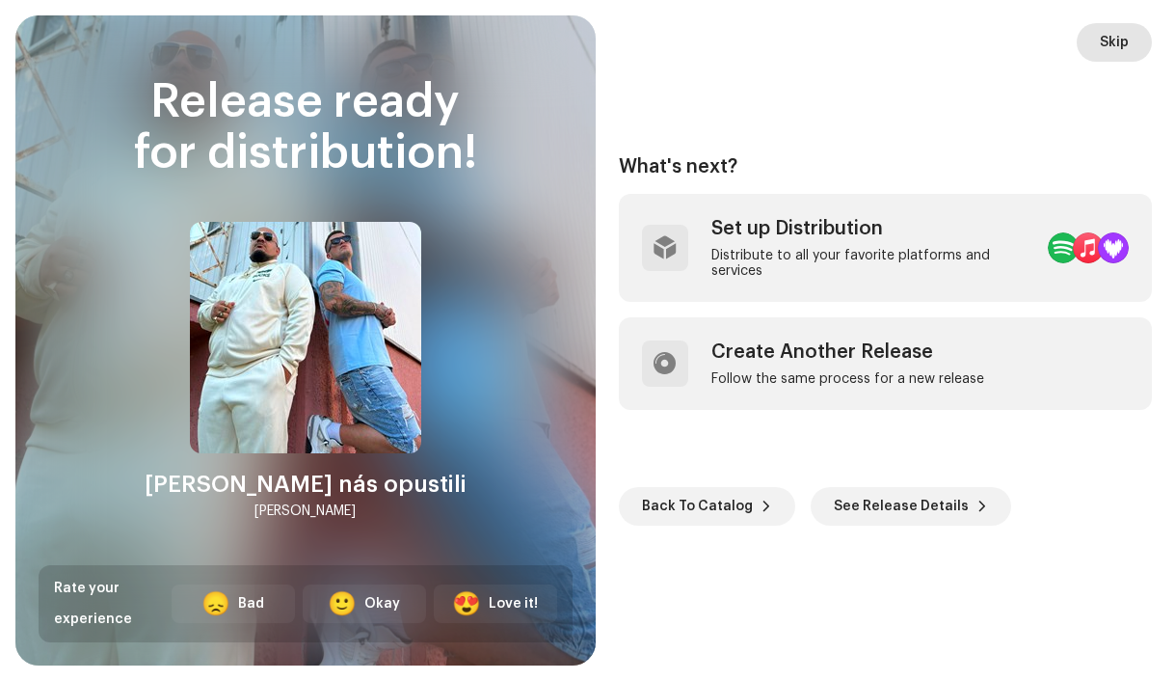
click at [1125, 46] on span "Skip" at bounding box center [1114, 42] width 29 height 39
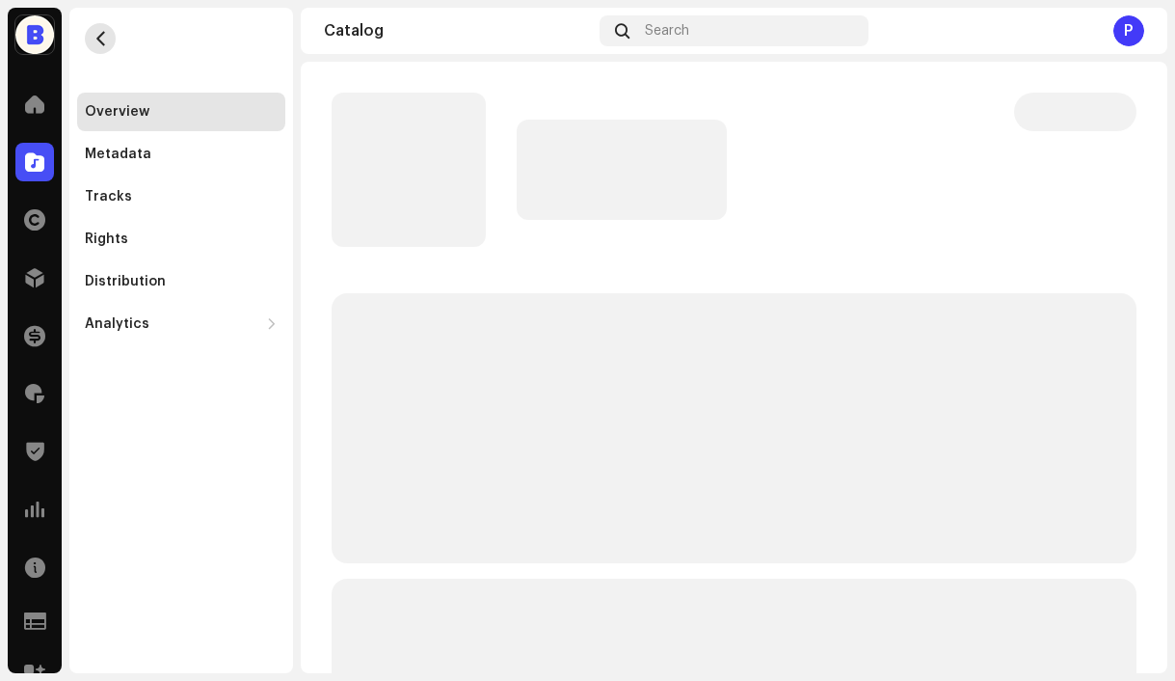
click at [102, 37] on span "button" at bounding box center [101, 38] width 14 height 15
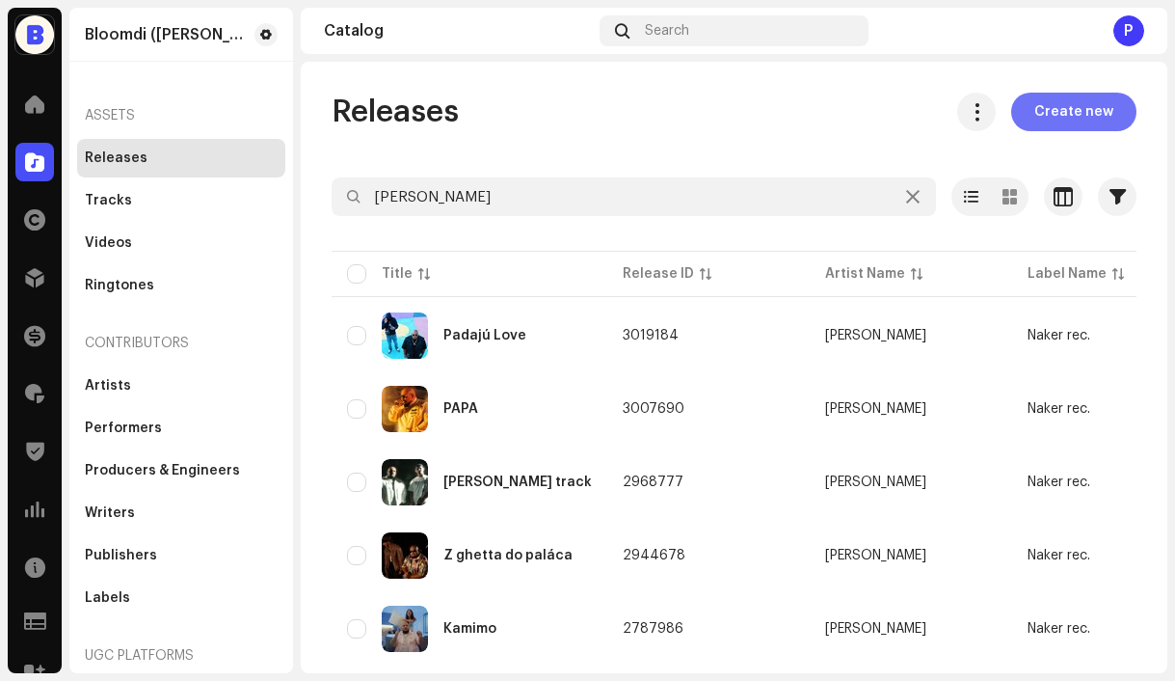
click at [1062, 117] on span "Create new" at bounding box center [1074, 112] width 79 height 39
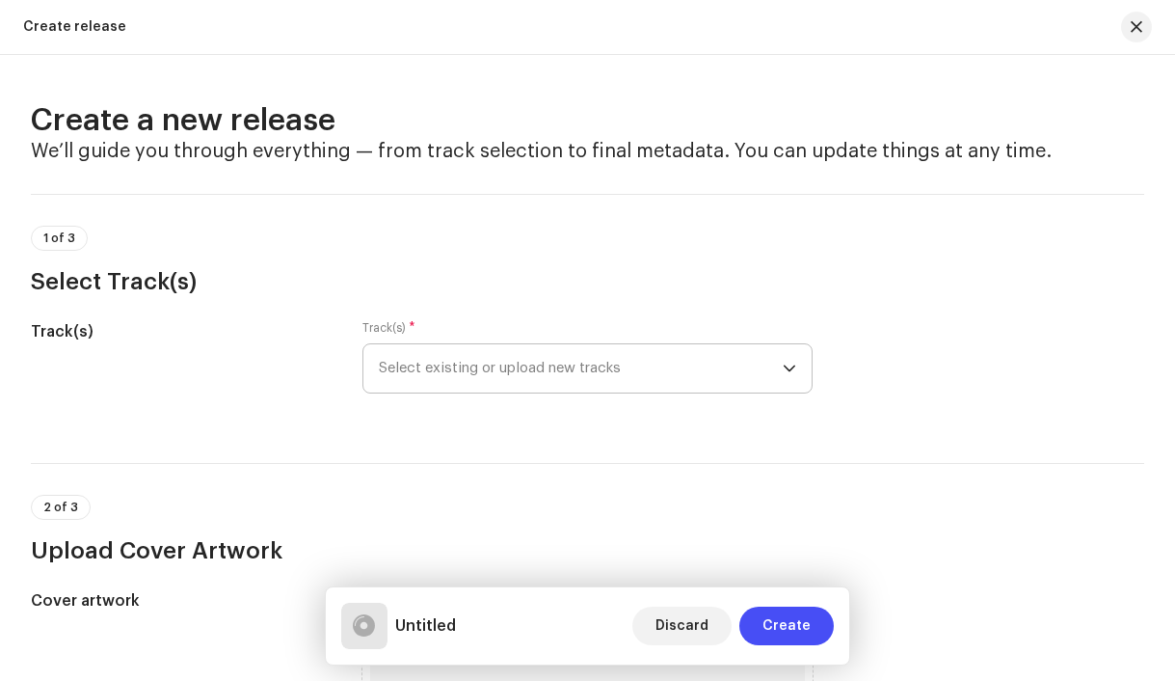
click at [472, 372] on span "Select existing or upload new tracks" at bounding box center [581, 368] width 405 height 48
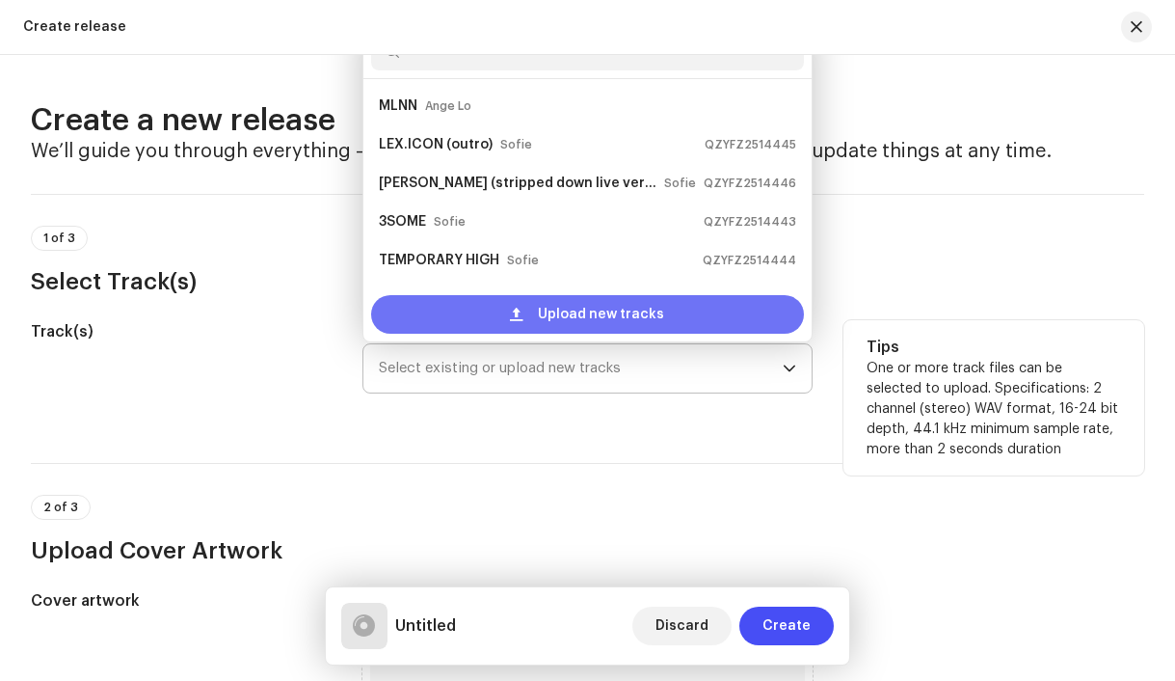
click at [467, 313] on div "Upload new tracks" at bounding box center [588, 314] width 434 height 39
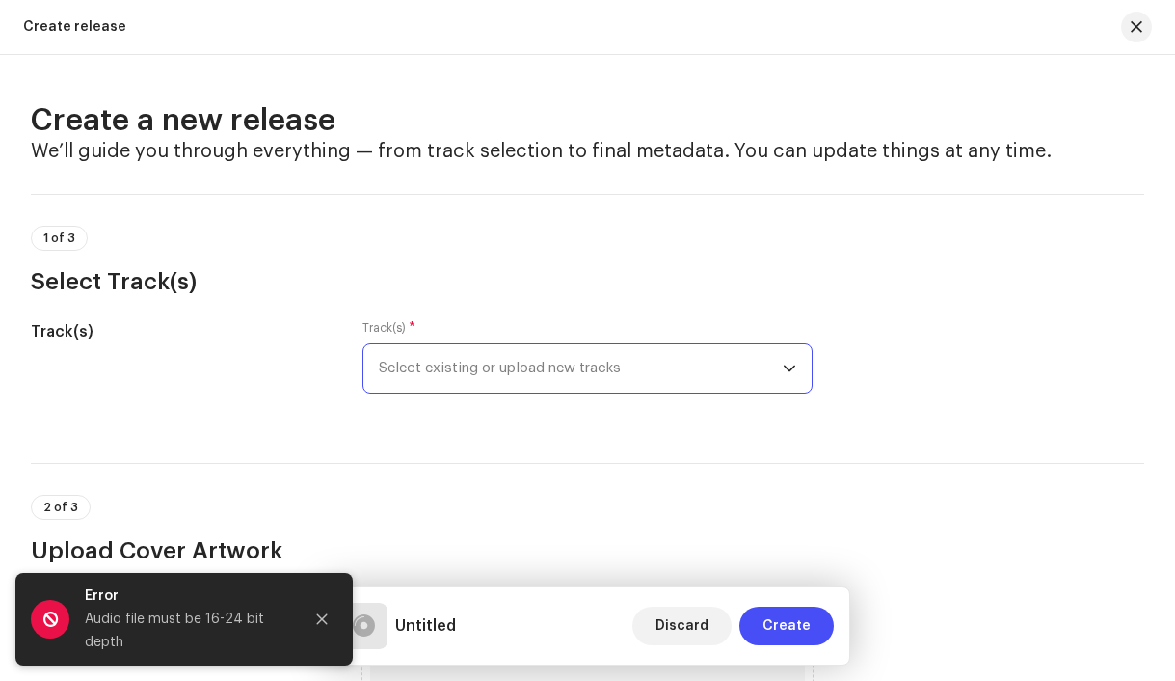
scroll to position [43, 0]
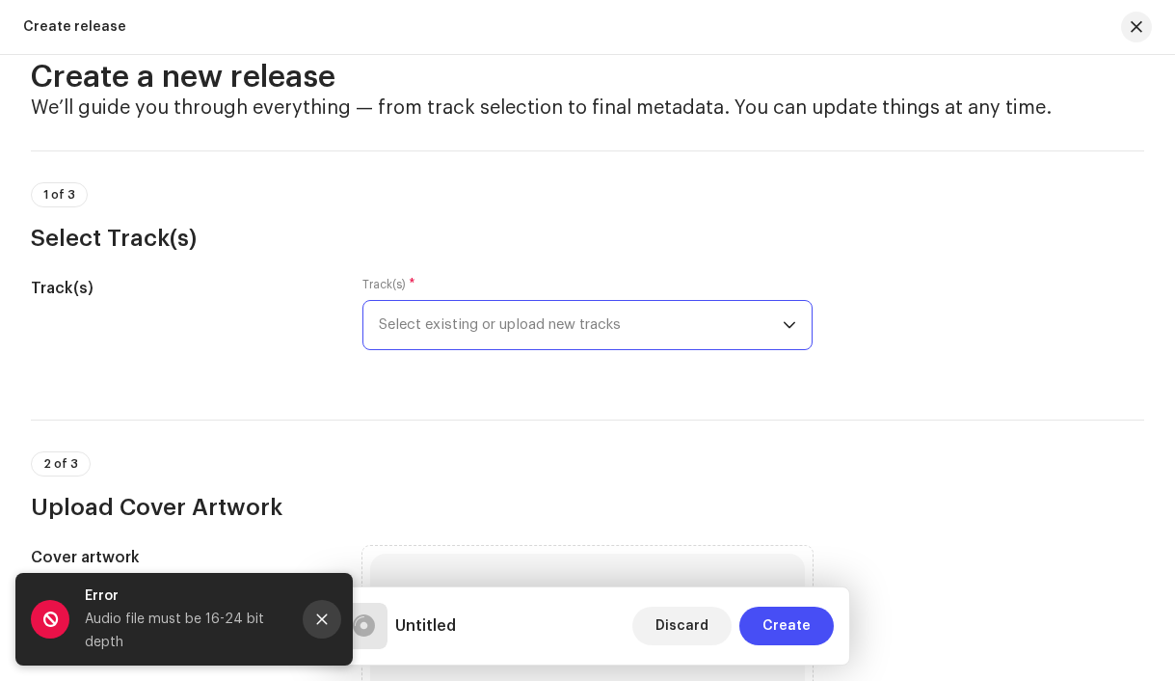
click at [315, 624] on icon "Close" at bounding box center [321, 618] width 13 height 13
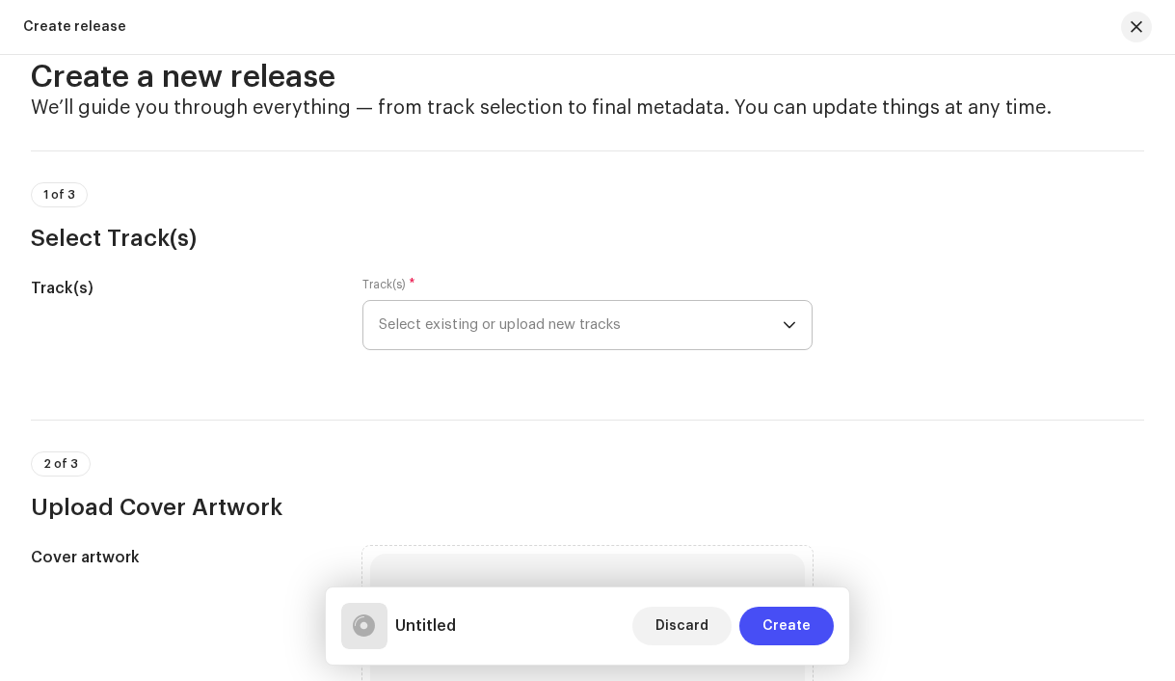
click at [539, 326] on span "Select existing or upload new tracks" at bounding box center [581, 325] width 405 height 48
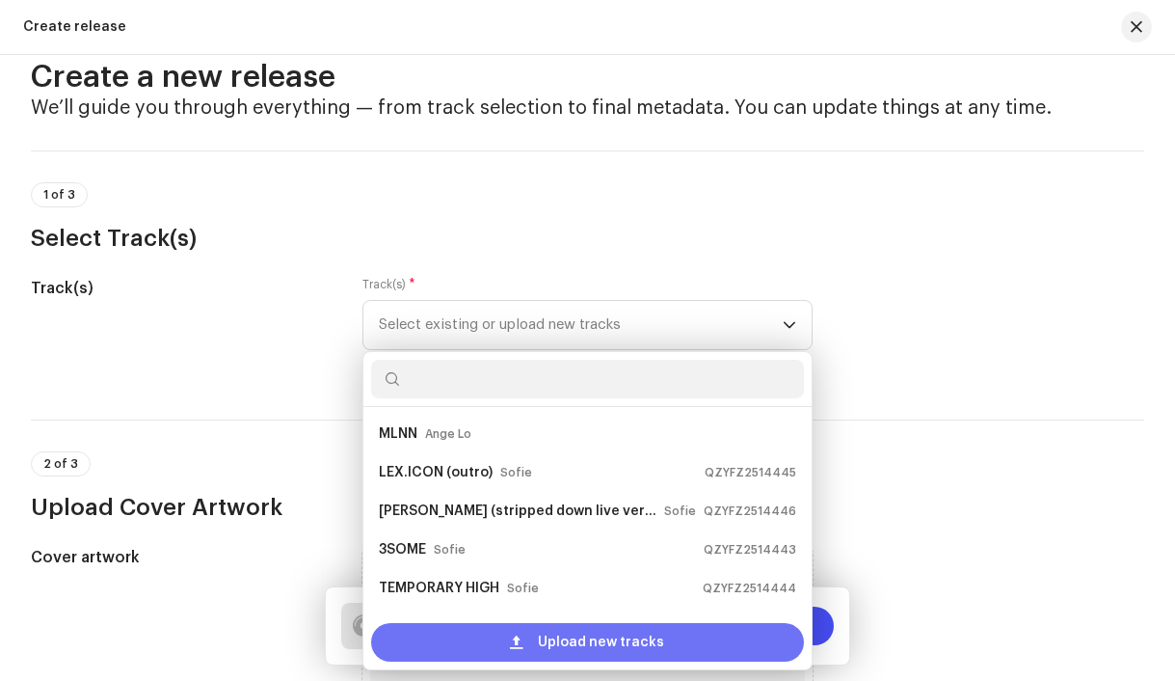
scroll to position [31, 0]
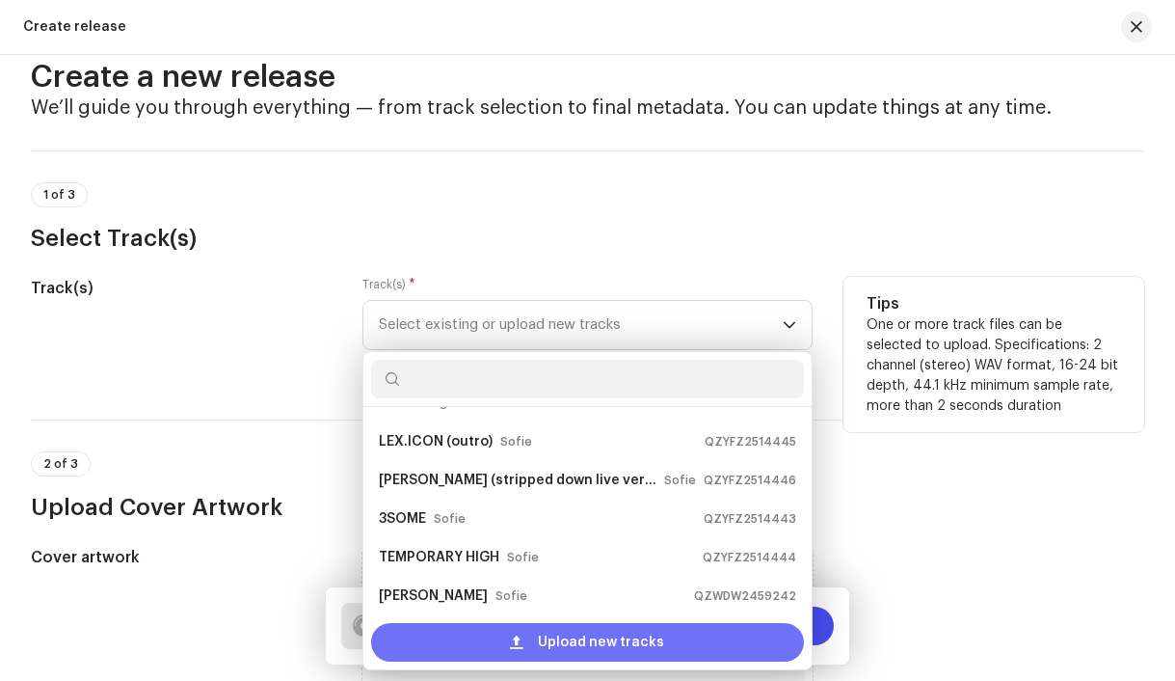
click at [513, 635] on span at bounding box center [516, 641] width 13 height 15
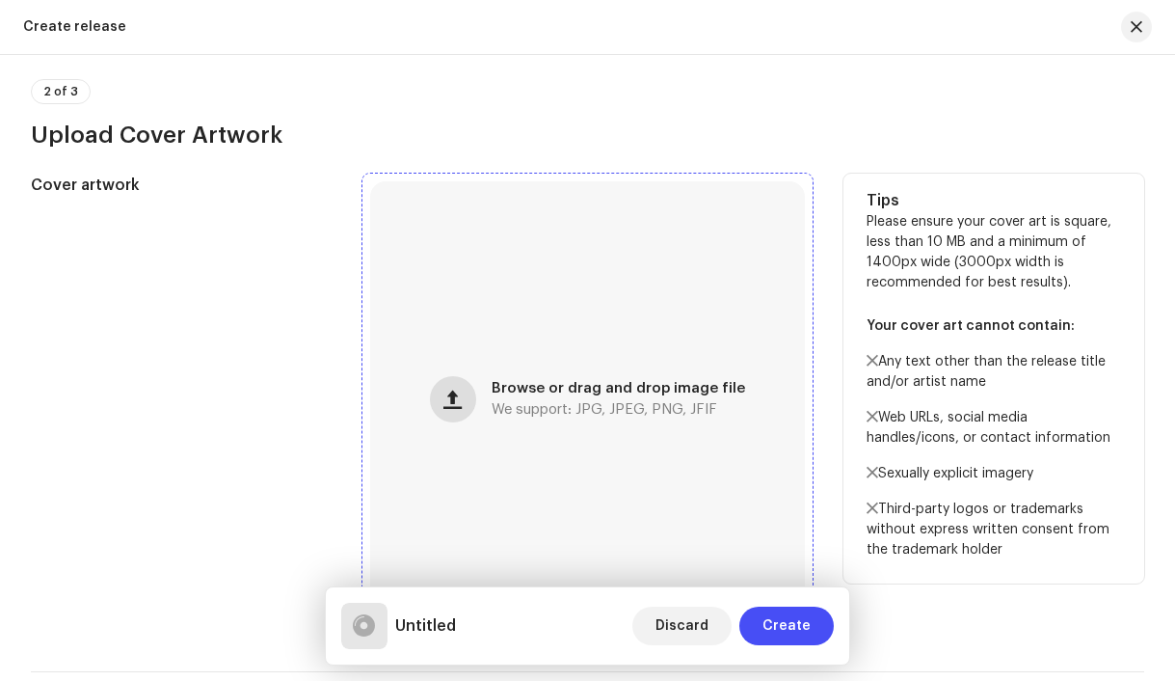
scroll to position [584, 0]
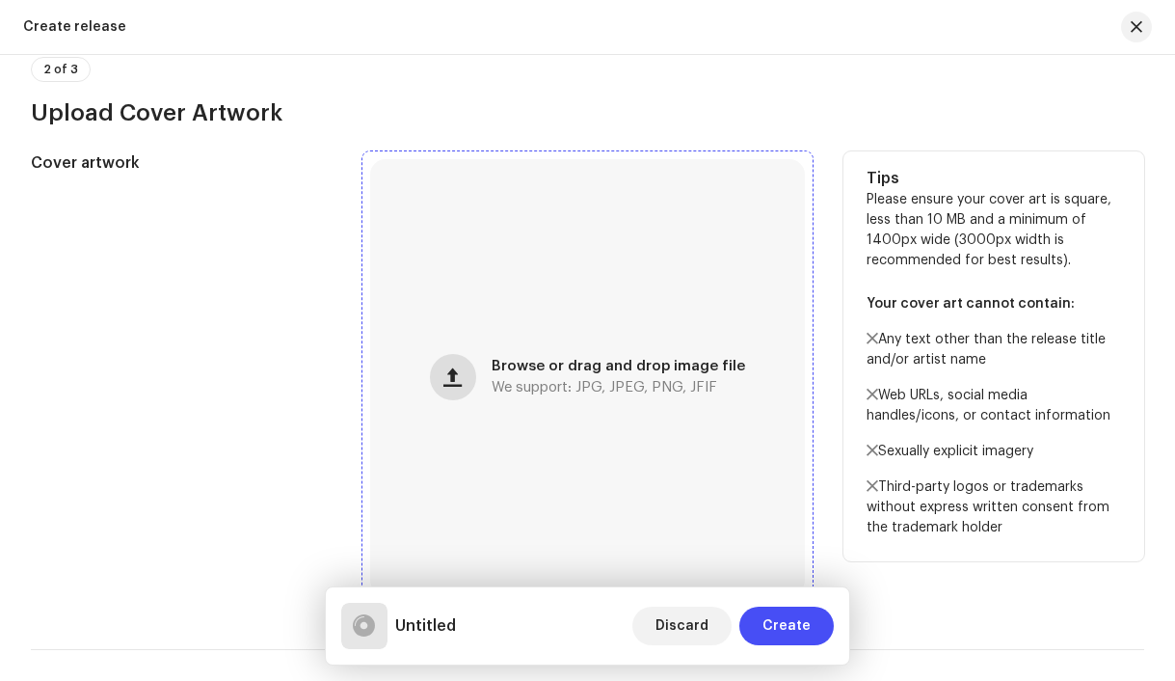
click at [452, 384] on span "button" at bounding box center [453, 376] width 18 height 15
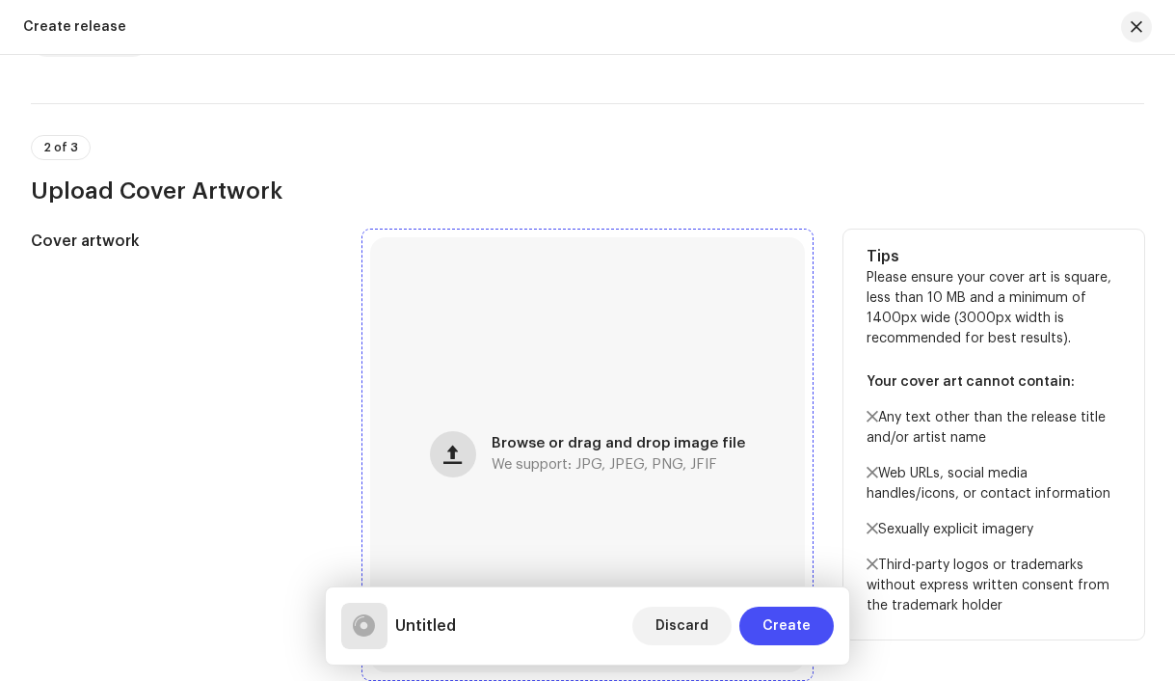
scroll to position [661, 0]
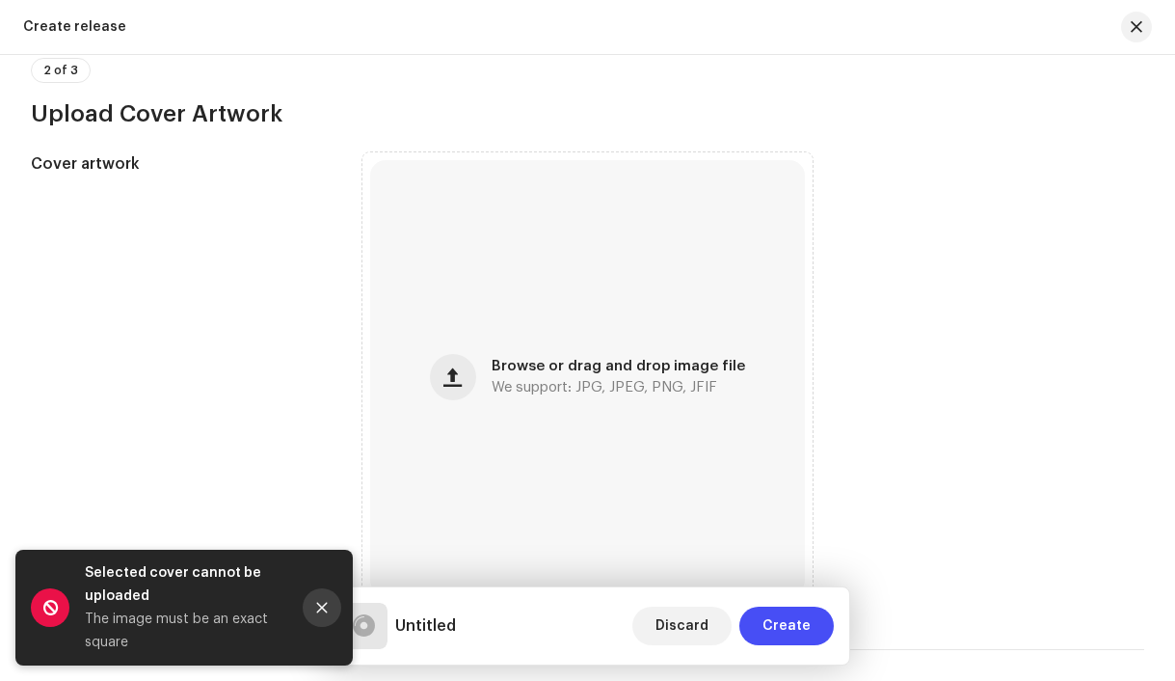
click at [326, 612] on icon "Close" at bounding box center [321, 607] width 13 height 13
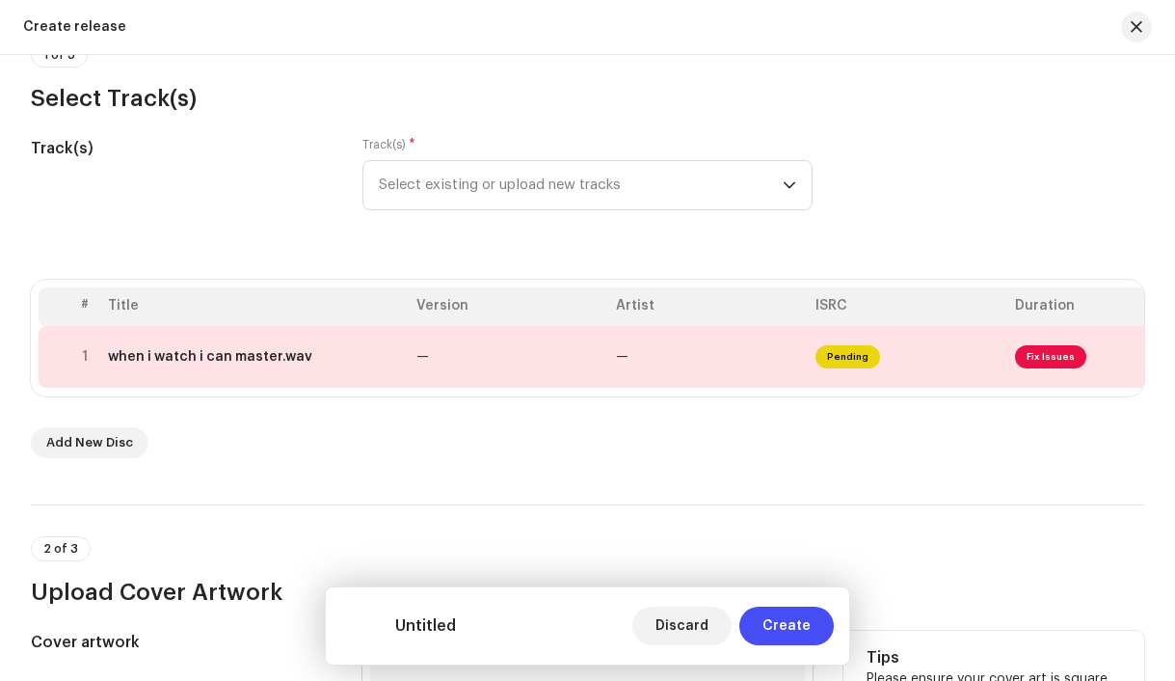
scroll to position [168, 0]
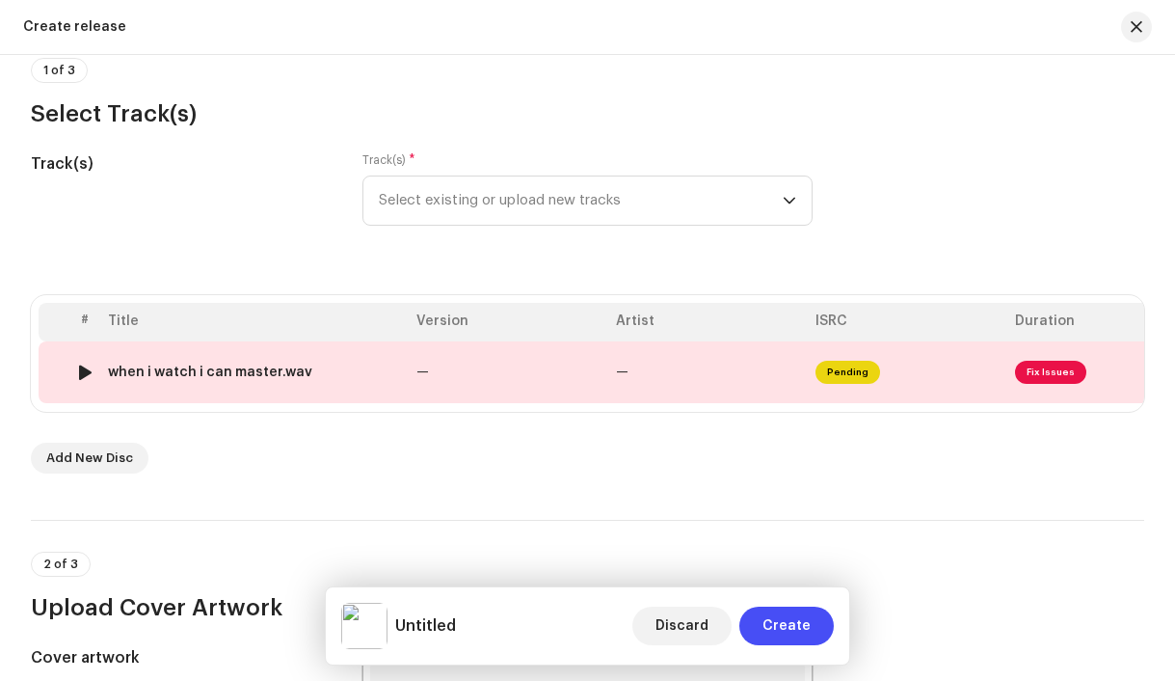
click at [219, 371] on div "when i watch i can master.wav" at bounding box center [210, 371] width 204 height 15
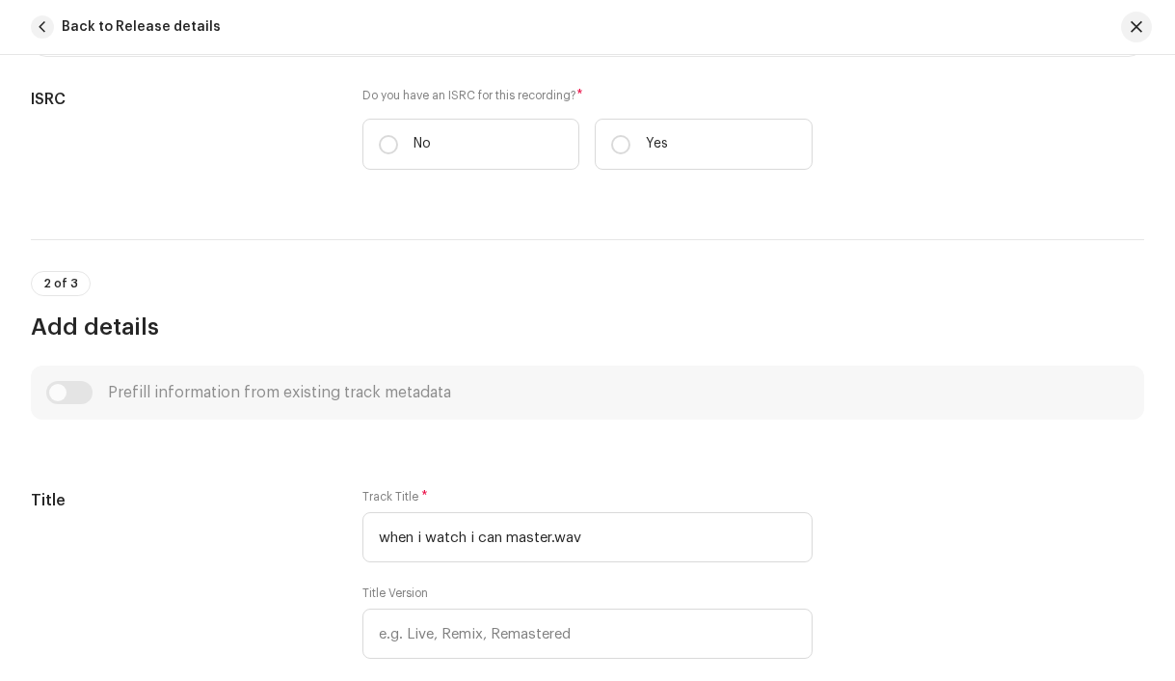
scroll to position [548, 0]
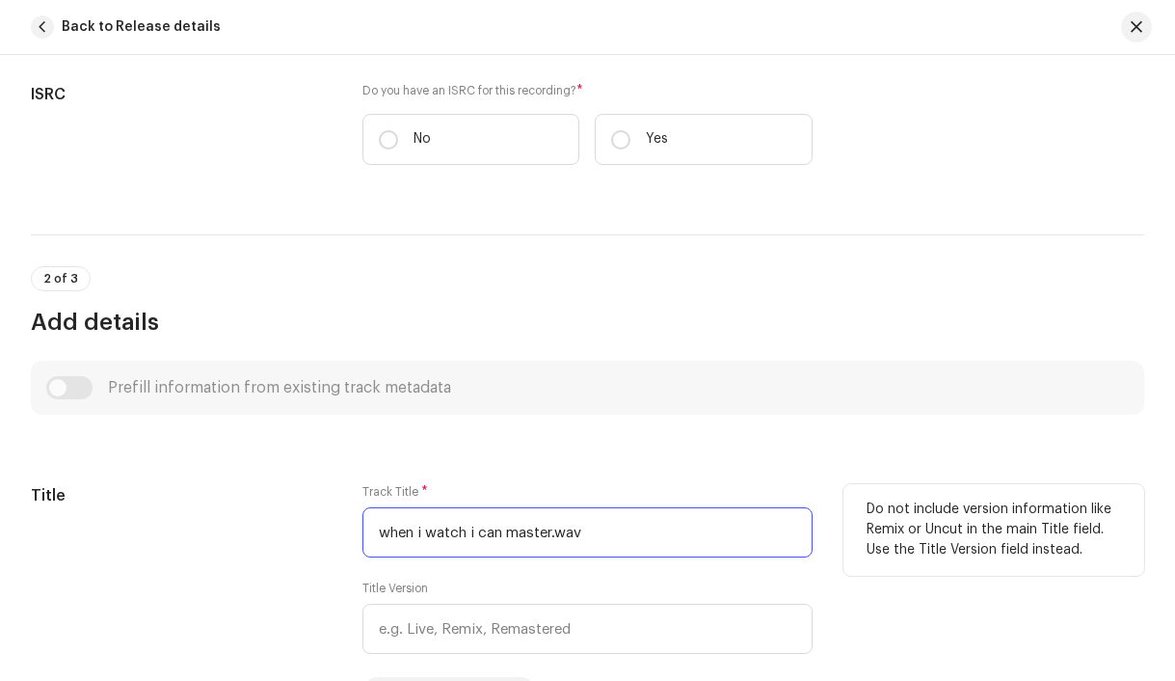
click at [526, 539] on input "when i watch i can master.wav" at bounding box center [588, 532] width 451 height 50
paste input "When I watch I Can"
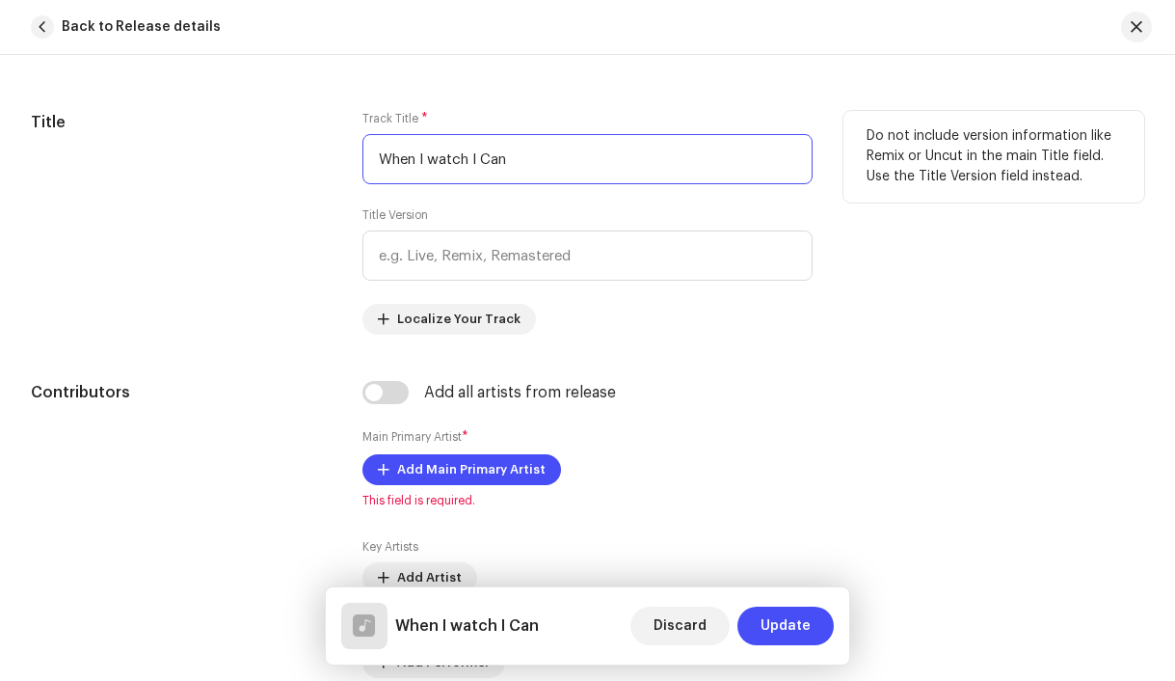
scroll to position [922, 0]
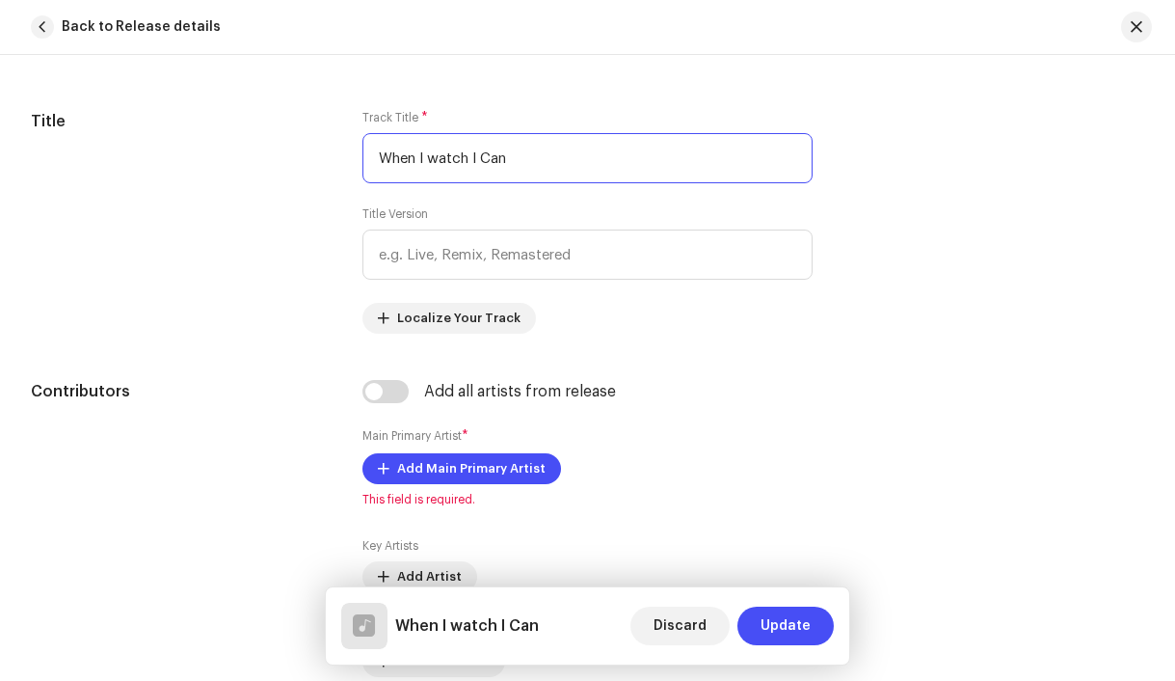
type input "When I watch I Can"
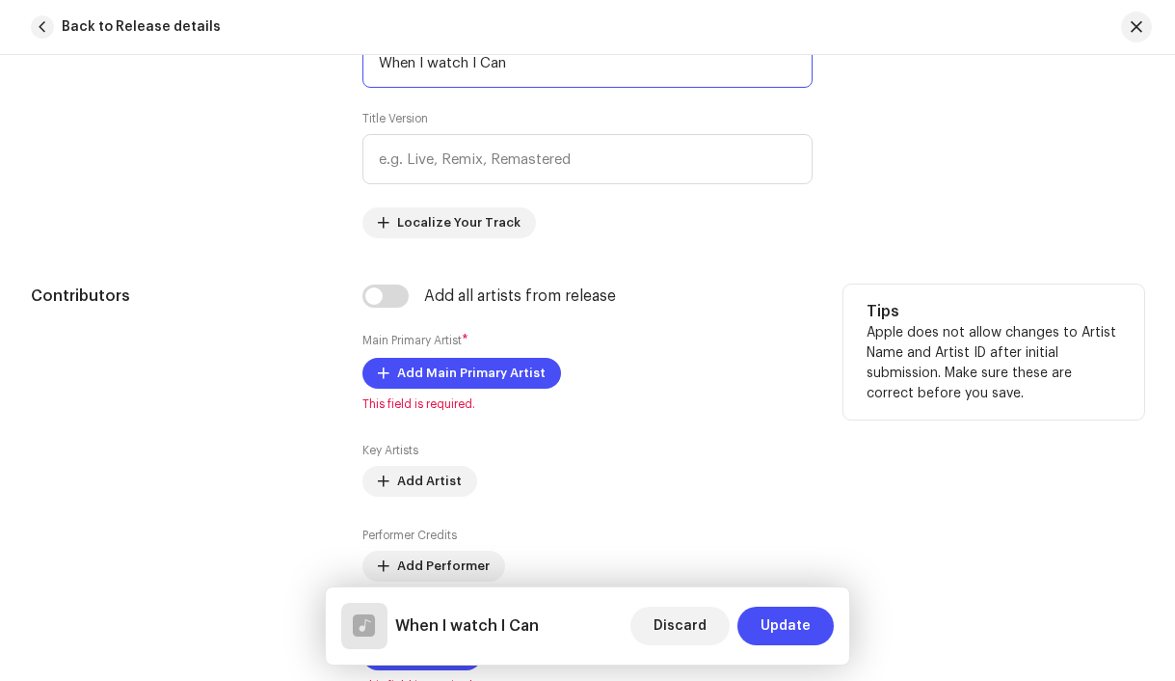
scroll to position [1038, 0]
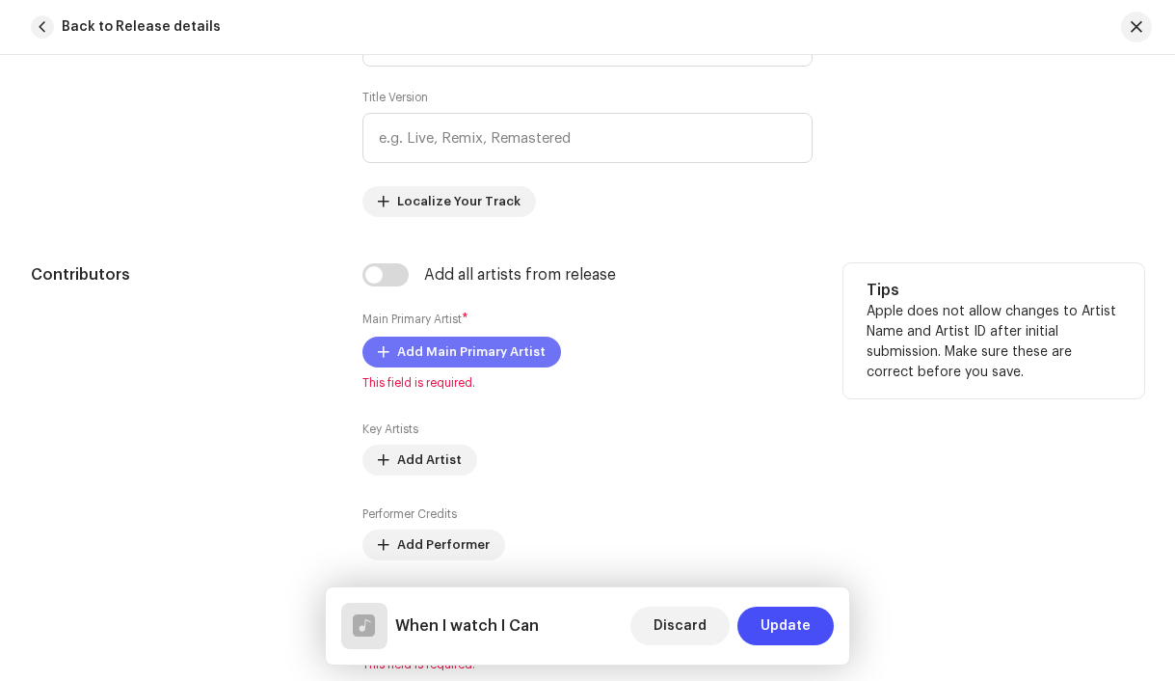
click at [433, 350] on span "Add Main Primary Artist" at bounding box center [471, 352] width 148 height 39
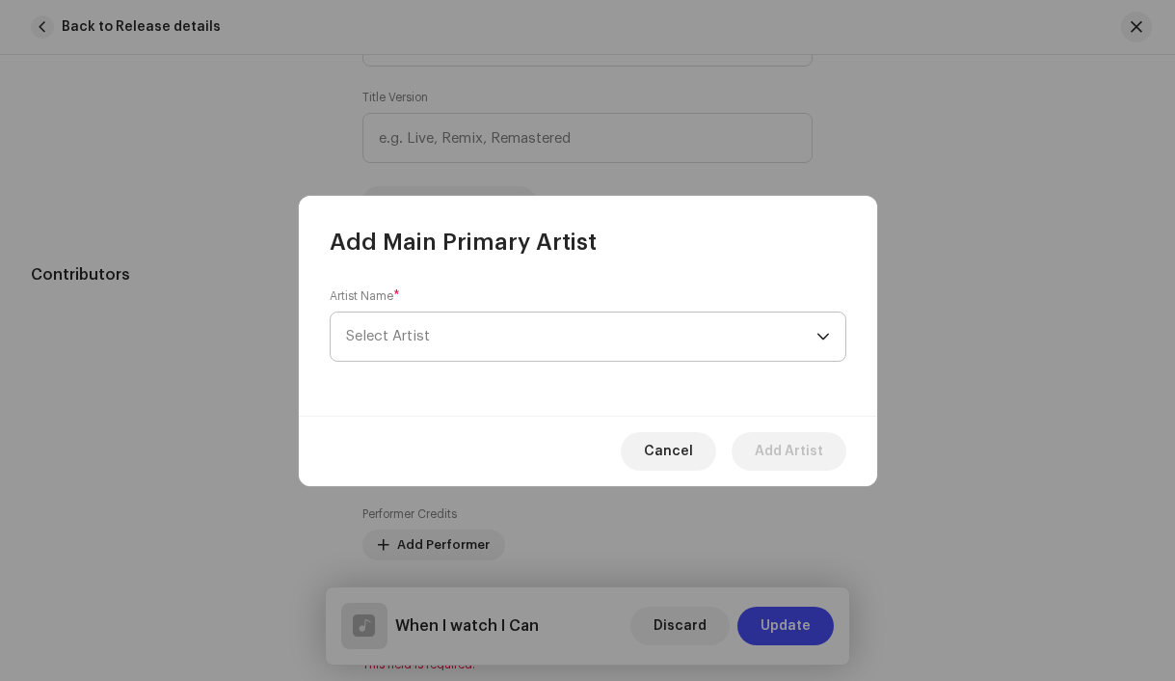
click at [387, 337] on span "Select Artist" at bounding box center [388, 336] width 84 height 14
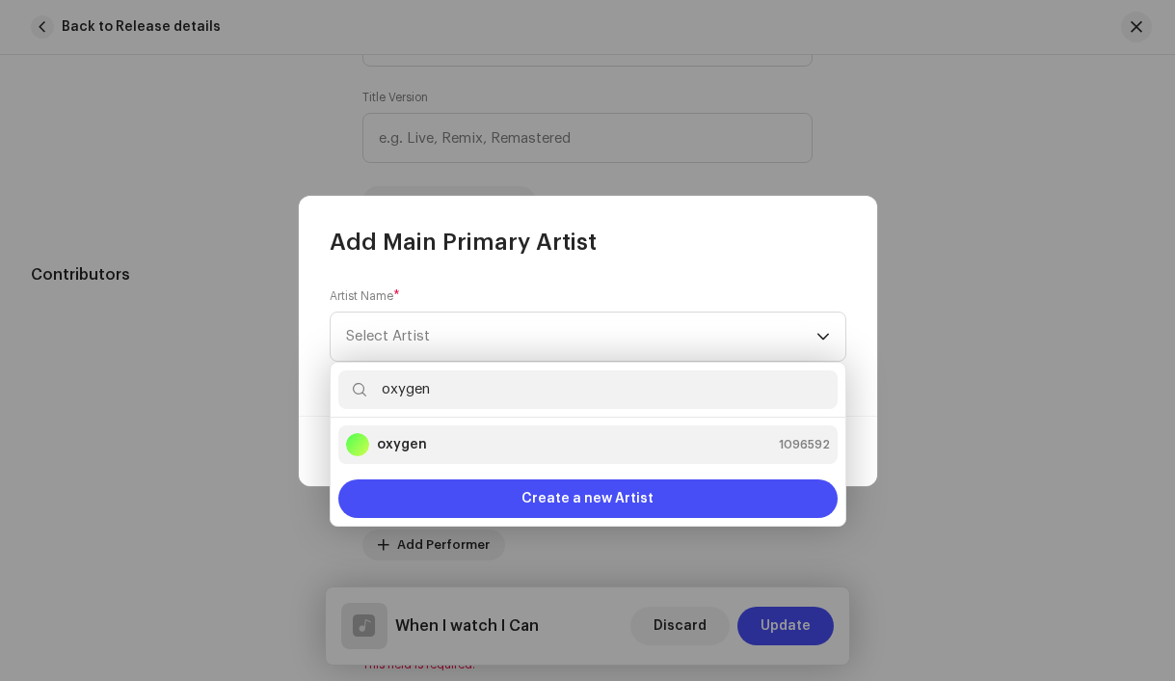
type input "oxygen"
click at [393, 445] on strong "oxygen" at bounding box center [402, 444] width 50 height 19
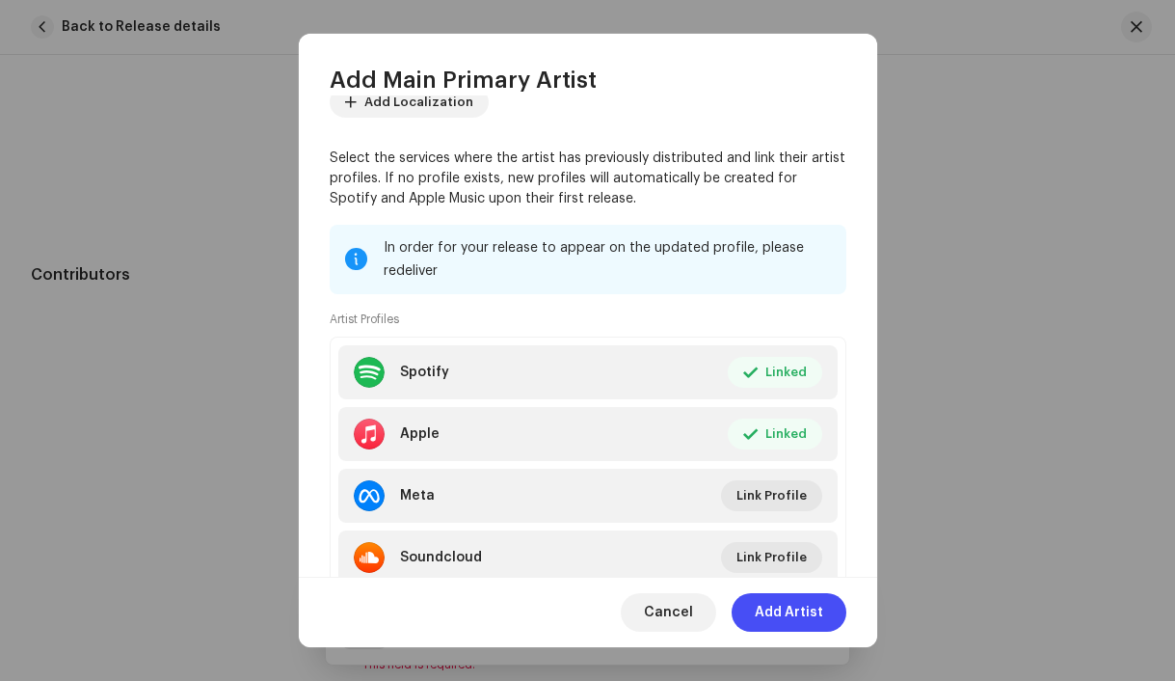
scroll to position [207, 0]
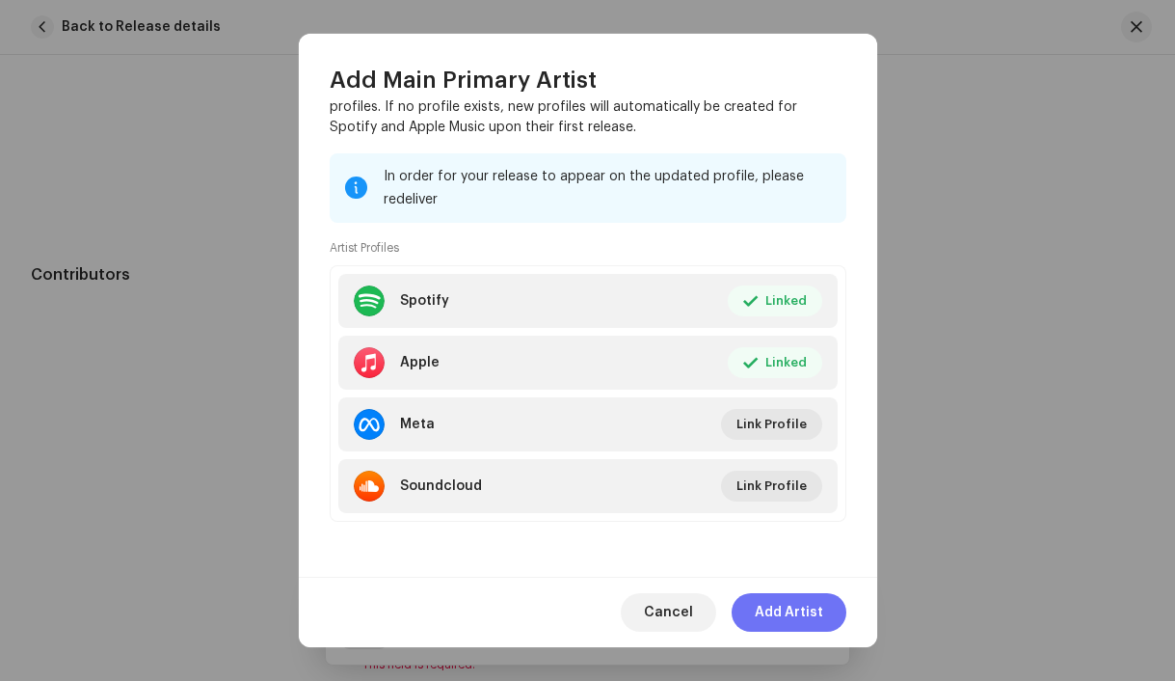
click at [789, 608] on span "Add Artist" at bounding box center [789, 612] width 68 height 39
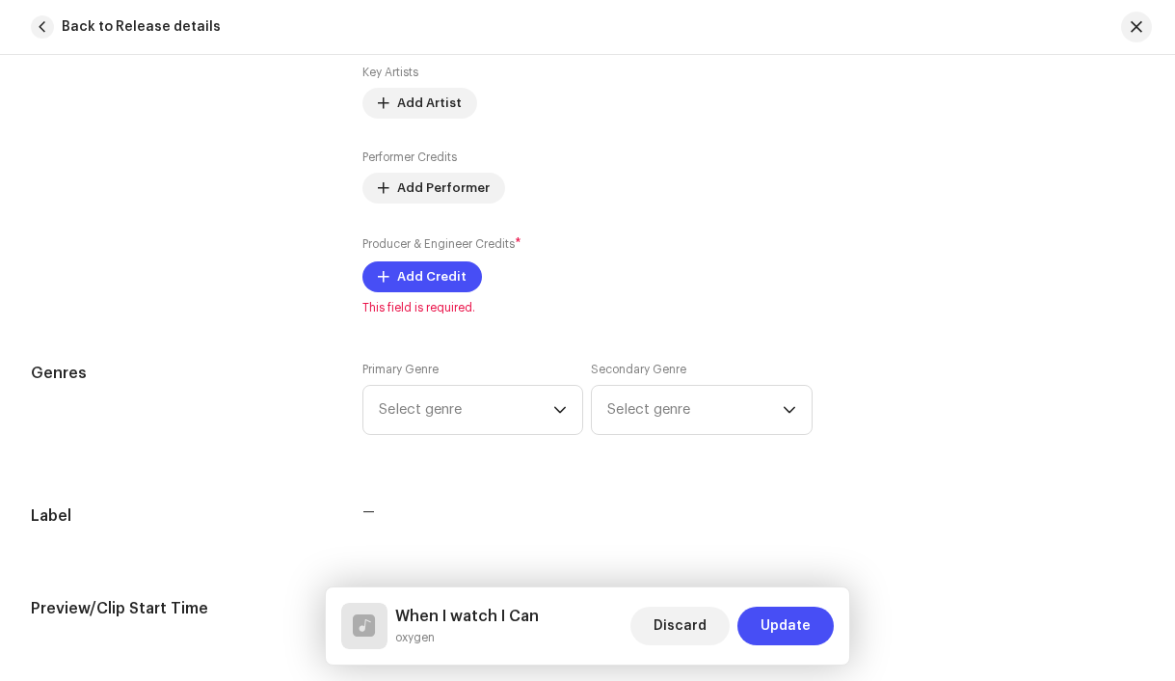
scroll to position [1424, 0]
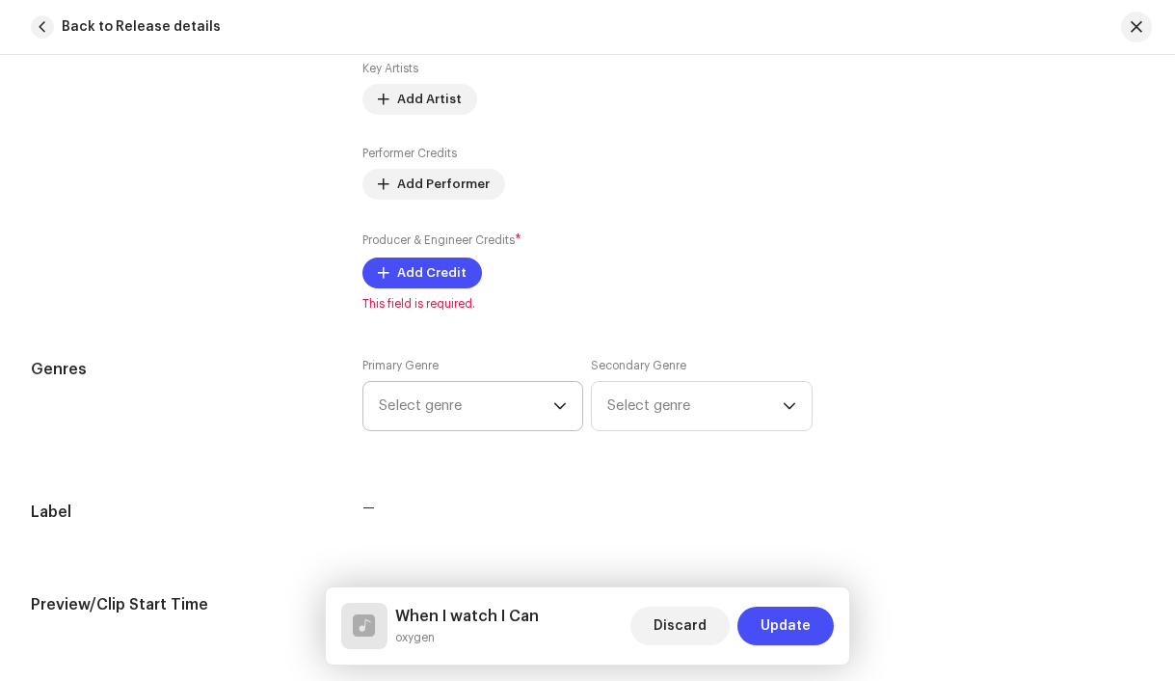
click at [479, 413] on span "Select genre" at bounding box center [466, 406] width 175 height 48
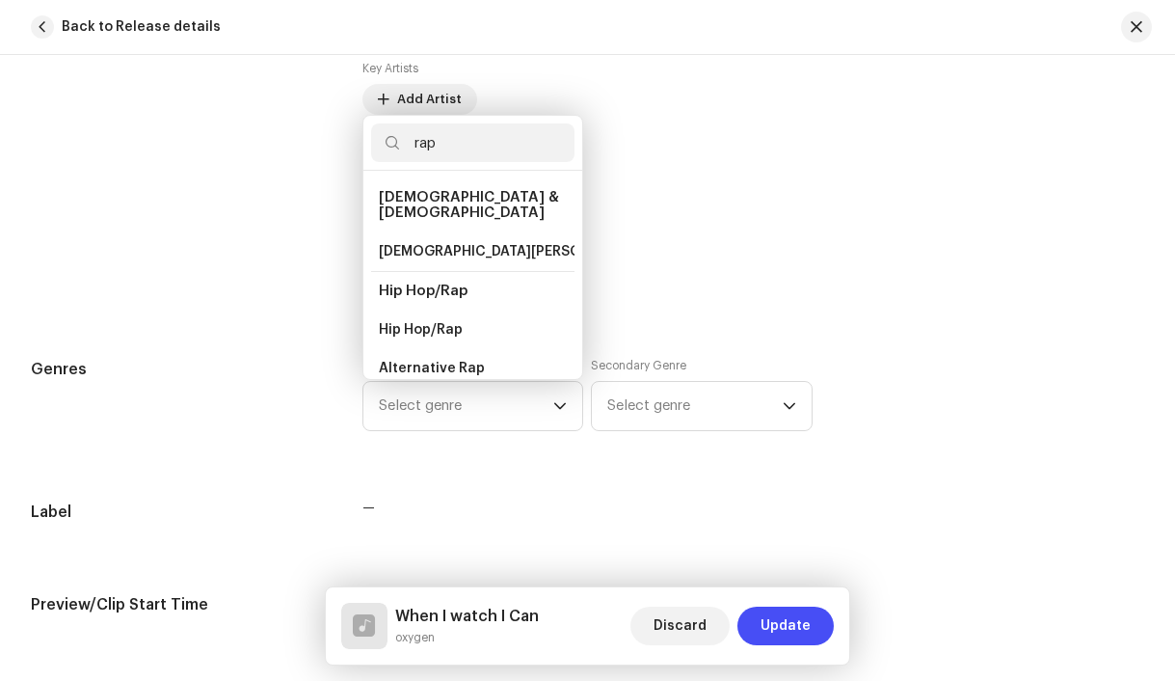
scroll to position [32, 0]
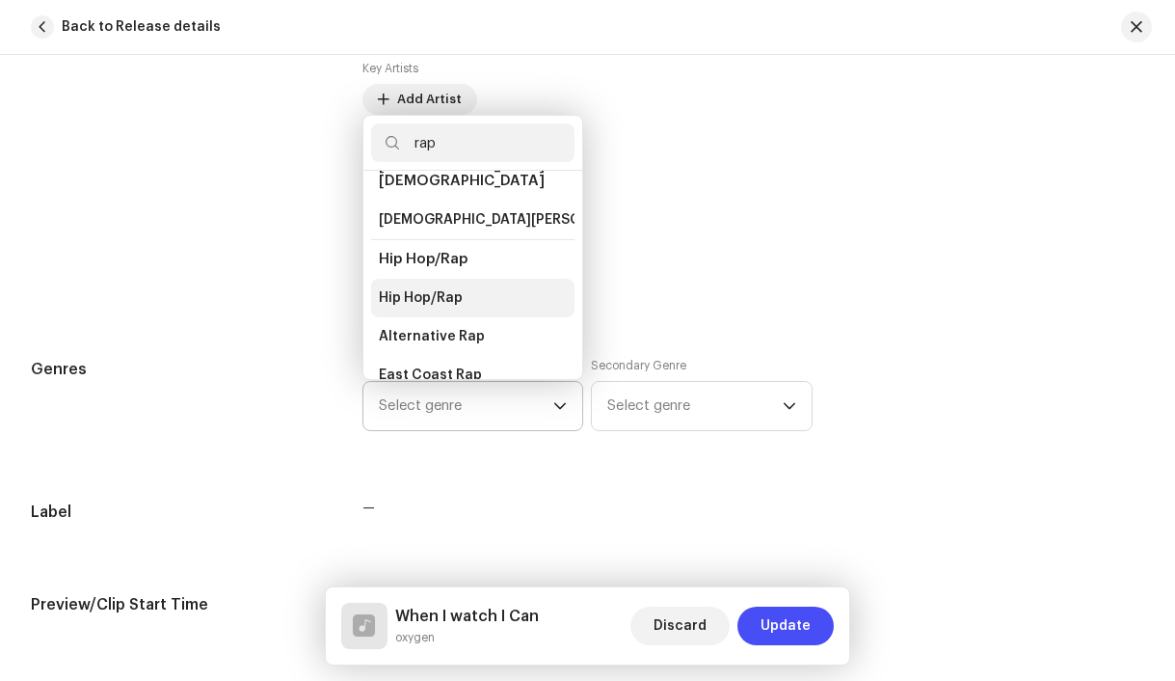
type input "rap"
click at [408, 292] on span "Hip Hop/Rap" at bounding box center [421, 297] width 84 height 19
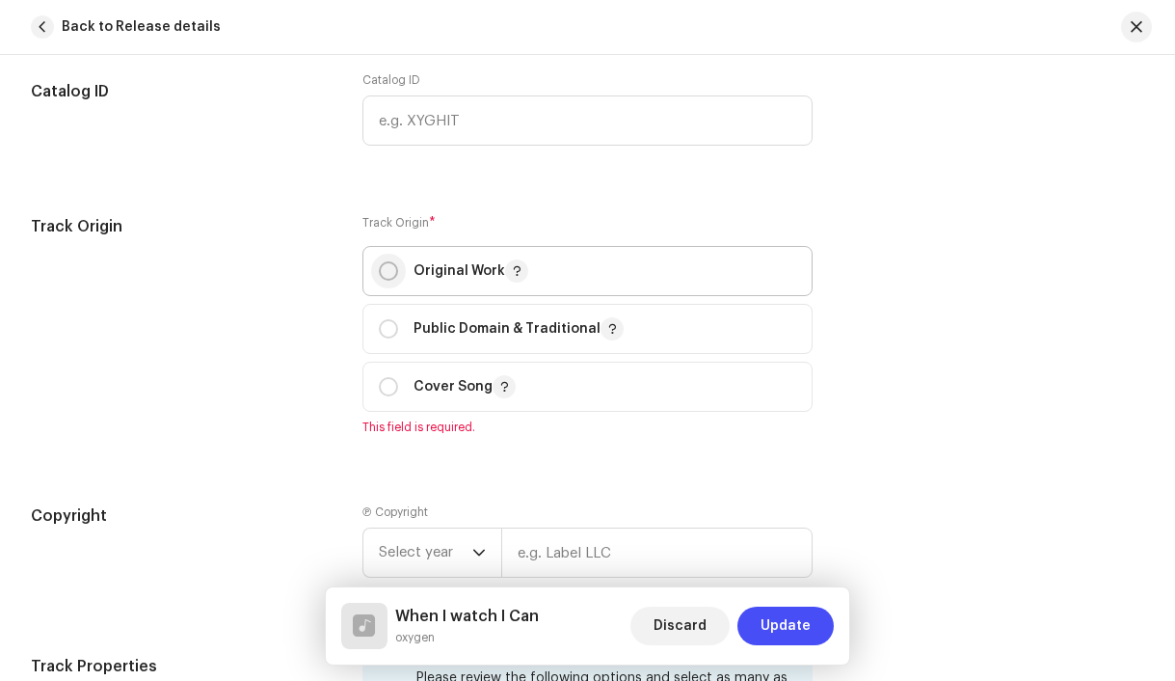
click at [390, 274] on input "radio" at bounding box center [388, 270] width 19 height 19
radio input "true"
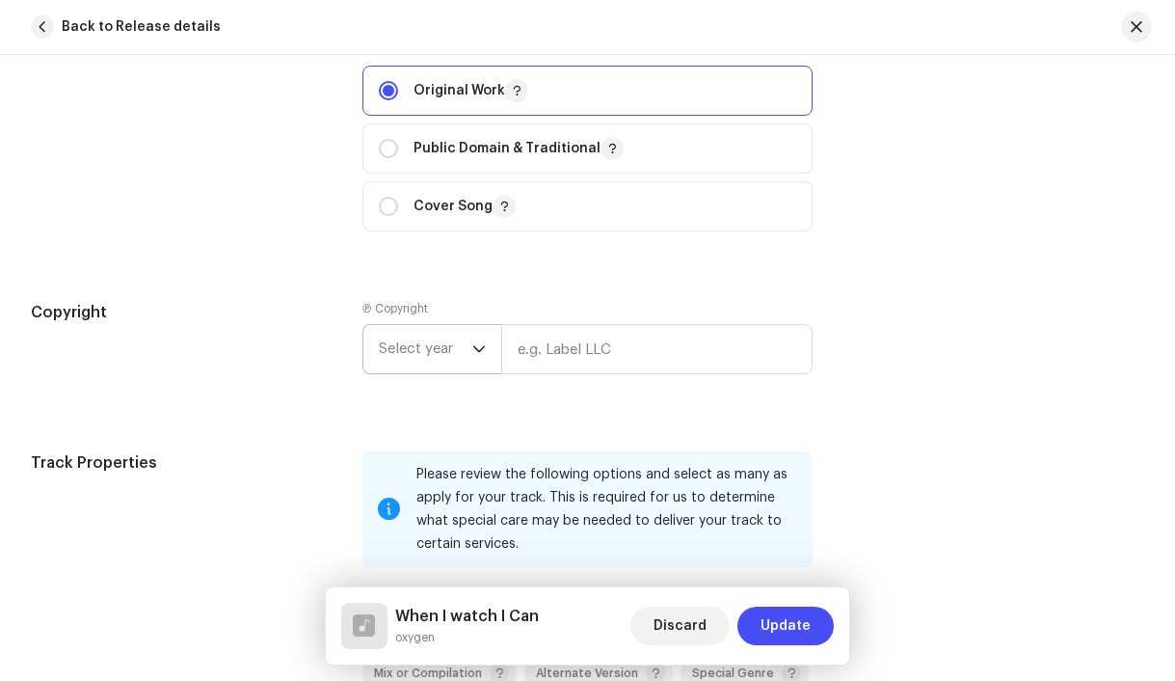
scroll to position [2277, 0]
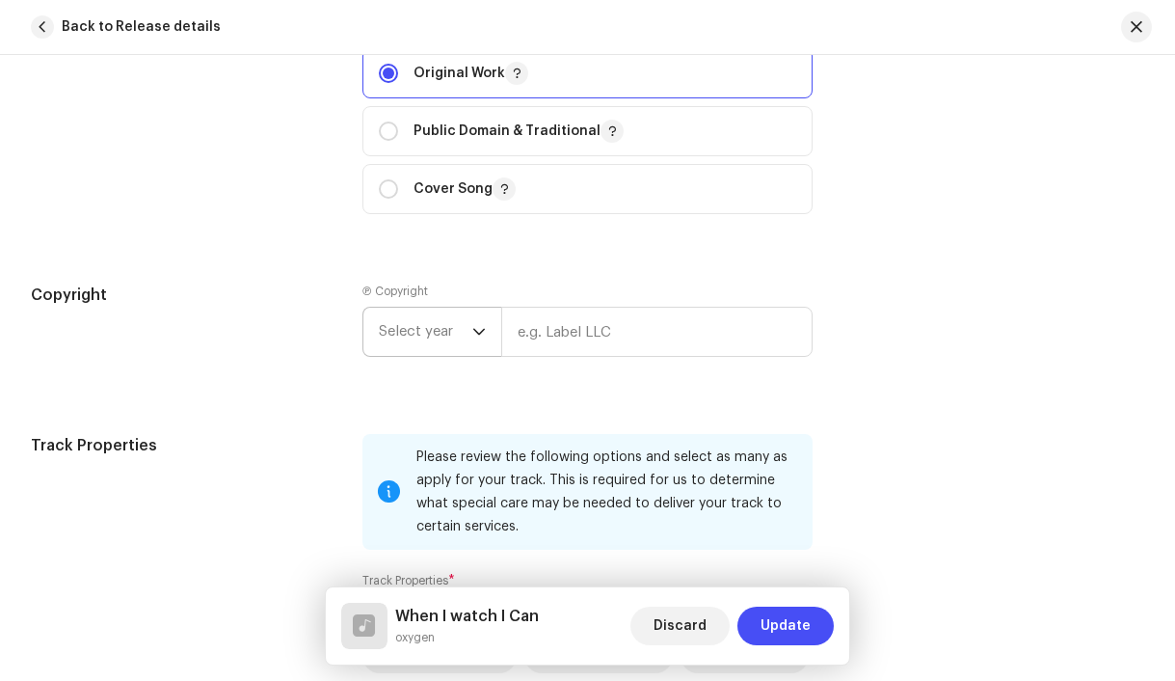
click at [414, 341] on span "Select year" at bounding box center [426, 332] width 94 height 48
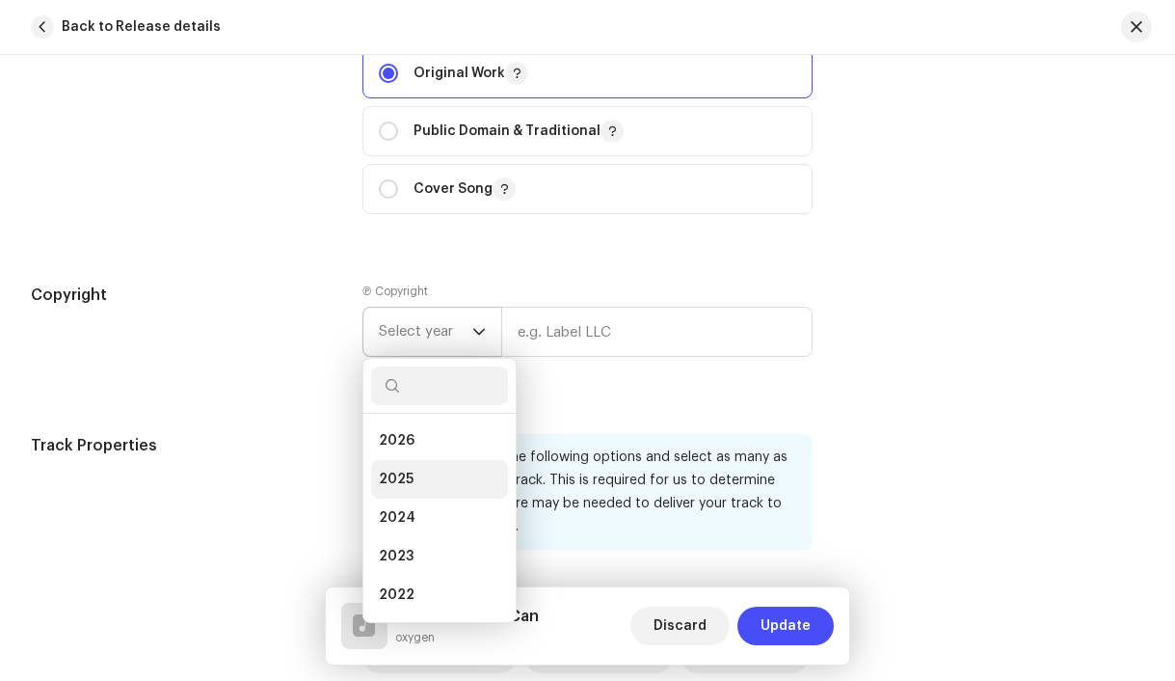
click at [427, 493] on li "2025" at bounding box center [439, 479] width 137 height 39
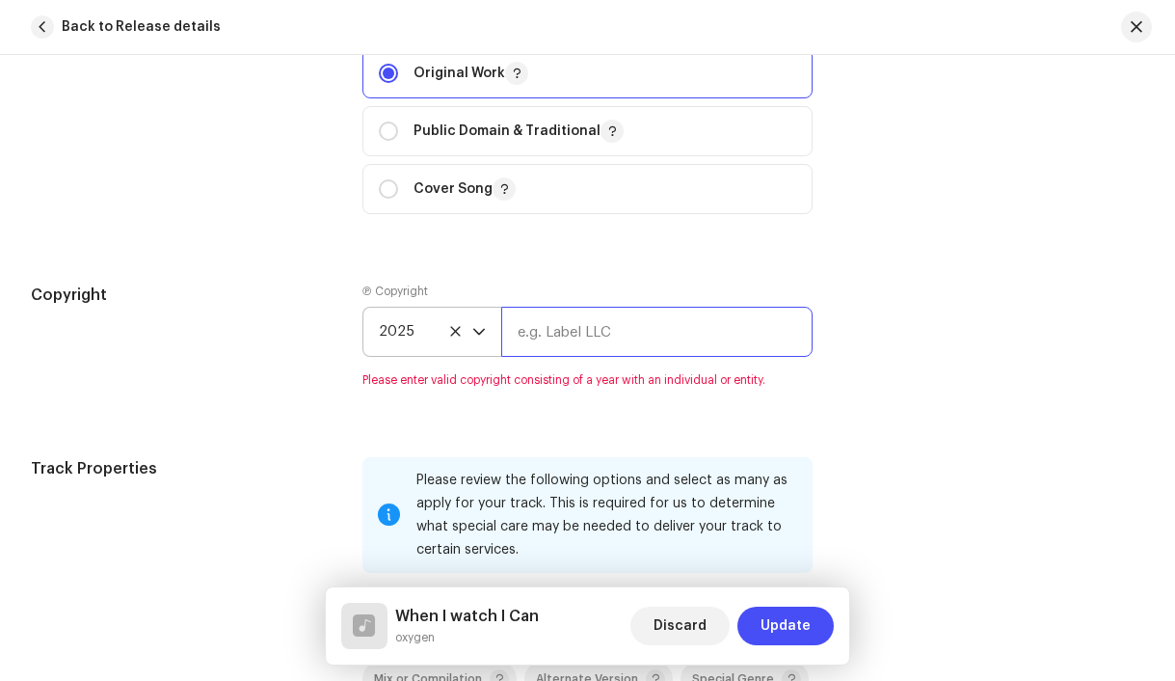
click at [564, 340] on input "text" at bounding box center [657, 332] width 312 height 50
type input "echo, distributed by Bloomdi"
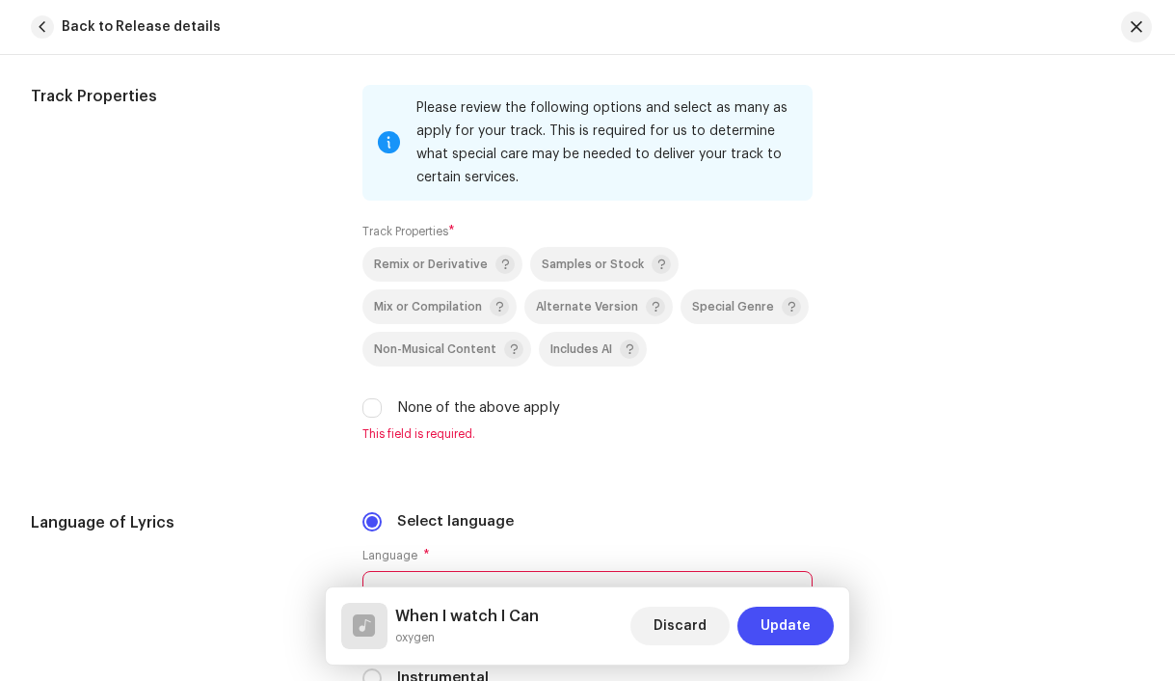
scroll to position [2655, 0]
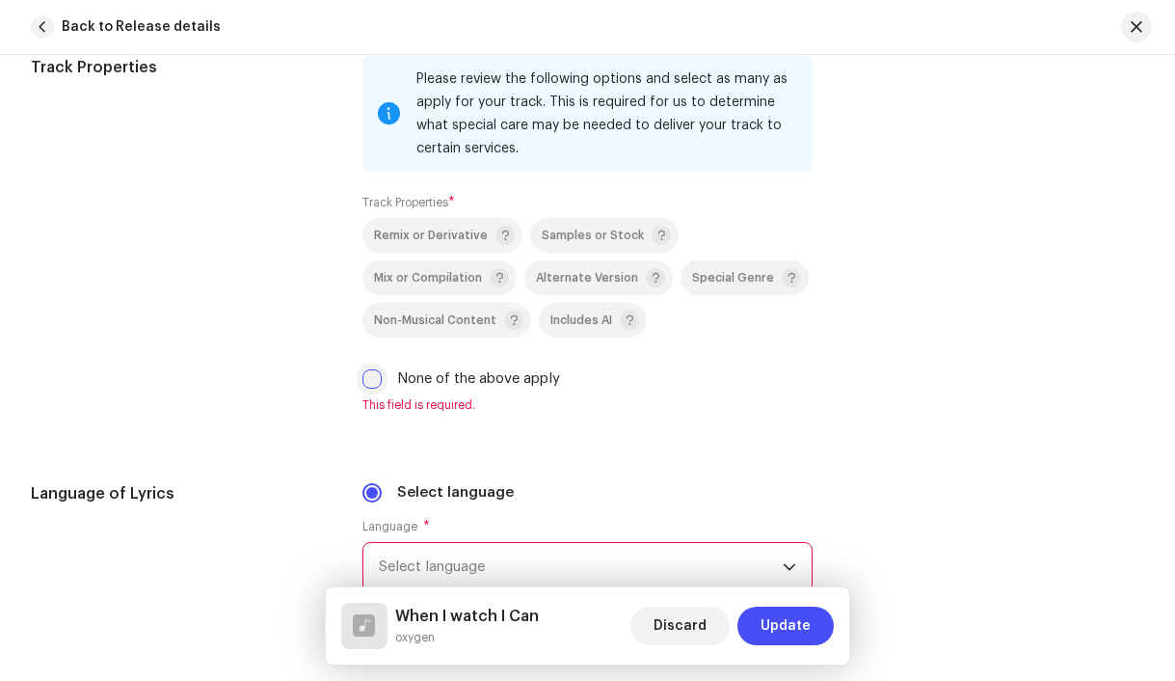
click at [371, 380] on input "None of the above apply" at bounding box center [372, 378] width 19 height 19
checkbox input "true"
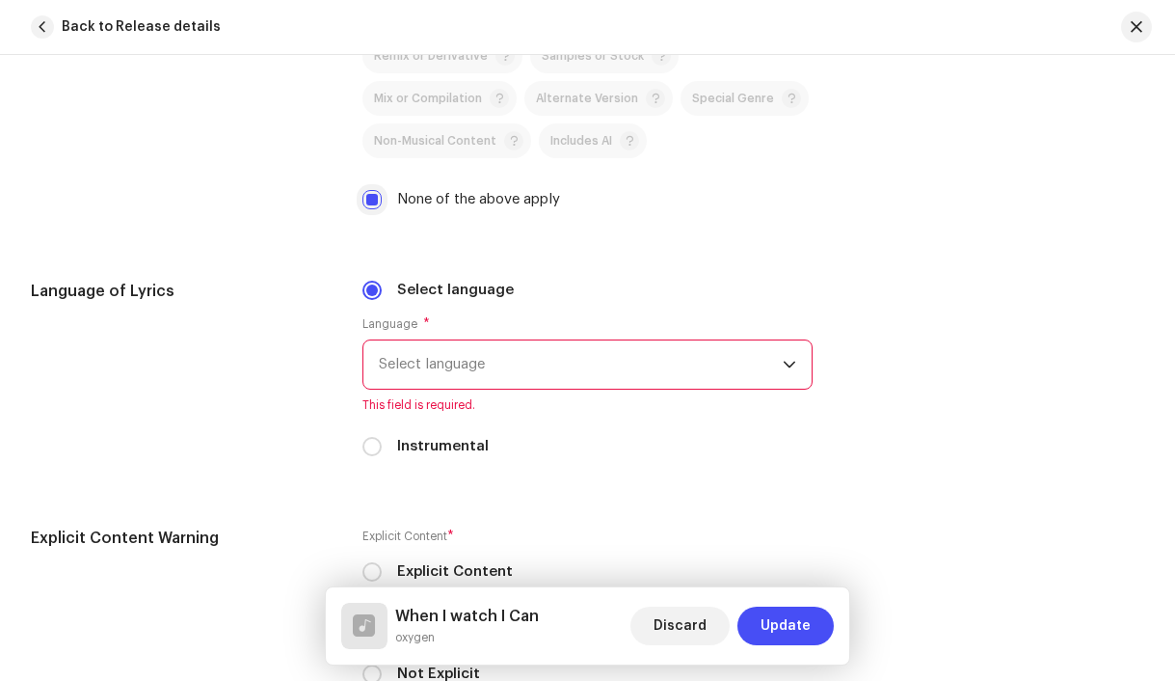
scroll to position [2898, 0]
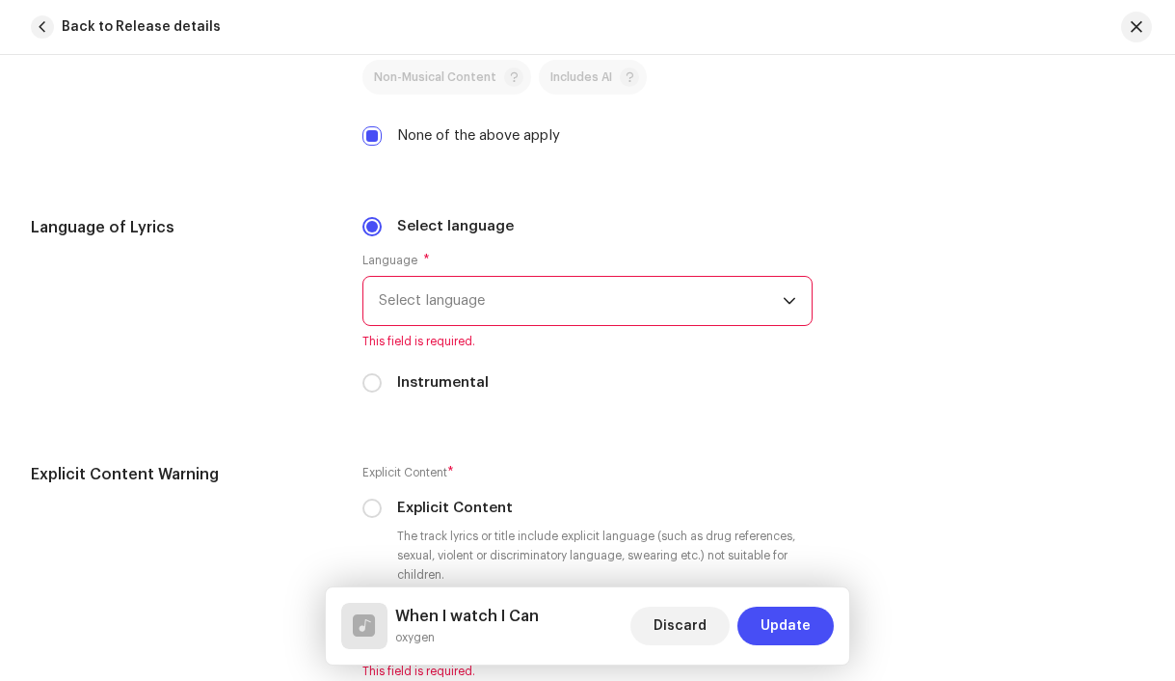
click at [468, 309] on span "Select language" at bounding box center [581, 301] width 405 height 48
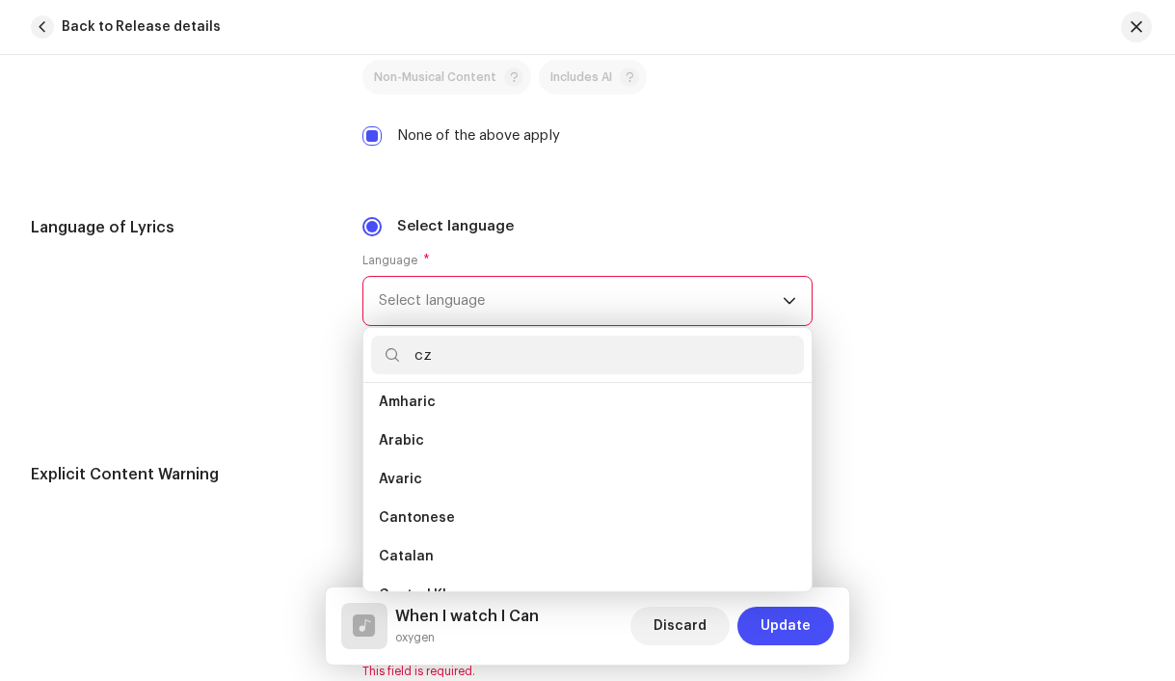
scroll to position [0, 0]
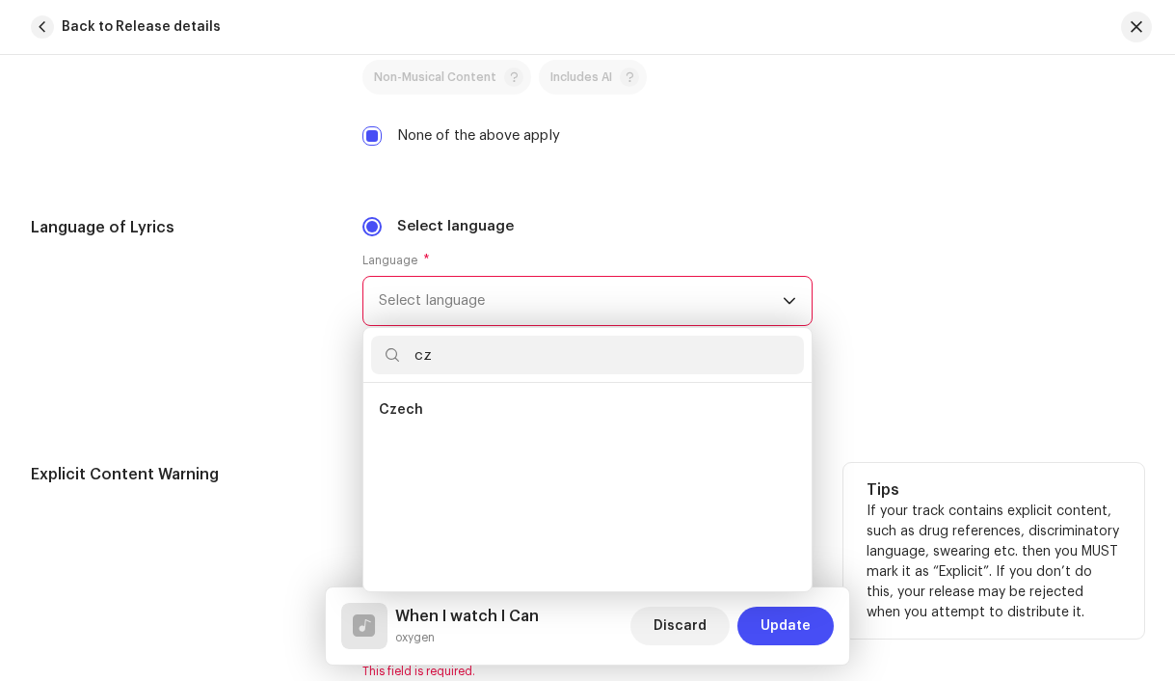
type input "cz"
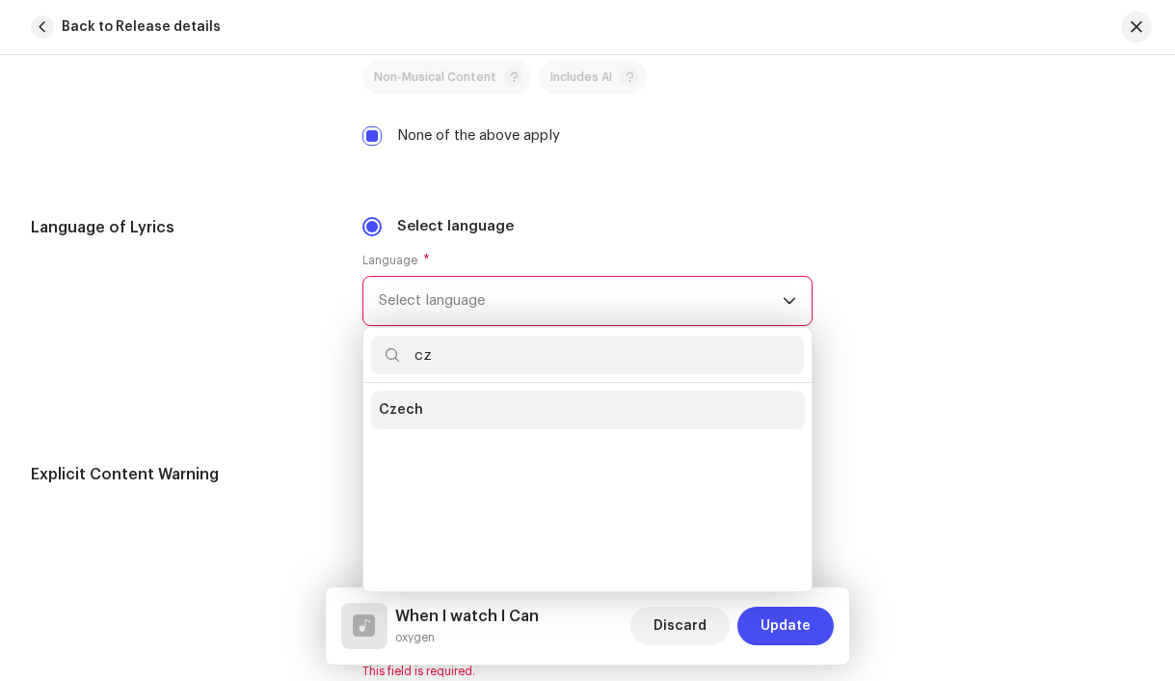
click at [419, 413] on li "Czech" at bounding box center [588, 409] width 434 height 39
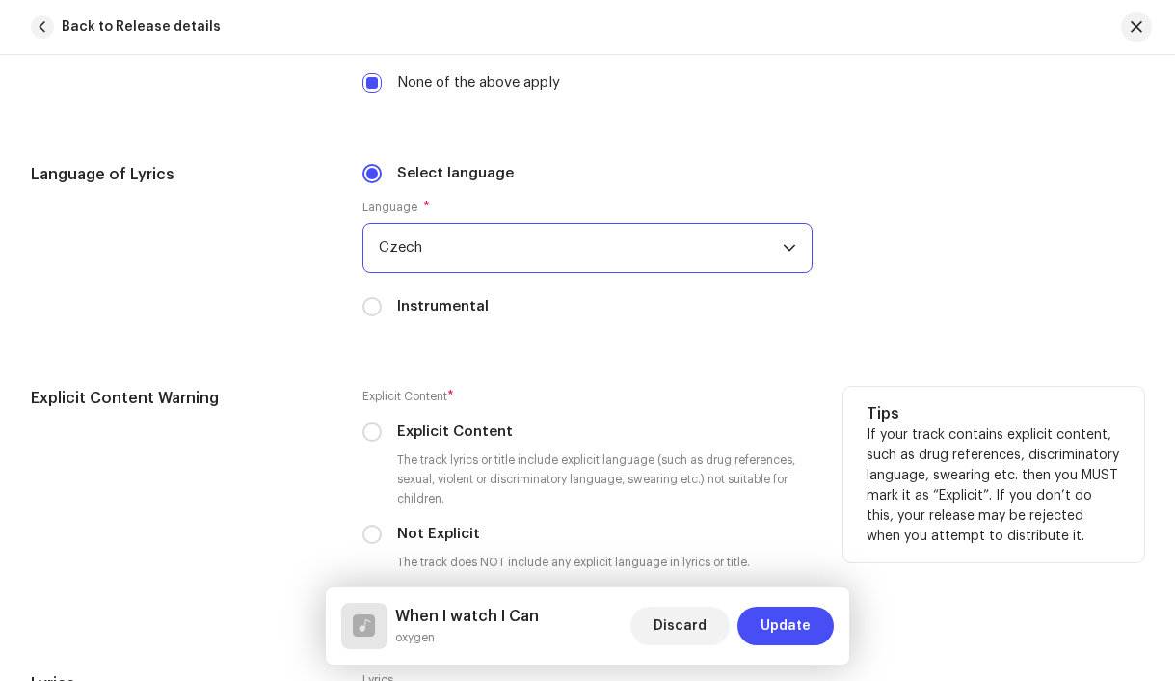
scroll to position [3017, 0]
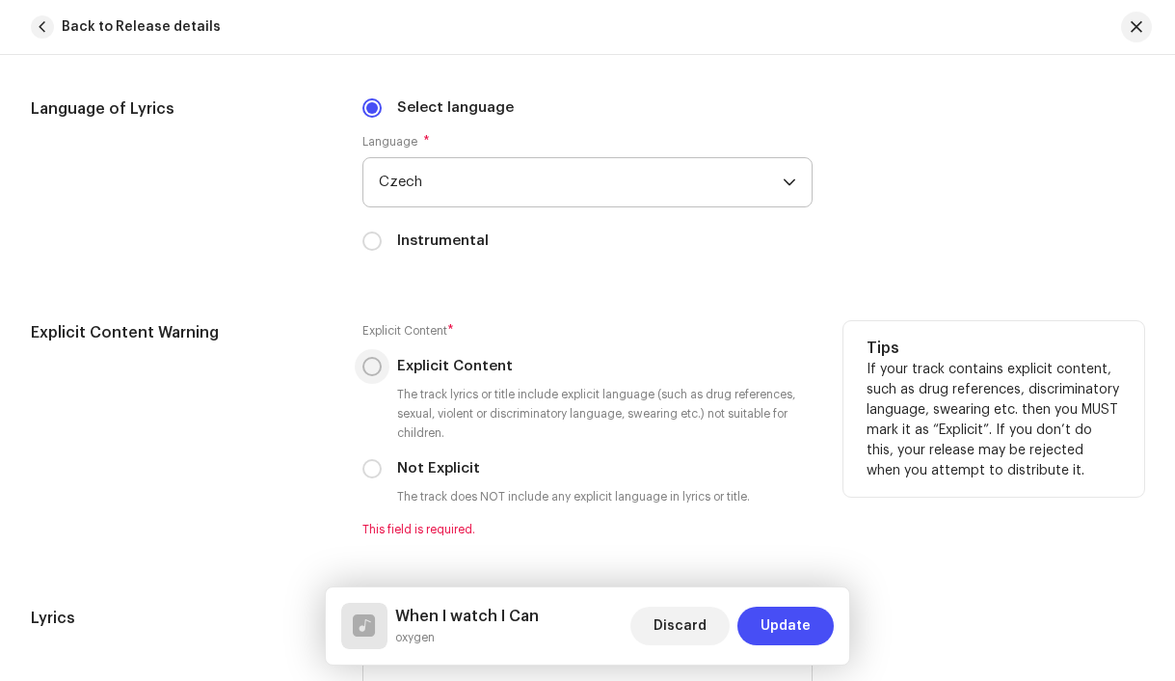
click at [365, 372] on input "Explicit Content" at bounding box center [372, 366] width 19 height 19
radio input "true"
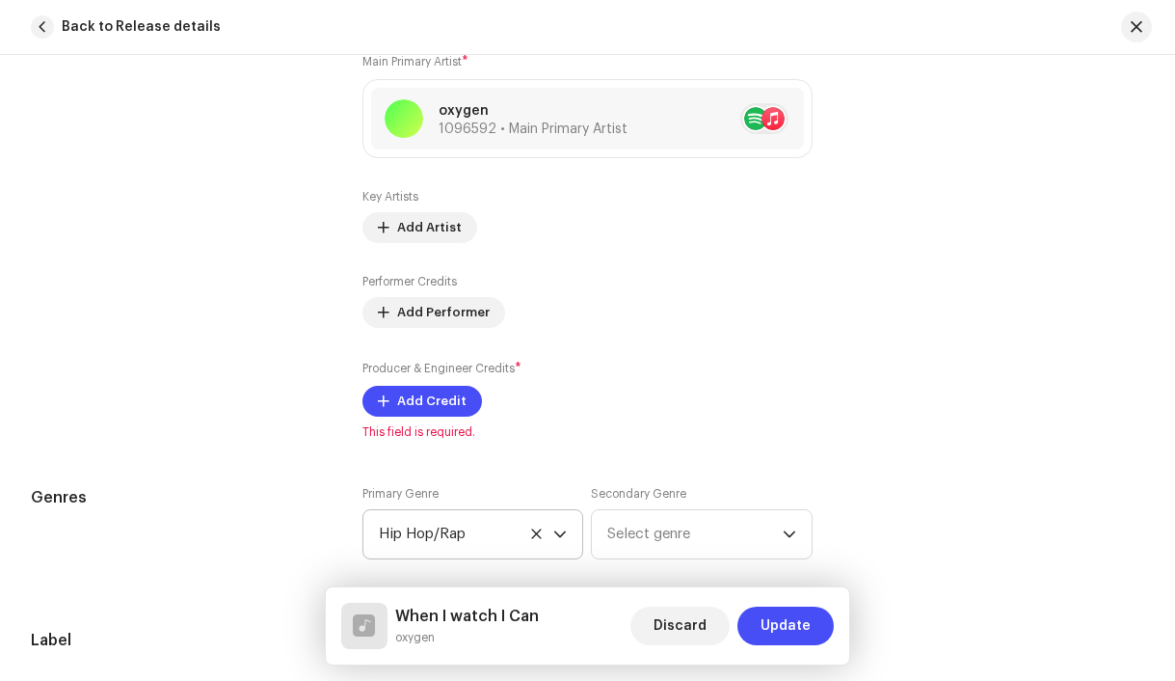
scroll to position [1299, 0]
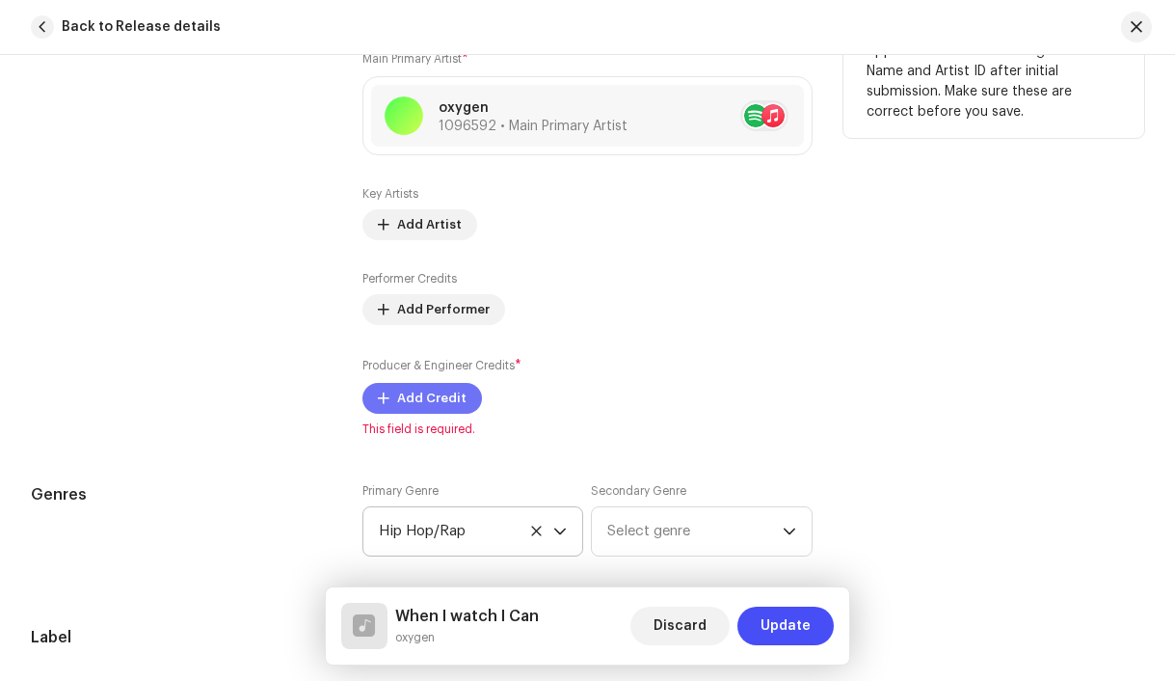
click at [419, 398] on span "Add Credit" at bounding box center [431, 398] width 69 height 39
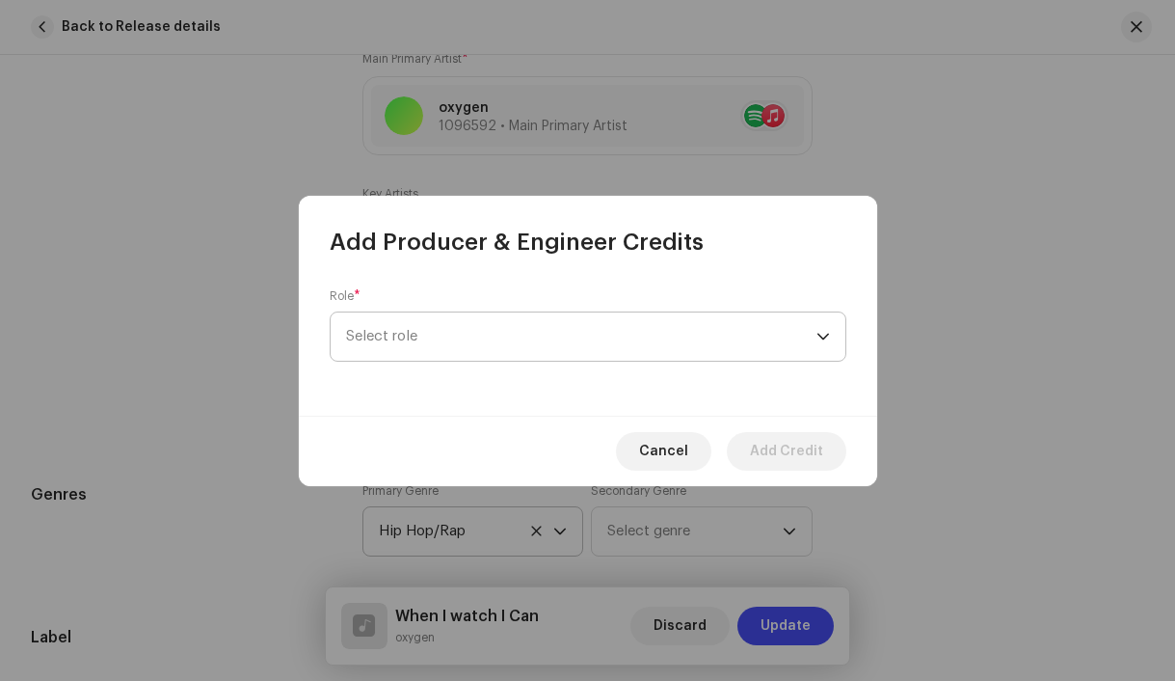
click at [389, 342] on span "Select role" at bounding box center [581, 336] width 471 height 48
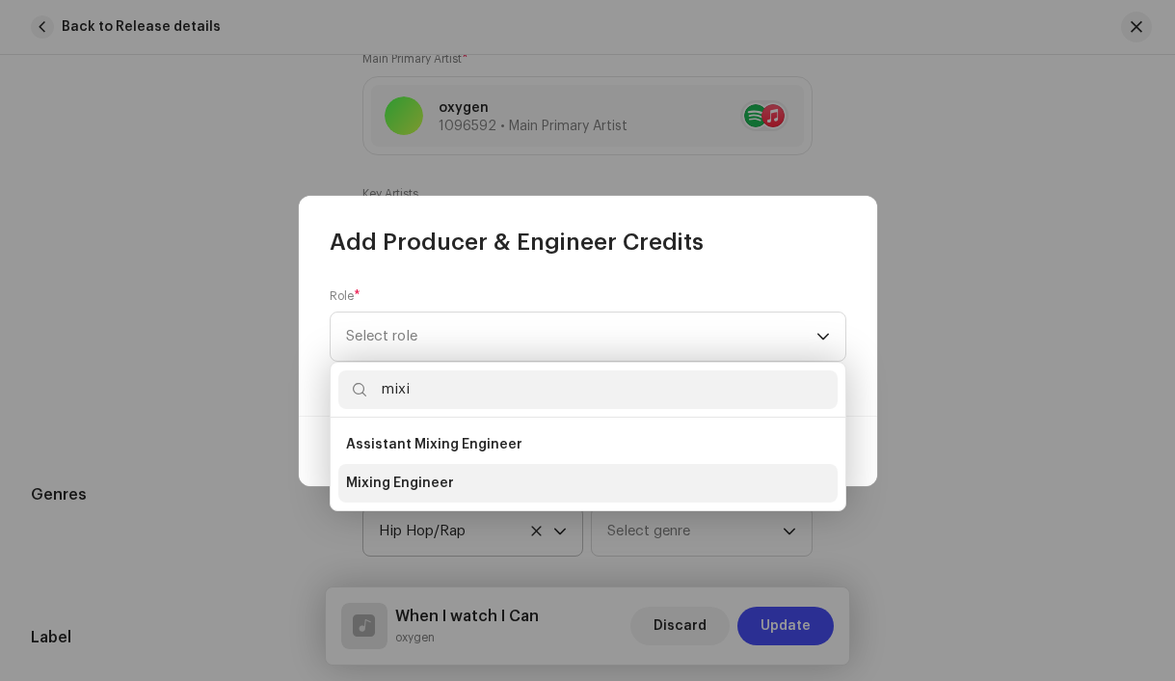
type input "mixi"
click at [362, 485] on span "Mixing Engineer" at bounding box center [400, 482] width 108 height 19
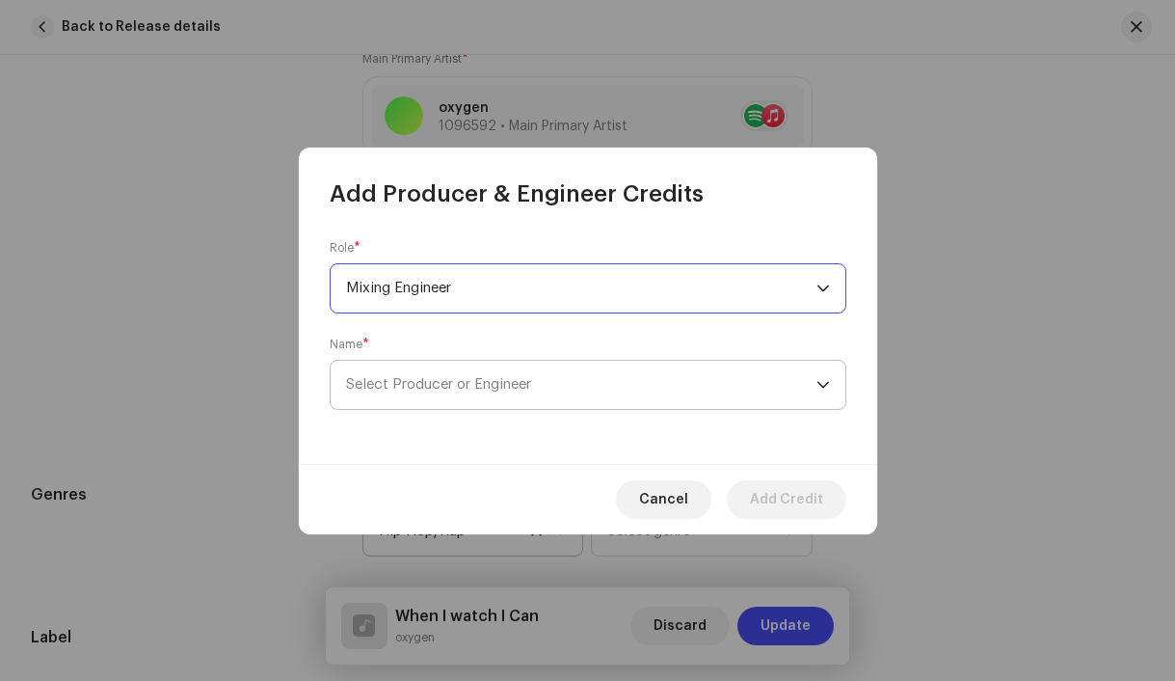
click at [387, 390] on span "Select Producer or Engineer" at bounding box center [438, 384] width 185 height 14
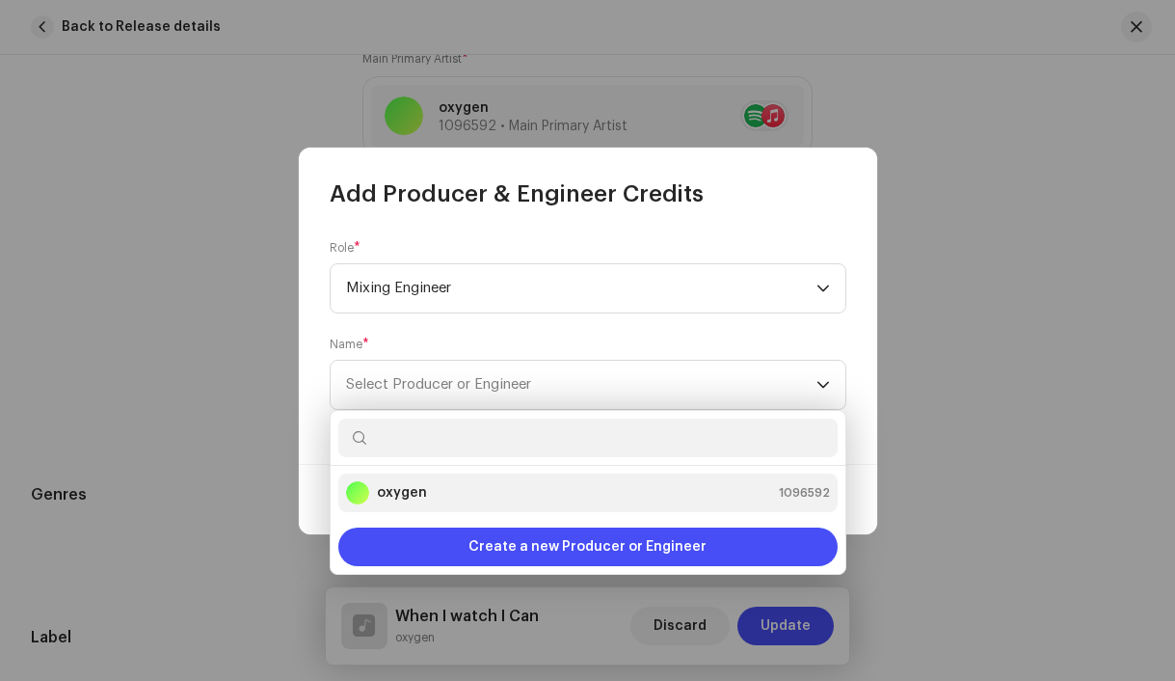
click at [408, 494] on strong "oxygen" at bounding box center [402, 492] width 50 height 19
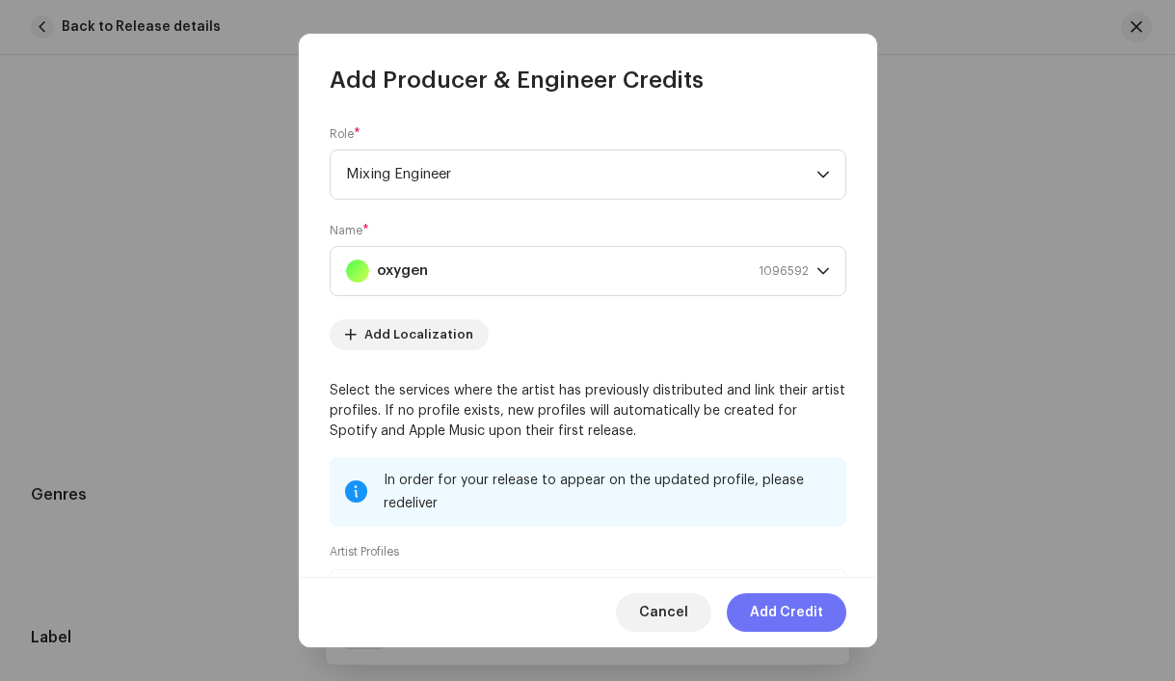
click at [774, 610] on span "Add Credit" at bounding box center [786, 612] width 73 height 39
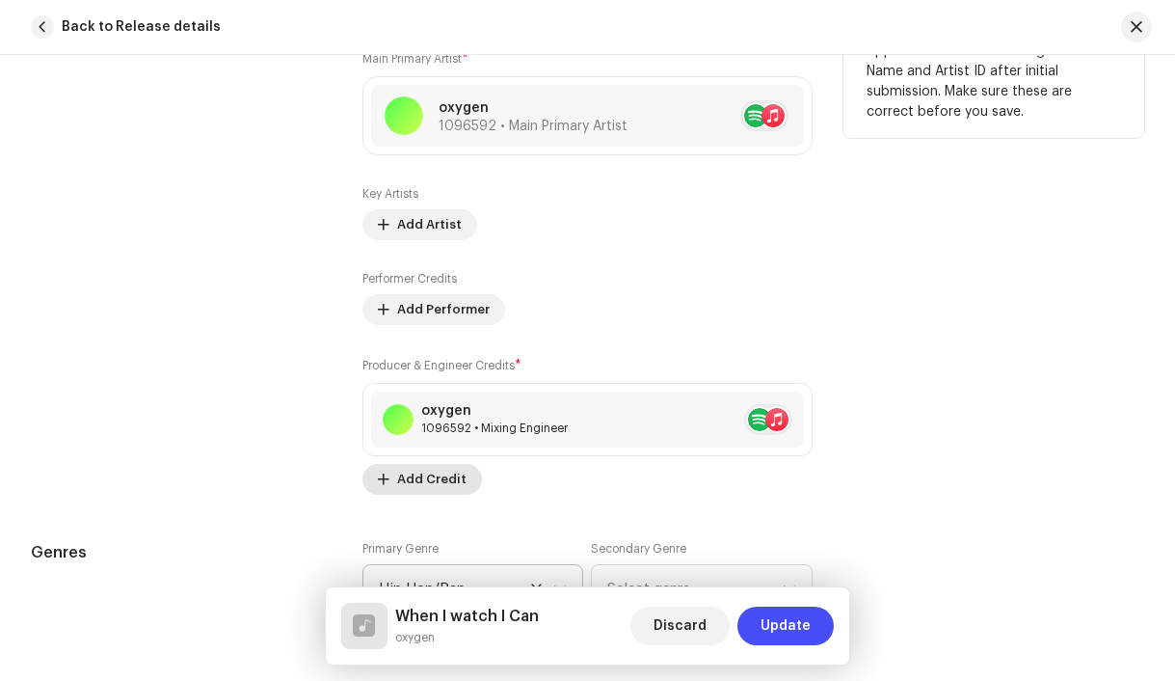
click at [440, 488] on span "Add Credit" at bounding box center [431, 479] width 69 height 39
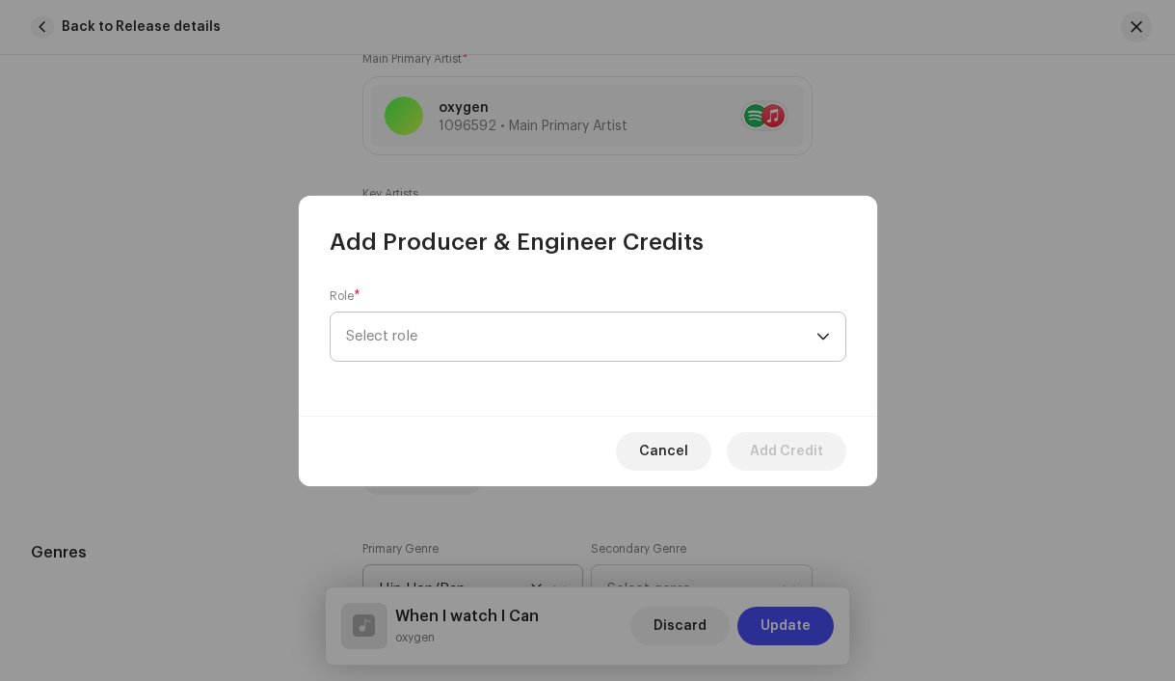
click at [390, 346] on span "Select role" at bounding box center [581, 336] width 471 height 48
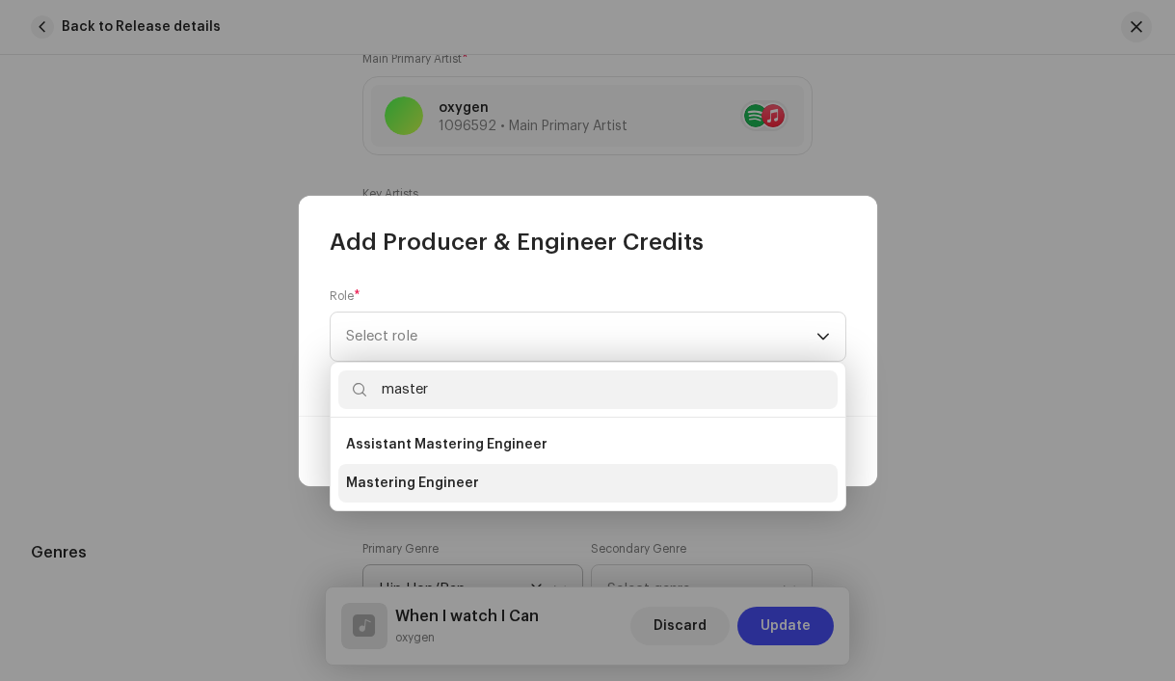
type input "master"
click at [391, 484] on span "Mastering Engineer" at bounding box center [412, 482] width 133 height 19
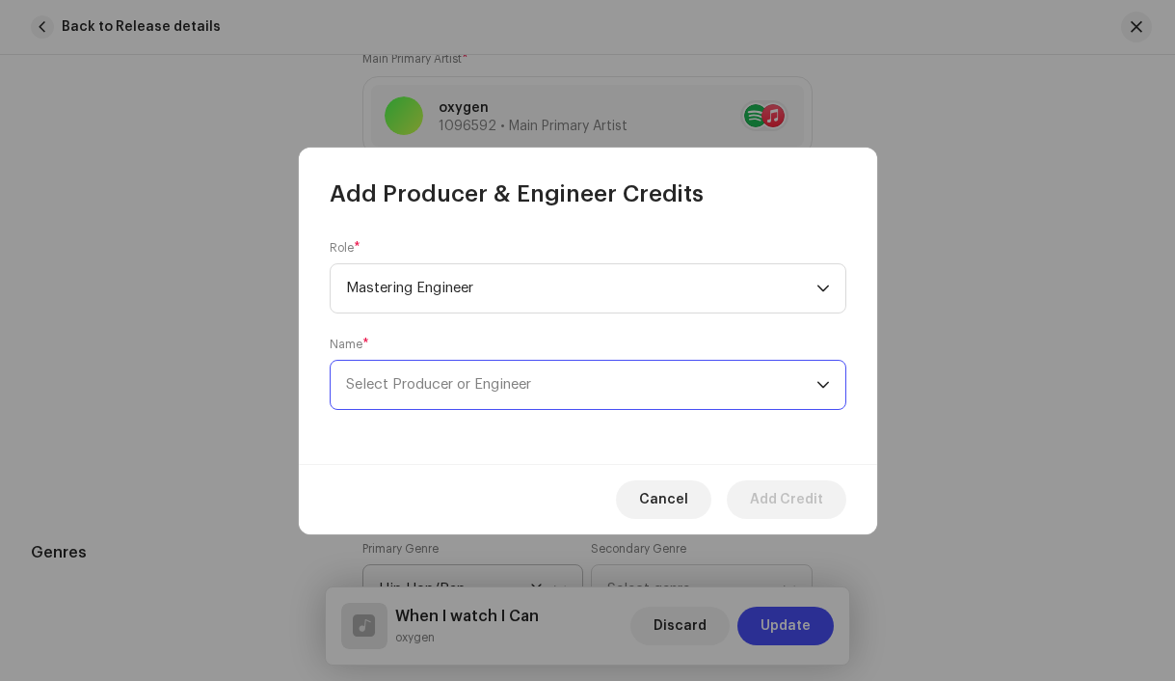
click at [391, 394] on span "Select Producer or Engineer" at bounding box center [581, 385] width 471 height 48
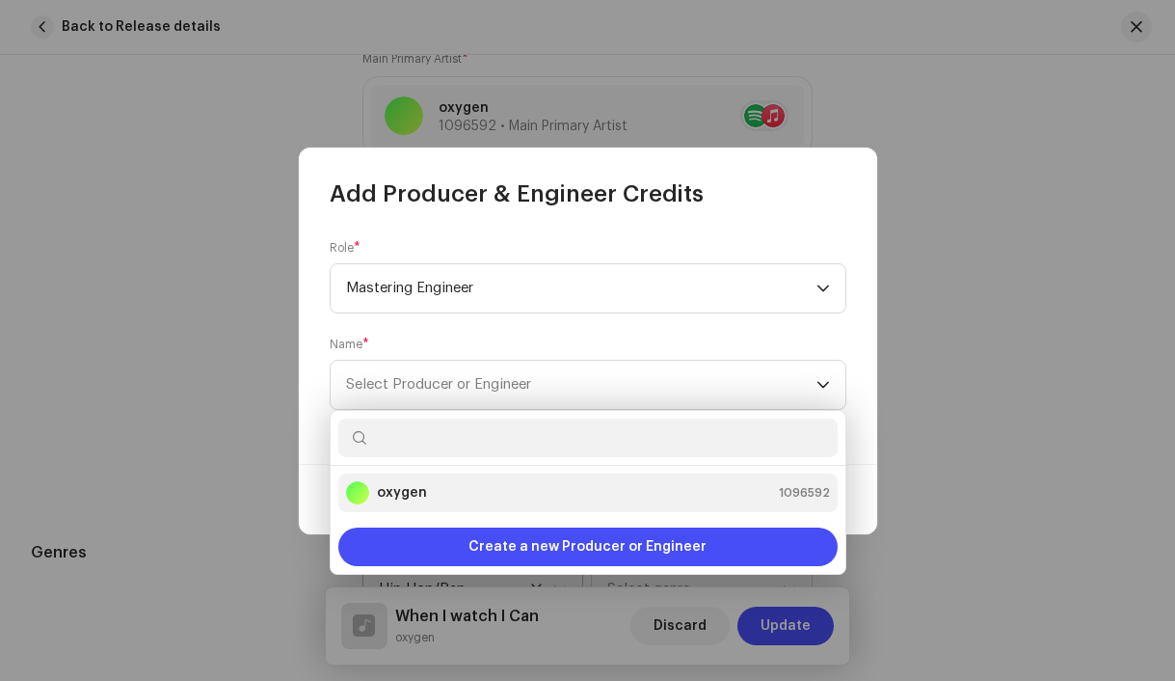
click at [405, 484] on strong "oxygen" at bounding box center [402, 492] width 50 height 19
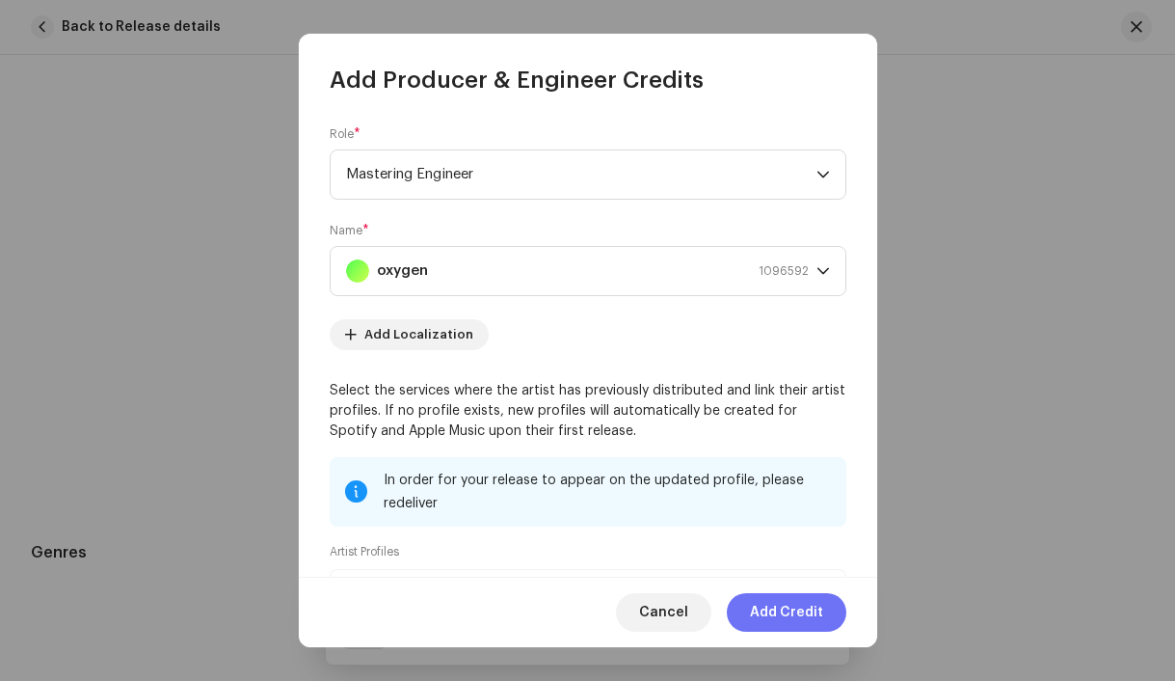
click at [798, 618] on span "Add Credit" at bounding box center [786, 612] width 73 height 39
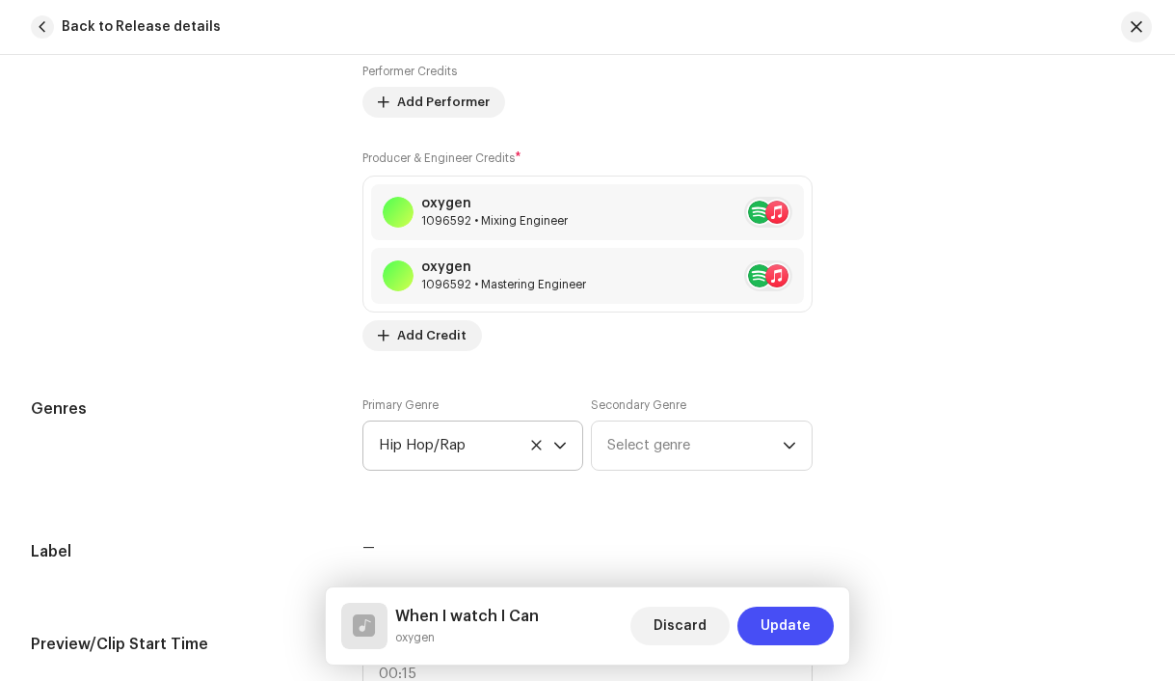
scroll to position [1514, 0]
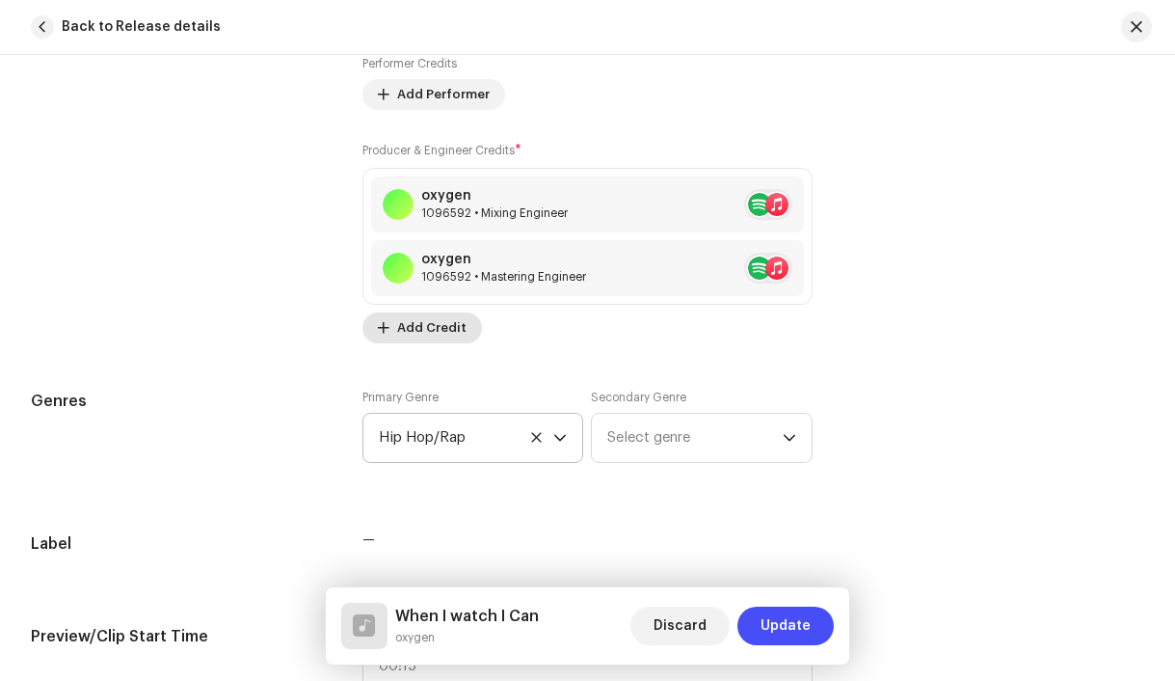
click at [431, 333] on span "Add Credit" at bounding box center [431, 328] width 69 height 39
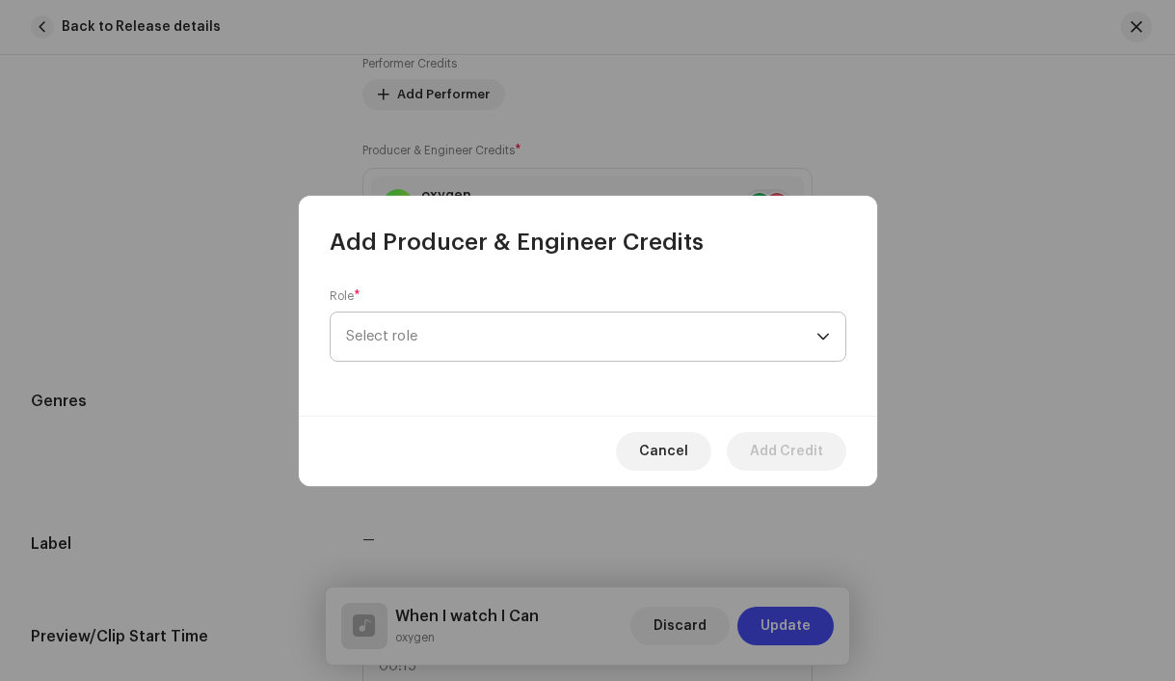
click at [399, 352] on span "Select role" at bounding box center [581, 336] width 471 height 48
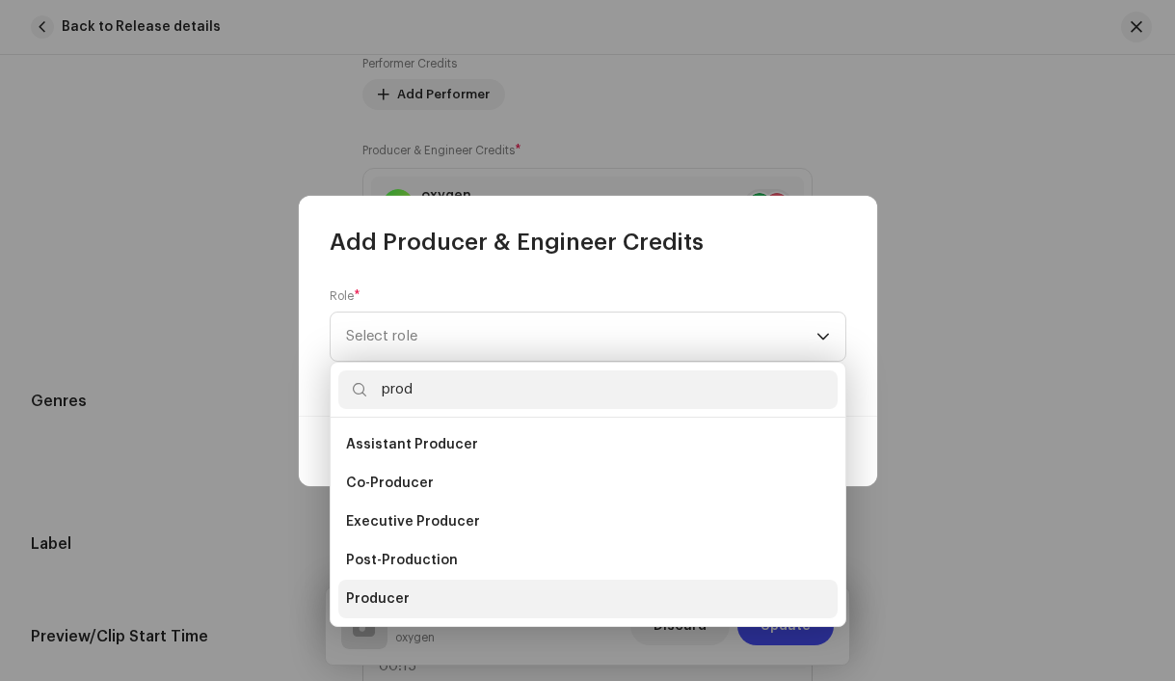
type input "prod"
click at [390, 615] on li "Producer" at bounding box center [587, 598] width 499 height 39
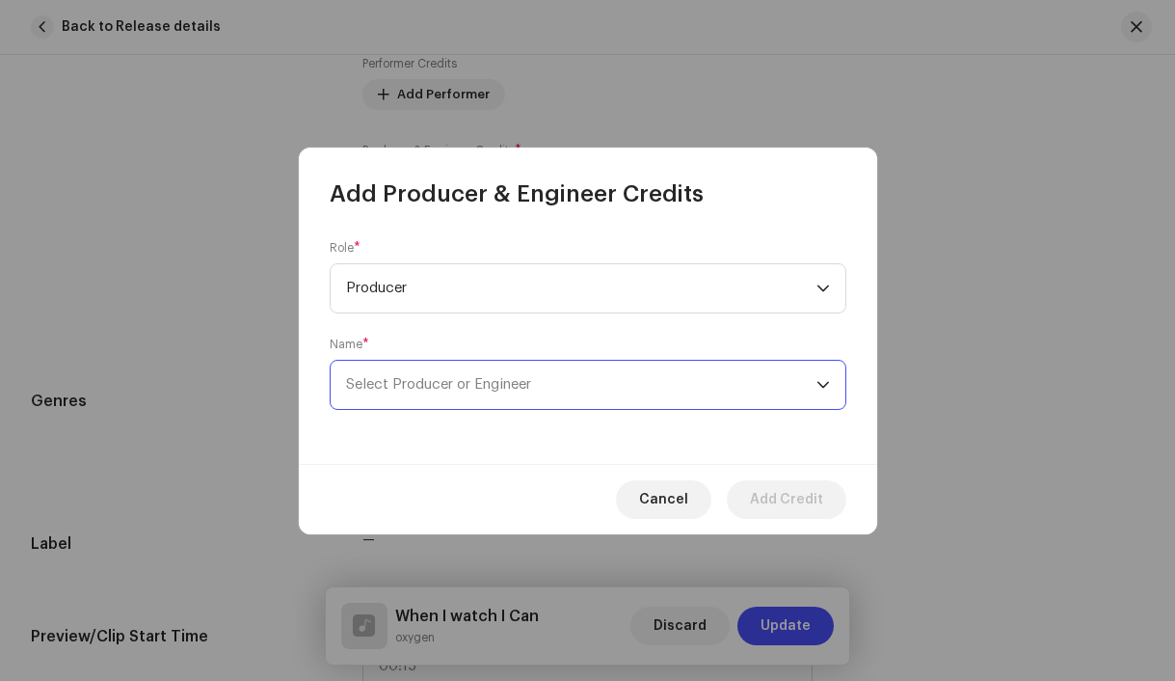
click at [402, 395] on span "Select Producer or Engineer" at bounding box center [581, 385] width 471 height 48
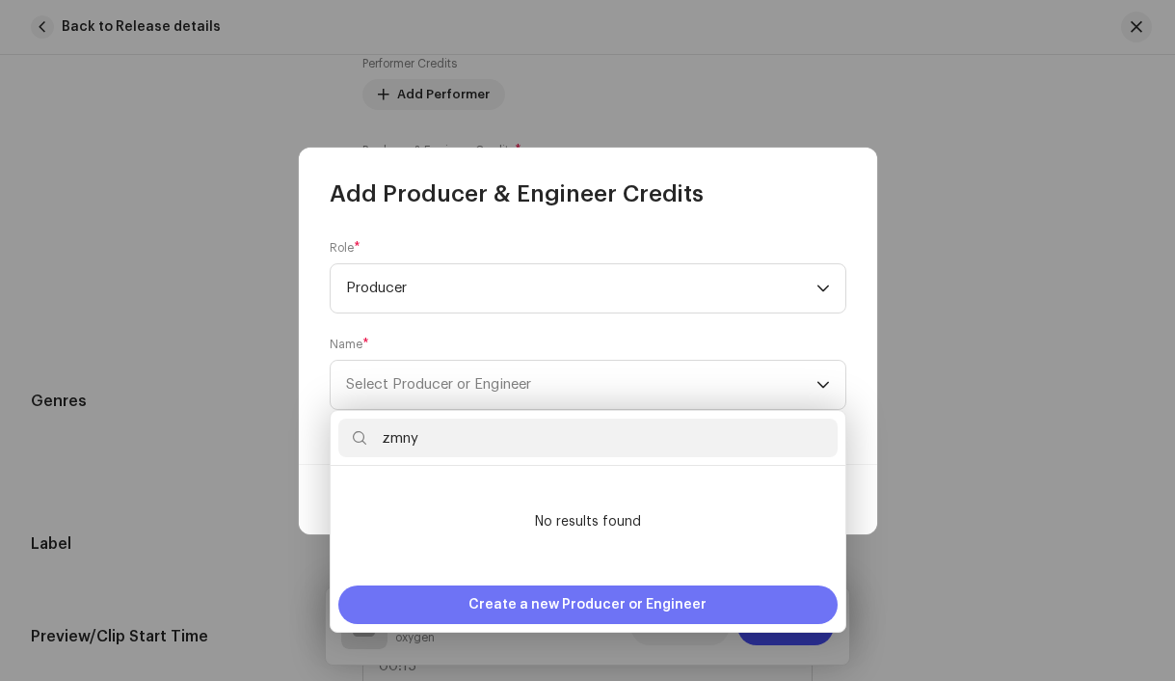
type input "zmny"
click at [426, 606] on div "Create a new Producer or Engineer" at bounding box center [587, 604] width 499 height 39
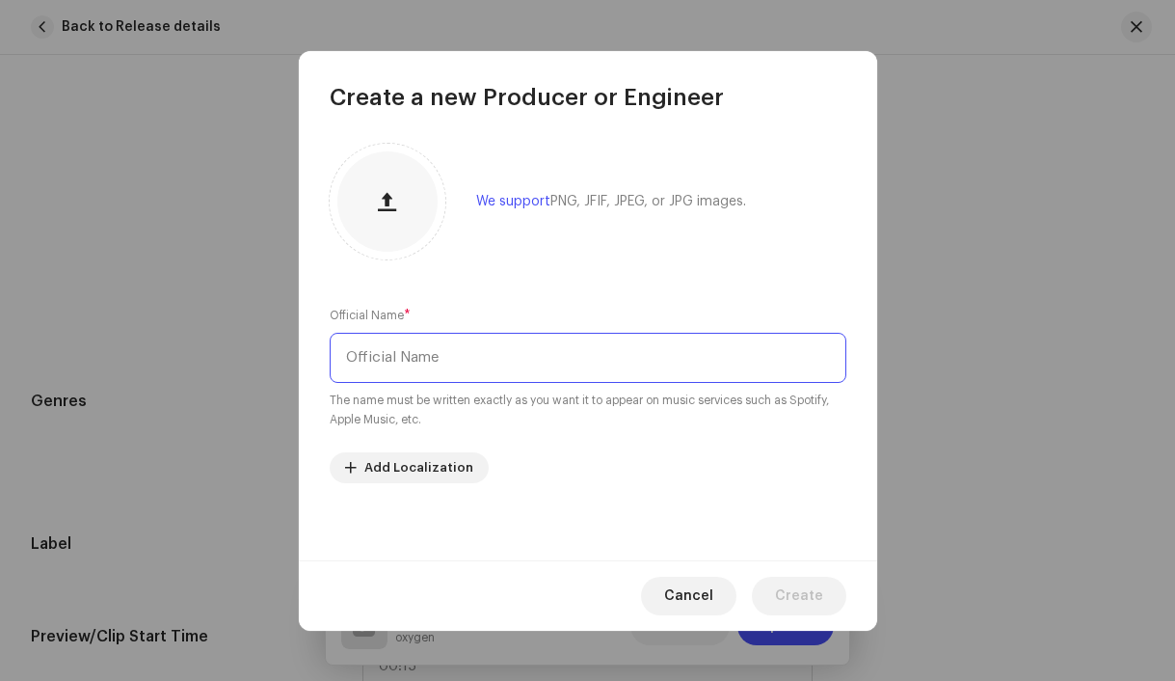
click at [404, 364] on input "text" at bounding box center [588, 358] width 517 height 50
paste input "zmny"
type input "zmny"
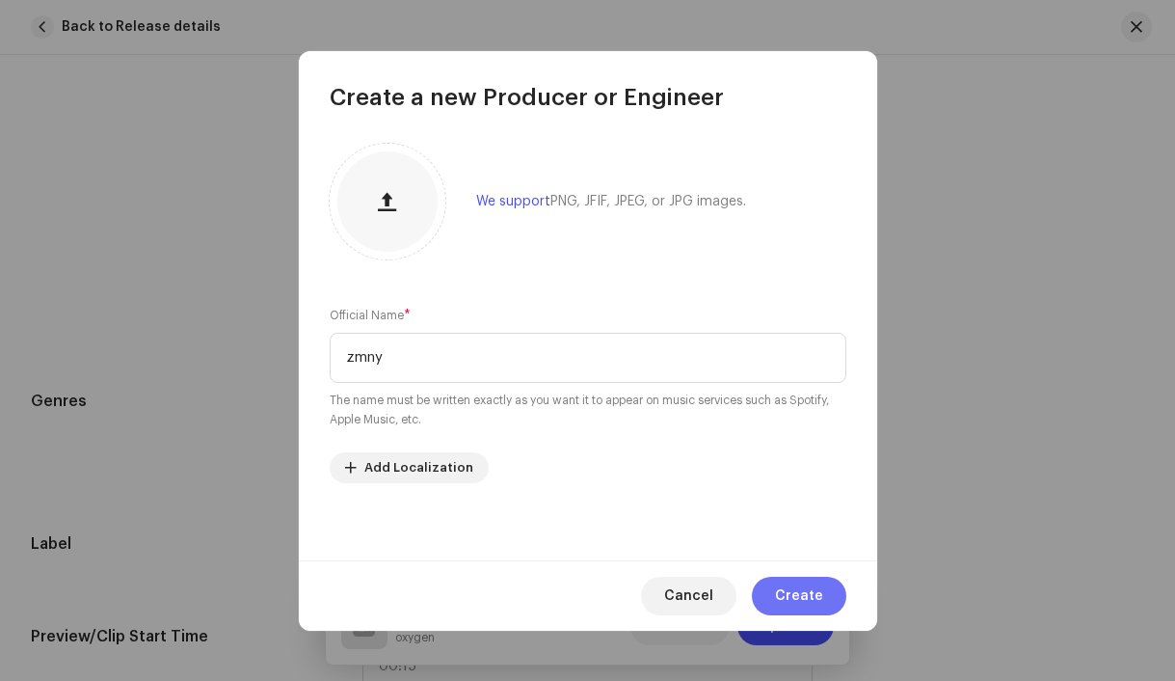
click at [813, 606] on span "Create" at bounding box center [799, 596] width 48 height 39
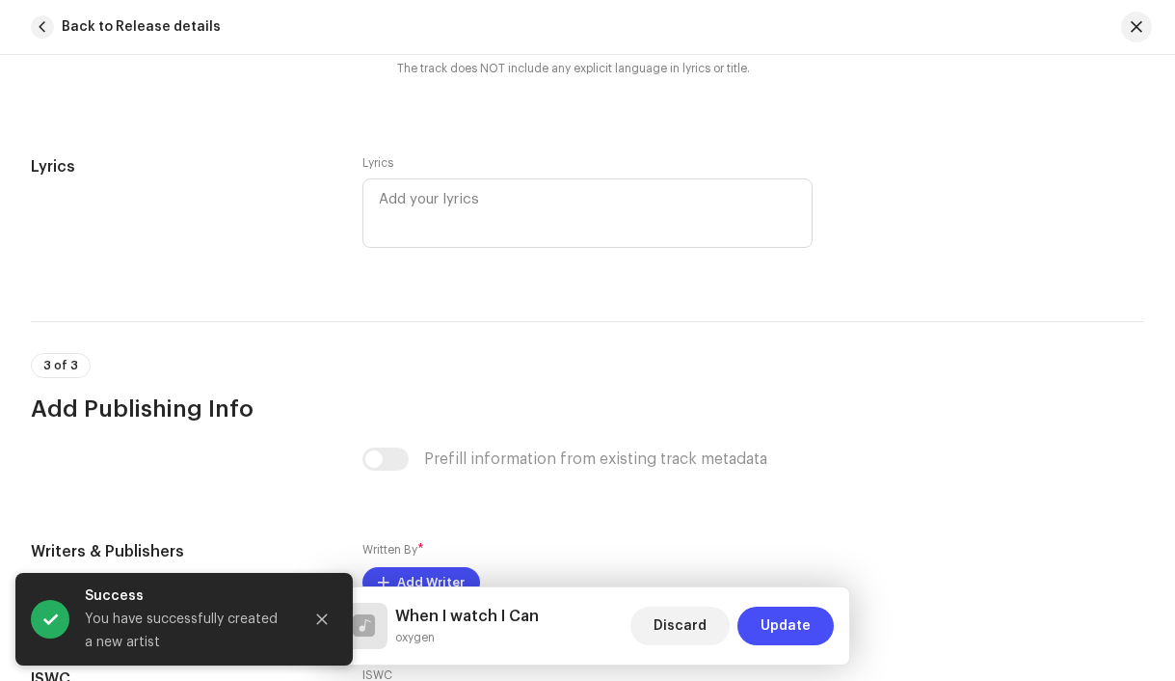
scroll to position [3891, 0]
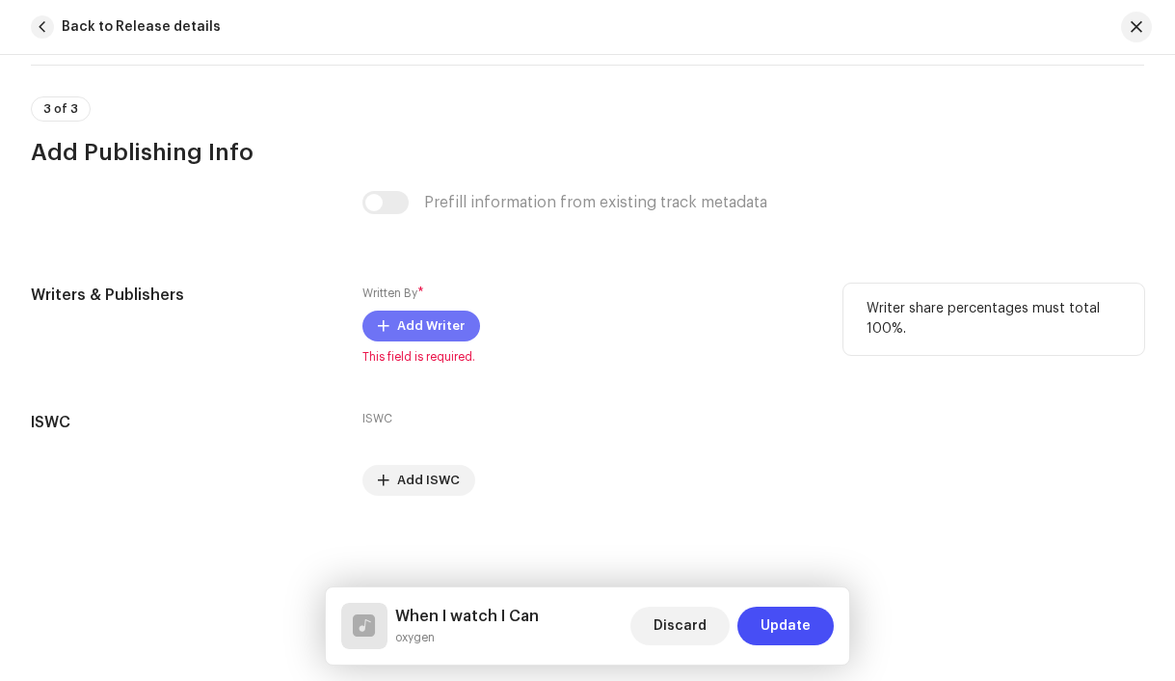
click at [422, 324] on span "Add Writer" at bounding box center [430, 326] width 67 height 39
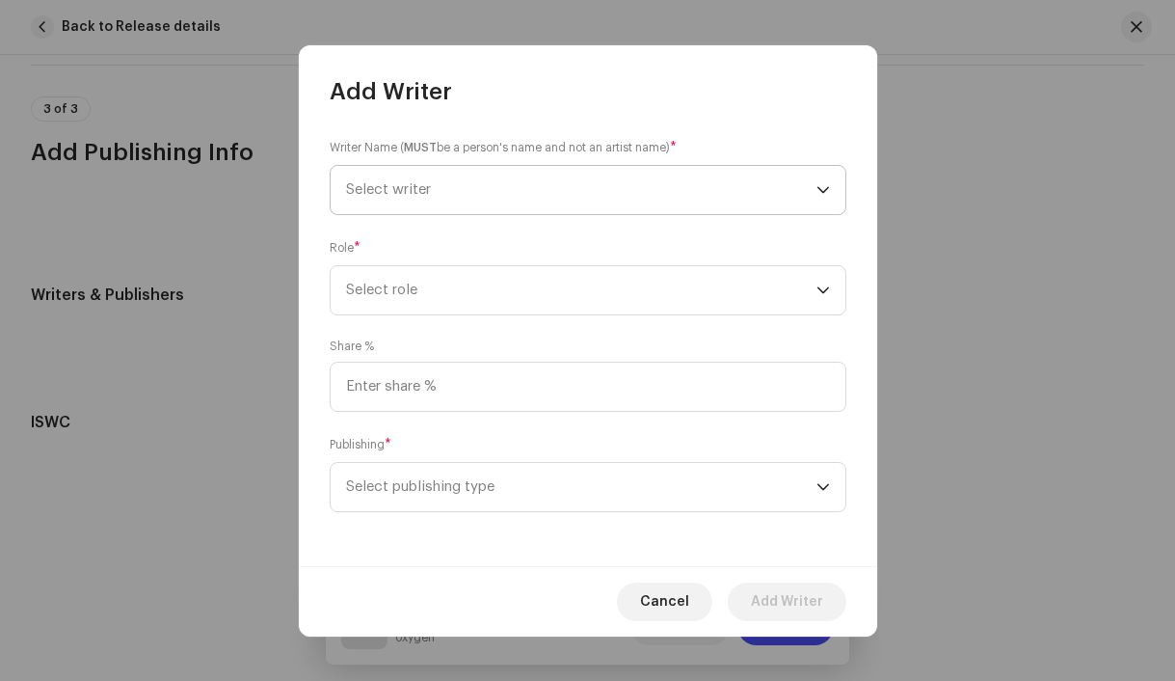
click at [370, 198] on span "Select writer" at bounding box center [581, 190] width 471 height 48
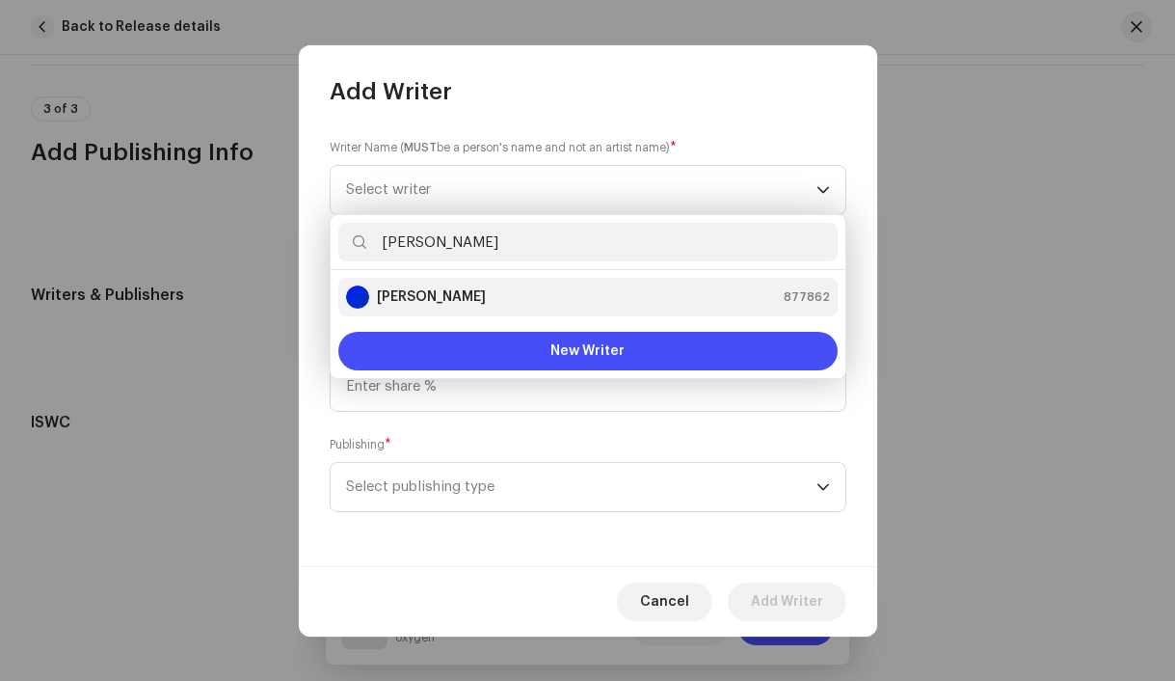
type input "[PERSON_NAME]"
click at [471, 298] on div "[PERSON_NAME] 877862" at bounding box center [588, 296] width 484 height 23
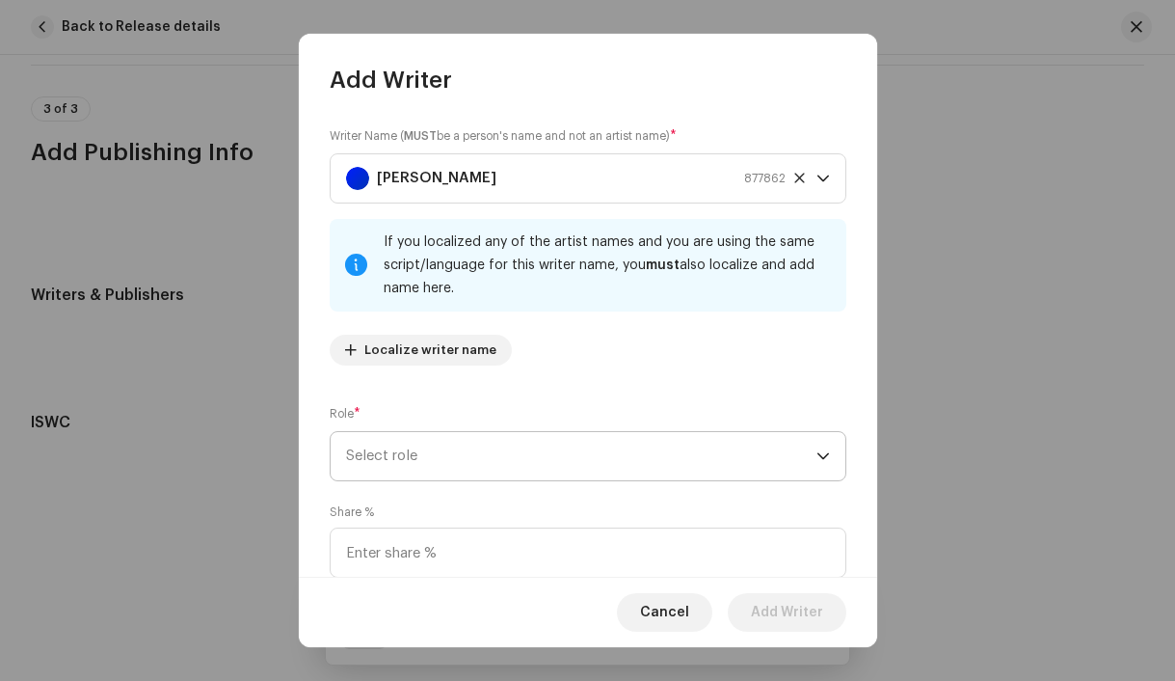
click at [460, 455] on span "Select role" at bounding box center [581, 456] width 471 height 48
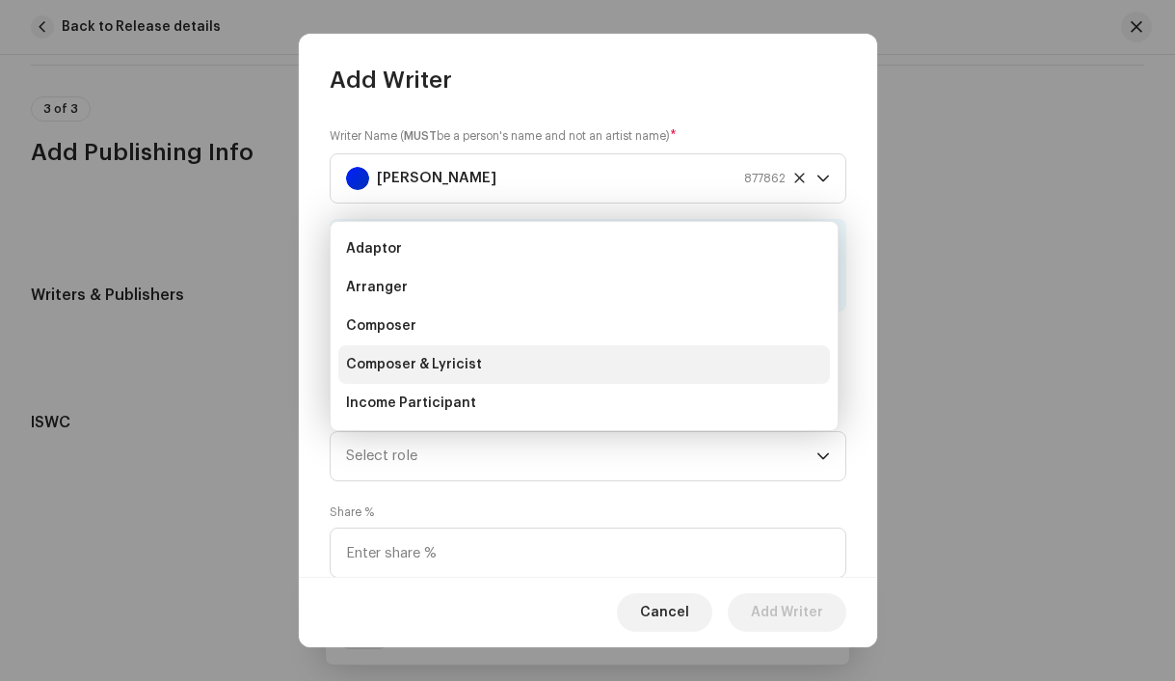
click at [449, 367] on span "Composer & Lyricist" at bounding box center [414, 364] width 136 height 19
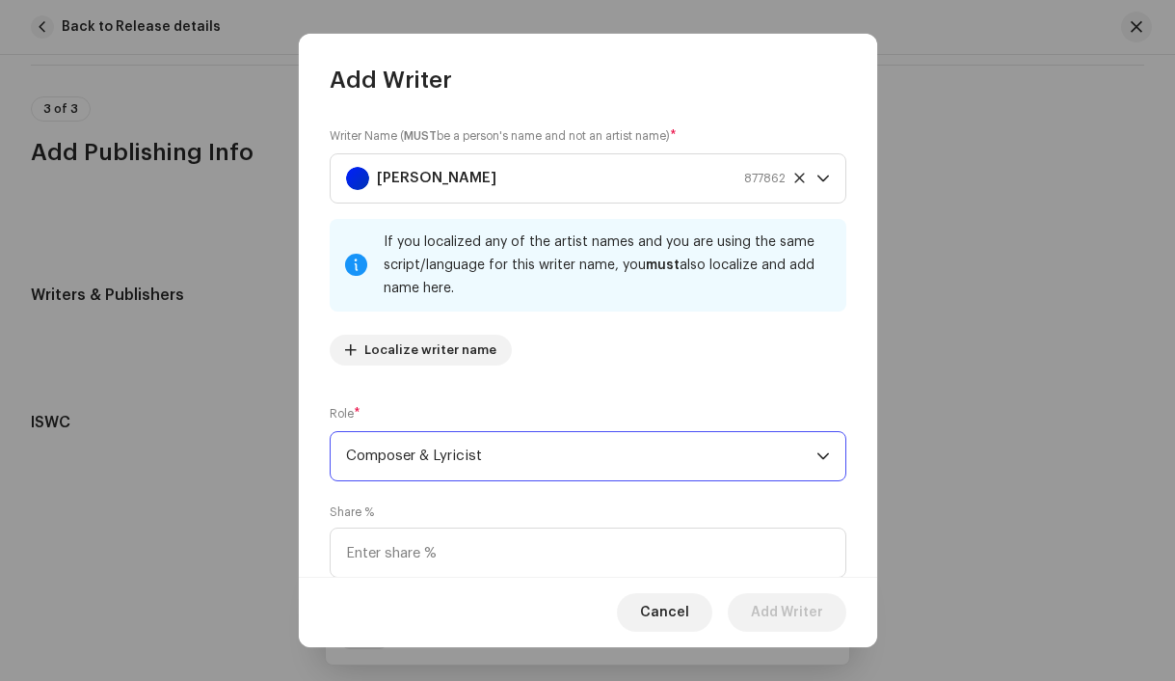
scroll to position [156, 0]
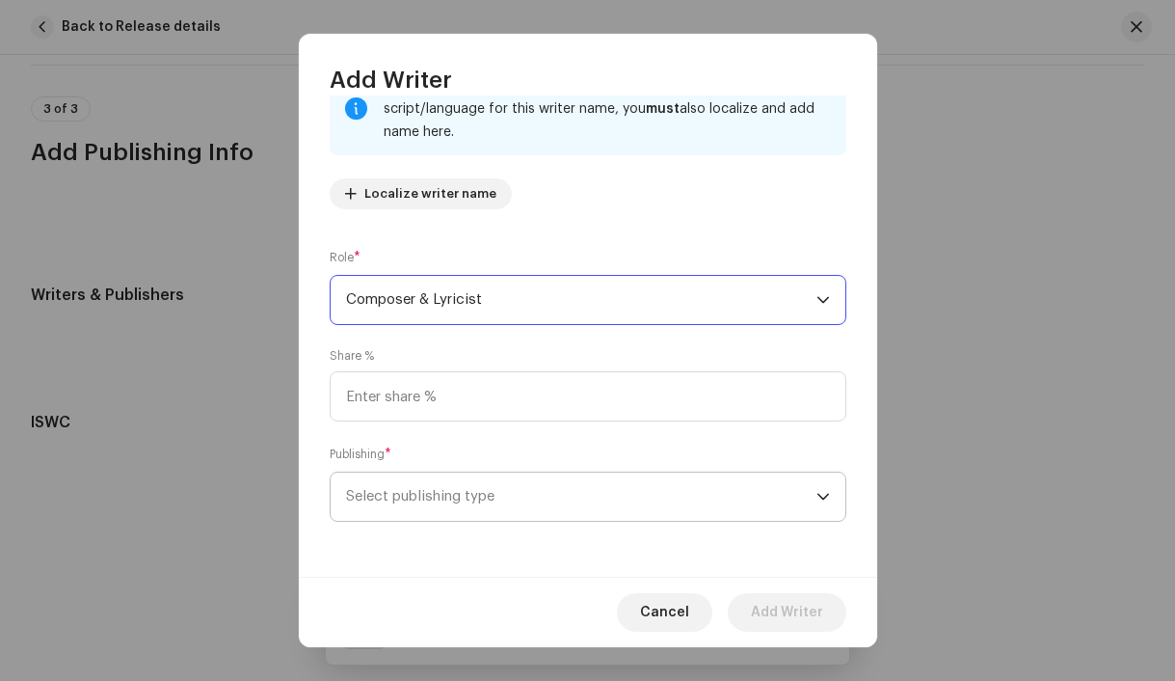
click at [495, 516] on span "Select publishing type" at bounding box center [581, 496] width 471 height 48
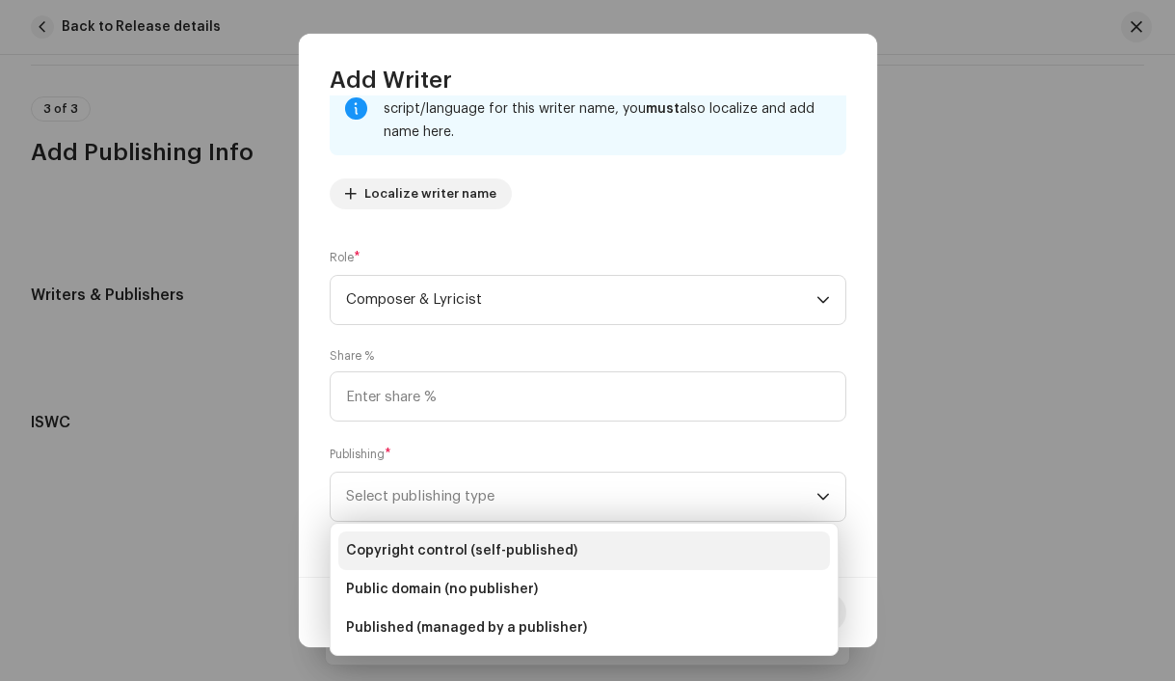
click at [481, 543] on span "Copyright control (self-published)" at bounding box center [461, 550] width 231 height 19
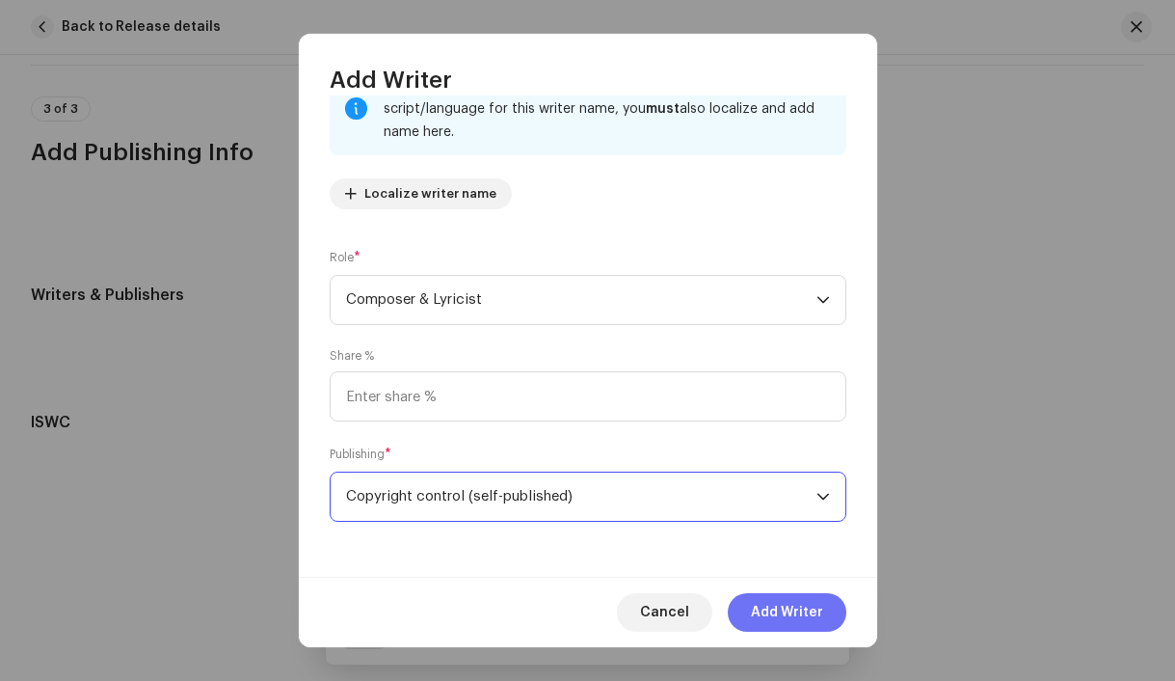
click at [768, 607] on span "Add Writer" at bounding box center [787, 612] width 72 height 39
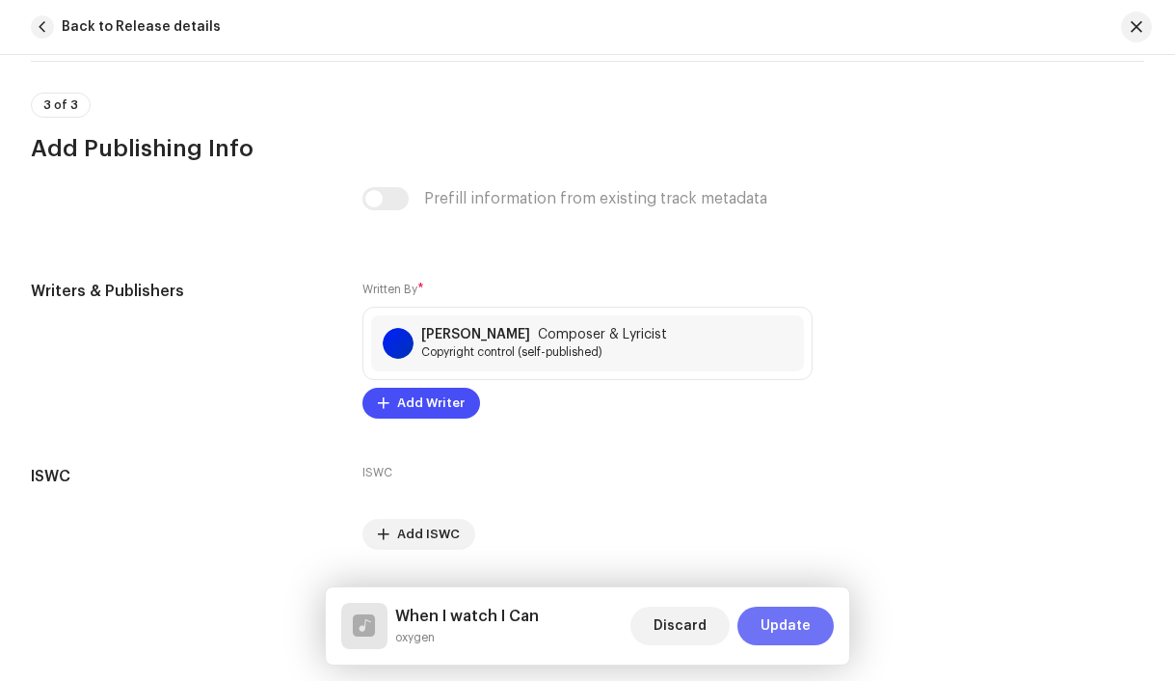
click at [793, 623] on span "Update" at bounding box center [786, 625] width 50 height 39
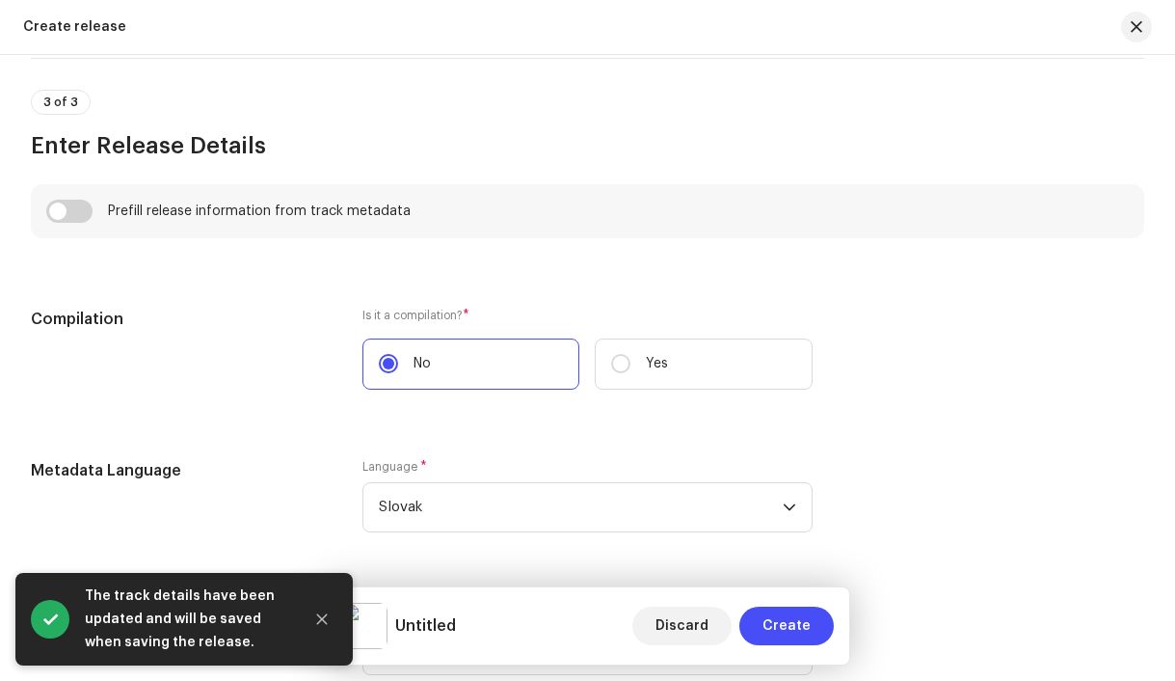
scroll to position [1255, 0]
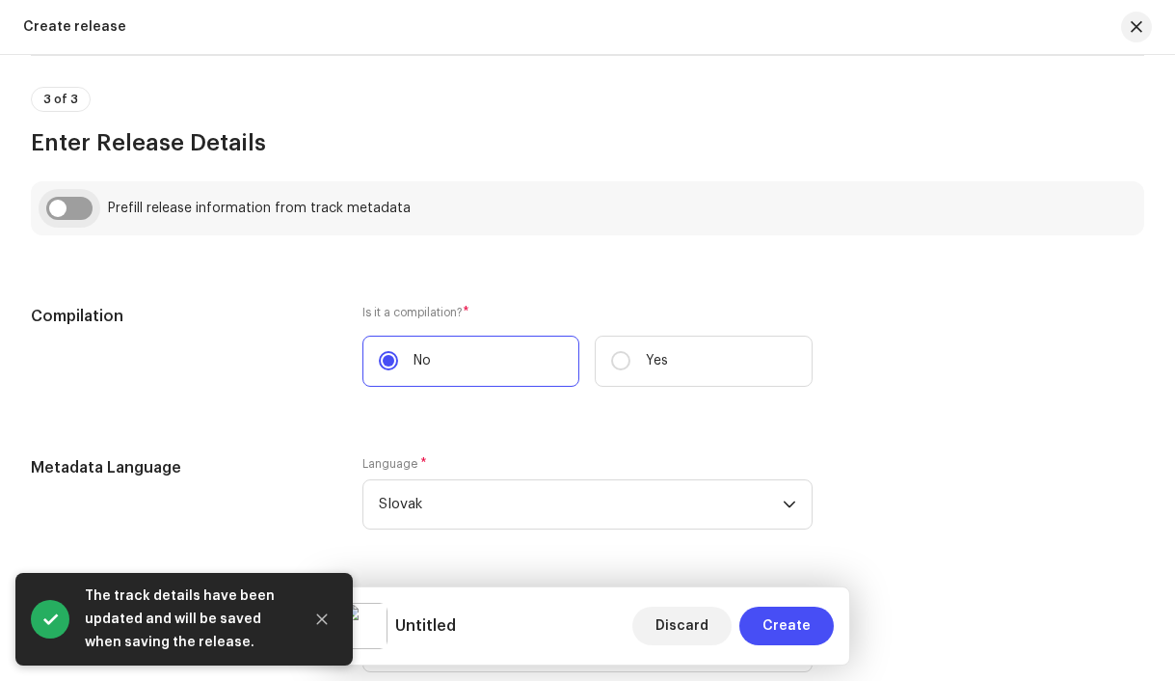
click at [61, 211] on input "checkbox" at bounding box center [69, 208] width 46 height 23
checkbox input "true"
type input "When I watch I Can"
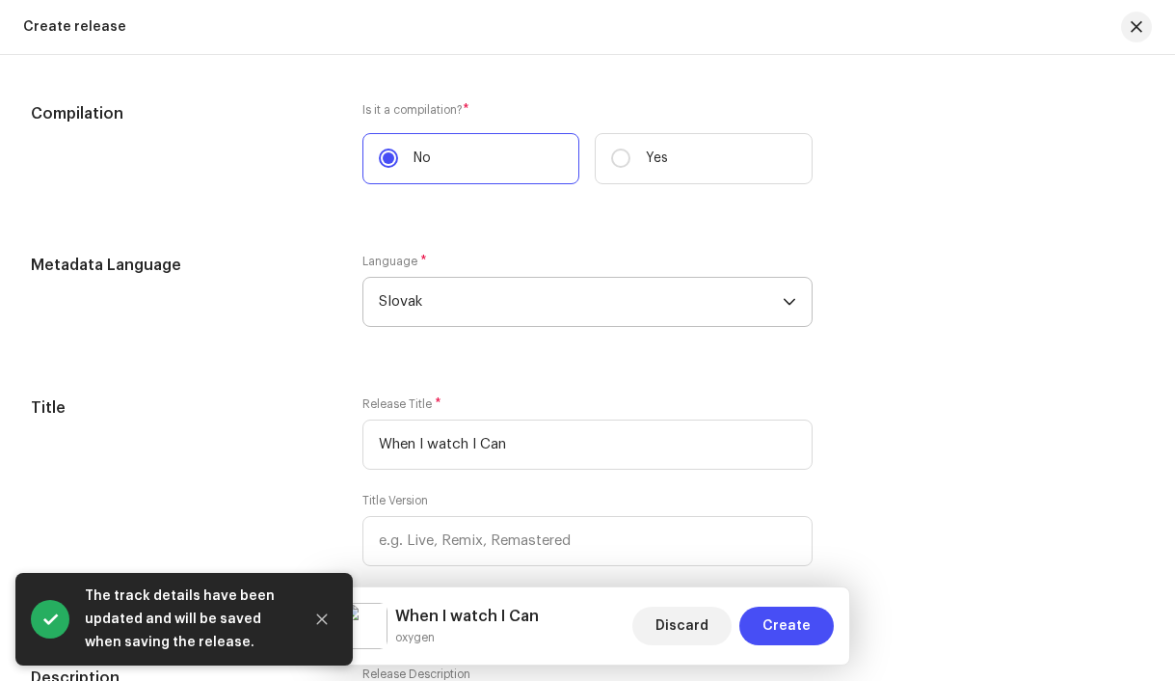
scroll to position [1565, 0]
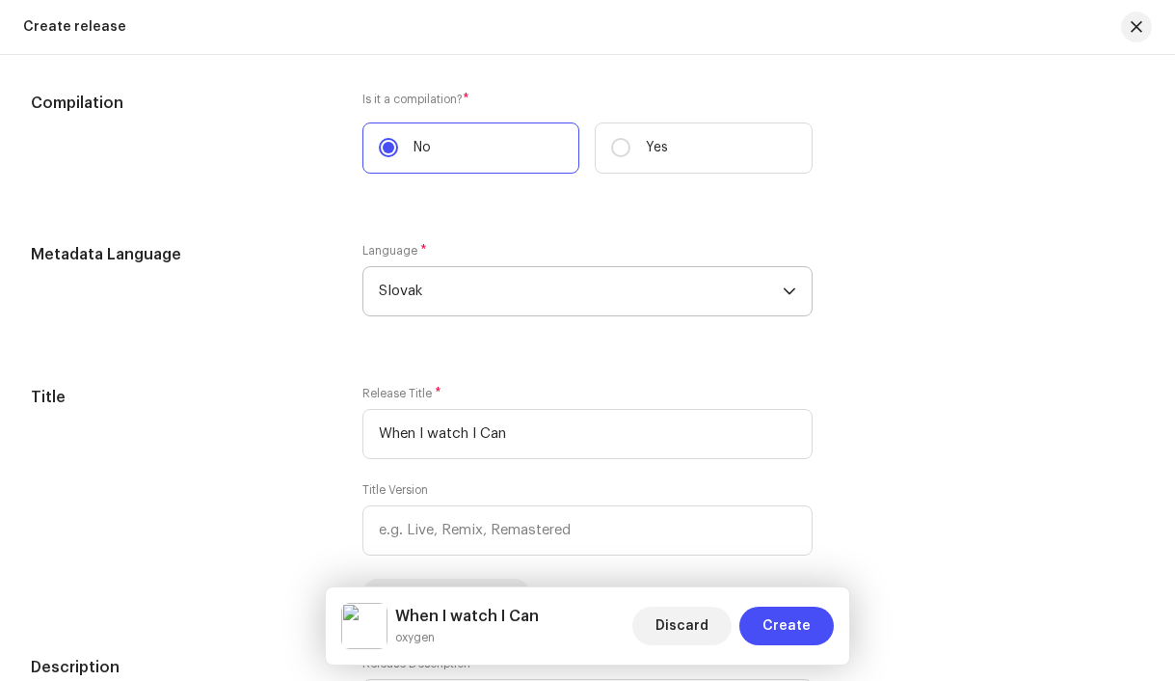
click at [497, 291] on span "Slovak" at bounding box center [581, 291] width 405 height 48
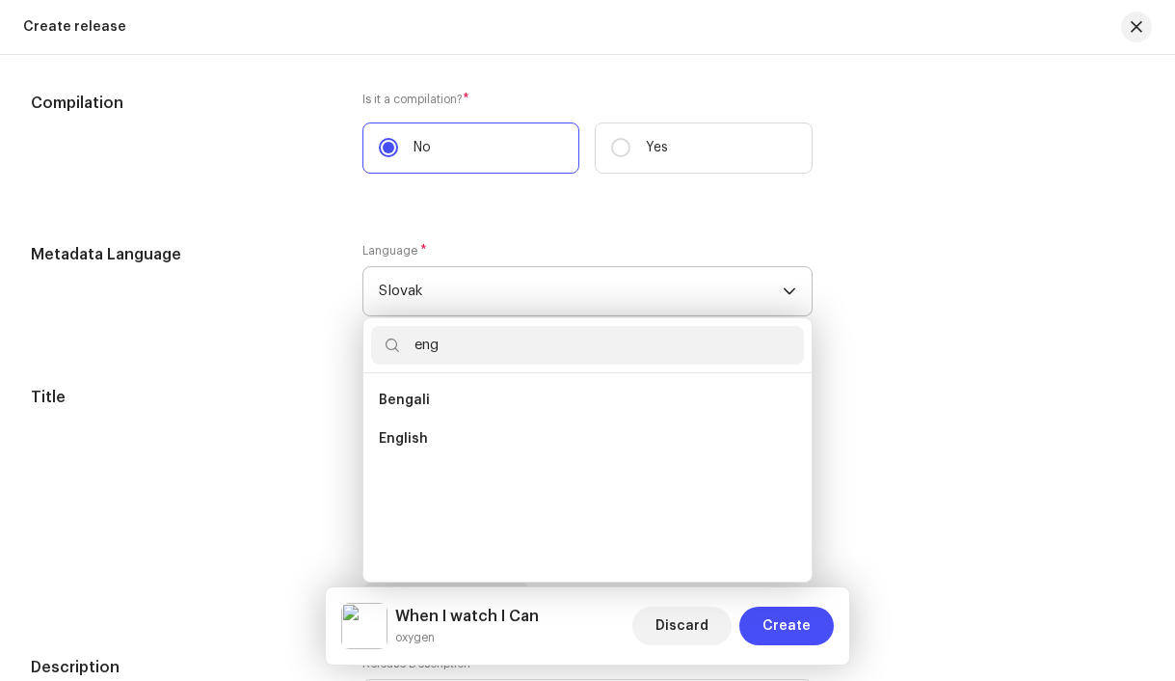
scroll to position [0, 0]
type input "eng"
click at [471, 435] on li "English" at bounding box center [588, 438] width 434 height 39
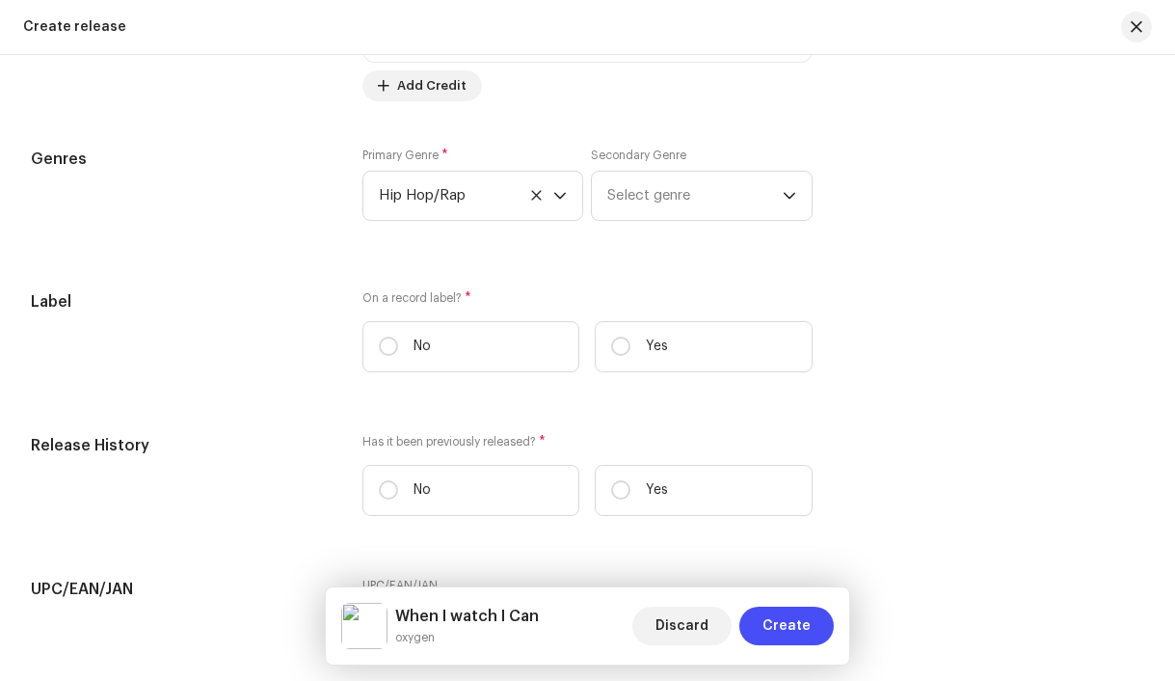
scroll to position [3004, 0]
click at [619, 354] on input "Yes" at bounding box center [620, 345] width 19 height 19
radio input "true"
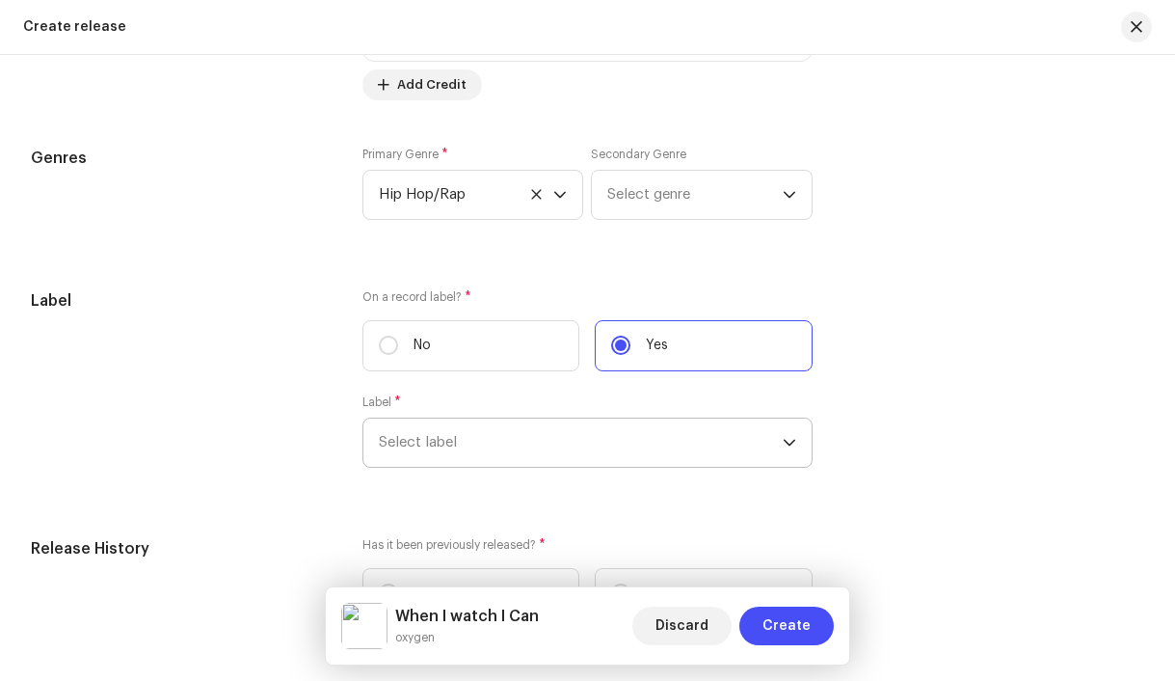
click at [503, 447] on span "Select label" at bounding box center [581, 442] width 405 height 48
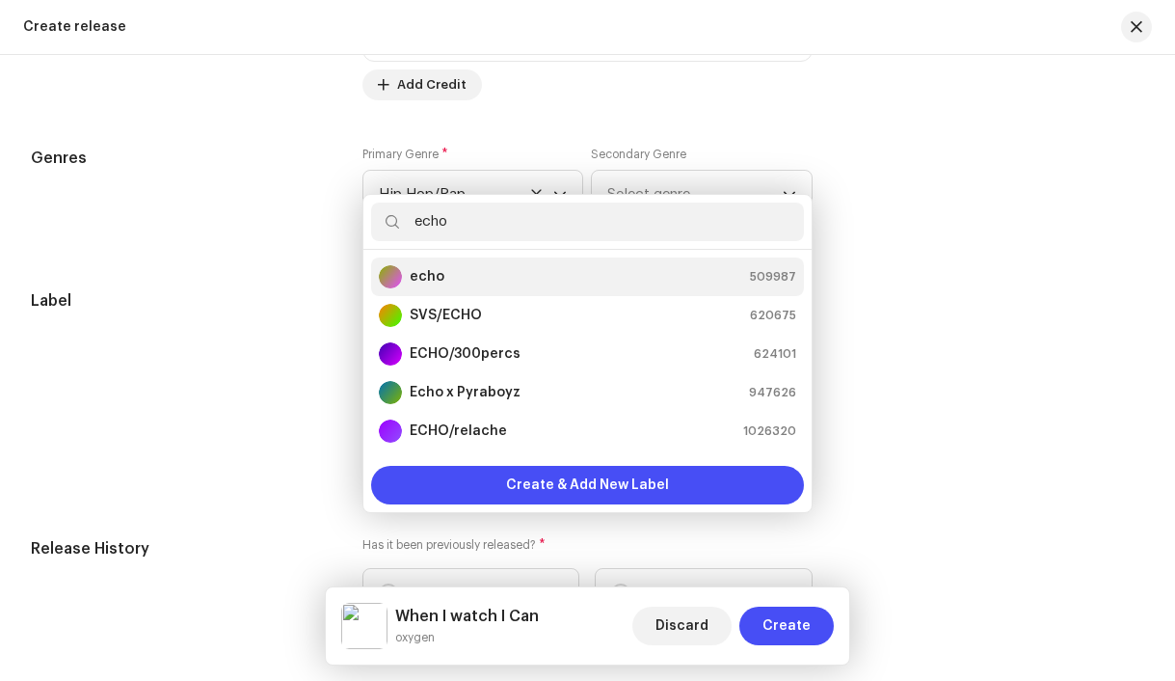
type input "echo"
click at [460, 283] on div "echo 509987" at bounding box center [588, 276] width 418 height 23
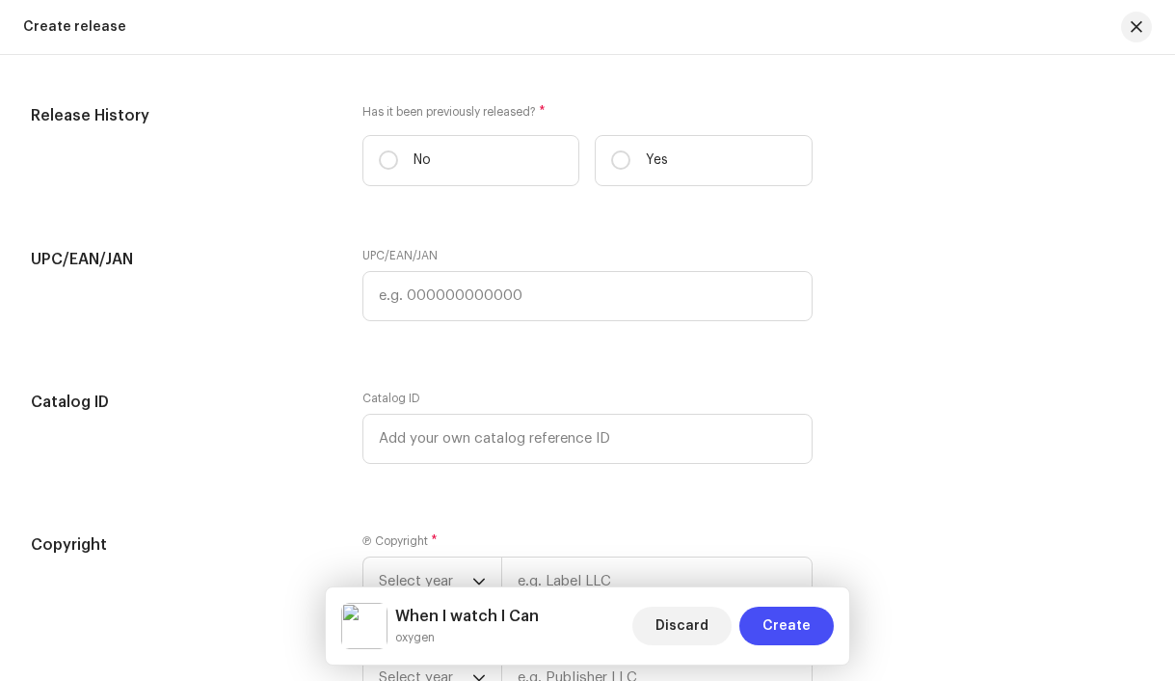
scroll to position [3438, 0]
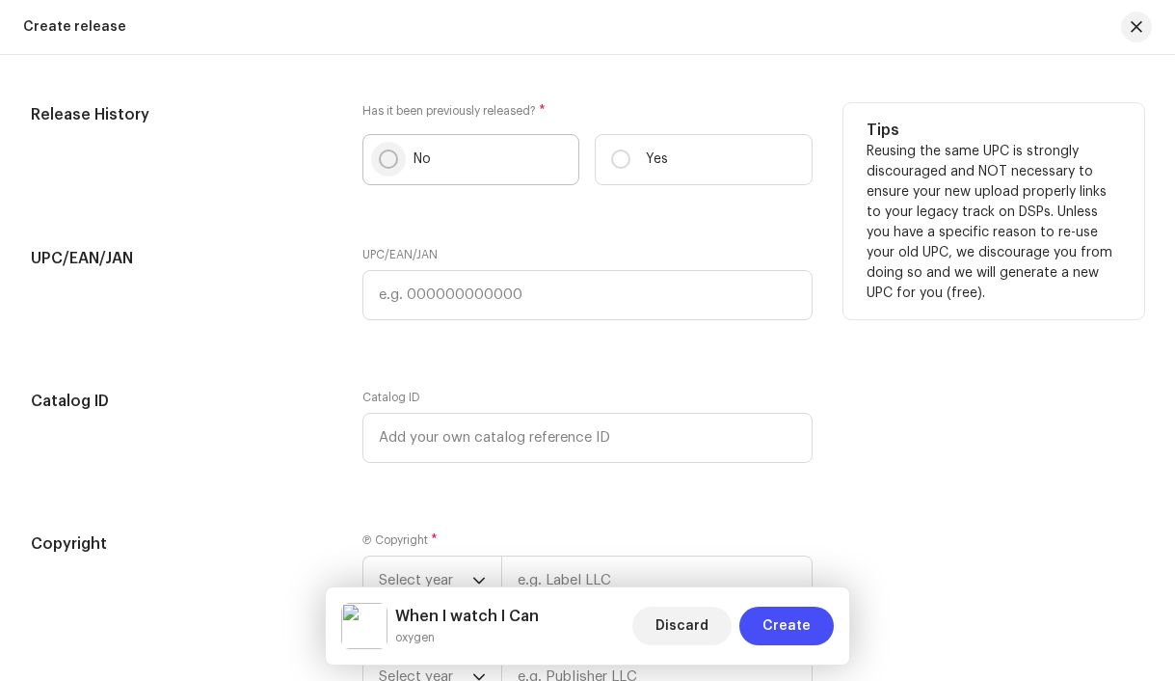
click at [385, 169] on input "No" at bounding box center [388, 158] width 19 height 19
radio input "true"
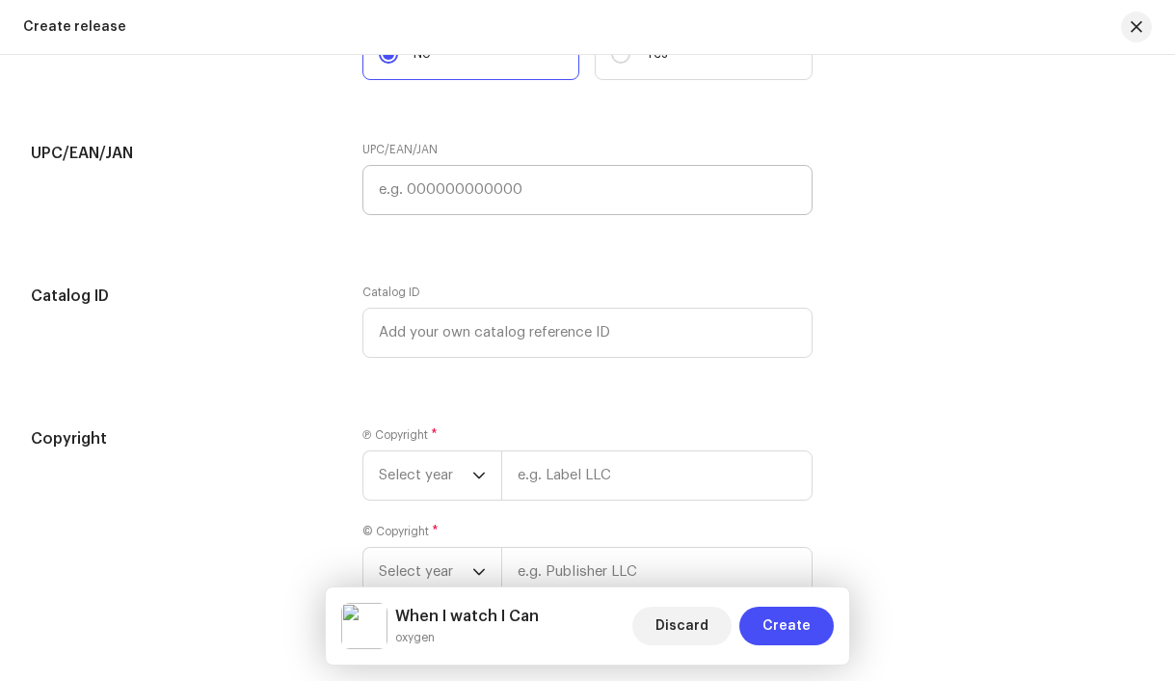
scroll to position [3678, 0]
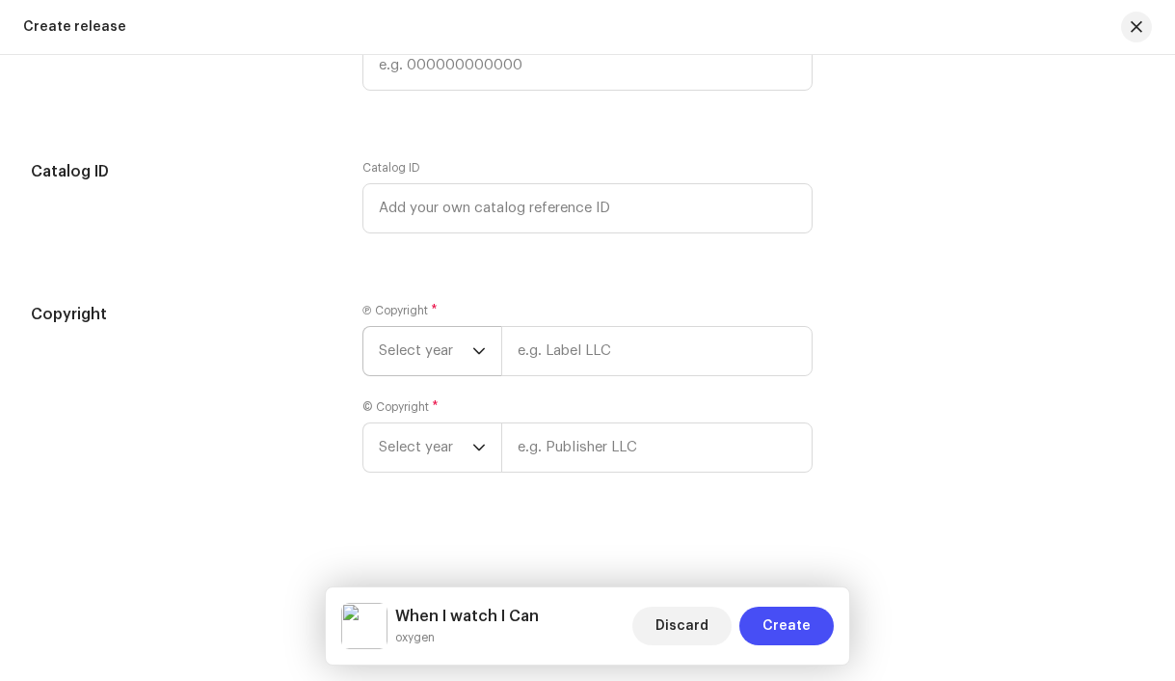
click at [421, 345] on span "Select year" at bounding box center [426, 351] width 94 height 48
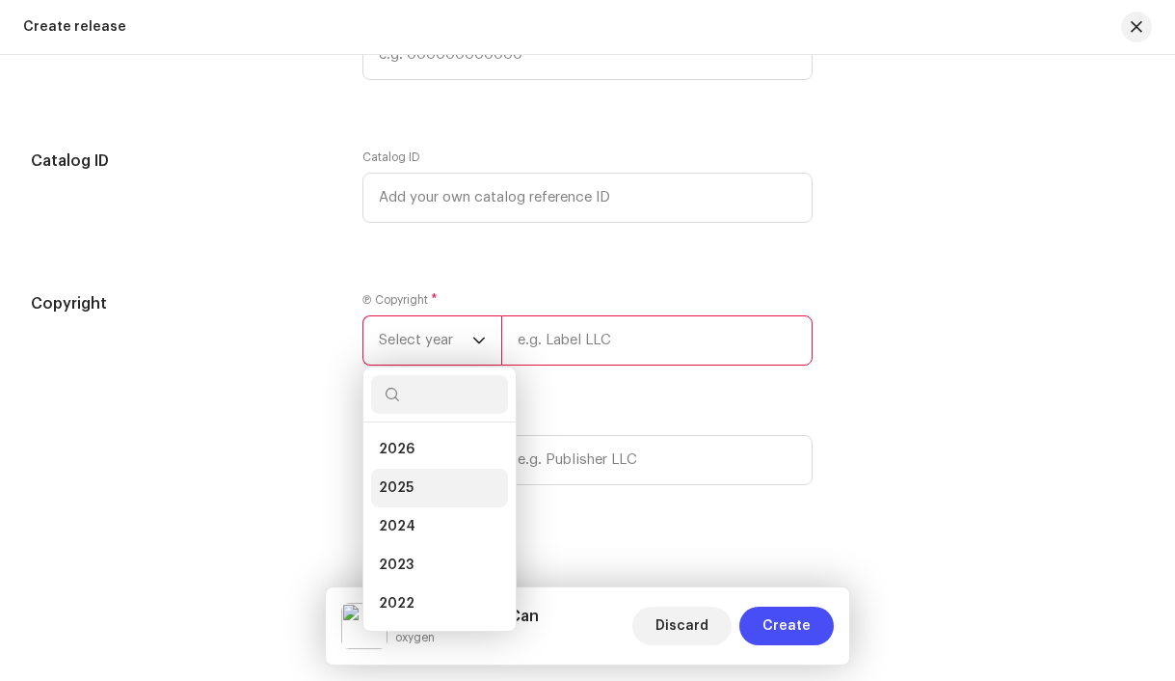
click at [427, 495] on li "2025" at bounding box center [439, 488] width 137 height 39
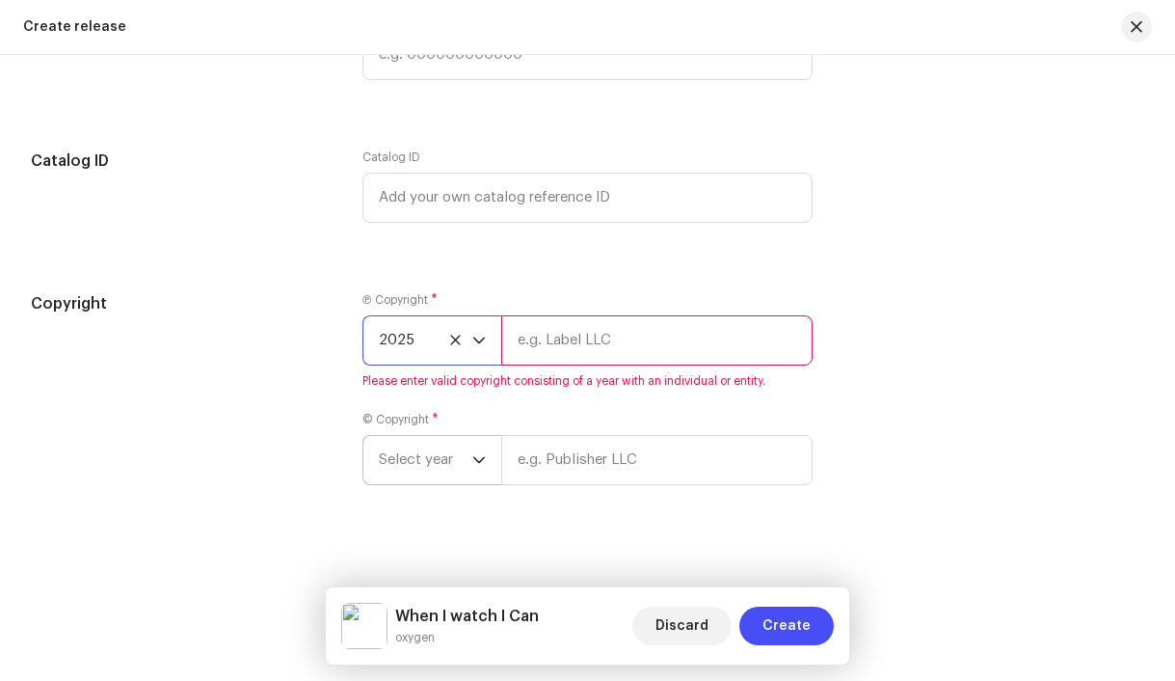
click at [450, 475] on span "Select year" at bounding box center [426, 460] width 94 height 48
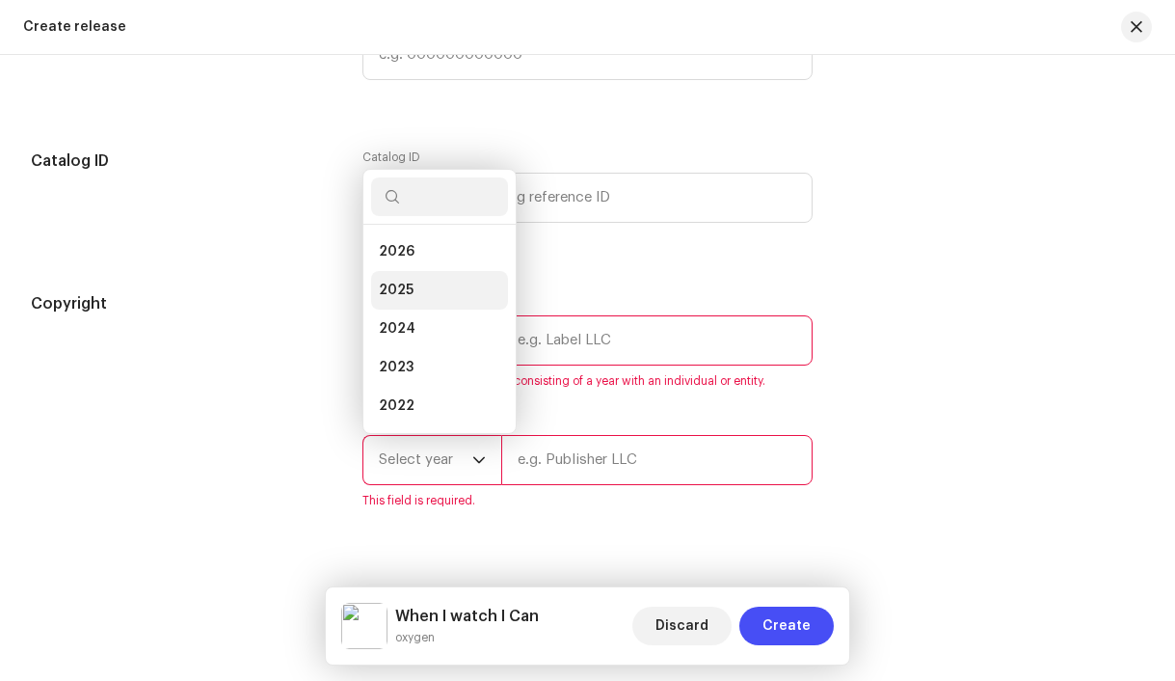
click at [422, 305] on li "2025" at bounding box center [439, 290] width 137 height 39
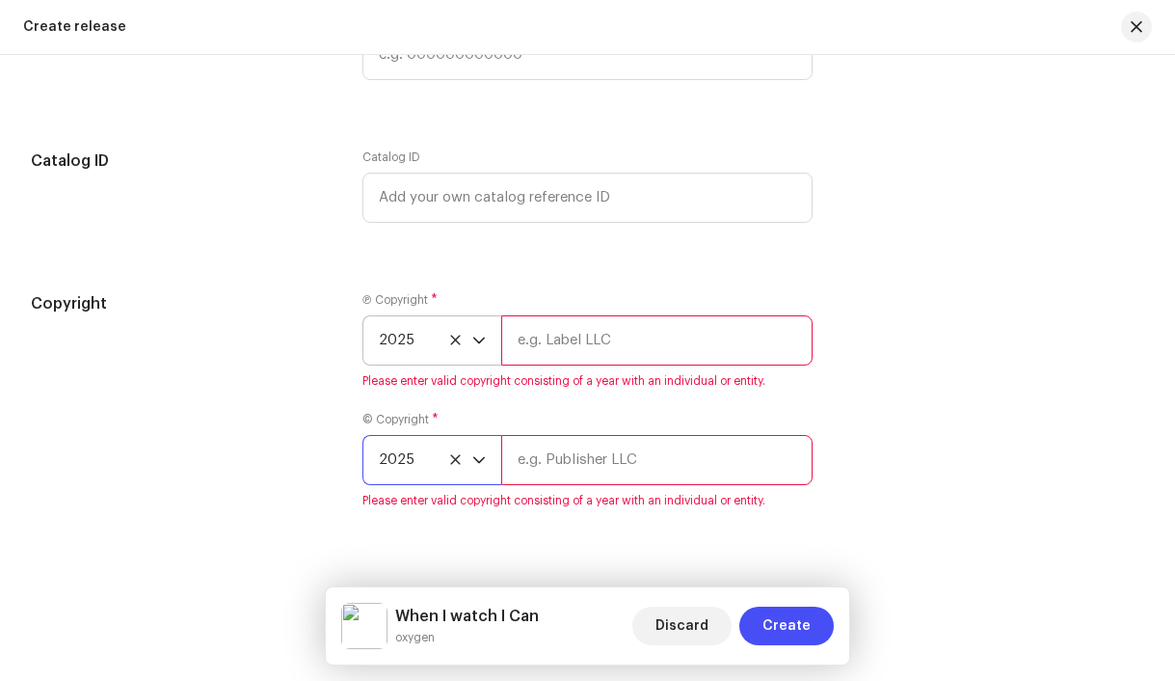
click at [562, 358] on input "text" at bounding box center [657, 340] width 312 height 50
type input "echo, distributed by Bloomdi"
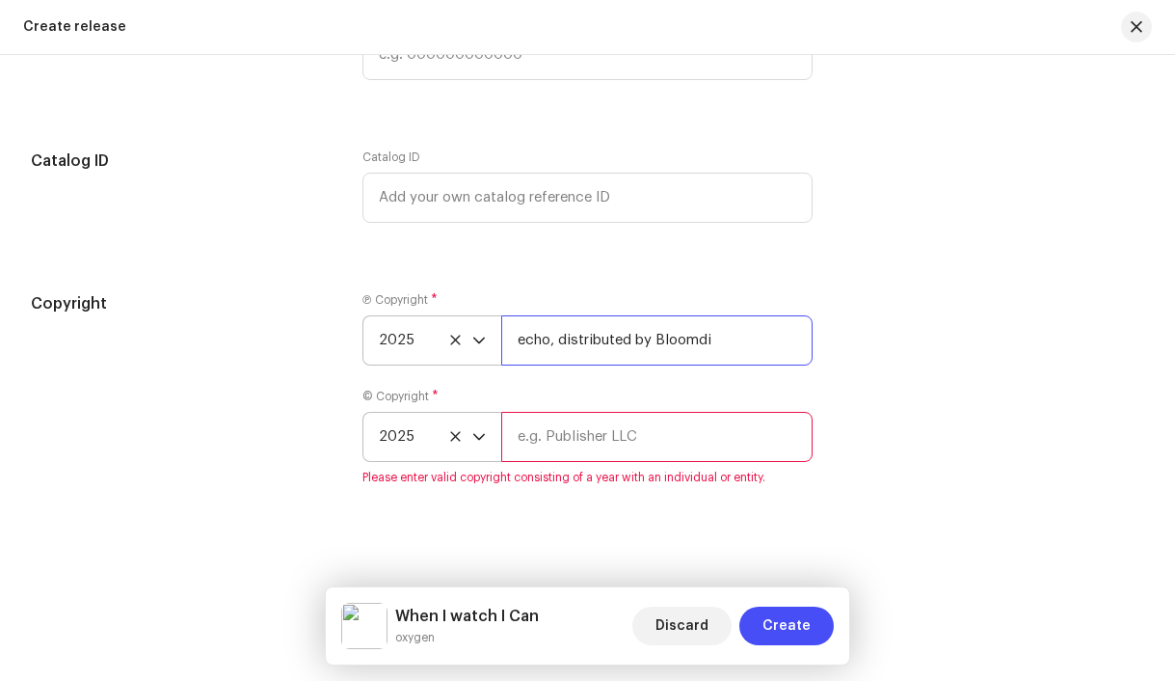
click at [578, 337] on input "echo, distributed by Bloomdi" at bounding box center [657, 340] width 312 height 50
click at [565, 440] on input "text" at bounding box center [657, 437] width 312 height 50
paste input "echo, distributed by Bloomdi"
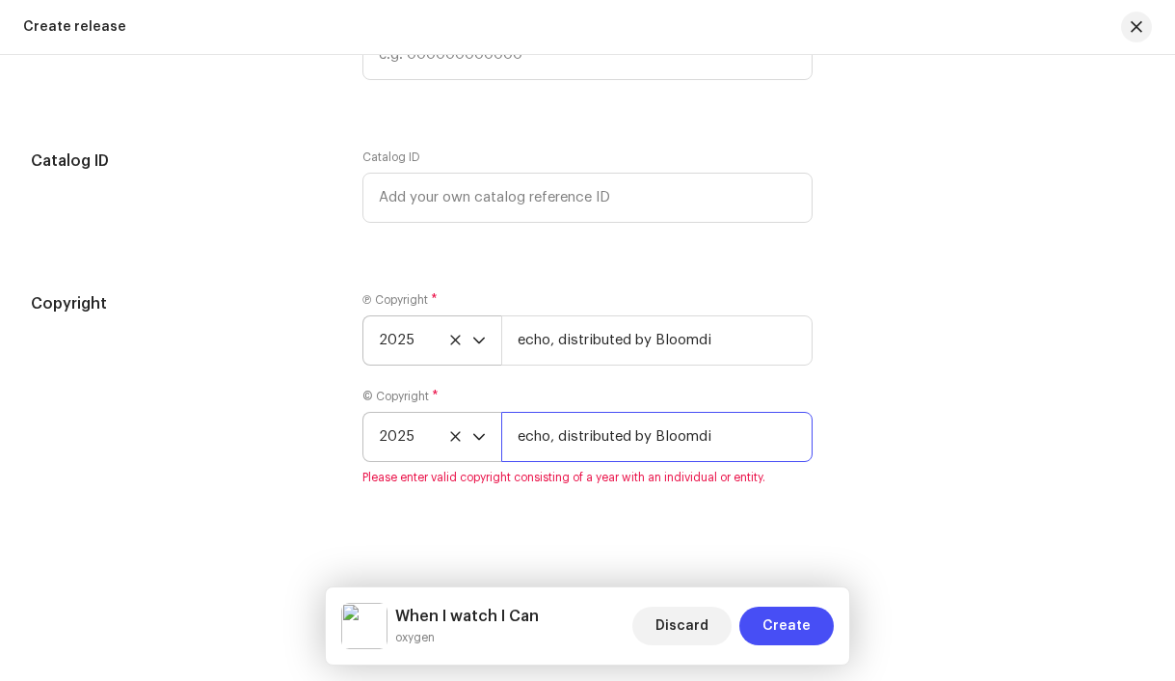
type input "echo, distributed by Bloomdi"
click at [458, 535] on div "Create a new release We’ll guide you through everything — from track selection …" at bounding box center [587, 368] width 1175 height 626
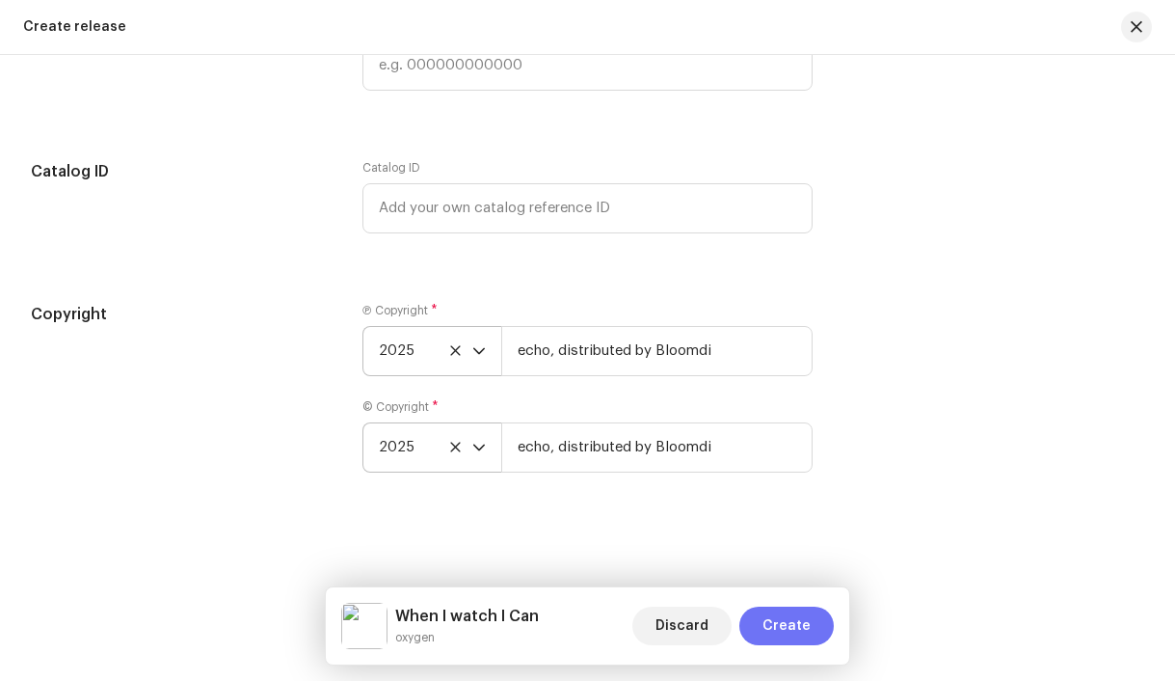
click at [791, 607] on span "Create" at bounding box center [787, 625] width 48 height 39
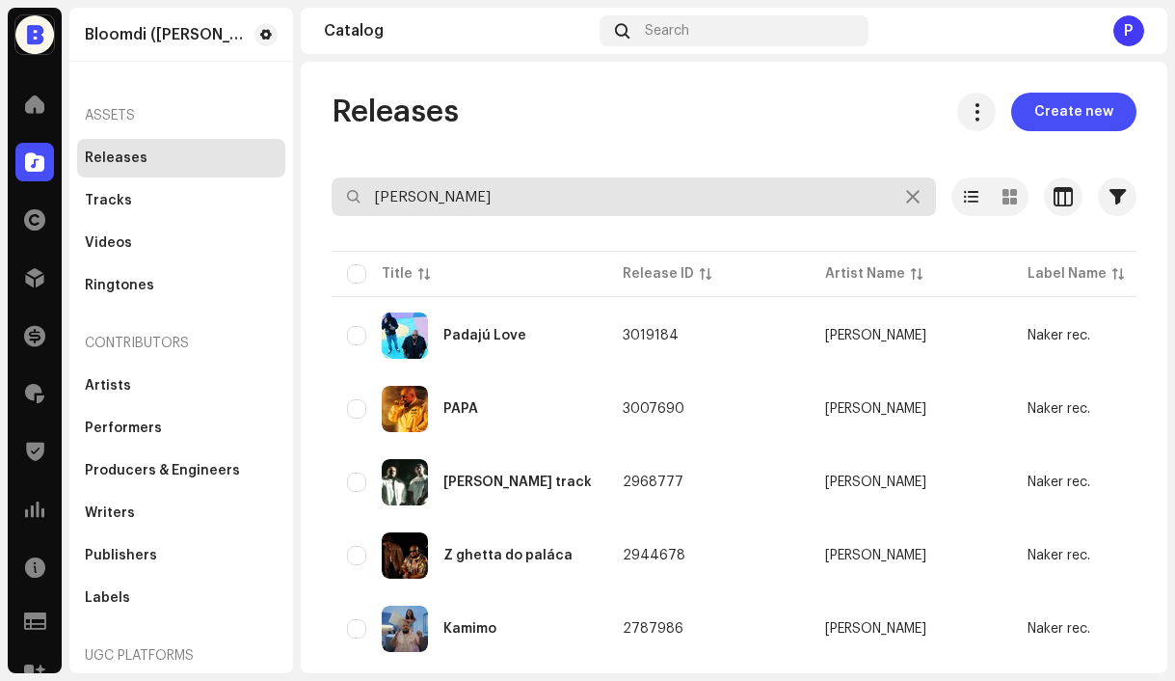
click at [504, 199] on input "[PERSON_NAME]" at bounding box center [634, 196] width 605 height 39
click at [504, 198] on input "[PERSON_NAME]" at bounding box center [634, 196] width 605 height 39
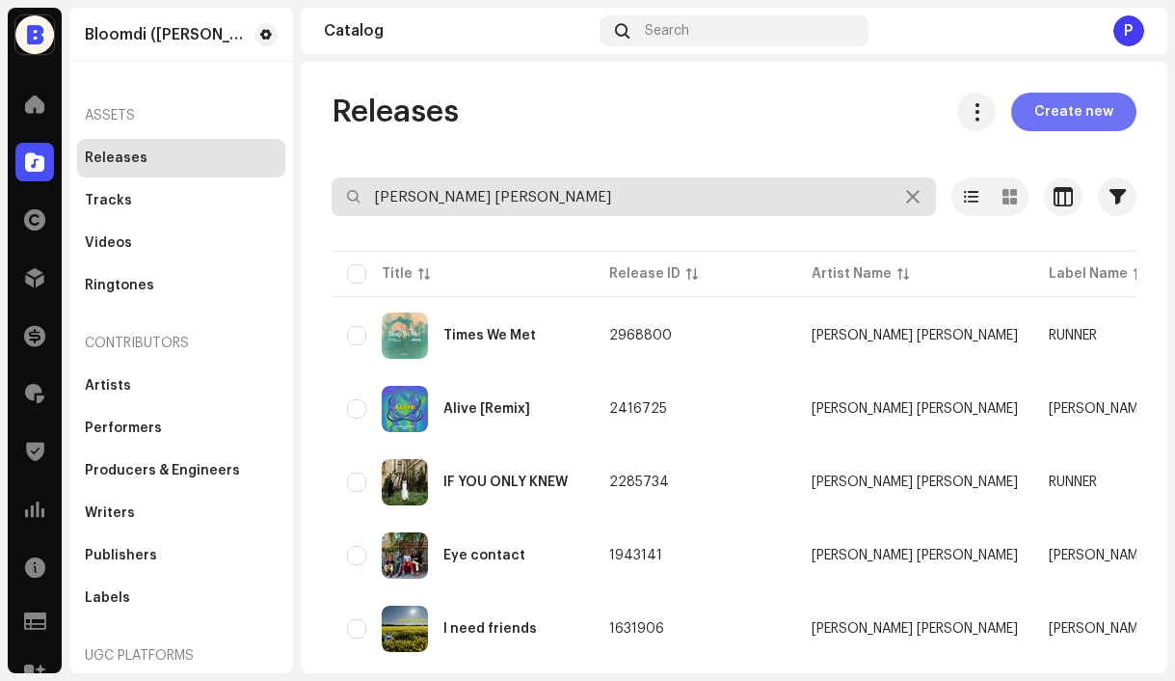
type input "[PERSON_NAME] [PERSON_NAME]"
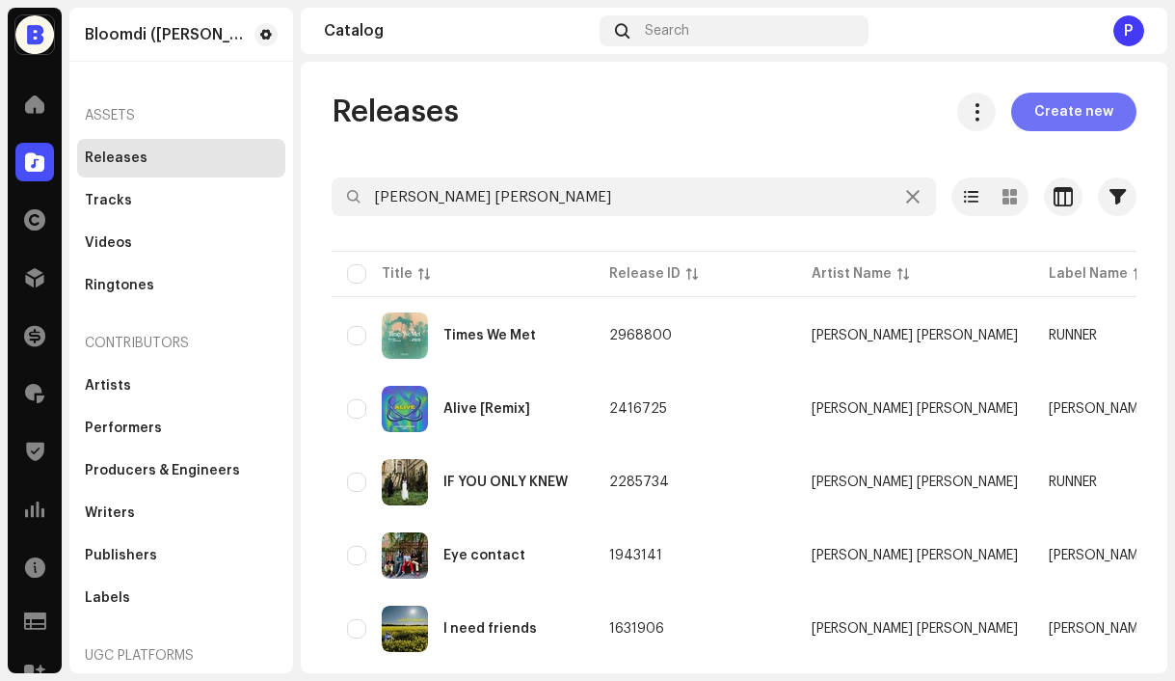
click at [1057, 122] on span "Create new" at bounding box center [1074, 112] width 79 height 39
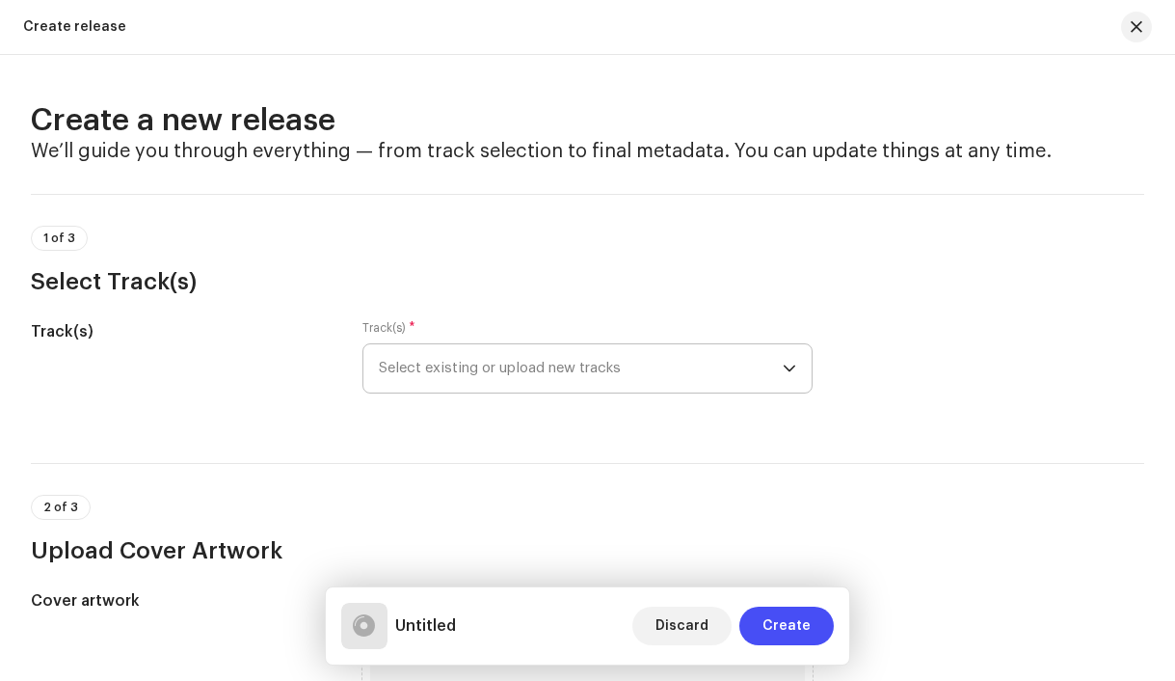
click at [498, 372] on span "Select existing or upload new tracks" at bounding box center [581, 368] width 405 height 48
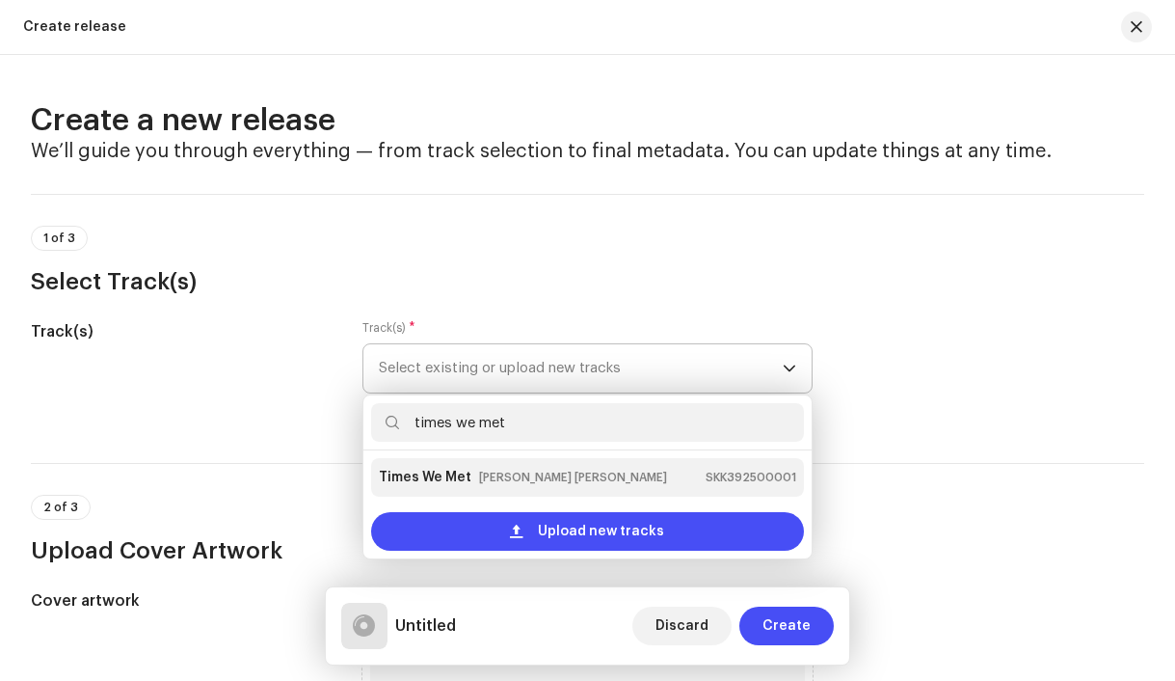
type input "times we met"
click at [448, 478] on strong "Times We Met" at bounding box center [425, 477] width 93 height 31
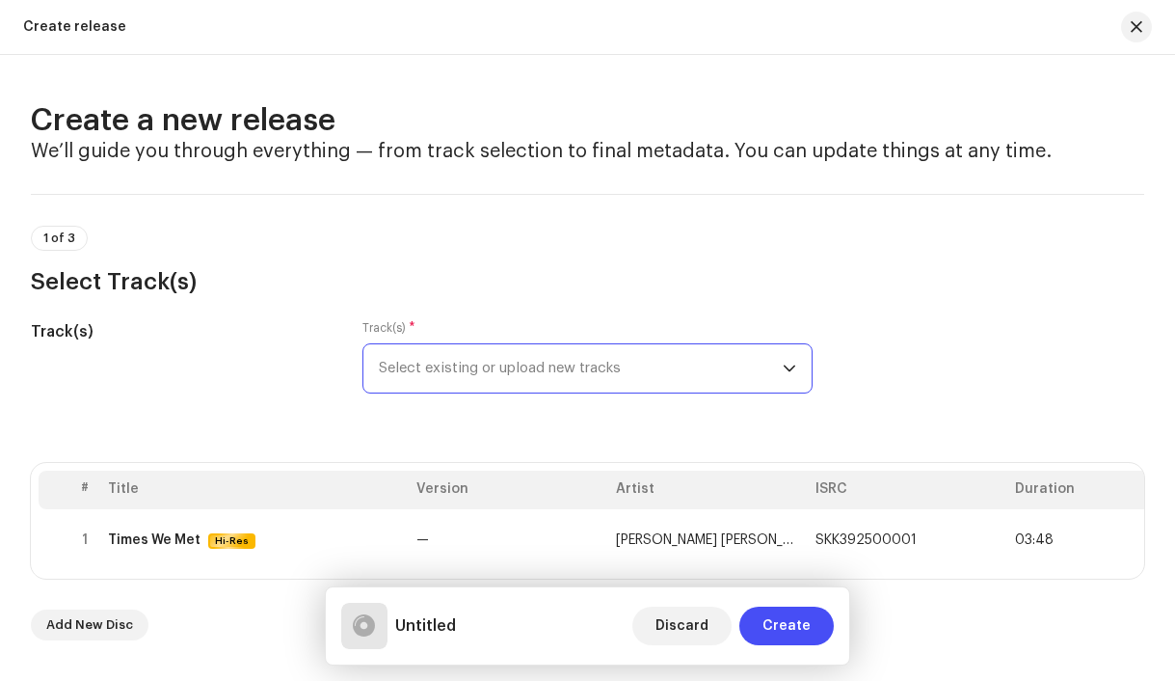
click at [500, 368] on span "Select existing or upload new tracks" at bounding box center [581, 368] width 405 height 48
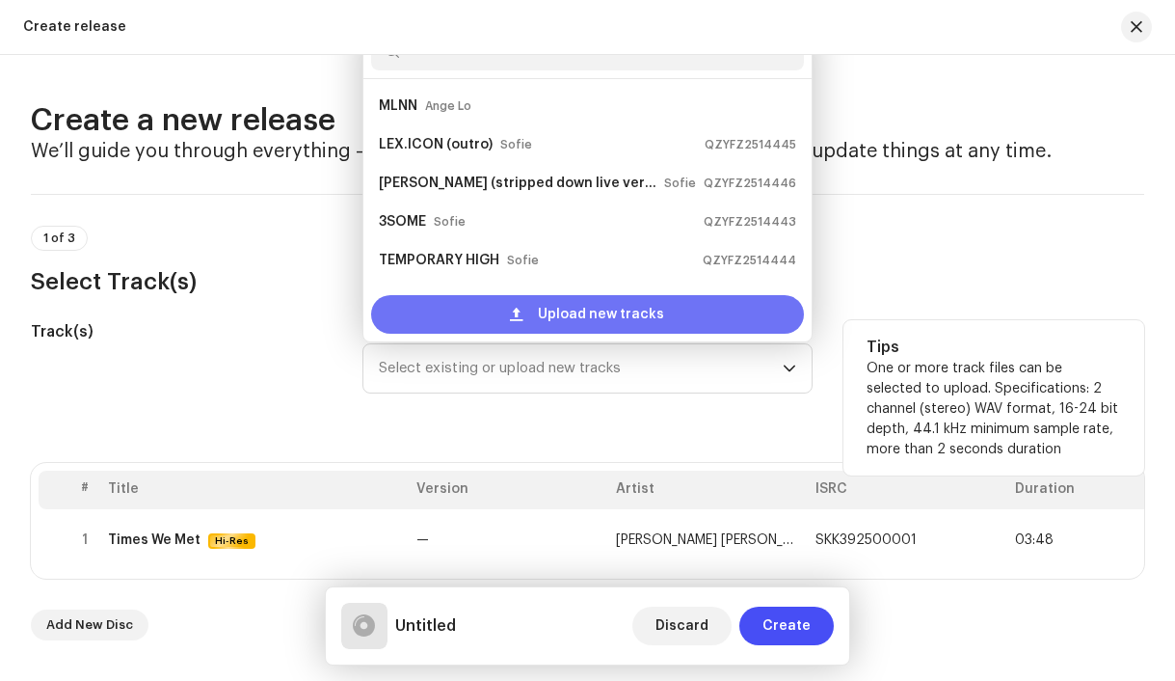
click at [483, 316] on div "Upload new tracks" at bounding box center [588, 314] width 434 height 39
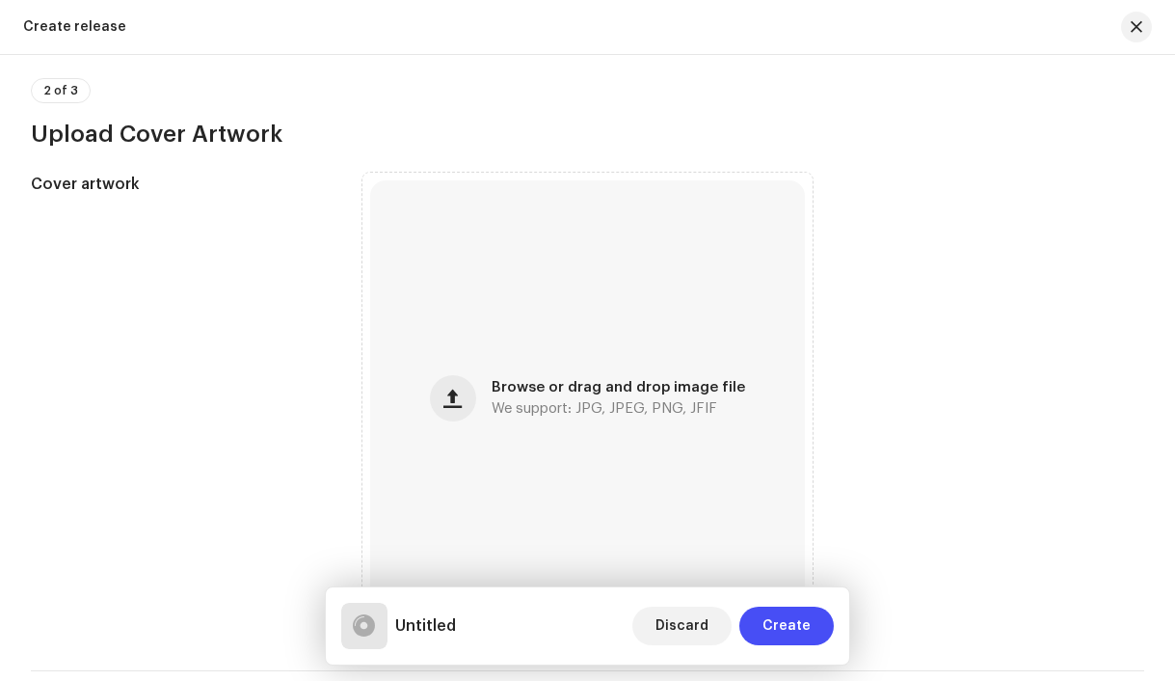
scroll to position [879, 0]
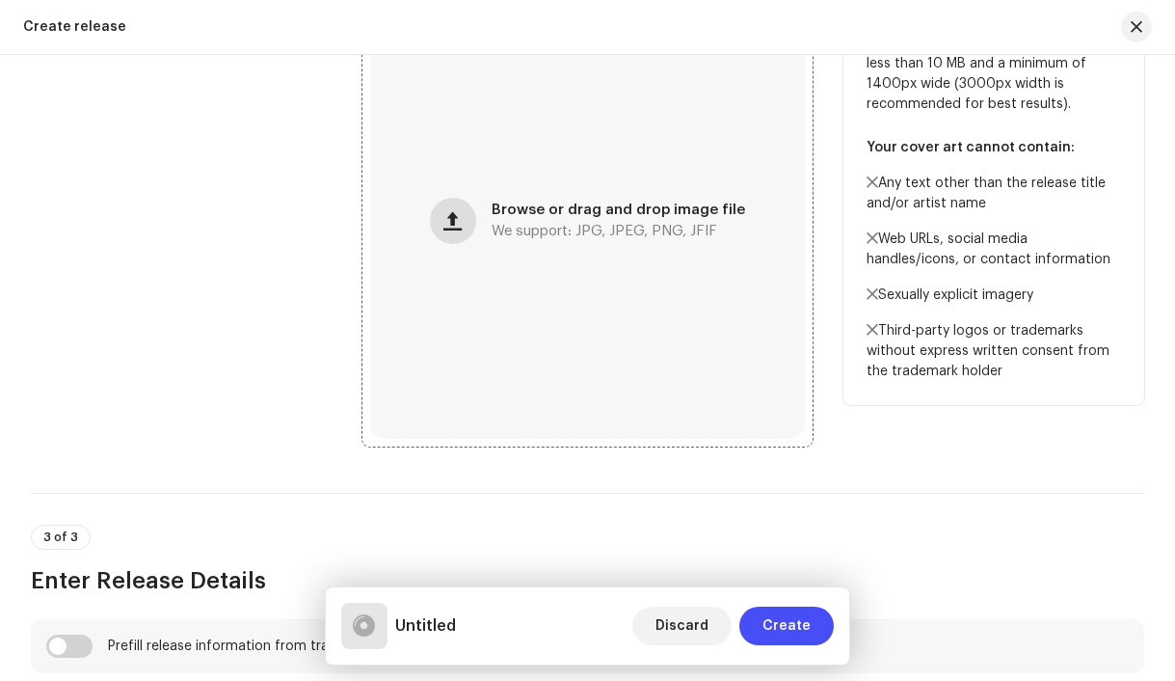
click at [454, 240] on button "button" at bounding box center [453, 221] width 46 height 46
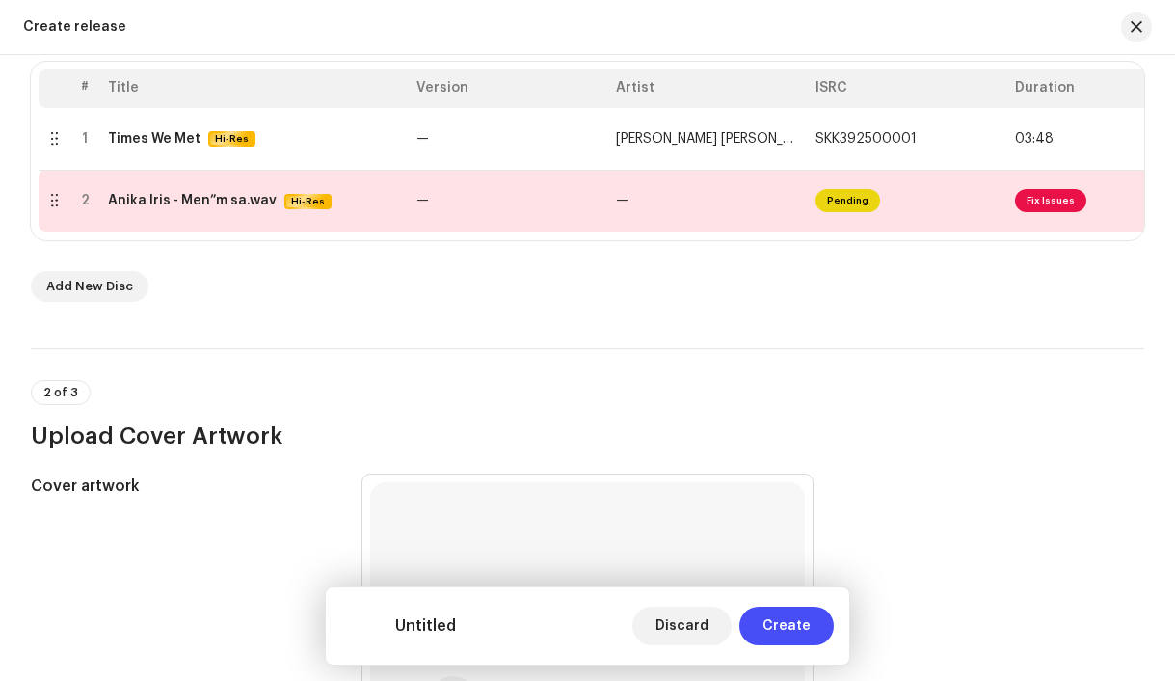
scroll to position [390, 0]
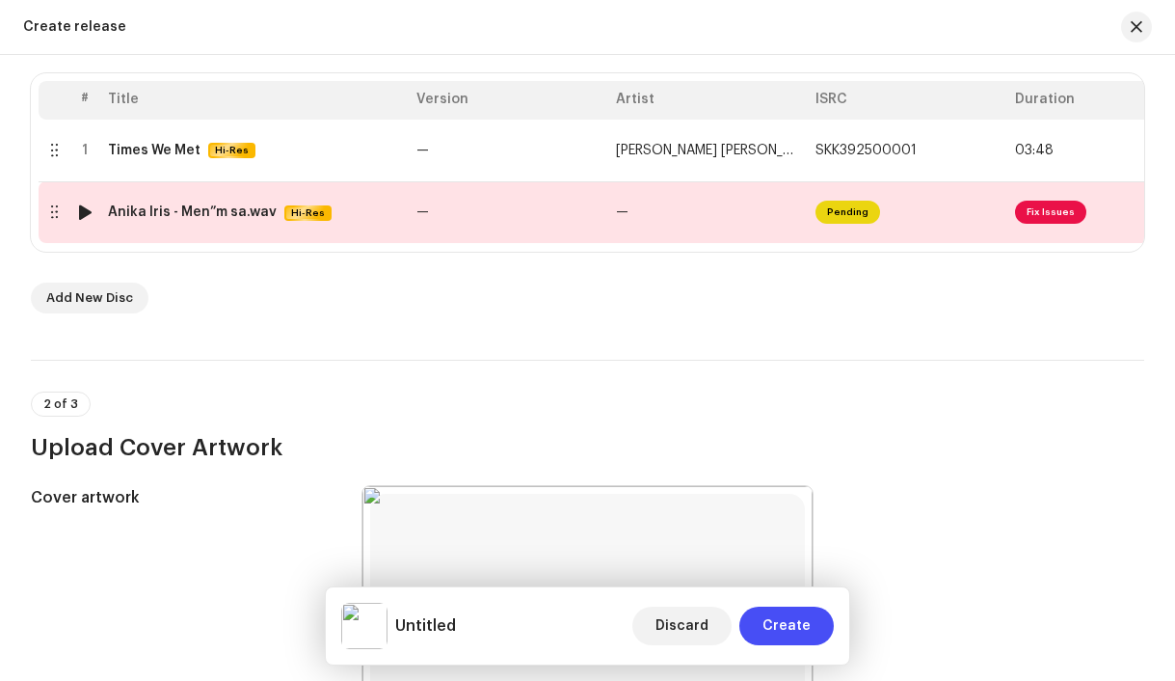
click at [229, 213] on div "Anika Iris - Men”m sa.wav" at bounding box center [192, 211] width 169 height 15
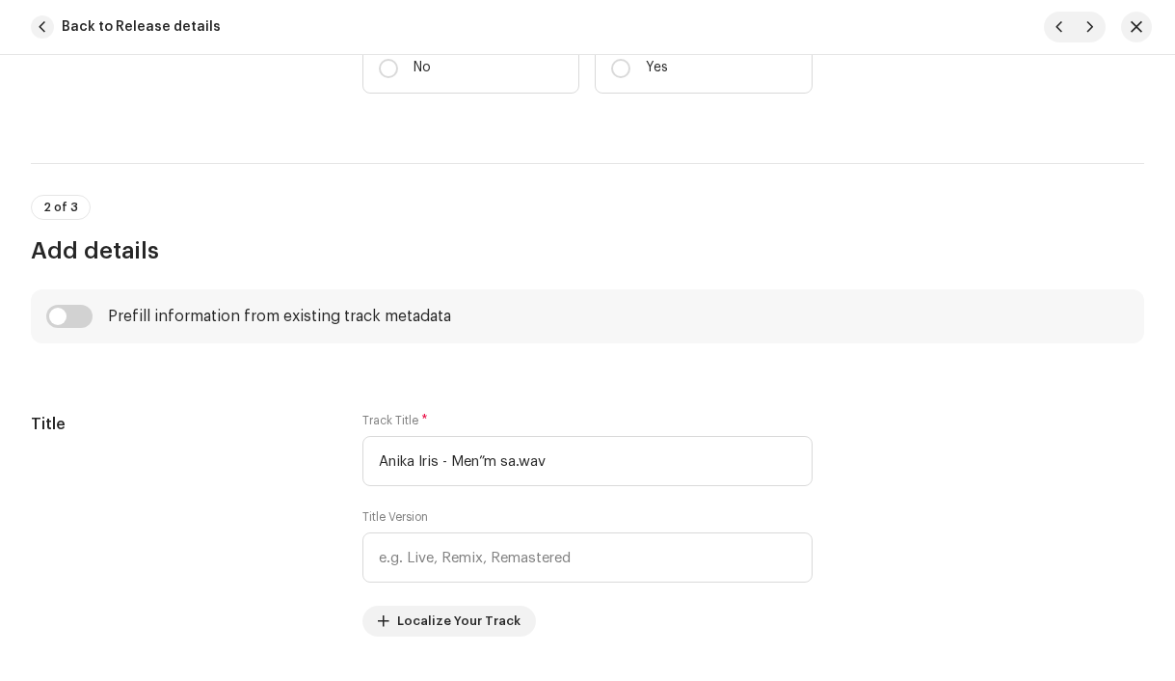
scroll to position [620, 0]
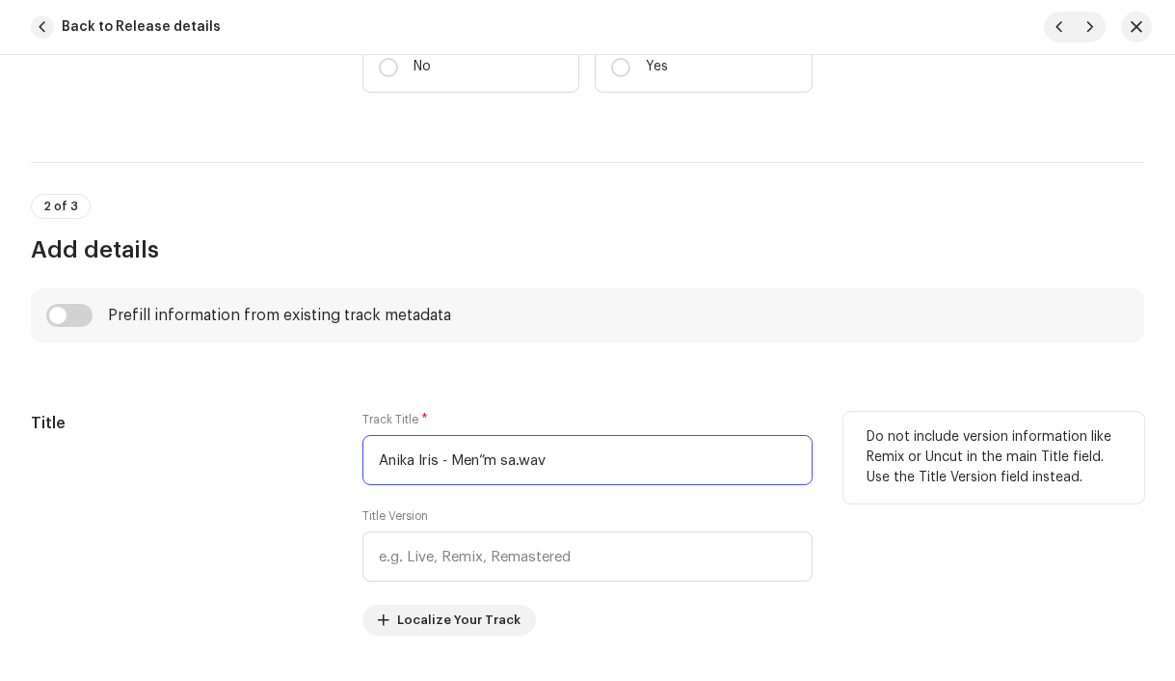
click at [456, 457] on input "Anika Iris - Men”m sa.wav" at bounding box center [588, 460] width 451 height 50
click at [455, 457] on input "Anika Iris - Men”m sa.wav" at bounding box center [588, 460] width 451 height 50
paste input "Mením sa"
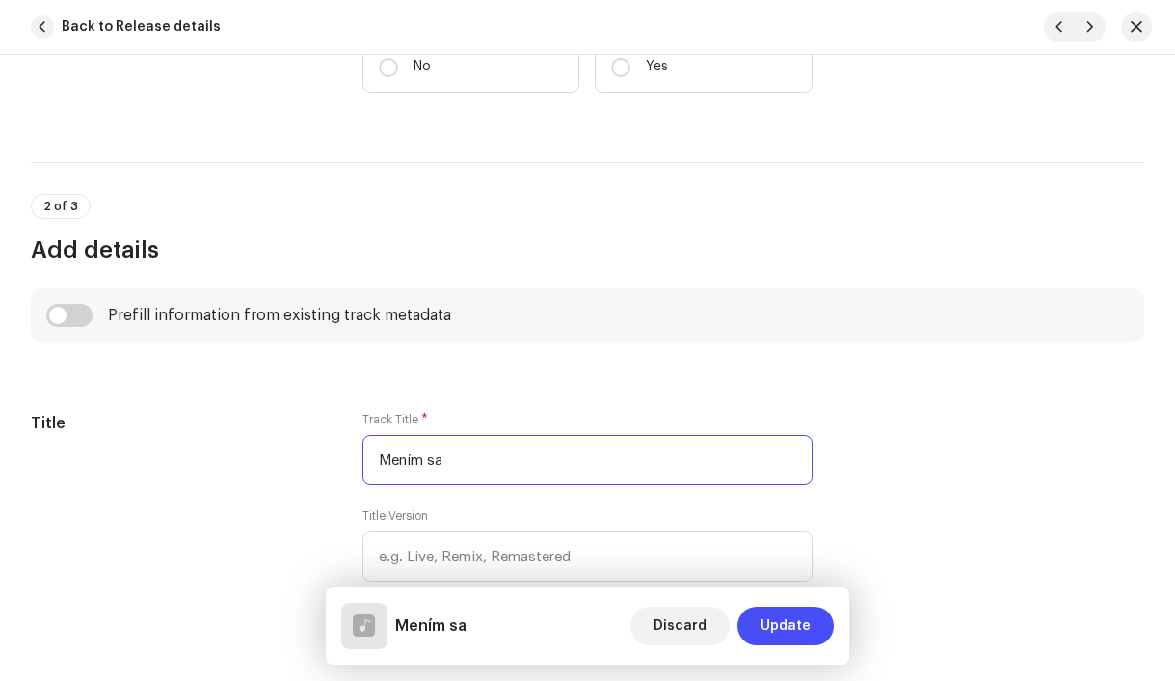
scroll to position [603, 0]
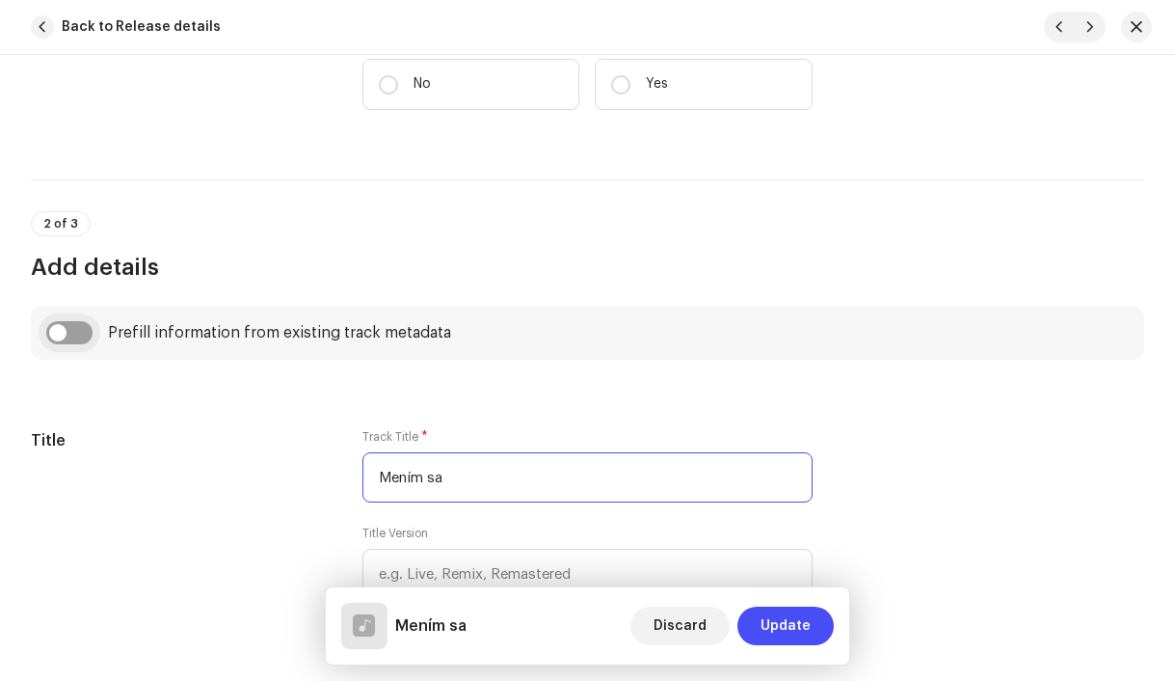
type input "Mením sa"
click at [60, 332] on input "checkbox" at bounding box center [69, 332] width 46 height 23
checkbox input "true"
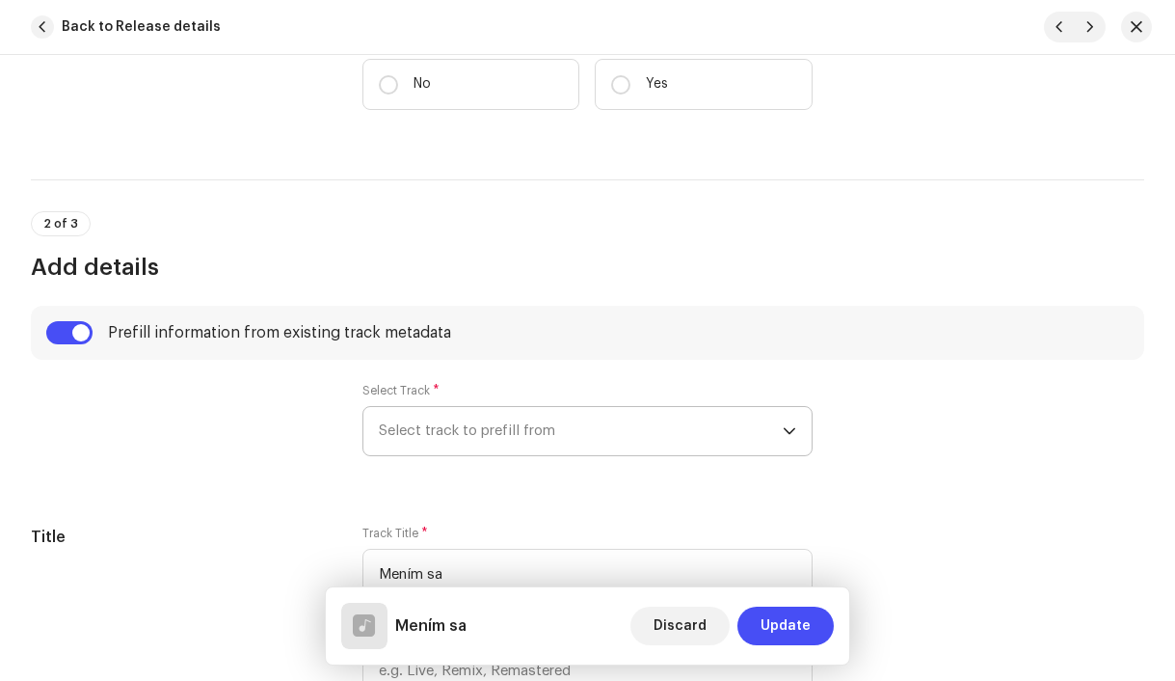
click at [482, 436] on span "Select track to prefill from" at bounding box center [581, 431] width 405 height 48
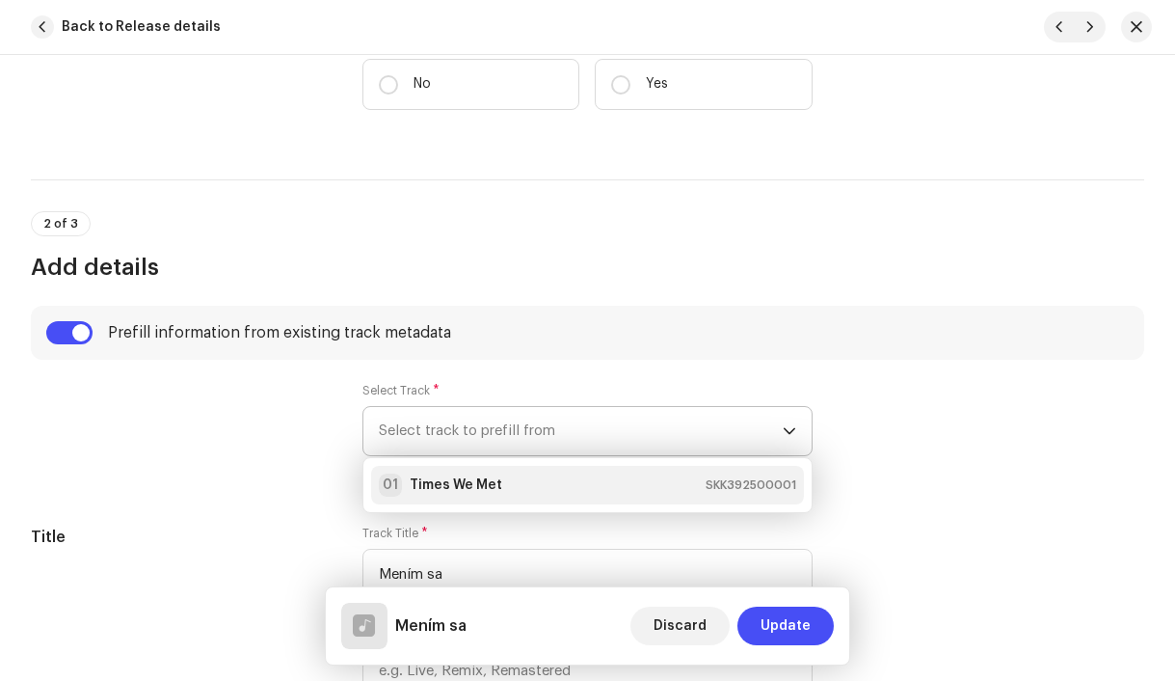
click at [482, 485] on strong "Times We Met" at bounding box center [456, 484] width 93 height 19
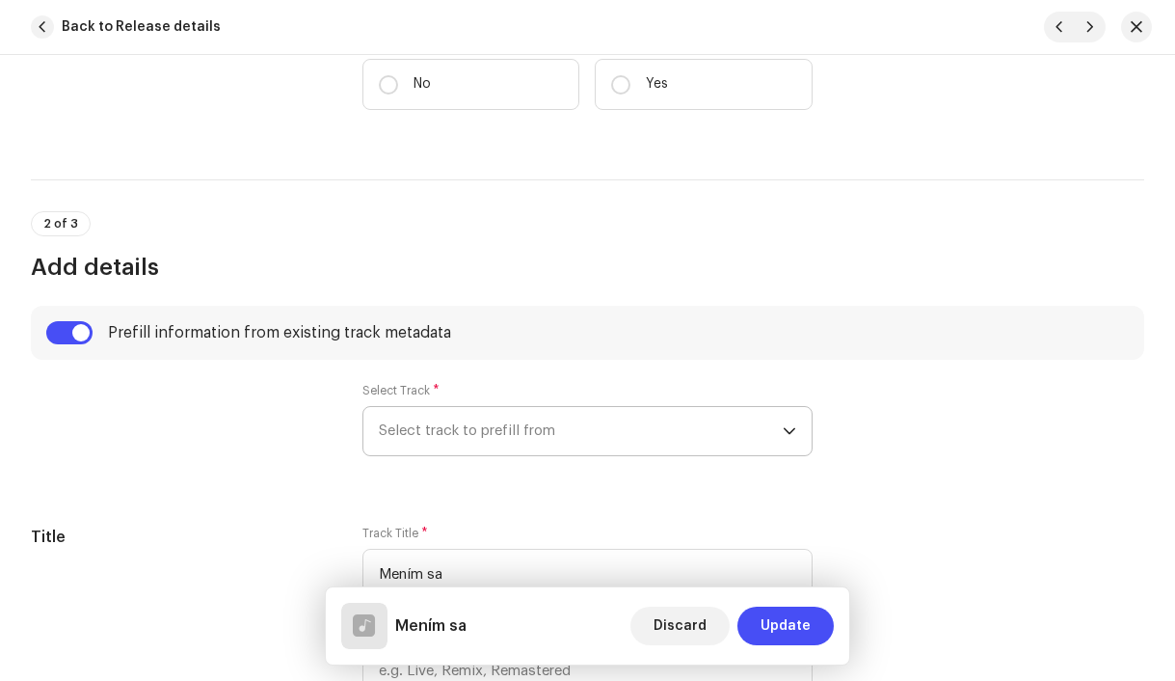
type input "01:55"
radio input "true"
type input "RUNNER, distributed by Bloomdi"
checkbox input "true"
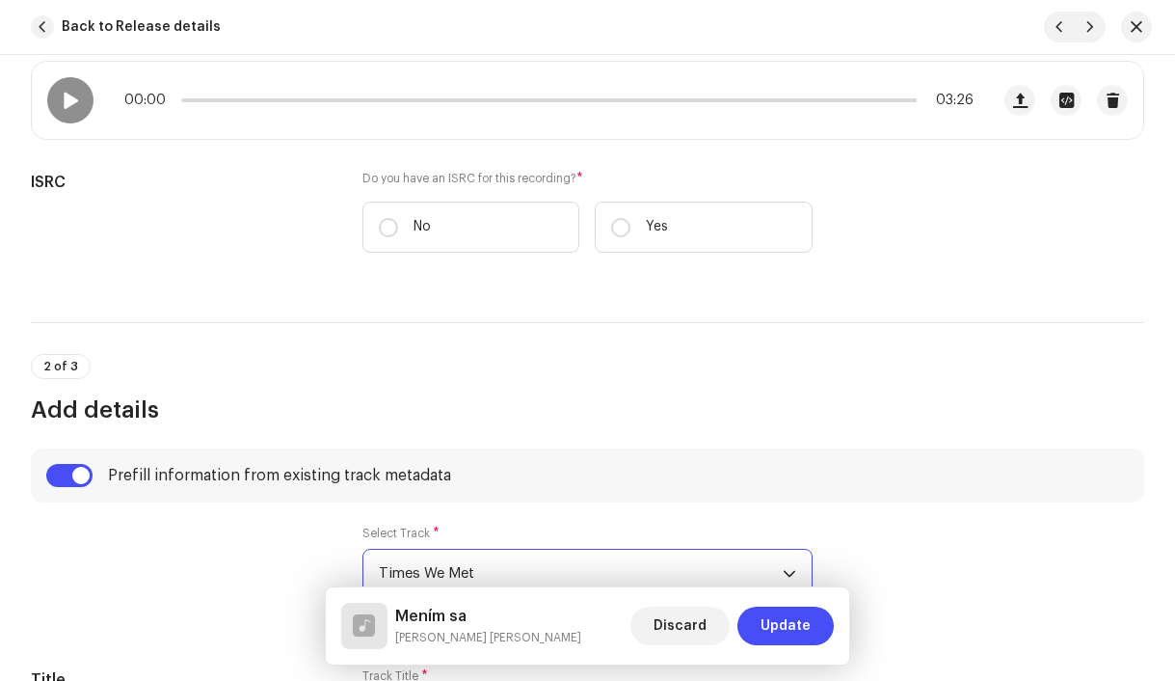
scroll to position [400, 0]
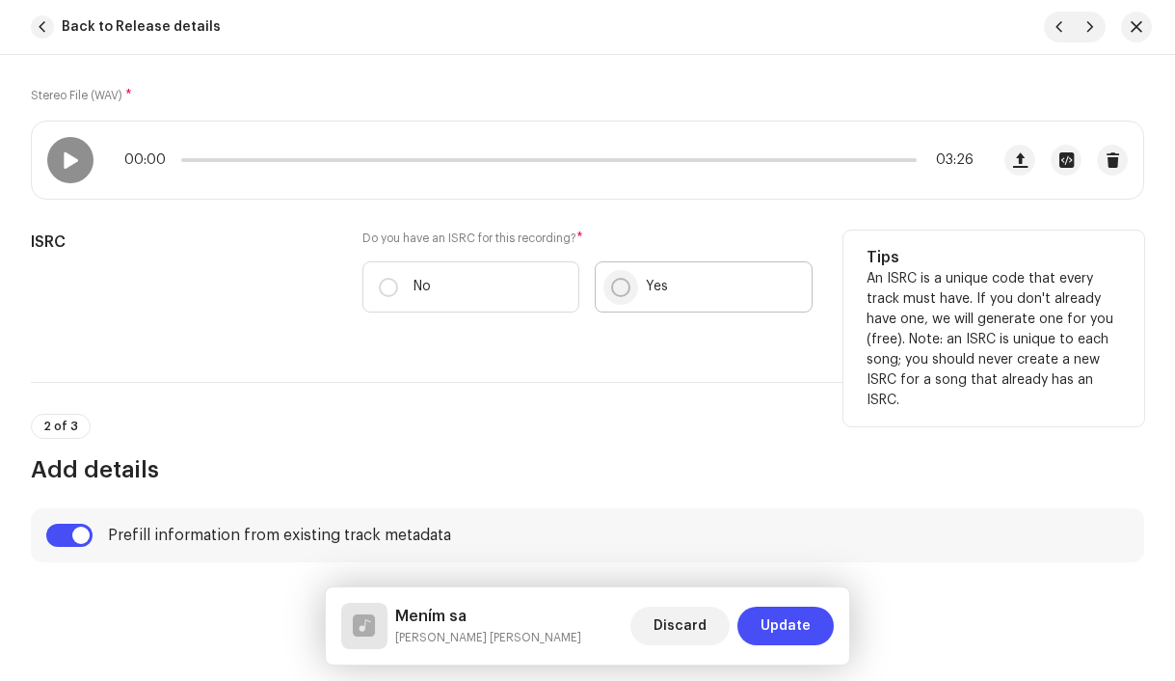
click at [619, 290] on input "Yes" at bounding box center [620, 287] width 19 height 19
radio input "true"
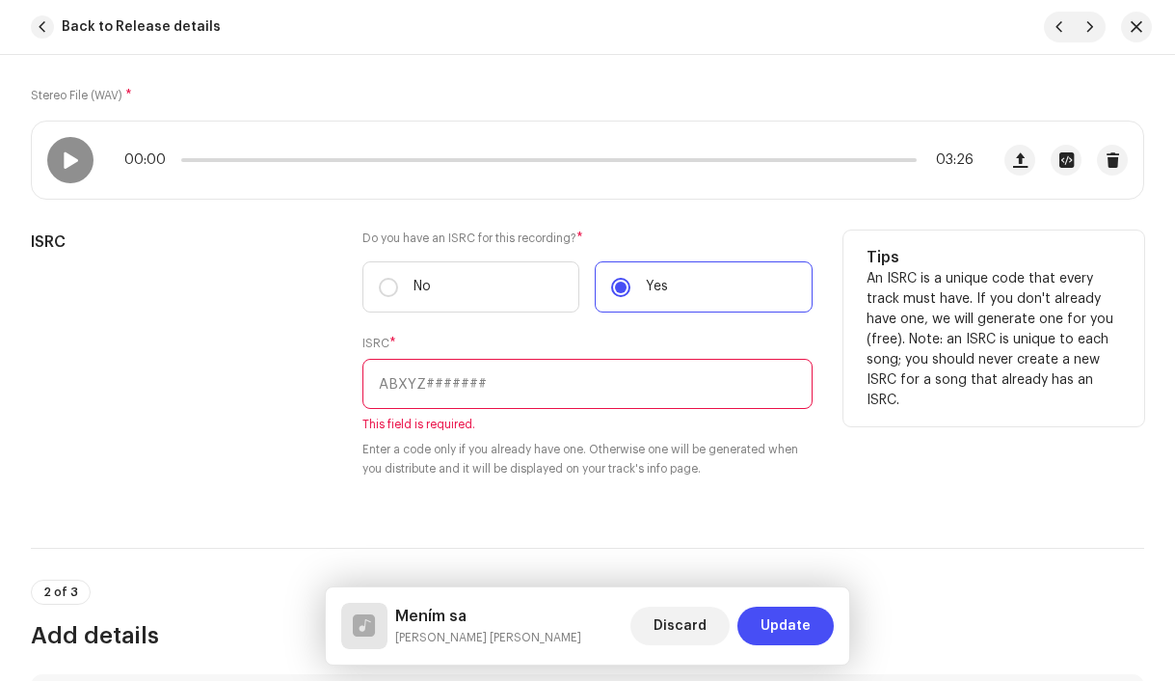
click at [494, 368] on input "text" at bounding box center [588, 384] width 451 height 50
paste input "SKK392500002"
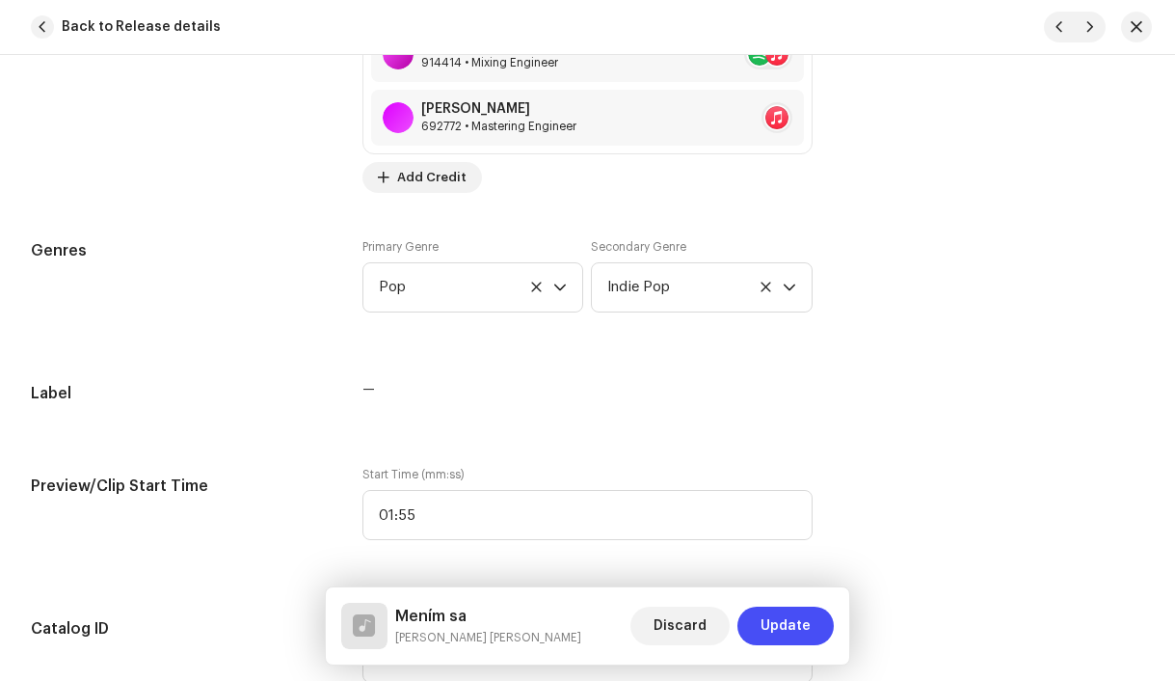
scroll to position [2136, 0]
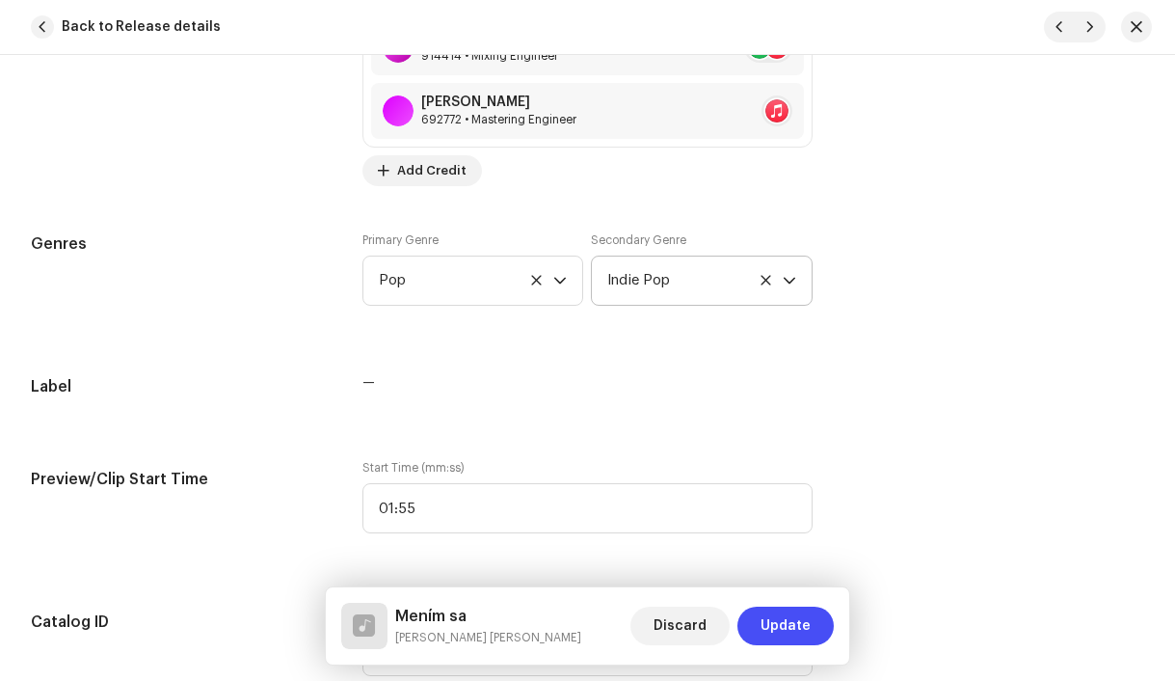
type input "SKK392500002"
click at [760, 285] on icon at bounding box center [766, 280] width 13 height 13
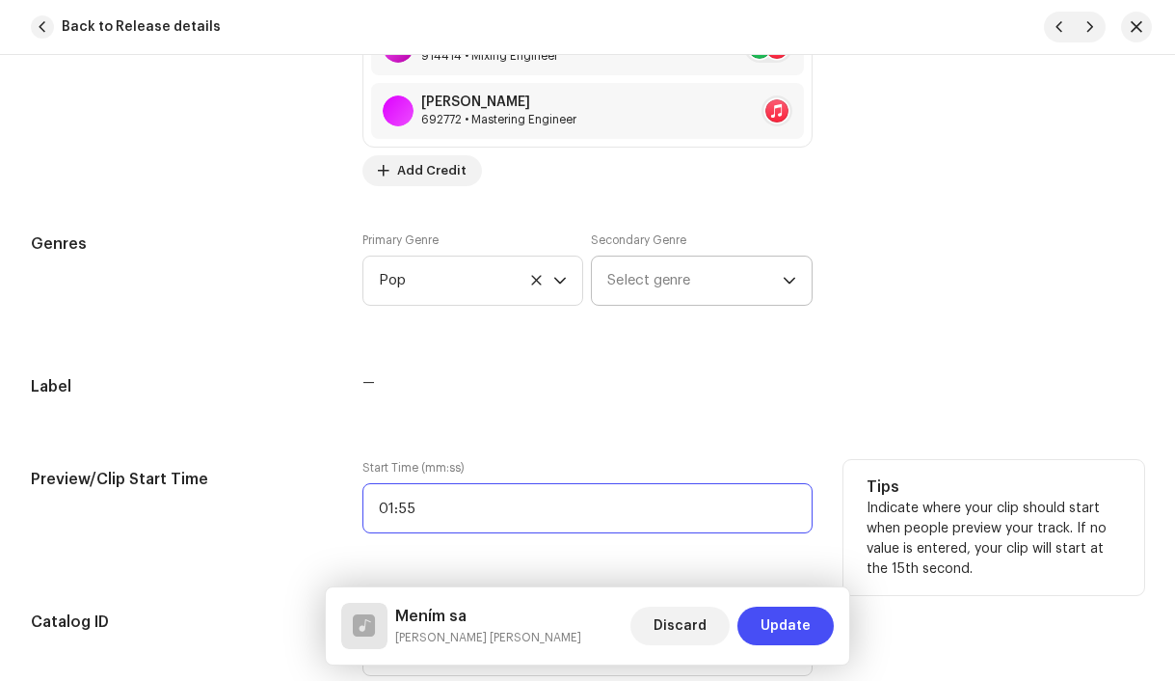
click at [486, 519] on input "01:55" at bounding box center [588, 508] width 451 height 50
type input ":"
click at [534, 463] on label "Start Time (mm:ss)" at bounding box center [588, 467] width 451 height 15
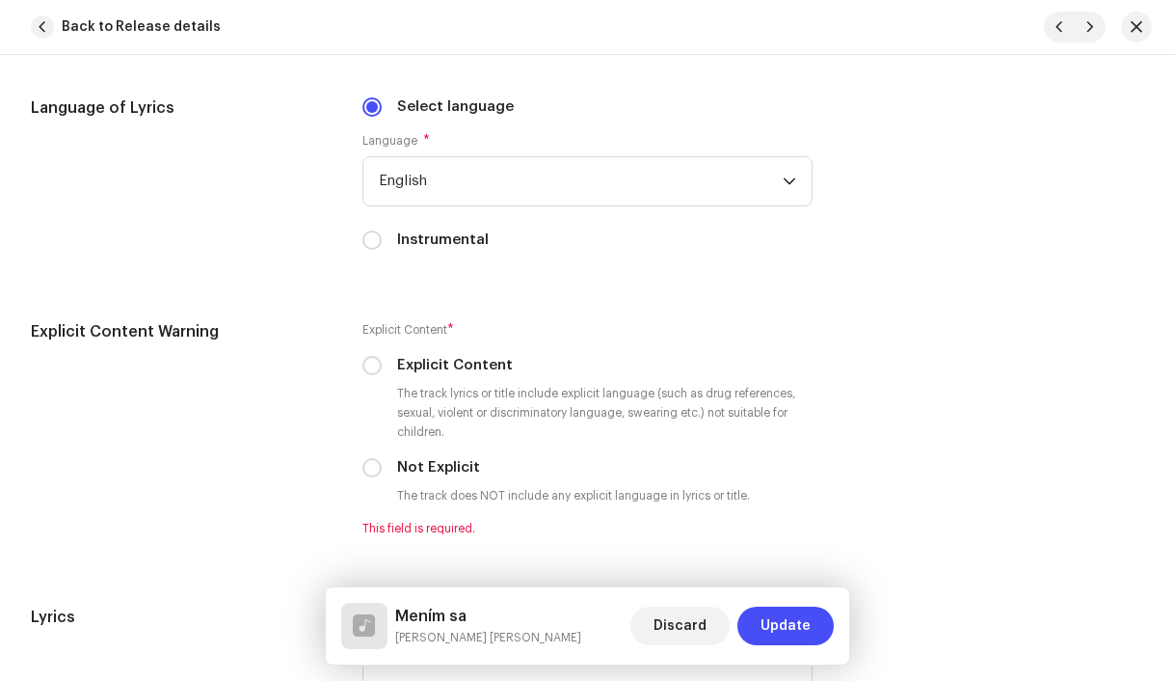
scroll to position [3605, 0]
click at [471, 189] on span "English" at bounding box center [581, 180] width 405 height 48
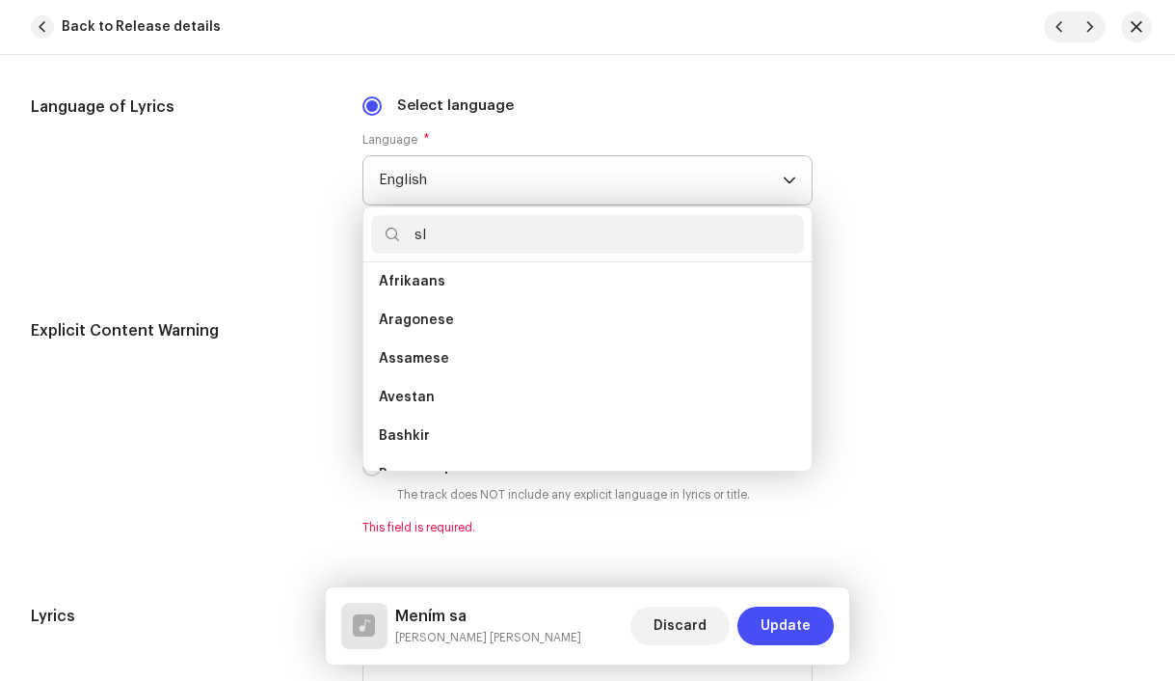
scroll to position [0, 0]
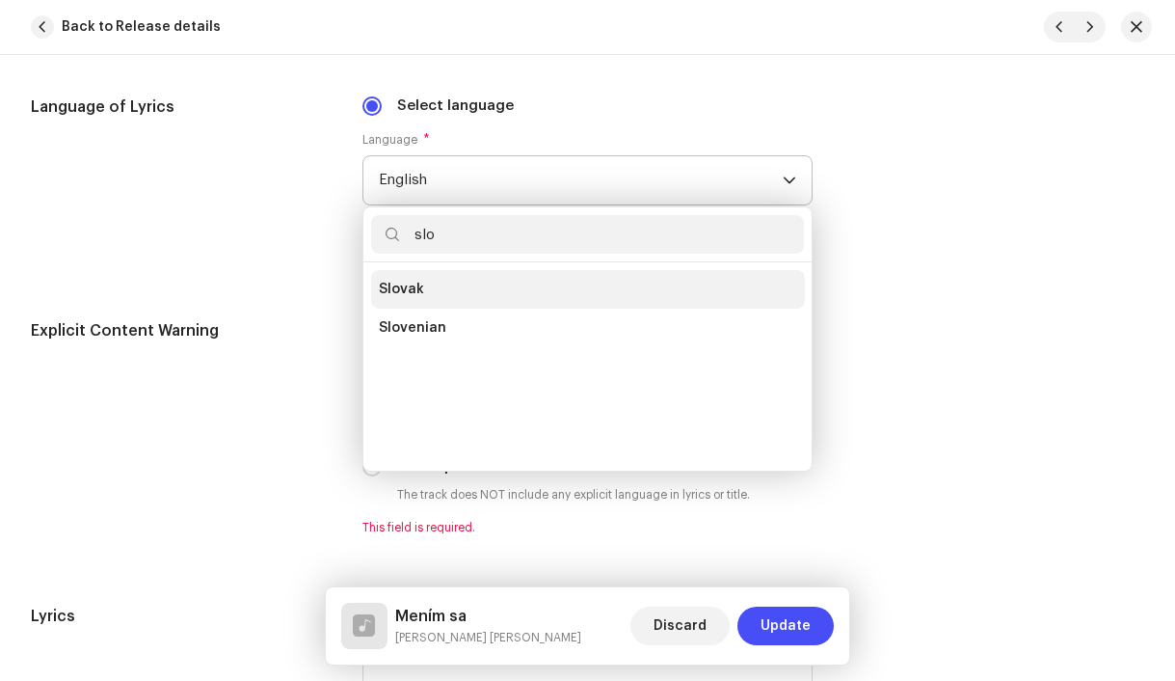
type input "slo"
click at [446, 295] on li "Slovak" at bounding box center [588, 289] width 434 height 39
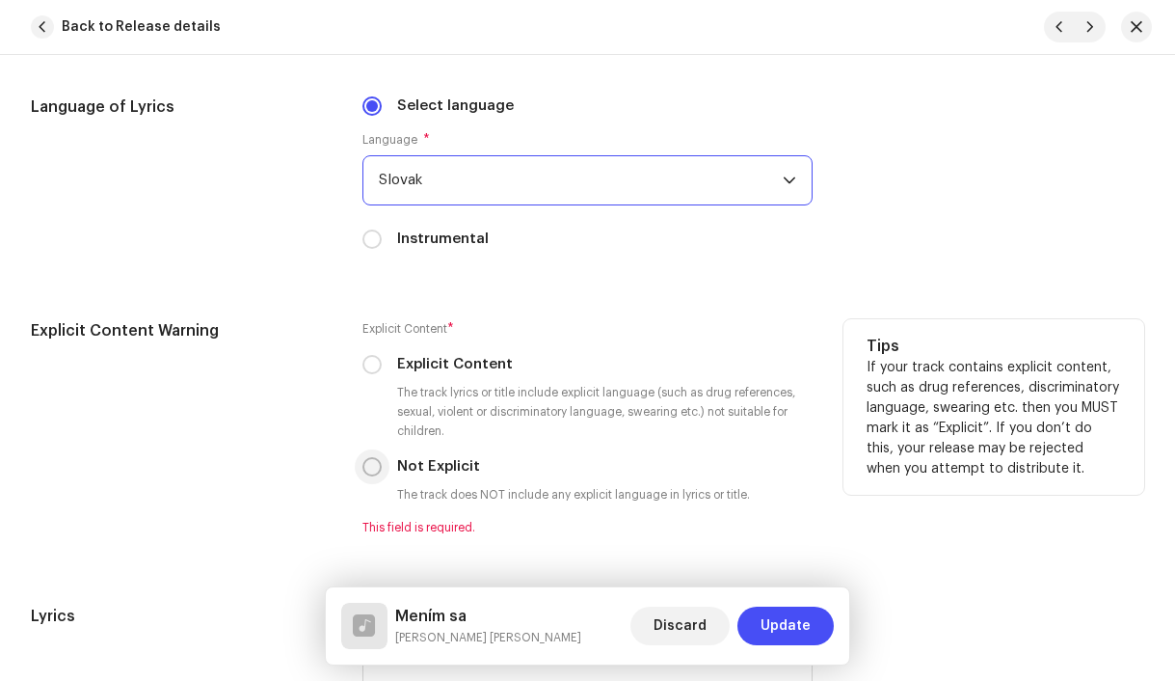
click at [367, 471] on input "Not Explicit" at bounding box center [372, 466] width 19 height 19
radio input "true"
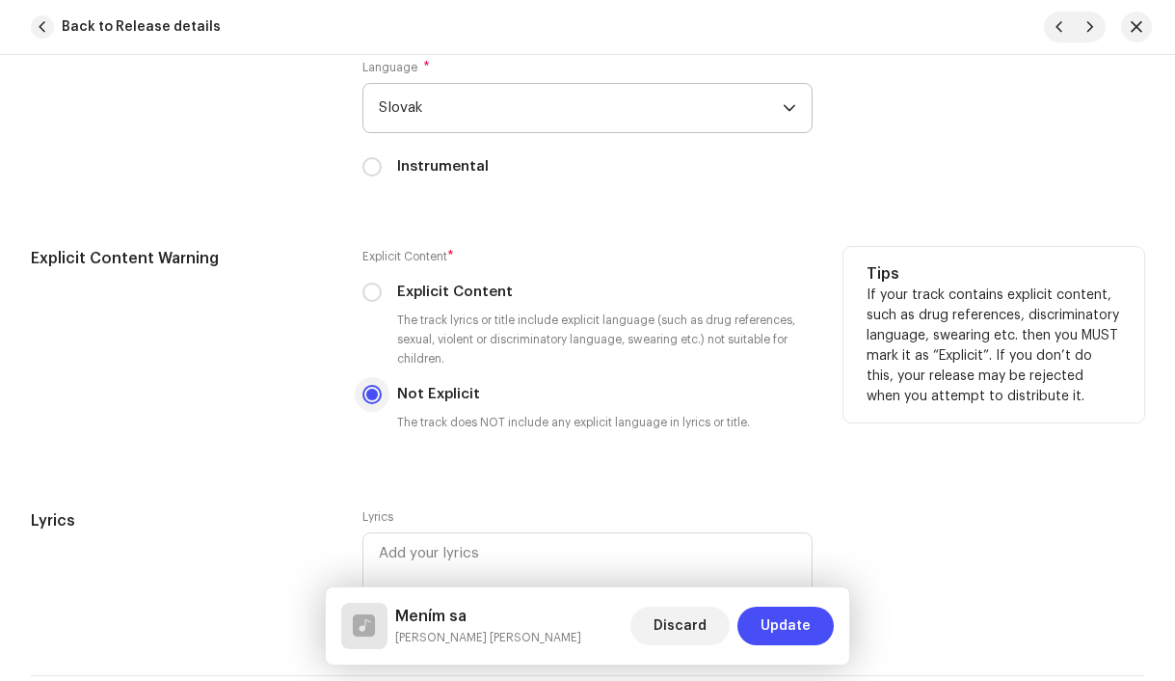
scroll to position [3787, 0]
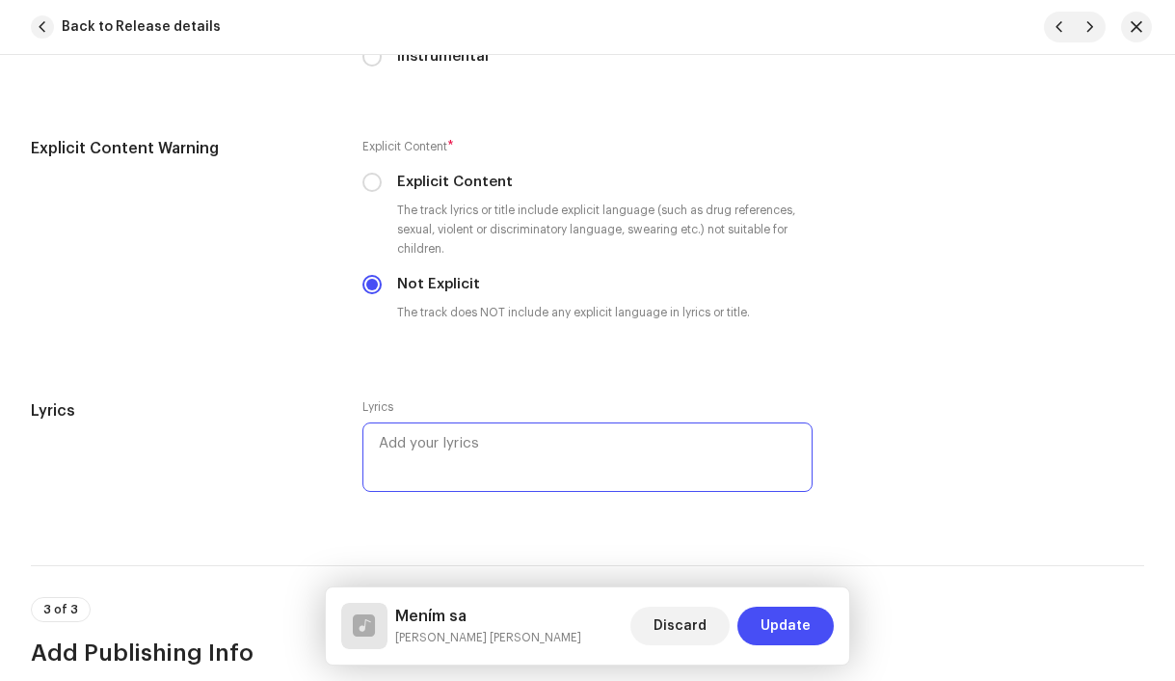
click at [433, 475] on textarea at bounding box center [588, 456] width 451 height 69
paste textarea "Povedz, ako sa to stalo so mnou, Že mlčanie je hlasnejšie než slovo pohľadom hľ…"
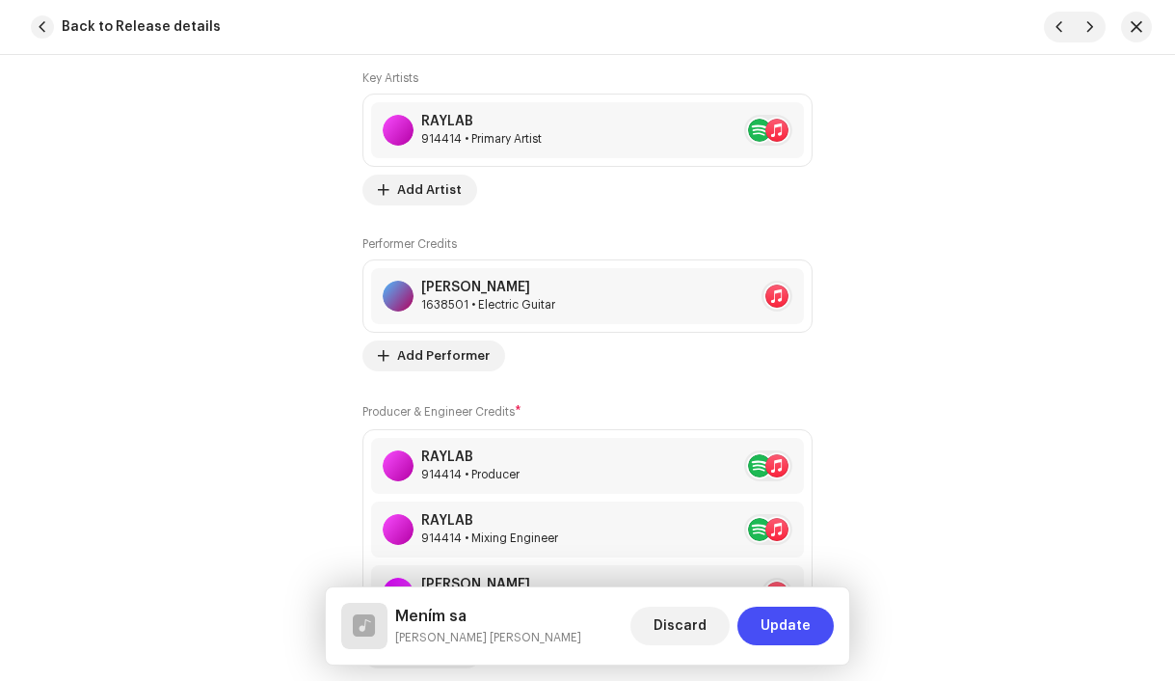
scroll to position [1653, 0]
type textarea "Povedz, ako sa to stalo so mnou, Že mlčanie je hlasnejšie než slovo pohľadom hľ…"
click at [781, 298] on span at bounding box center [781, 296] width 12 height 15
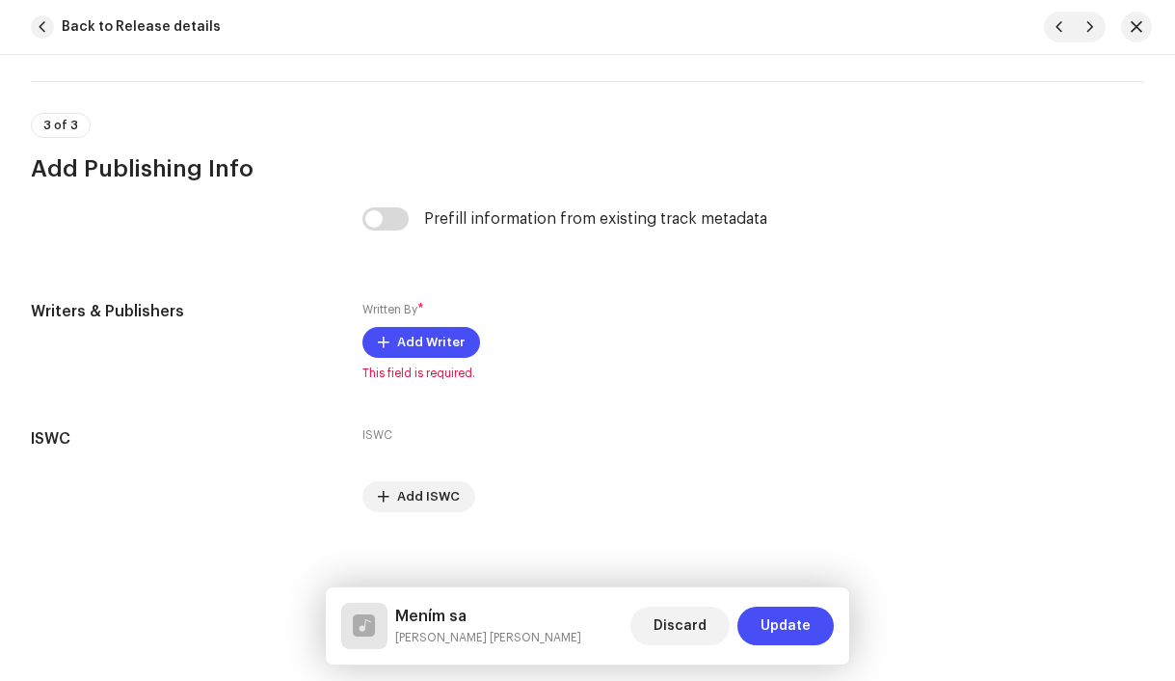
scroll to position [4738, 0]
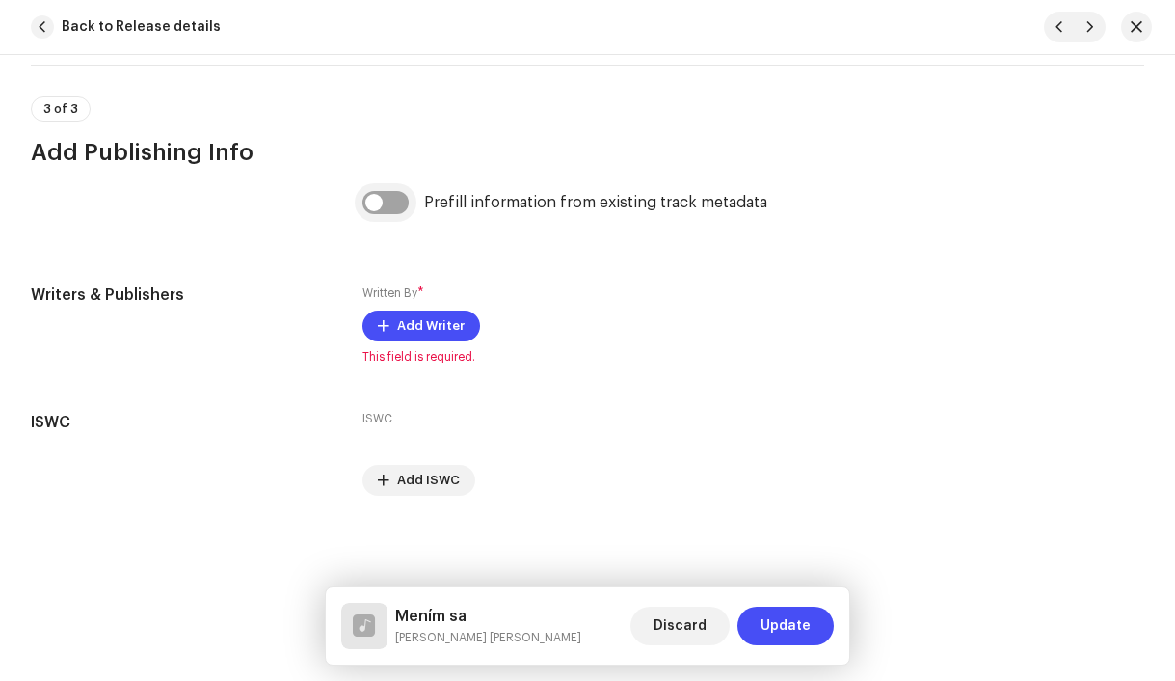
click at [376, 205] on input "checkbox" at bounding box center [386, 202] width 46 height 23
checkbox input "true"
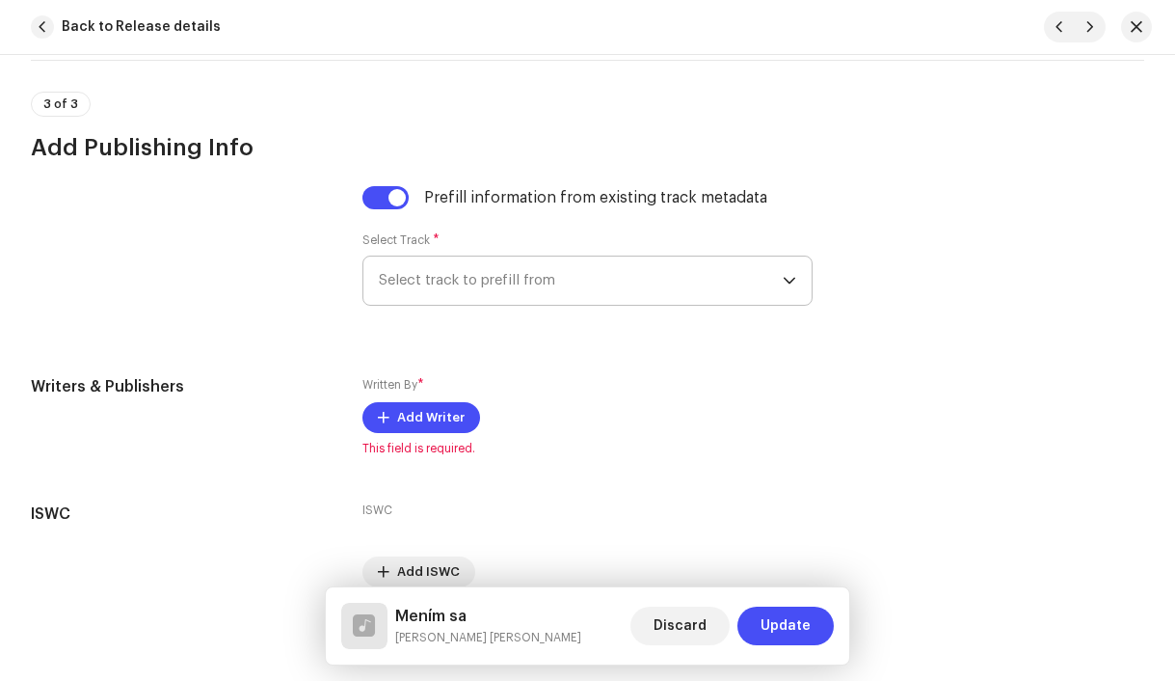
click at [498, 293] on span "Select track to prefill from" at bounding box center [581, 280] width 405 height 48
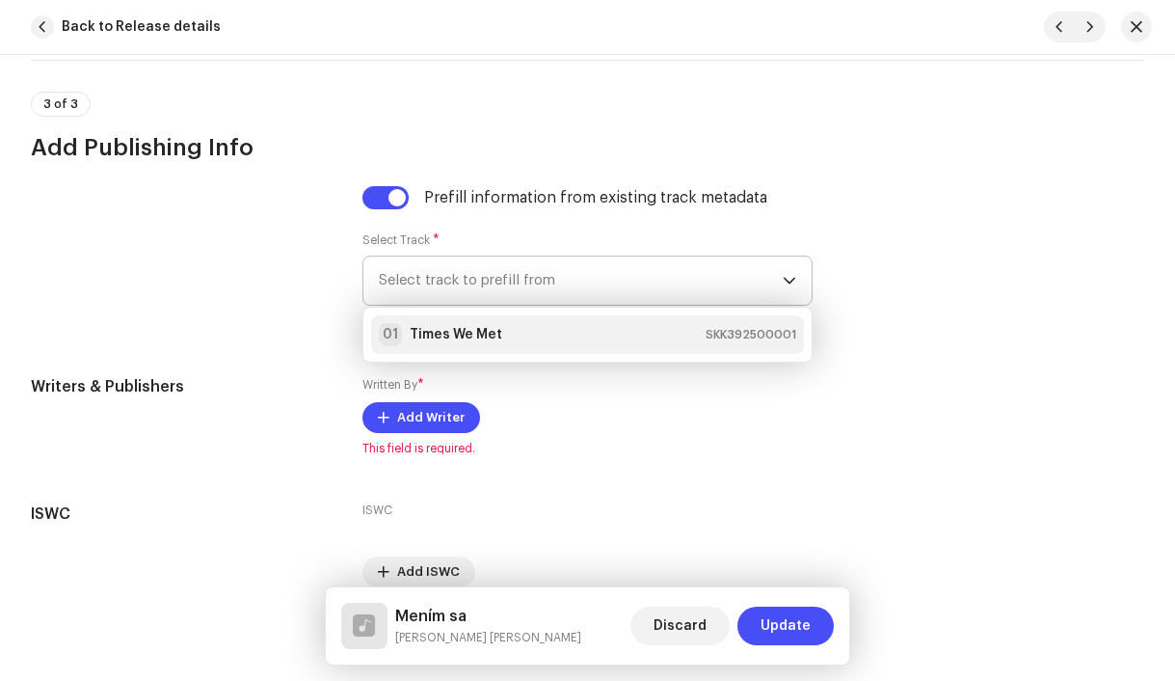
click at [496, 332] on strong "Times We Met" at bounding box center [456, 334] width 93 height 19
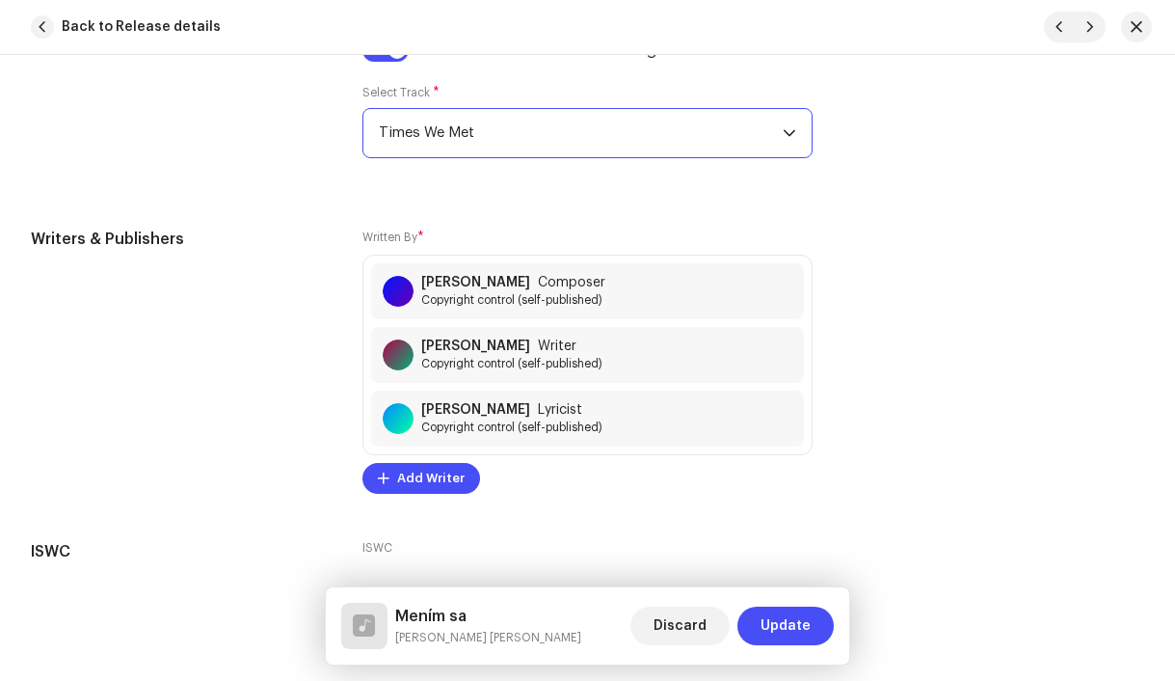
scroll to position [4887, 0]
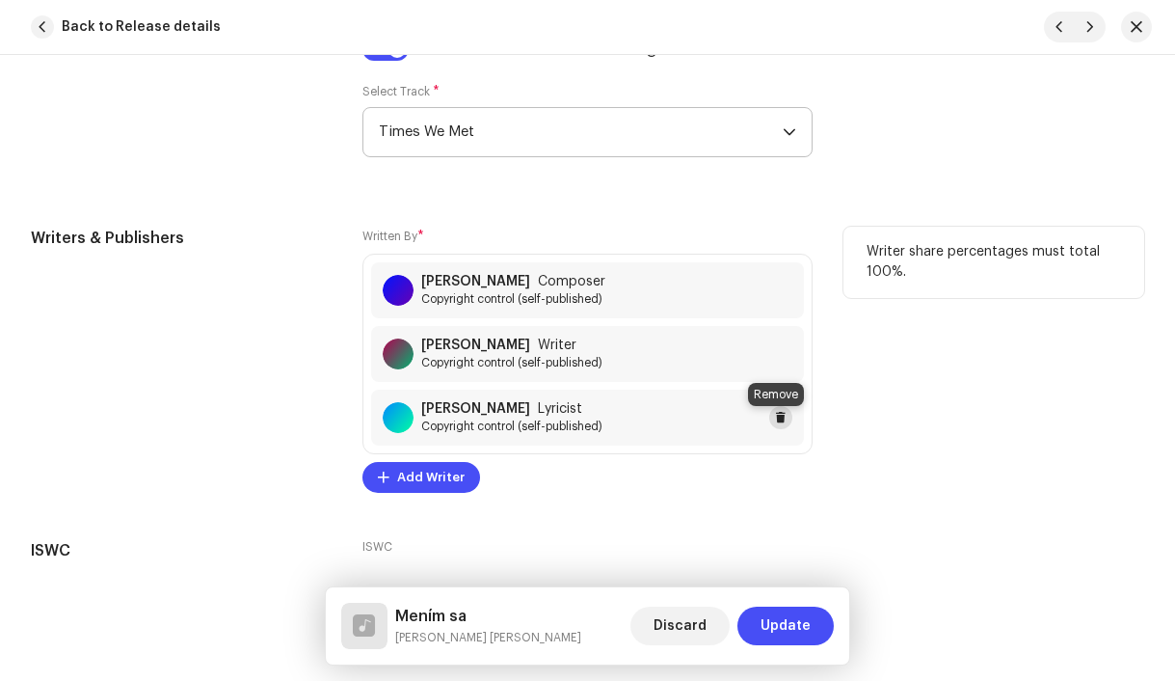
click at [775, 414] on button at bounding box center [780, 417] width 23 height 23
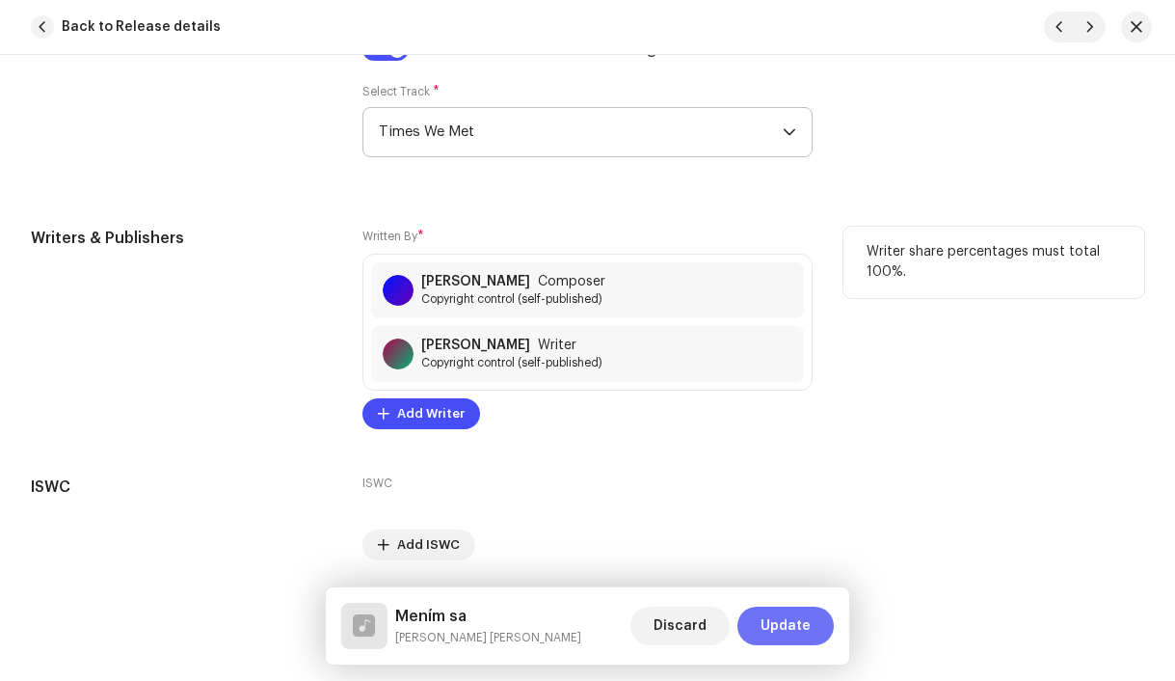
click at [784, 618] on span "Update" at bounding box center [786, 625] width 50 height 39
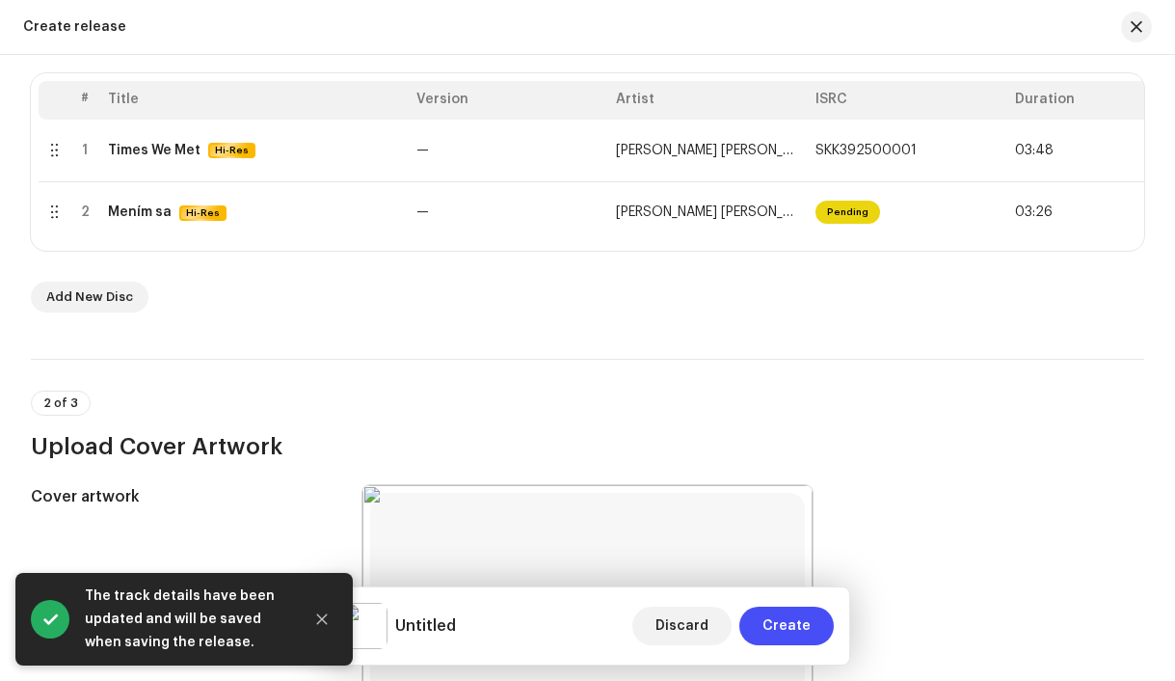
scroll to position [0, 78]
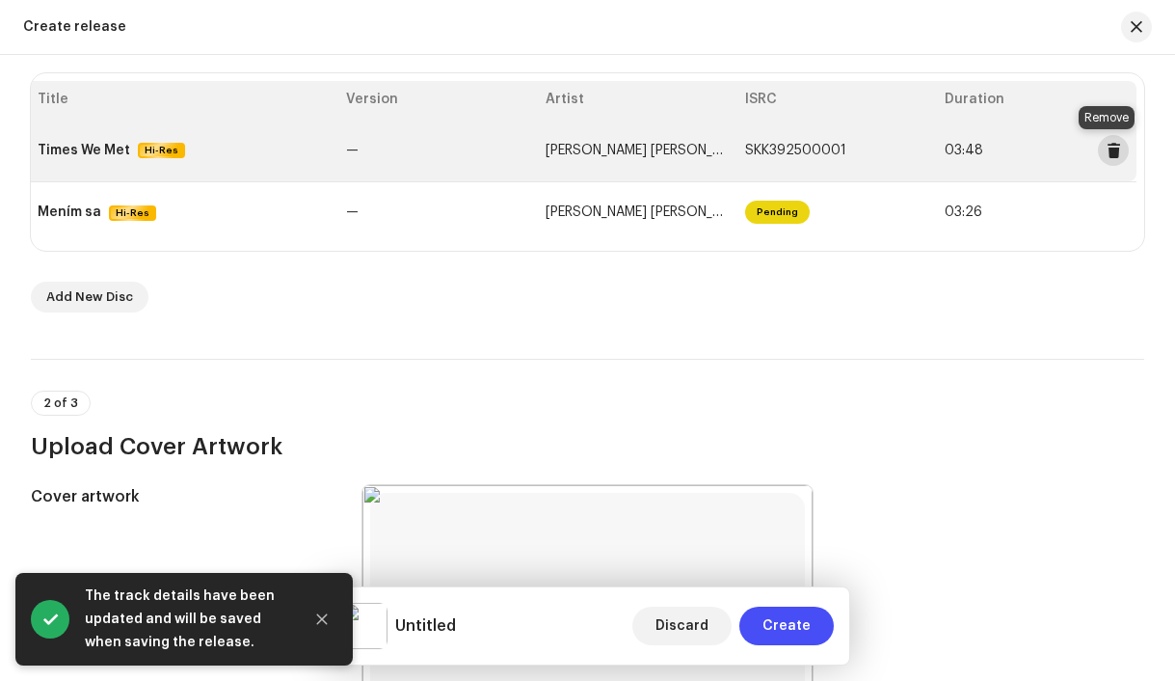
click at [1107, 155] on span at bounding box center [1114, 150] width 14 height 15
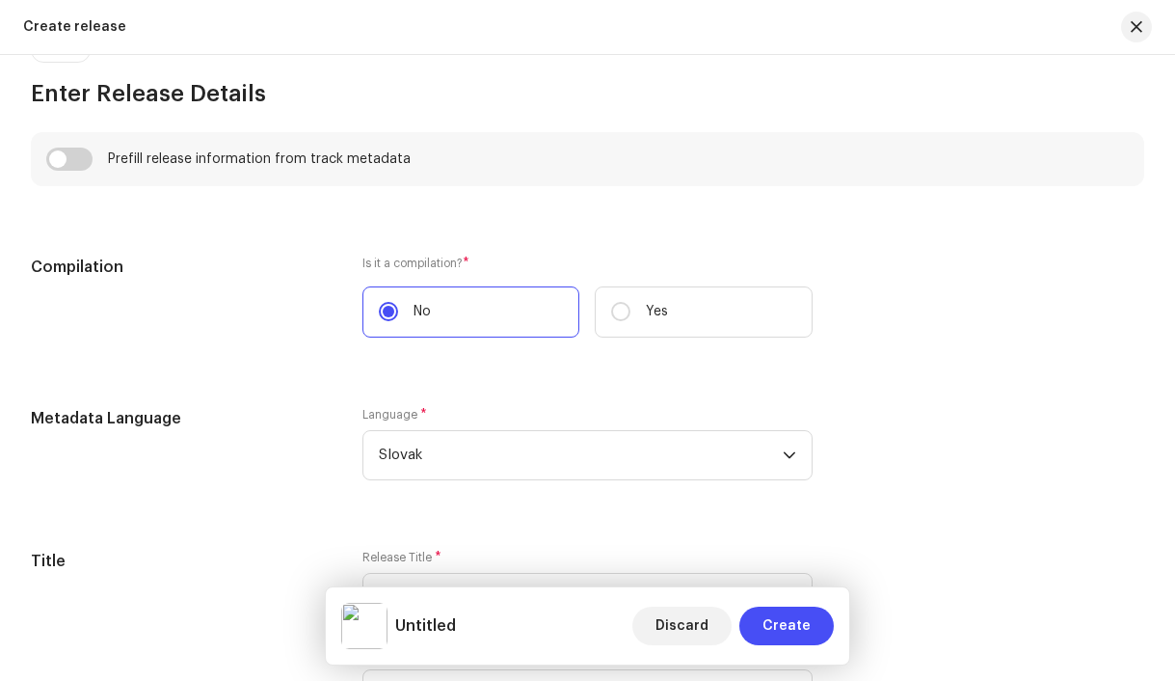
scroll to position [1298, 0]
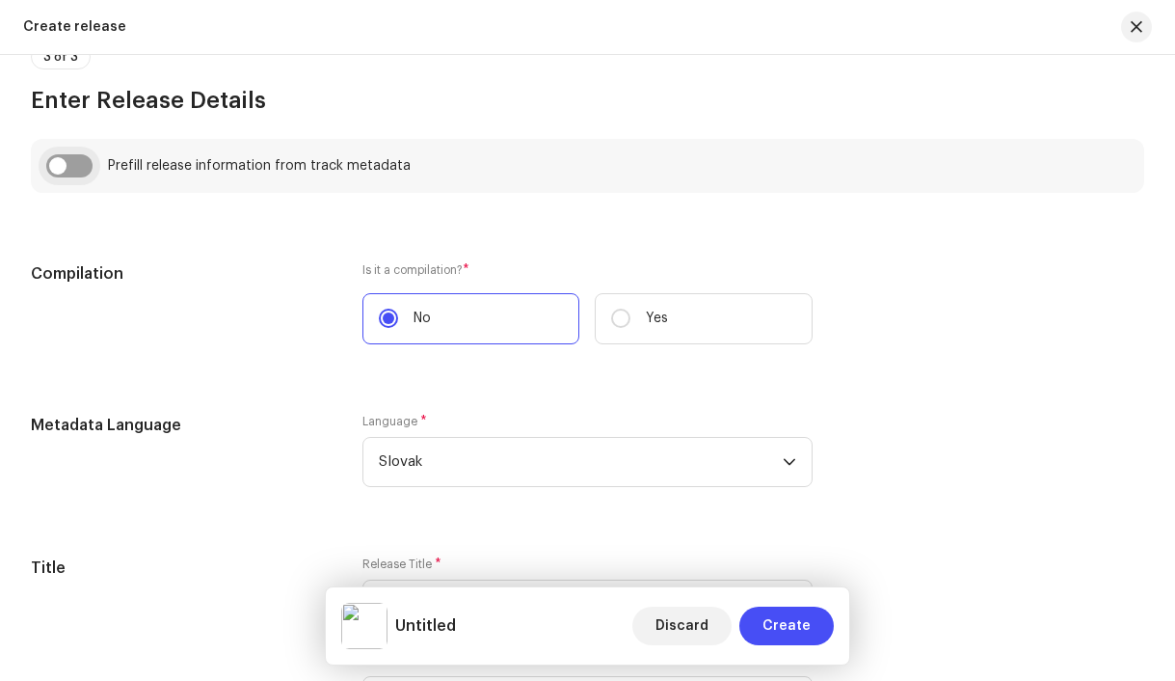
click at [67, 170] on input "checkbox" at bounding box center [69, 165] width 46 height 23
checkbox input "true"
type input "Mením sa"
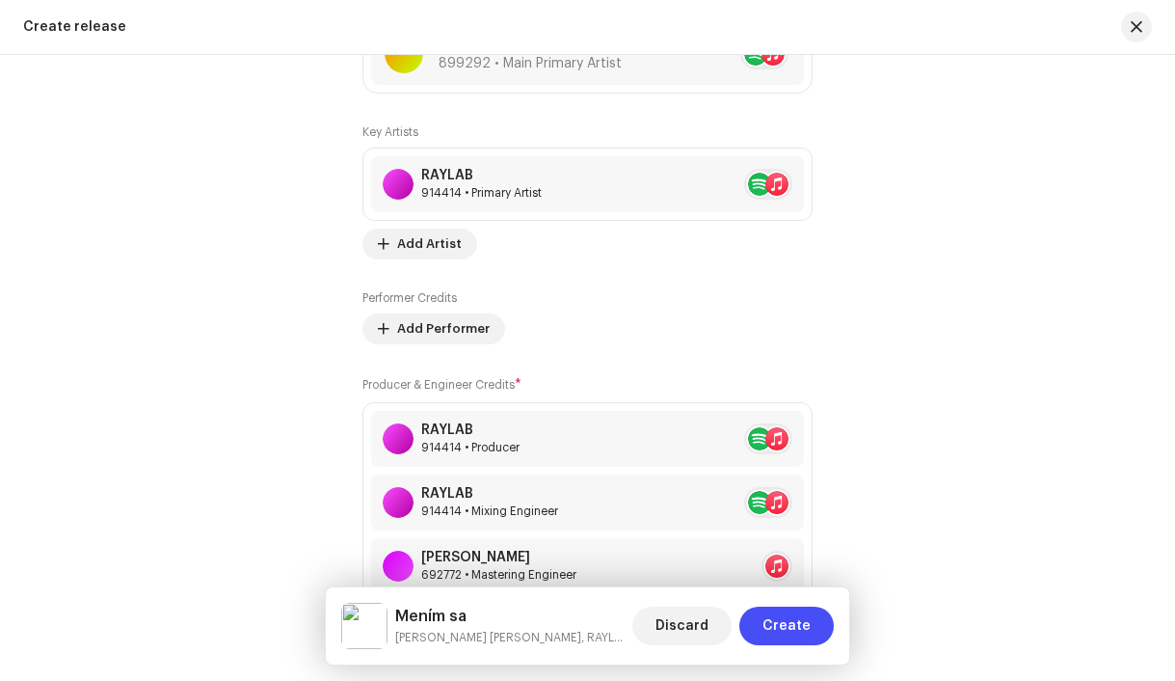
scroll to position [2545, 0]
click at [776, 191] on span at bounding box center [781, 182] width 12 height 15
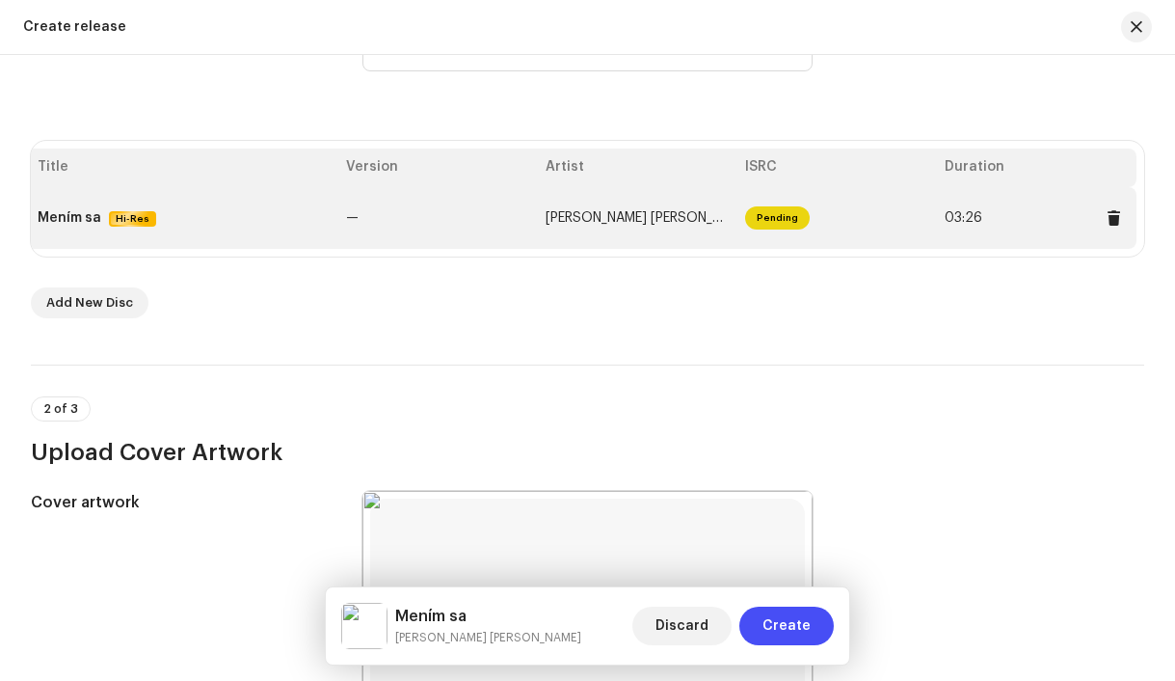
scroll to position [282, 0]
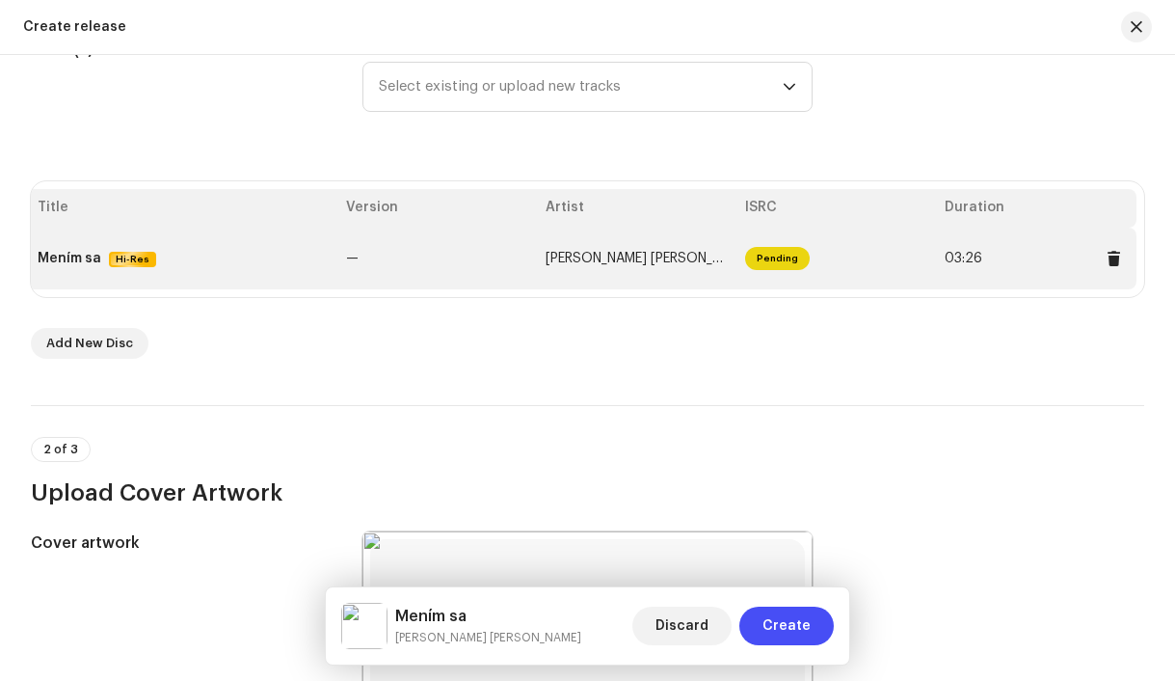
click at [232, 253] on div "Mením sa Hi-Res" at bounding box center [184, 259] width 293 height 16
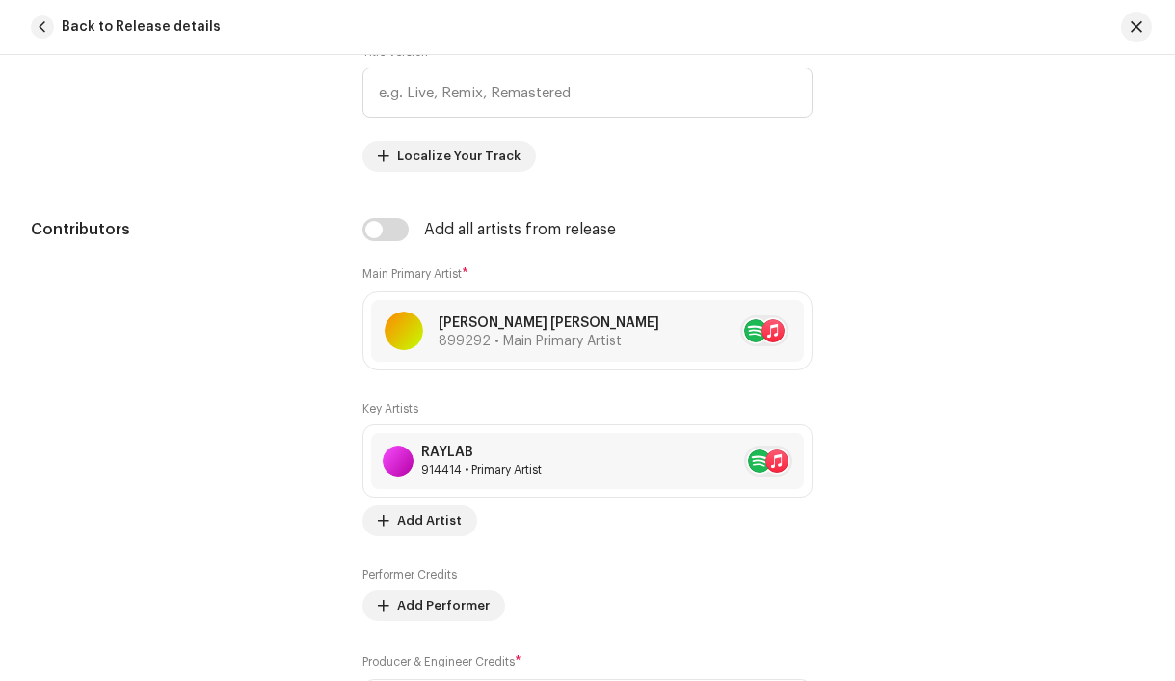
scroll to position [1326, 0]
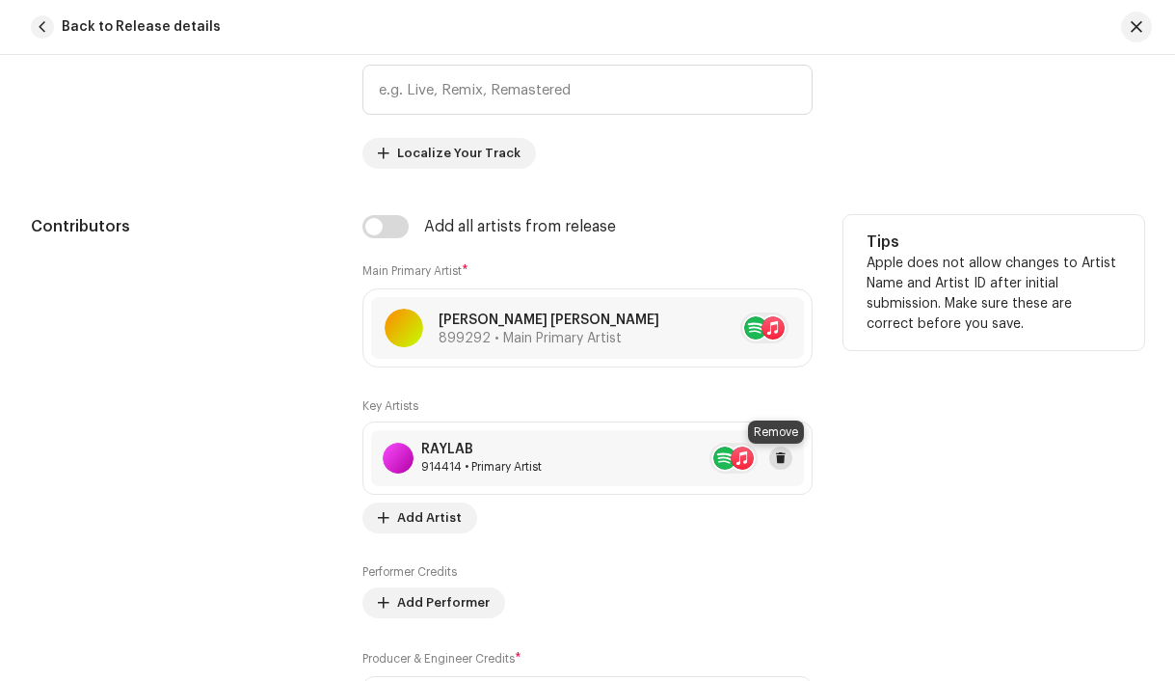
click at [776, 460] on span at bounding box center [781, 457] width 12 height 15
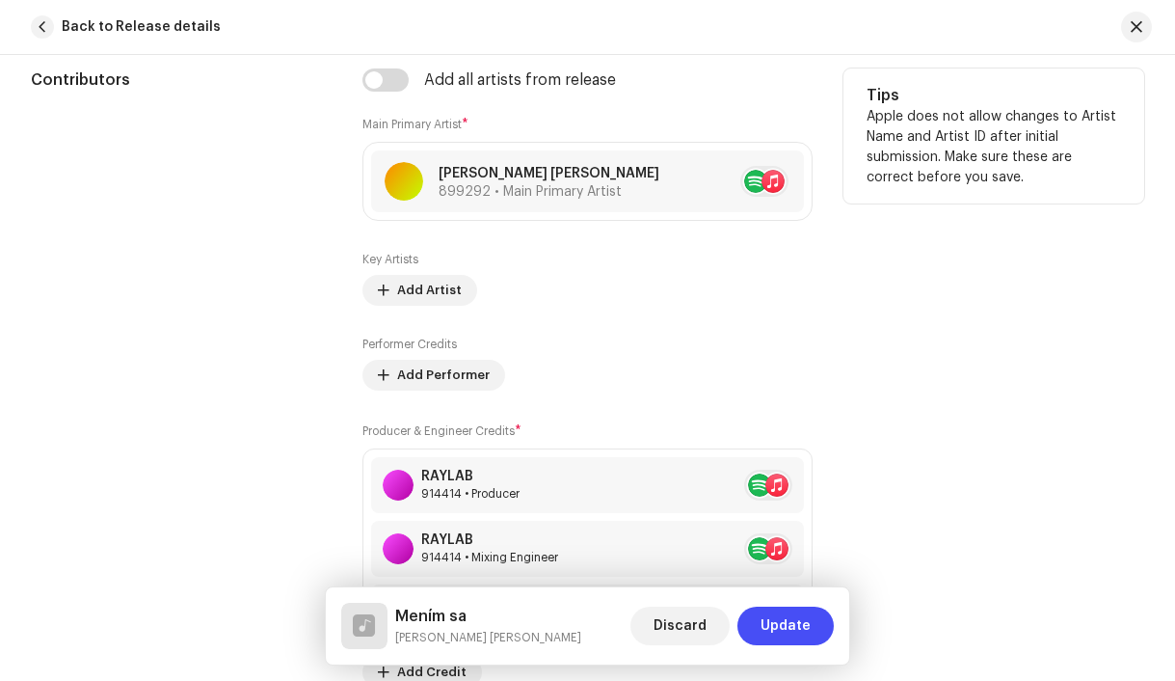
scroll to position [1475, 0]
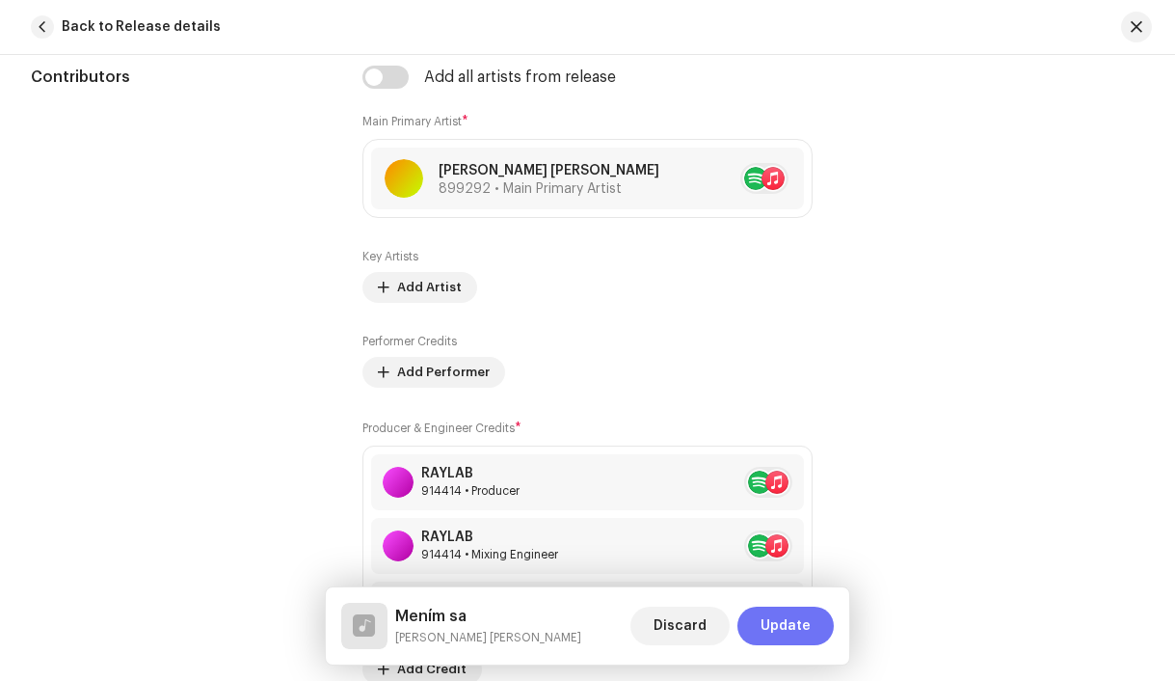
click at [790, 626] on span "Update" at bounding box center [786, 625] width 50 height 39
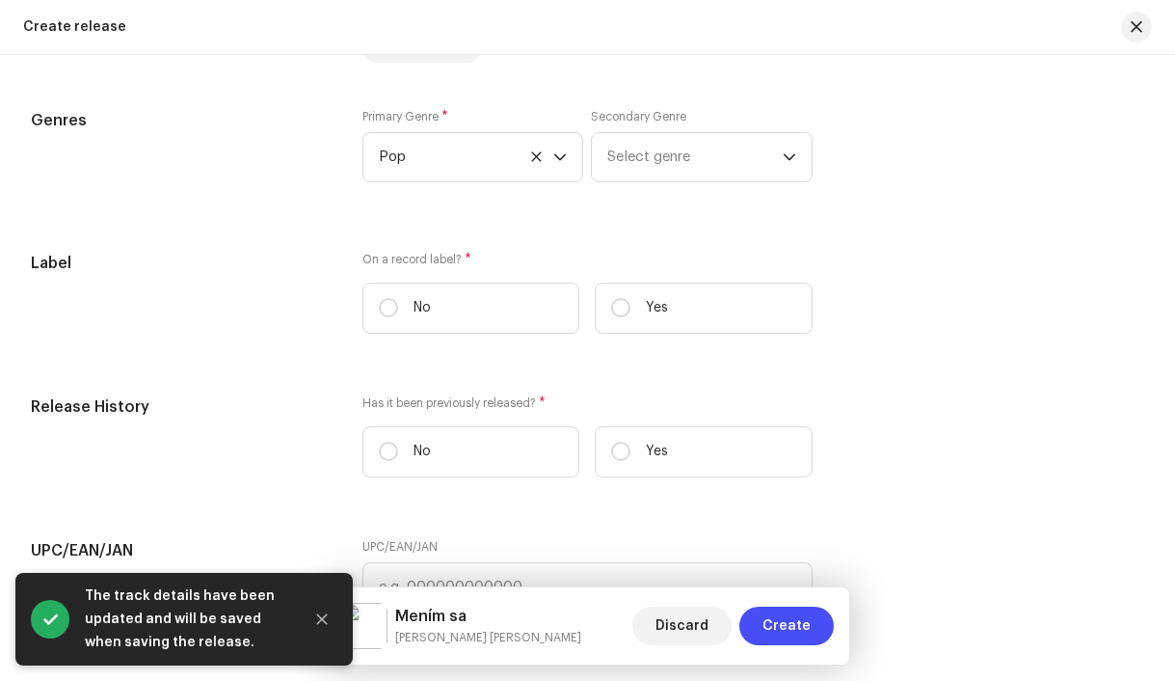
scroll to position [3057, 0]
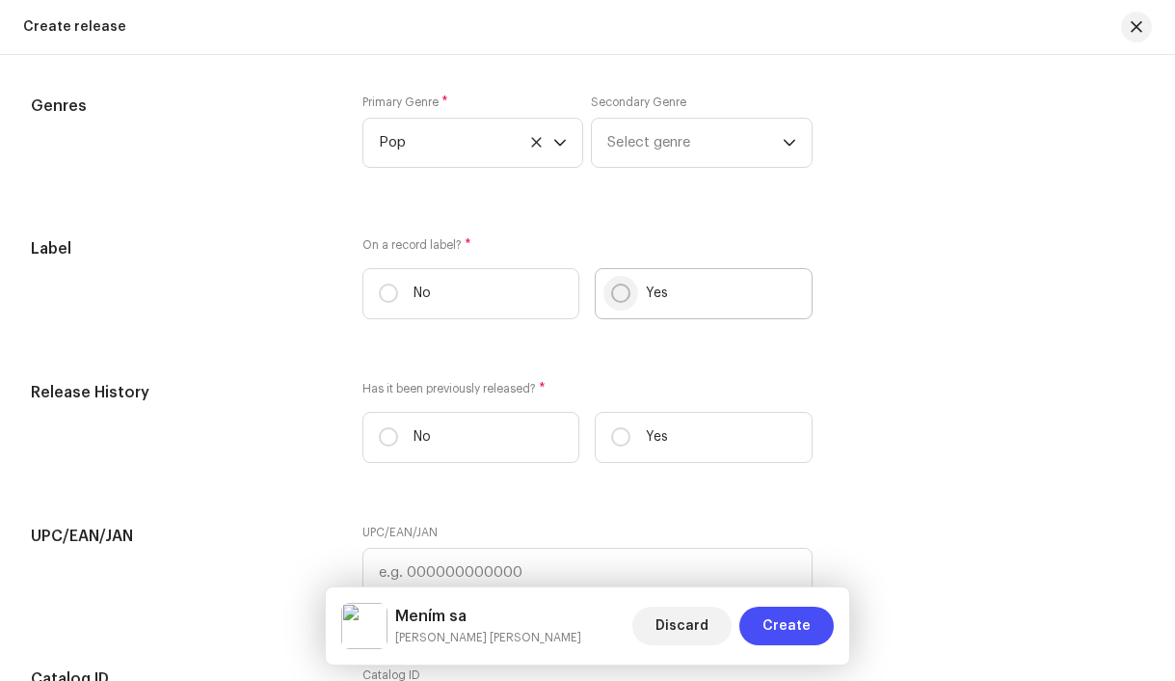
click at [620, 302] on input "Yes" at bounding box center [620, 292] width 19 height 19
radio input "true"
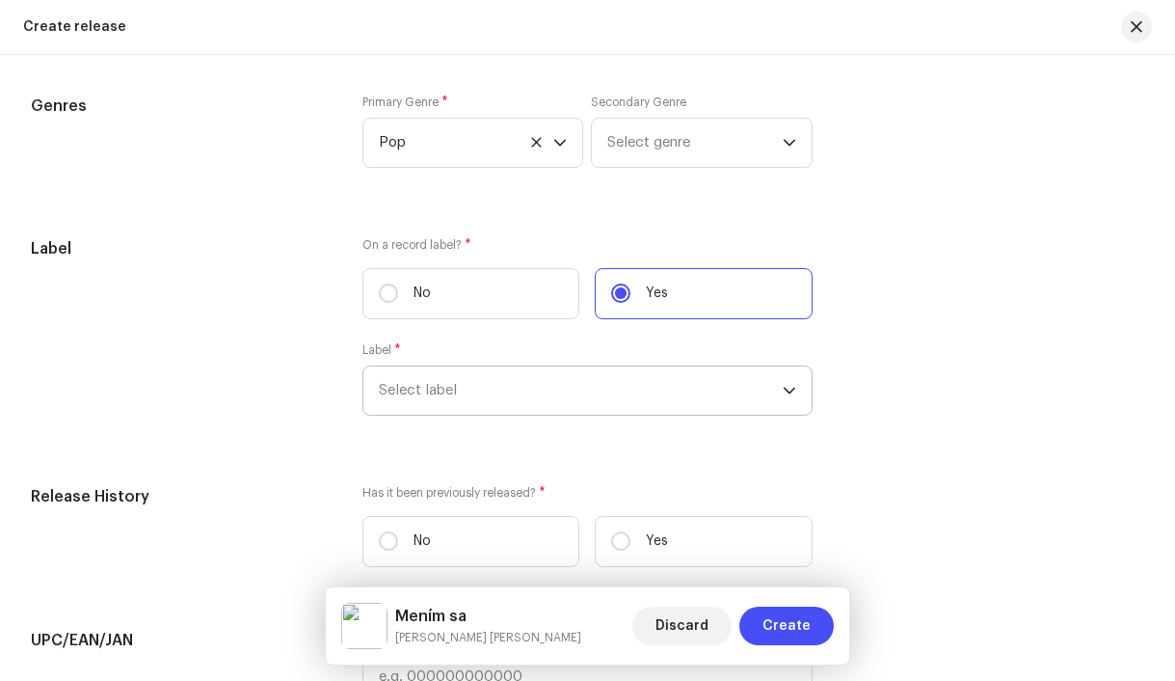
click at [672, 406] on span "Select label" at bounding box center [581, 390] width 405 height 48
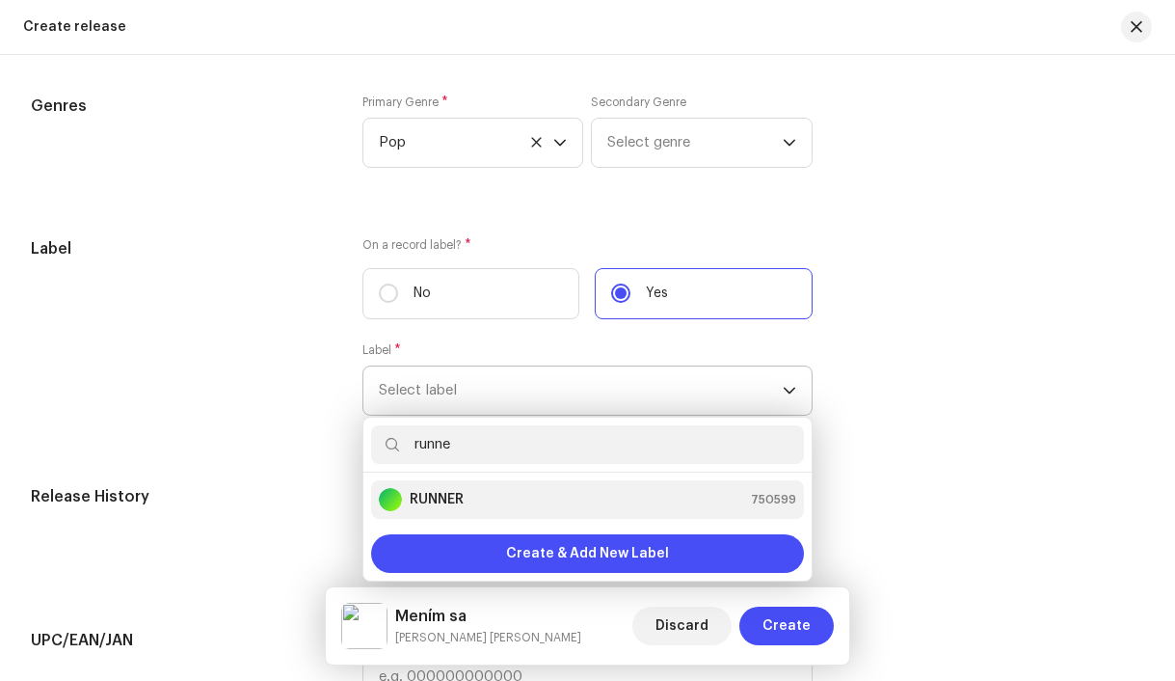
type input "runne"
click at [591, 492] on li "RUNNER 750599" at bounding box center [588, 499] width 434 height 39
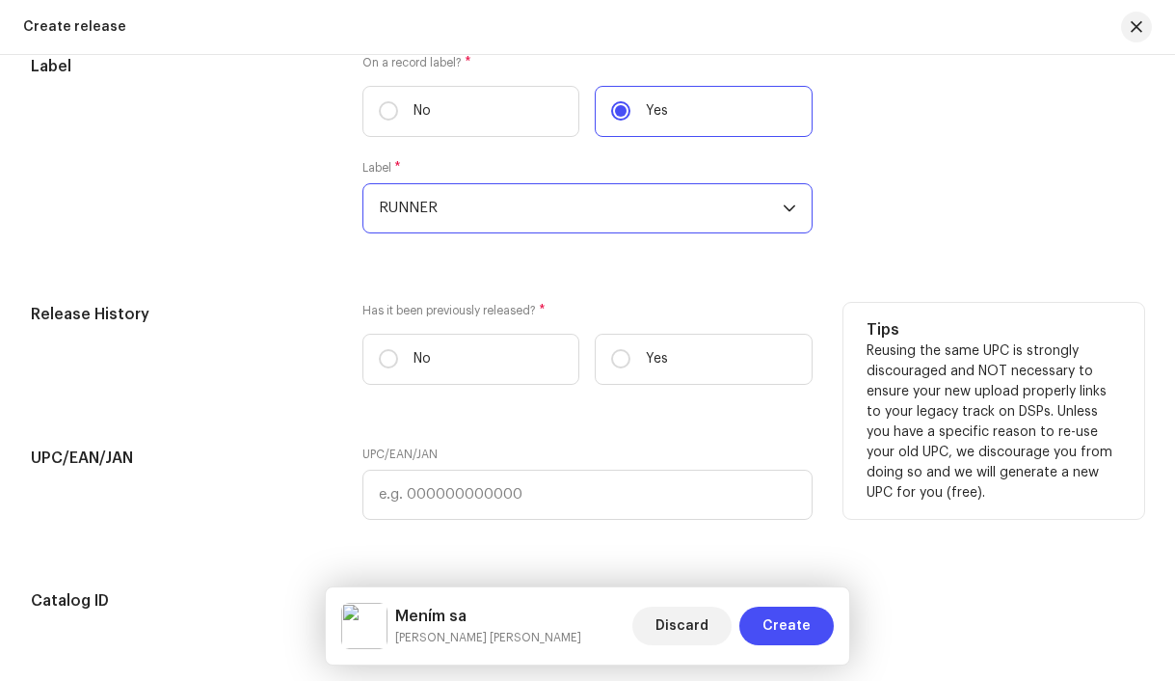
scroll to position [3307, 0]
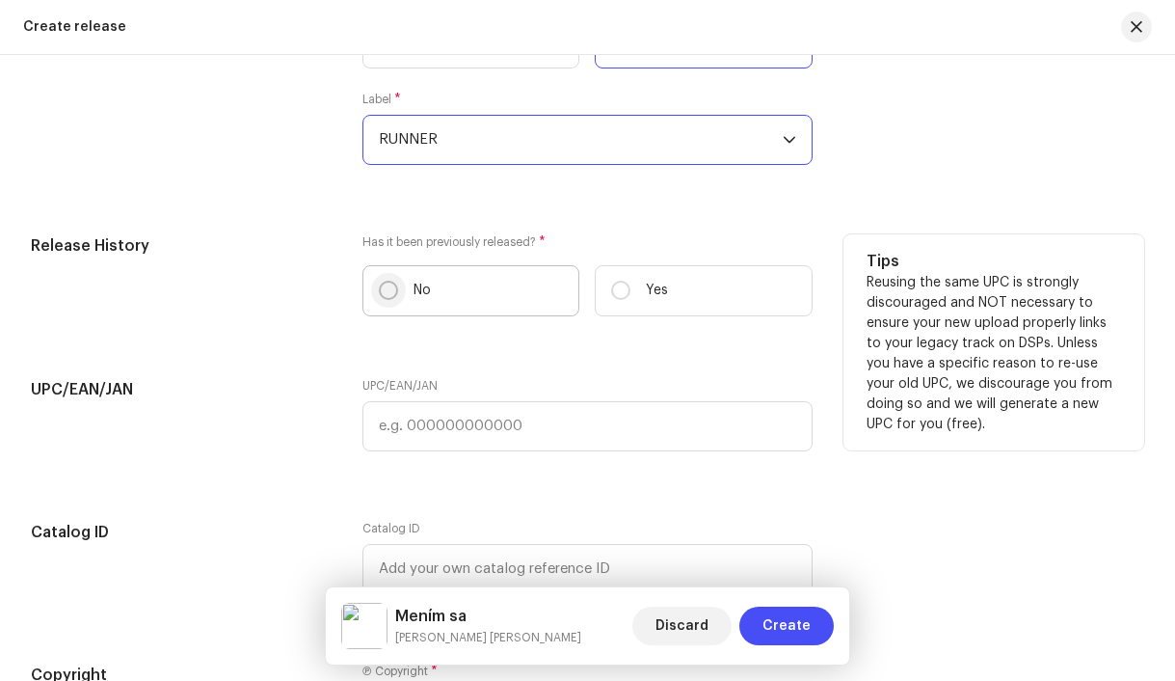
click at [386, 297] on input "No" at bounding box center [388, 290] width 19 height 19
radio input "true"
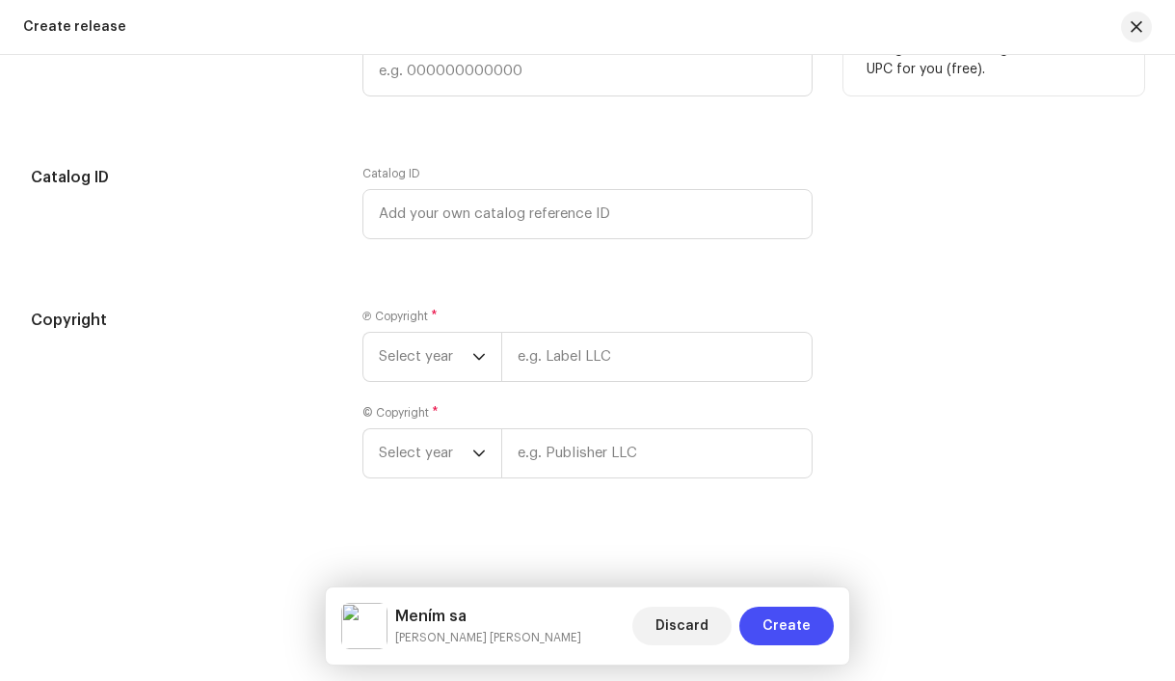
scroll to position [3678, 0]
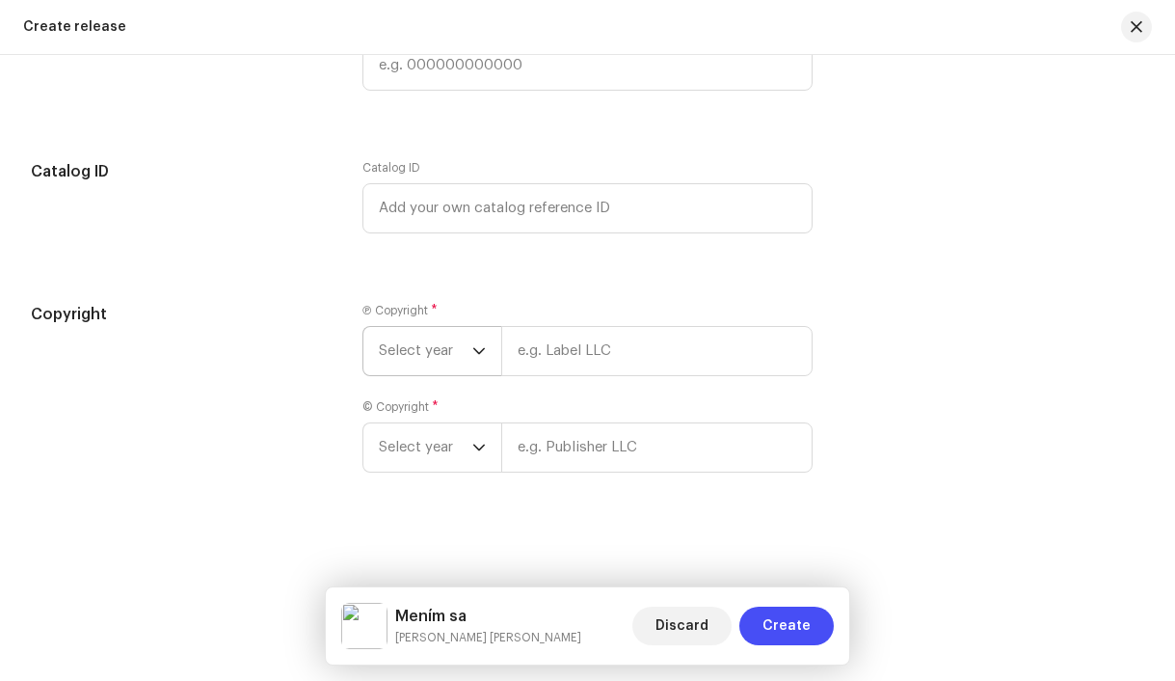
click at [402, 350] on span "Select year" at bounding box center [426, 351] width 94 height 48
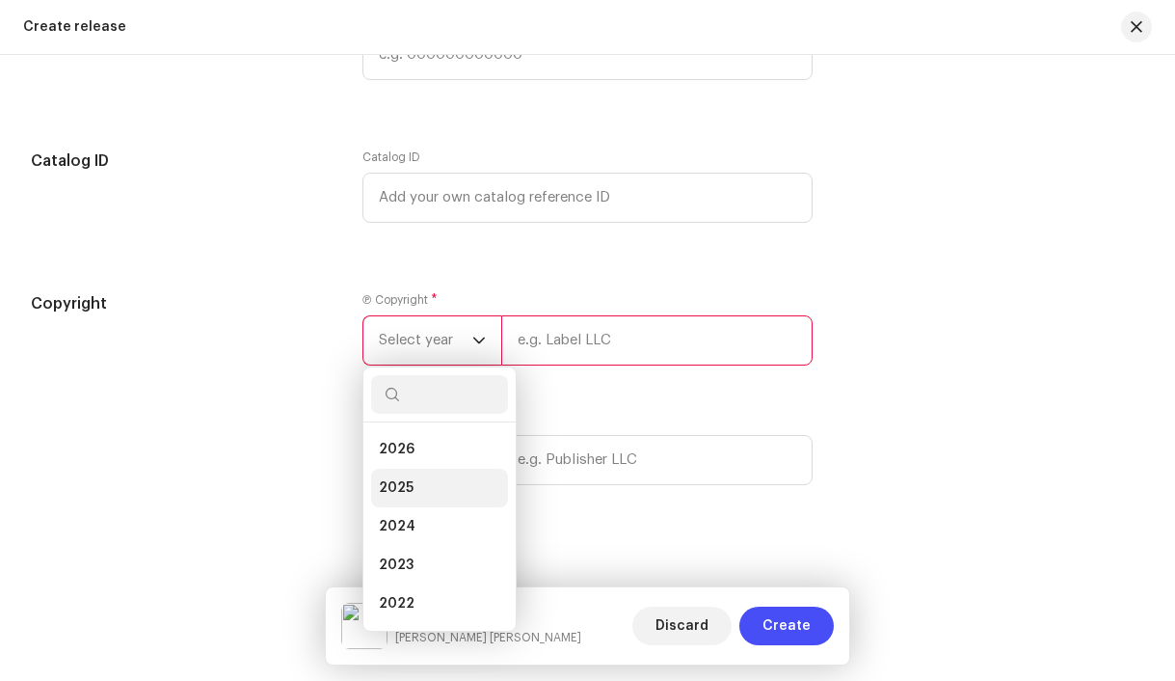
click at [434, 492] on li "2025" at bounding box center [439, 488] width 137 height 39
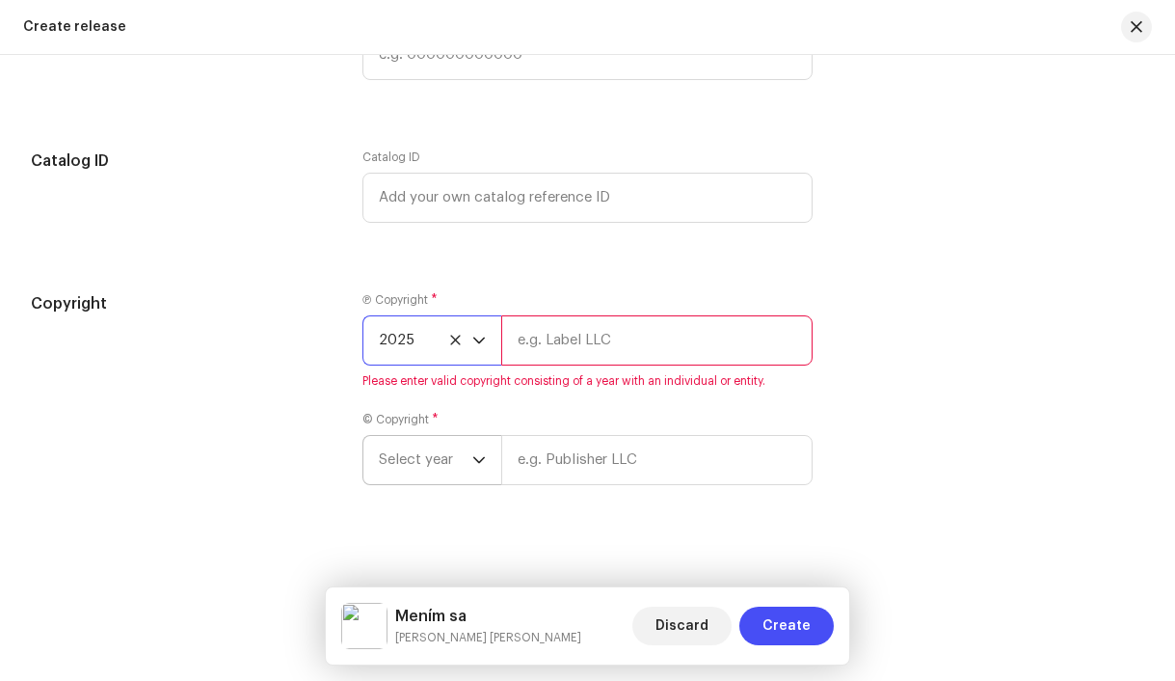
click at [418, 476] on span "Select year" at bounding box center [426, 460] width 94 height 48
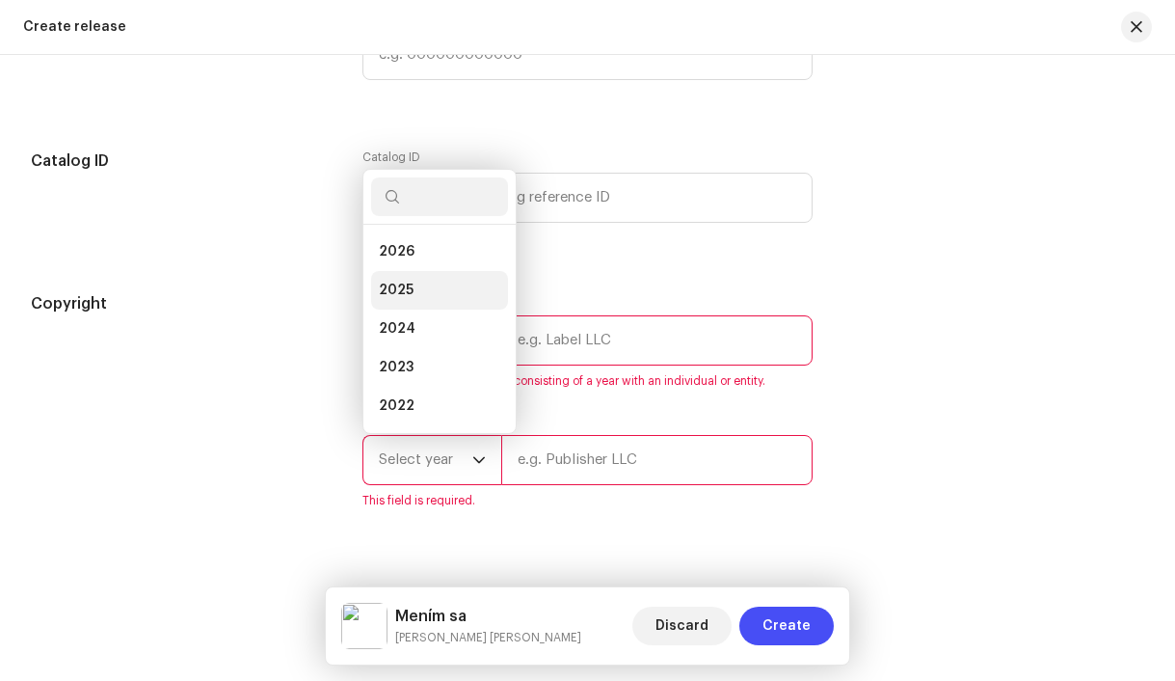
click at [411, 299] on li "2025" at bounding box center [439, 290] width 137 height 39
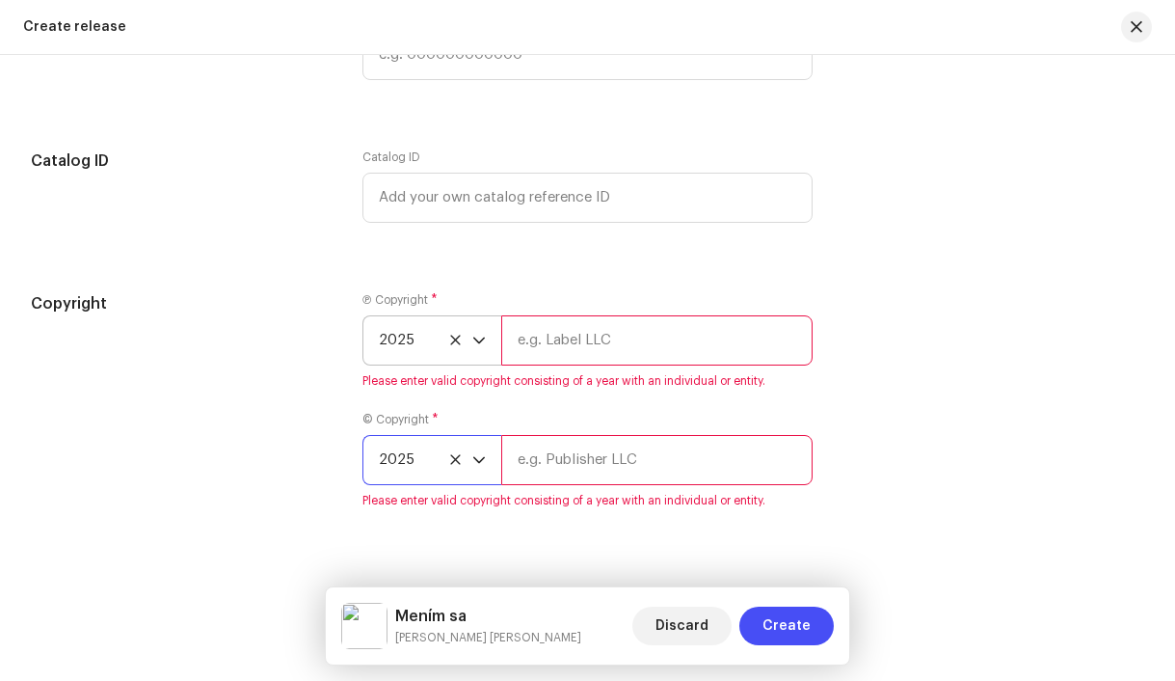
click at [531, 365] on input "text" at bounding box center [657, 340] width 312 height 50
type input "RUNNER, distributed by Bloomdi"
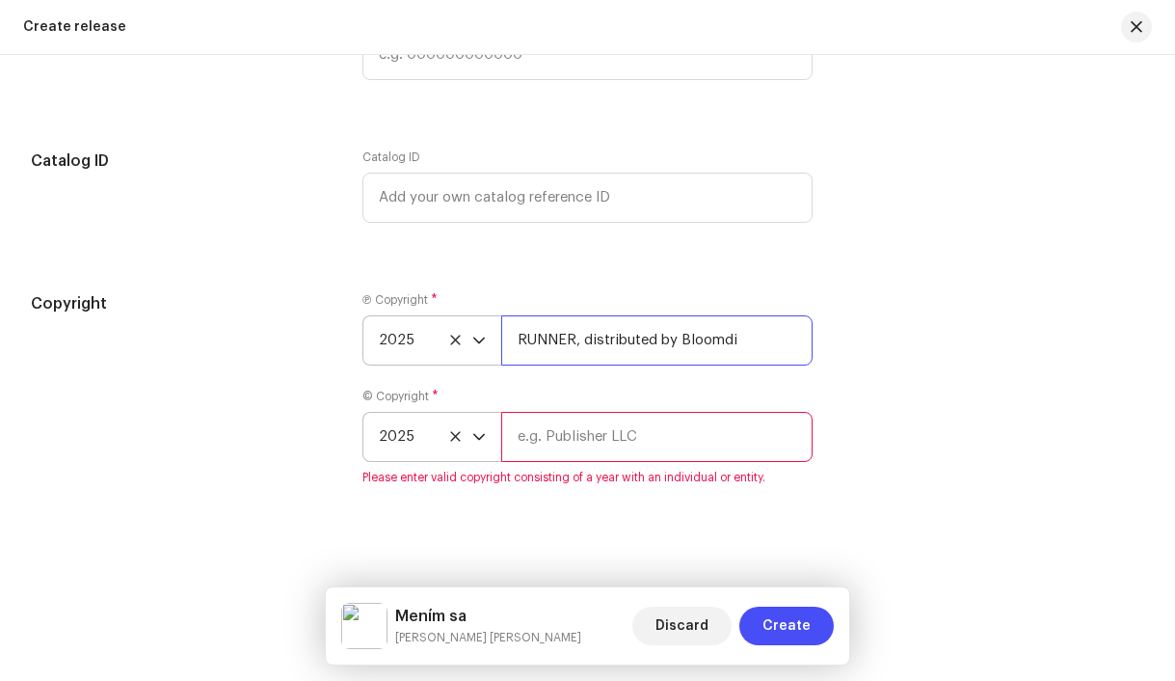
click at [558, 348] on input "RUNNER, distributed by Bloomdi" at bounding box center [657, 340] width 312 height 50
click at [570, 449] on input "text" at bounding box center [657, 437] width 312 height 50
paste input "RUNNER, distributed by Bloomdi"
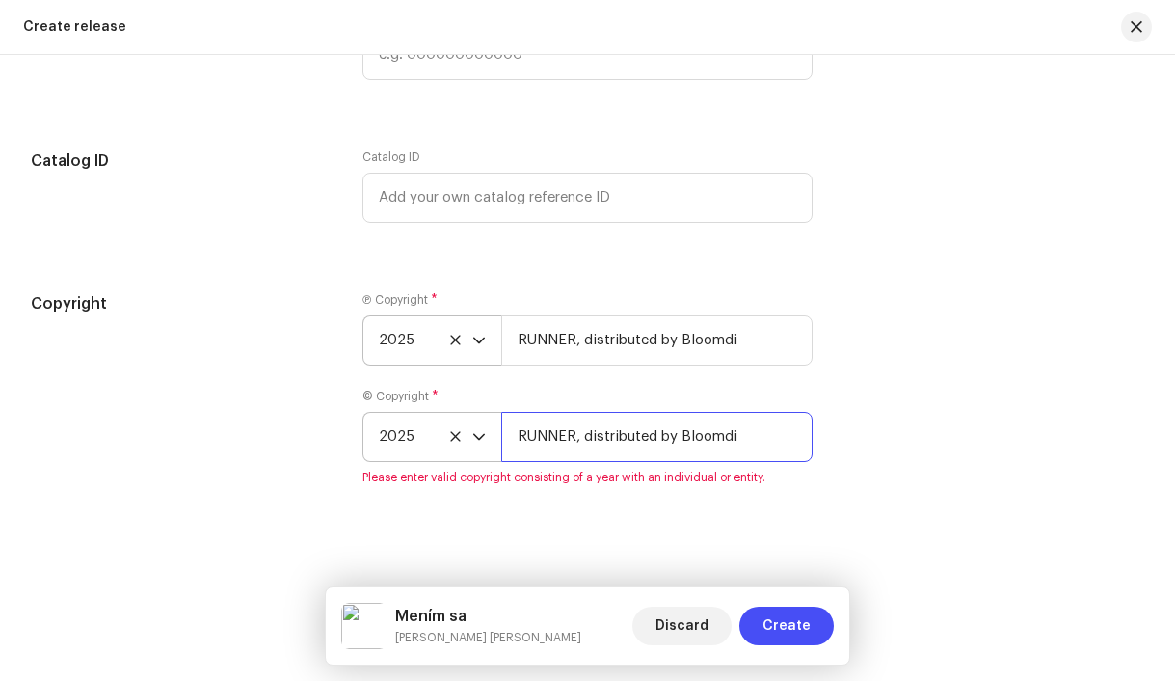
type input "RUNNER, distributed by Bloomdi"
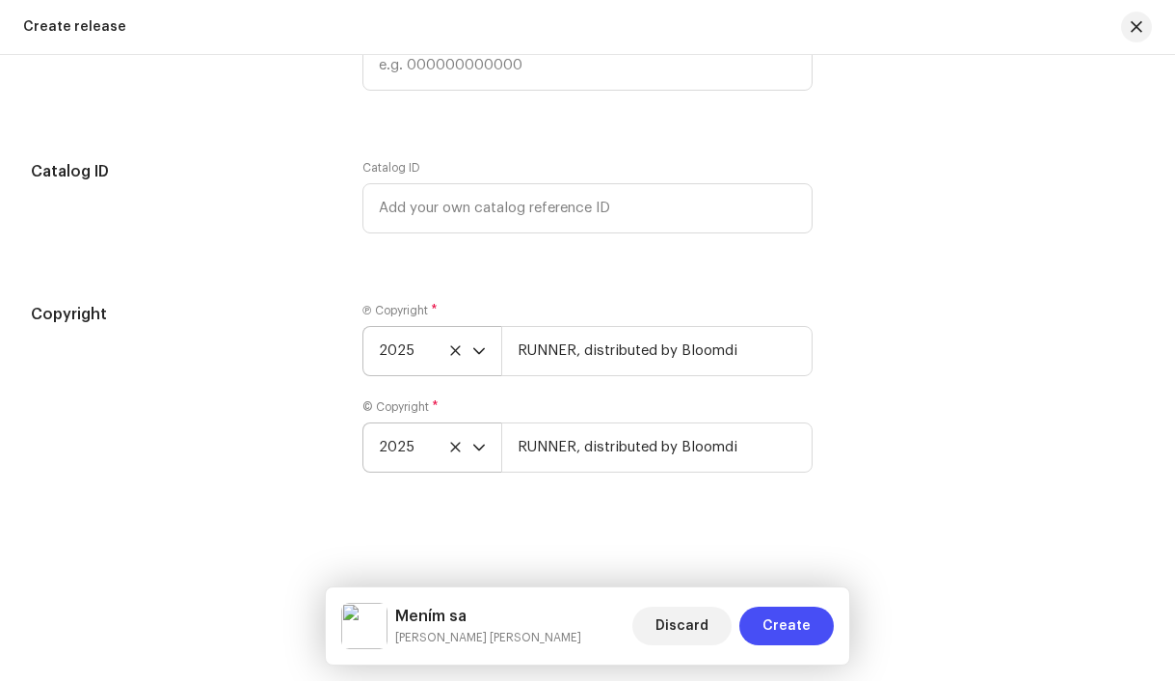
click at [580, 514] on div "Create a new release We’ll guide you through everything — from track selection …" at bounding box center [587, 368] width 1175 height 626
click at [794, 633] on span "Create" at bounding box center [787, 625] width 48 height 39
